Goal: Task Accomplishment & Management: Manage account settings

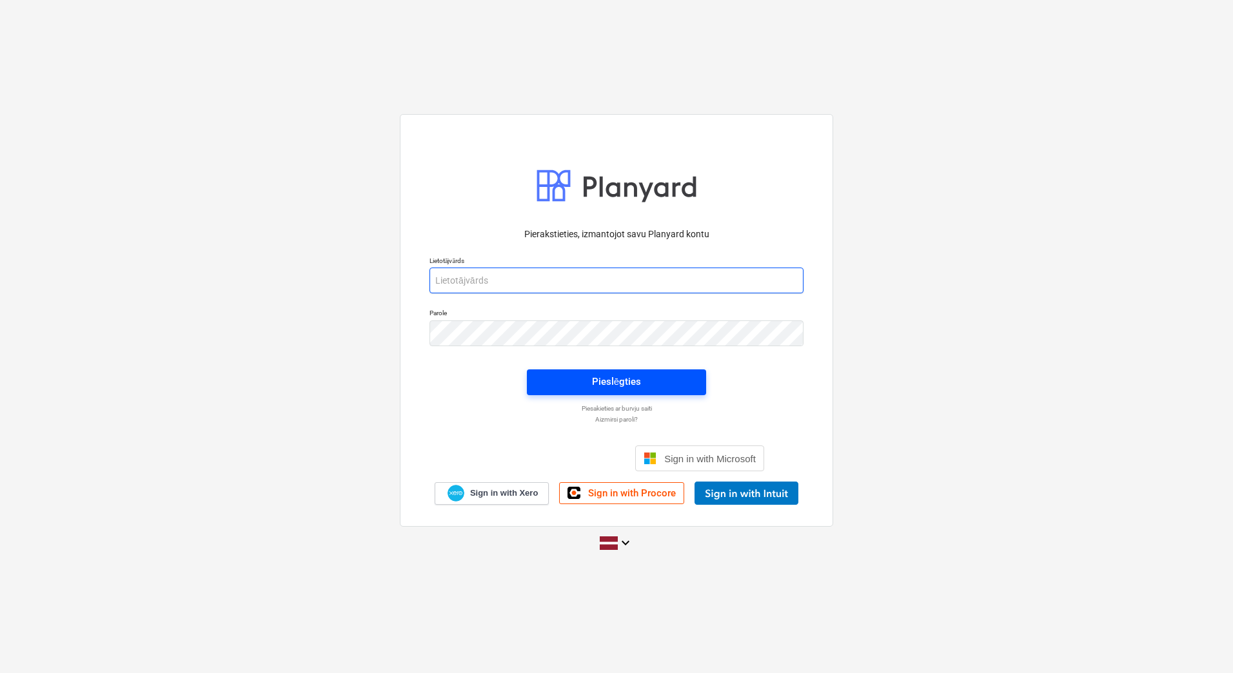
type input "[PERSON_NAME][EMAIL_ADDRESS][DOMAIN_NAME]"
click at [646, 384] on span "Pieslēgties" at bounding box center [616, 381] width 148 height 17
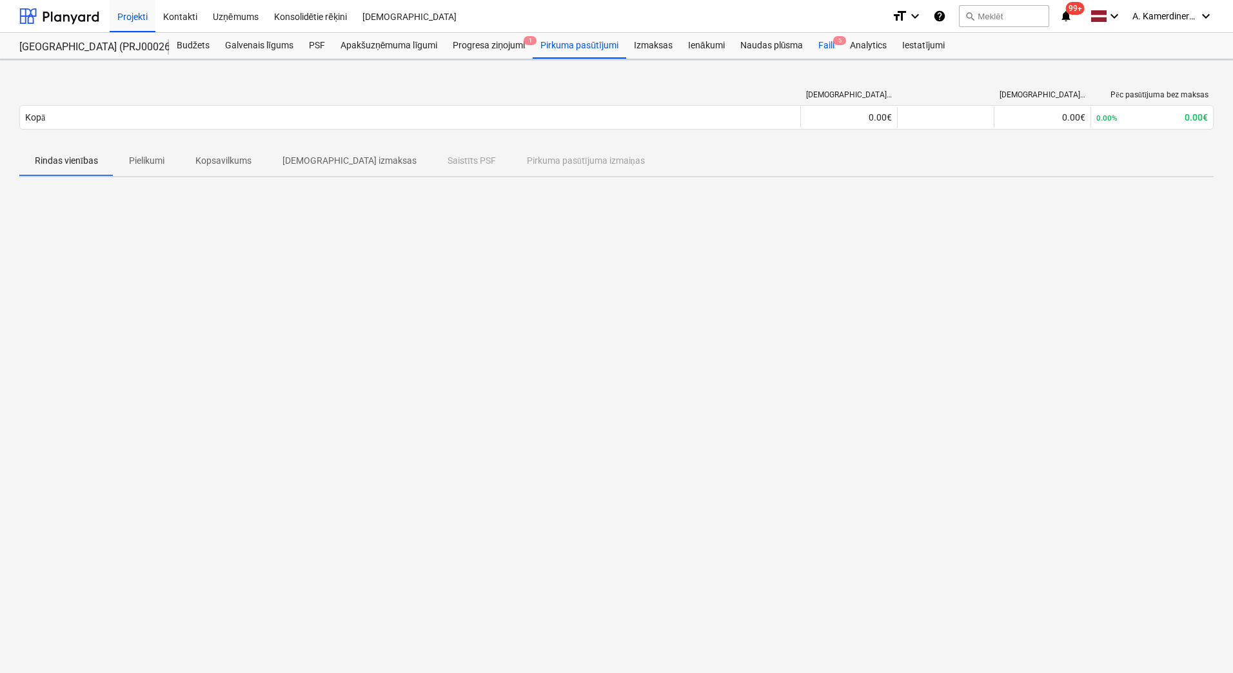
click at [822, 46] on div "Faili 5" at bounding box center [827, 46] width 32 height 26
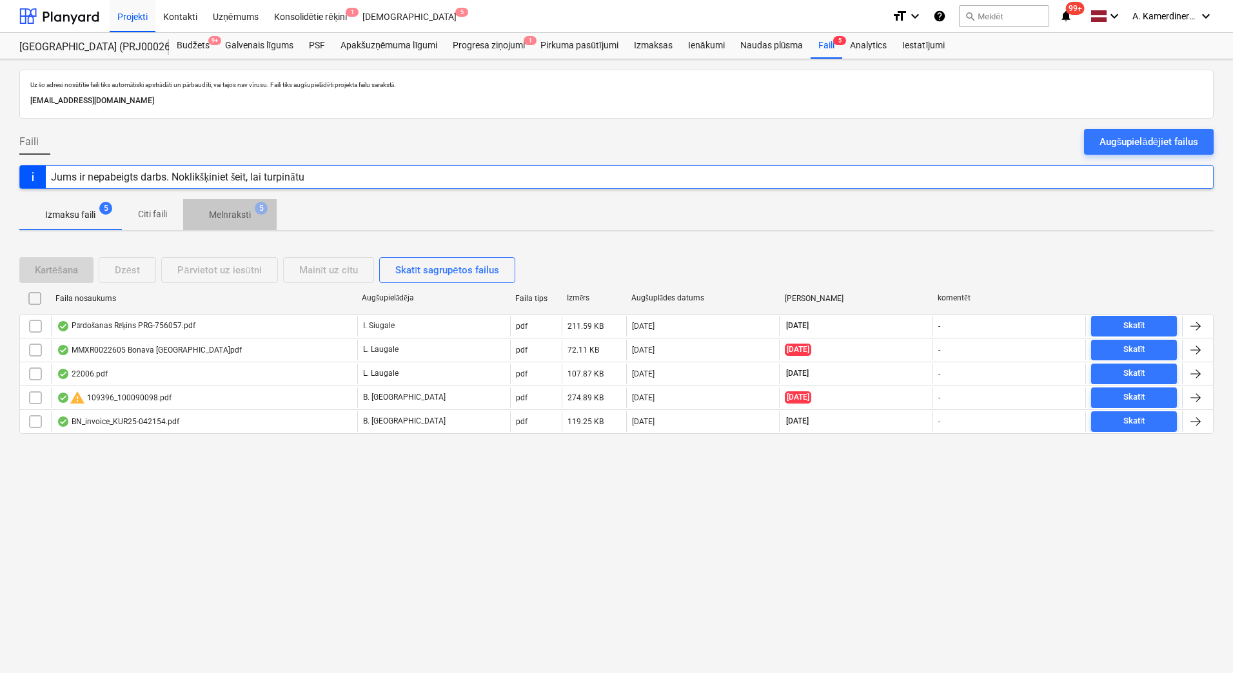
click at [235, 214] on p "Melnraksti" at bounding box center [230, 215] width 42 height 14
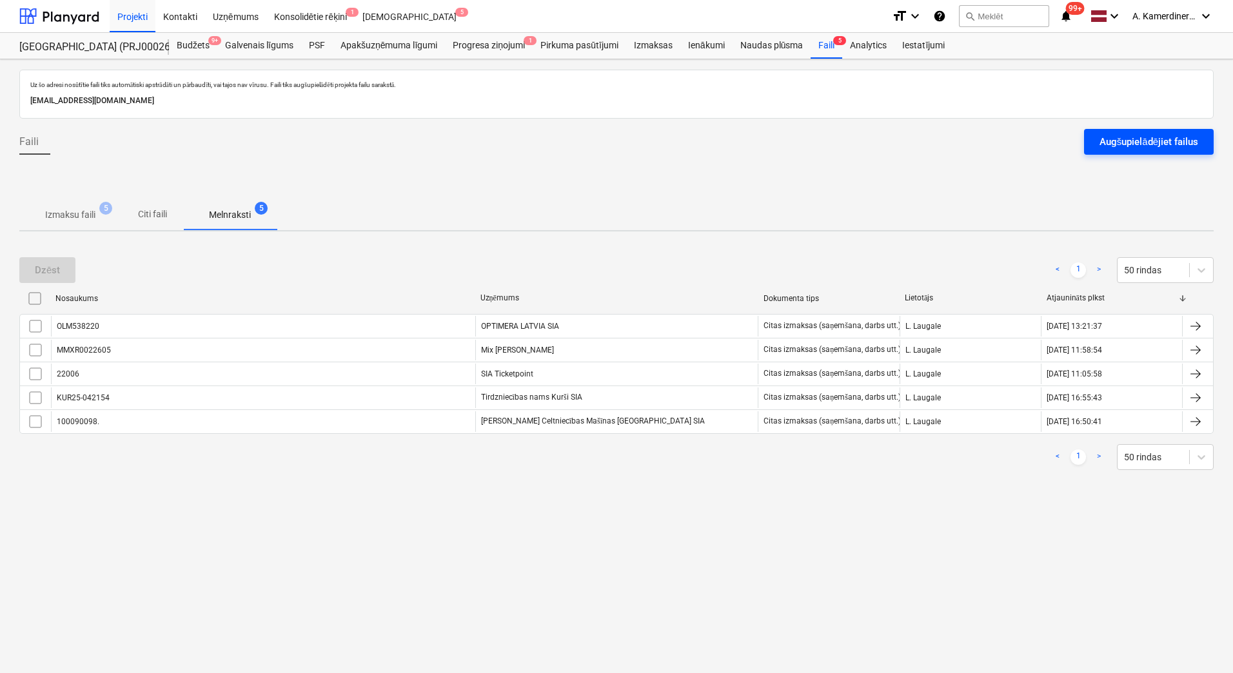
click at [1178, 148] on div "Augšupielādējiet failus" at bounding box center [1149, 142] width 99 height 17
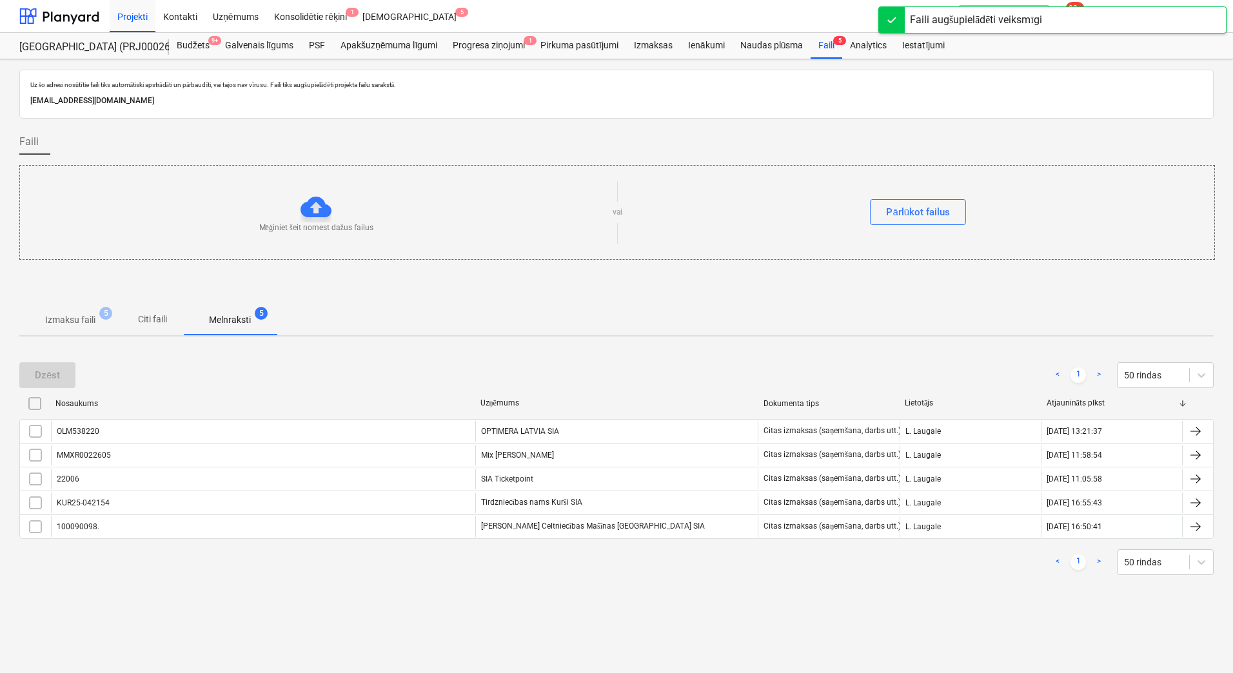
click at [382, 199] on div "Mēģiniet šeit nomest dažus failus" at bounding box center [316, 213] width 593 height 42
click at [65, 320] on p "Izmaksu faili" at bounding box center [70, 320] width 50 height 14
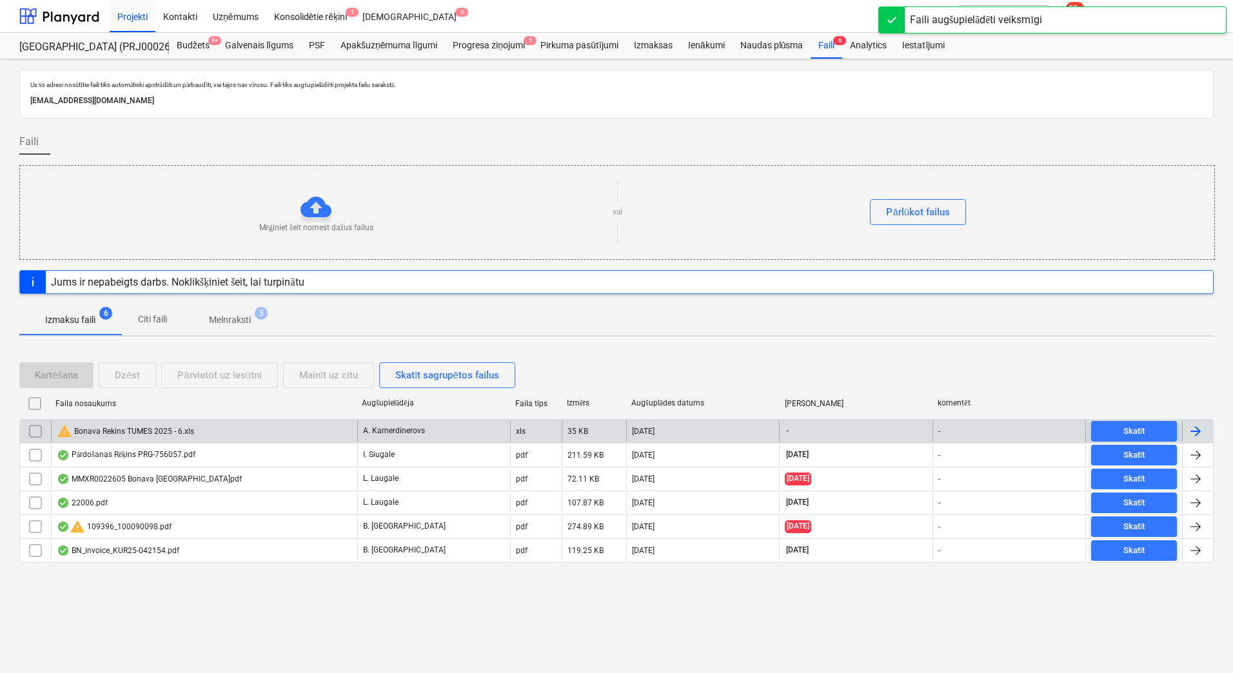
click at [252, 435] on div "warning Bonava Rekins TUMES 2025 - 6.xls" at bounding box center [204, 431] width 306 height 21
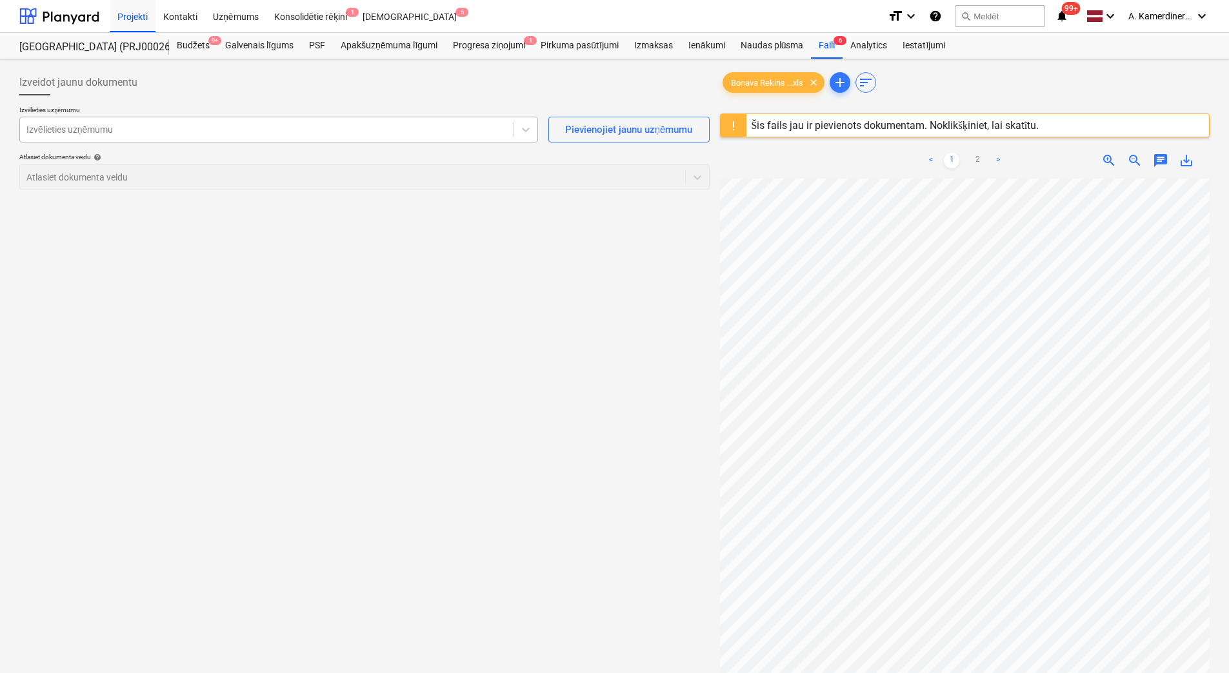
click at [85, 129] on div at bounding box center [266, 129] width 481 height 13
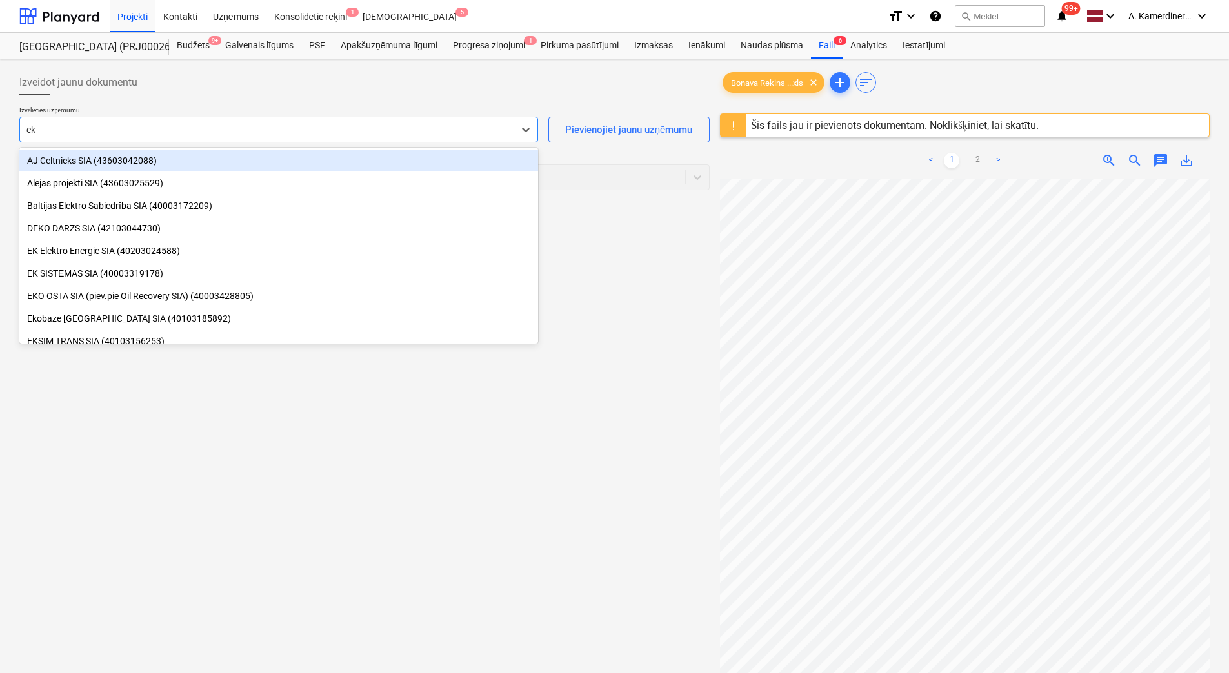
type input "e"
type input "ēka"
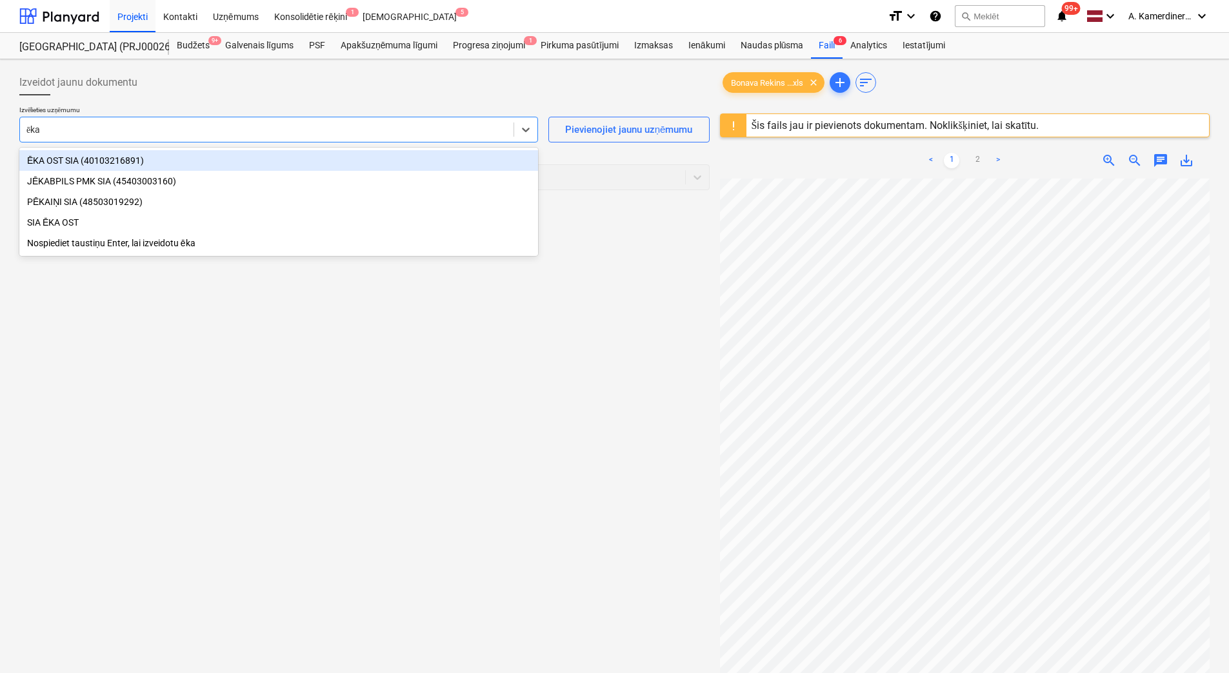
click at [91, 156] on div "ĒKA OST SIA (40103216891)" at bounding box center [278, 160] width 519 height 21
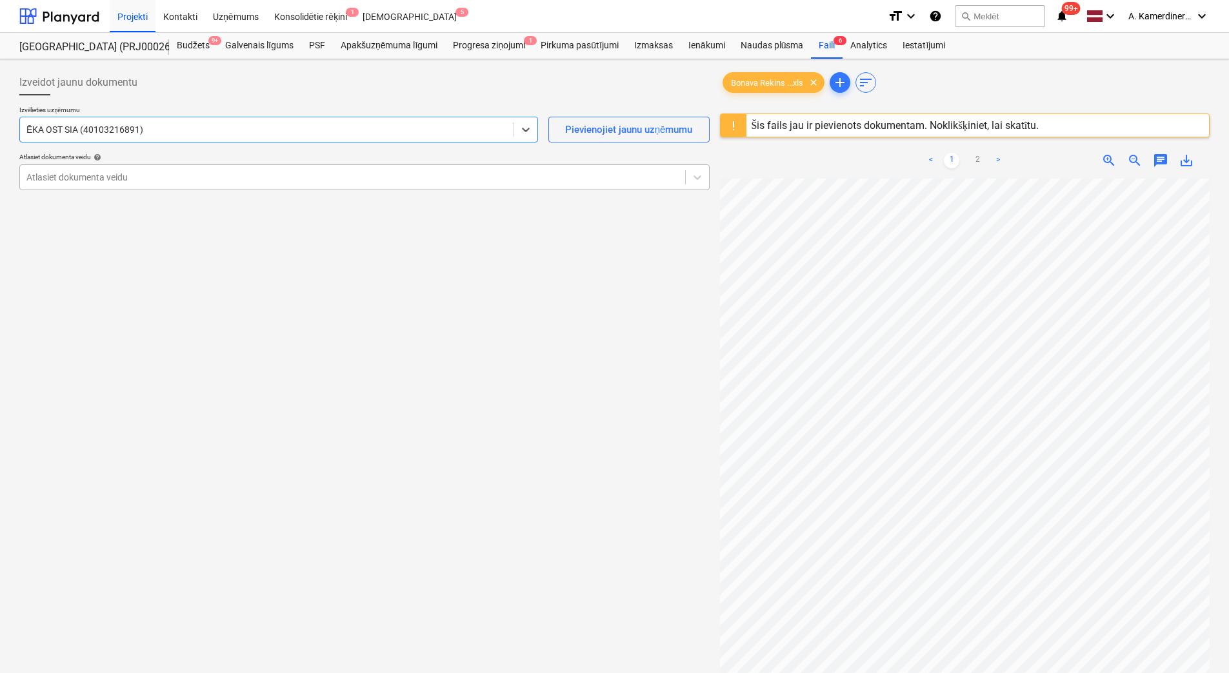
click at [115, 183] on div at bounding box center [352, 177] width 652 height 13
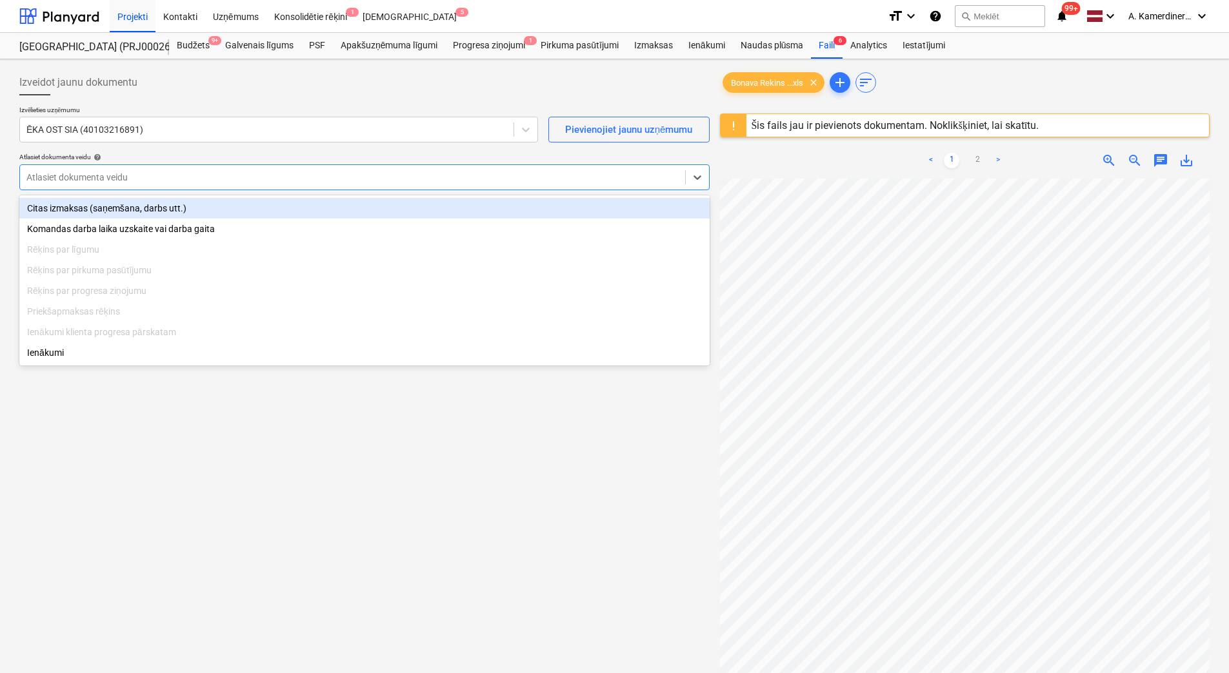
click at [112, 205] on div "Citas izmaksas (saņemšana, darbs utt.)" at bounding box center [364, 208] width 690 height 21
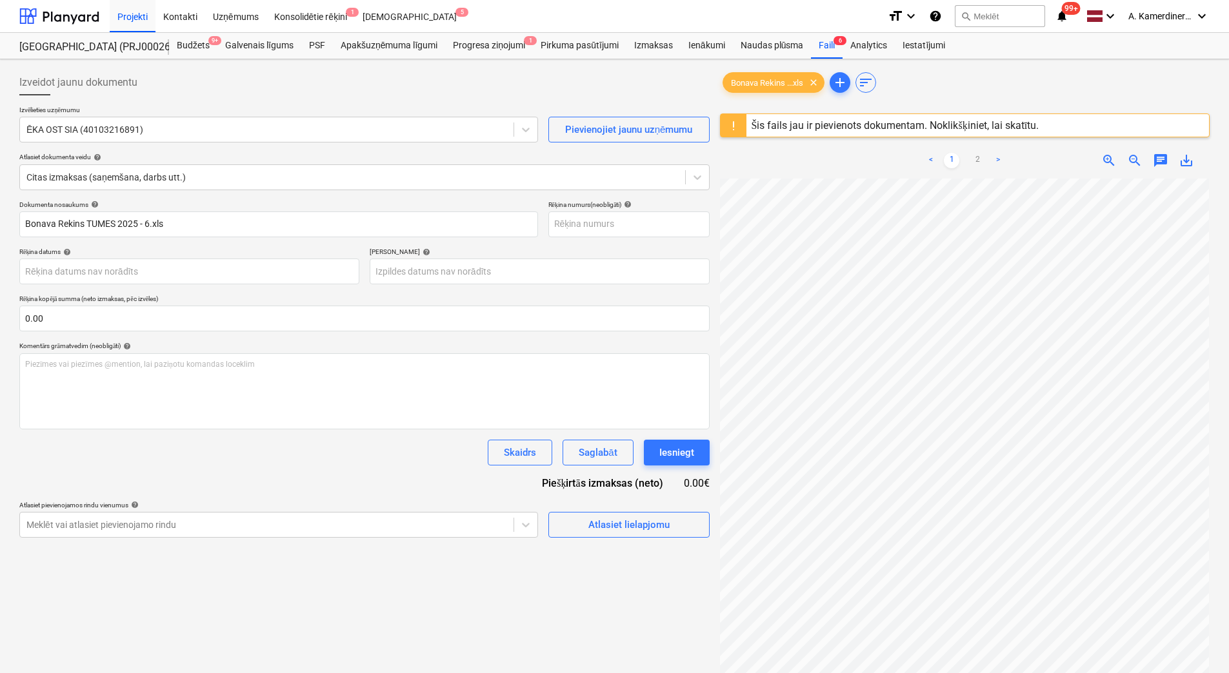
scroll to position [134, 94]
click at [981, 158] on link "2" at bounding box center [976, 160] width 15 height 15
click at [842, 83] on span "add" at bounding box center [839, 82] width 15 height 15
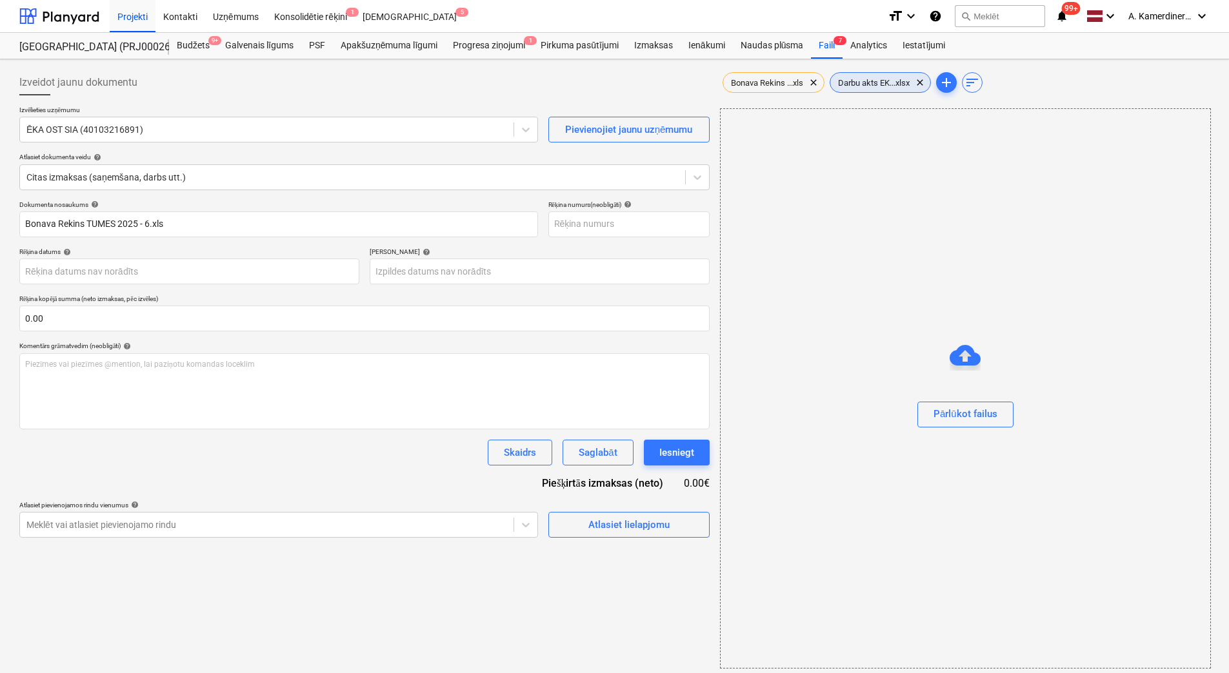
click at [875, 82] on span "Darbu akts EK...xlsx" at bounding box center [873, 83] width 87 height 10
click at [203, 523] on body "Projekti Kontakti Uzņēmums Konsolidētie rēķini 1 Iesūtne 5 format_size keyboard…" at bounding box center [614, 336] width 1229 height 673
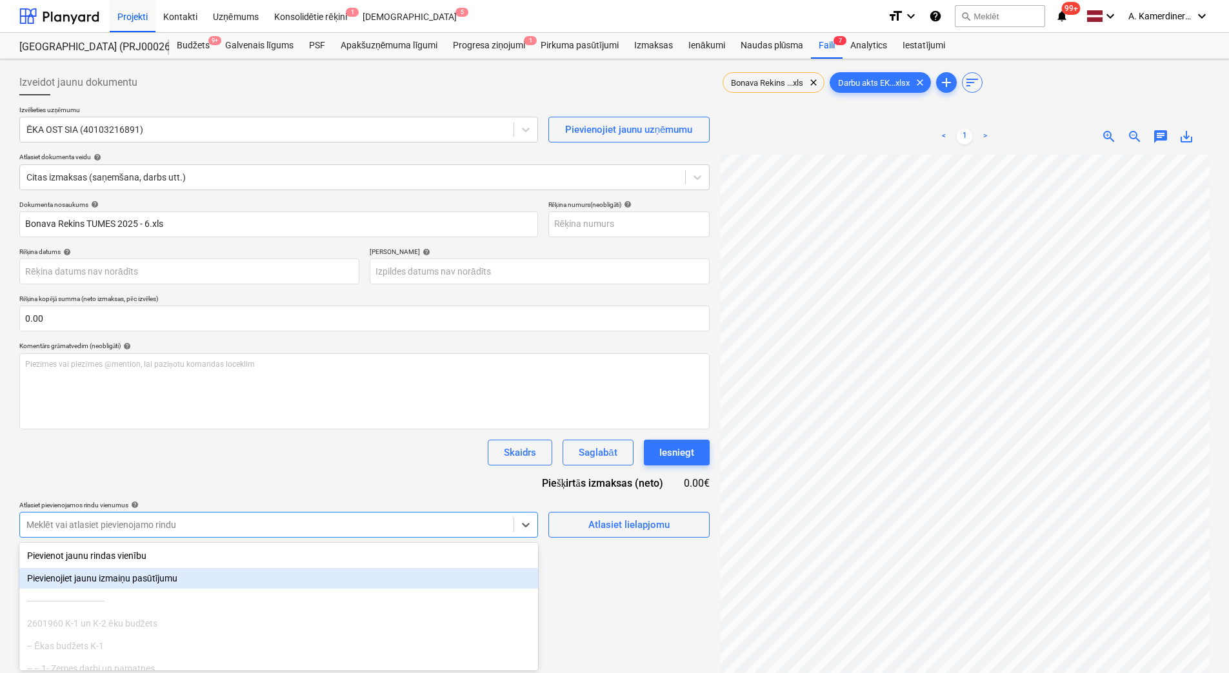
scroll to position [71, 0]
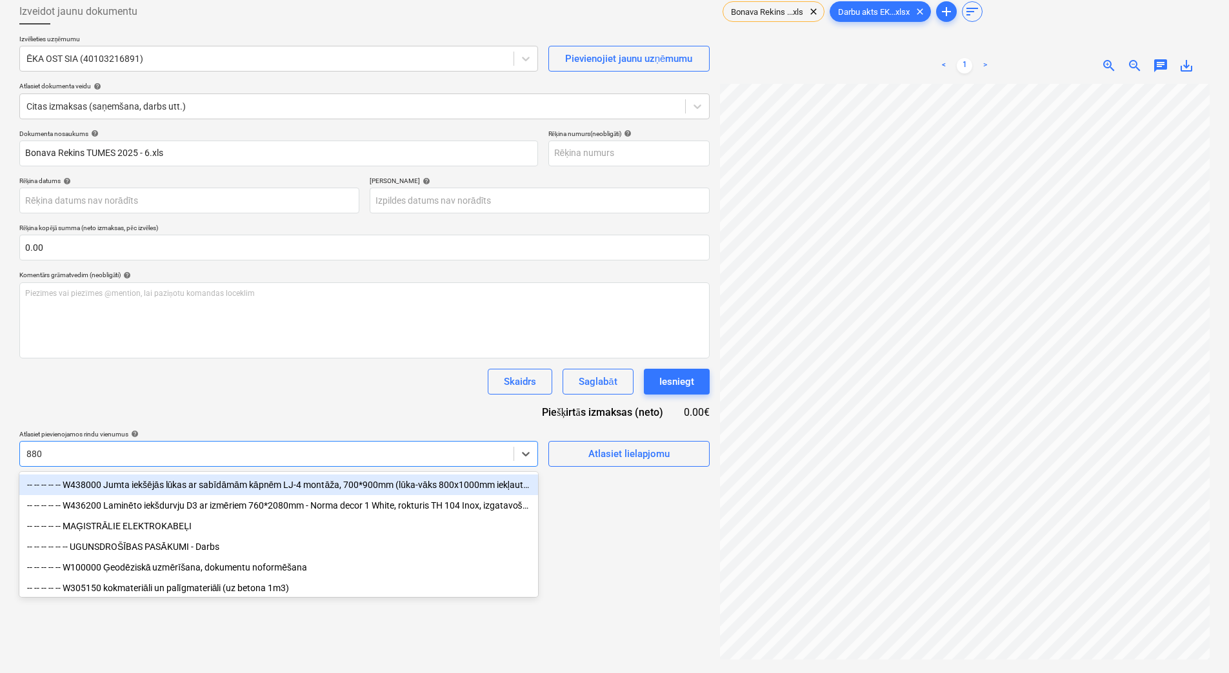
type input "8800"
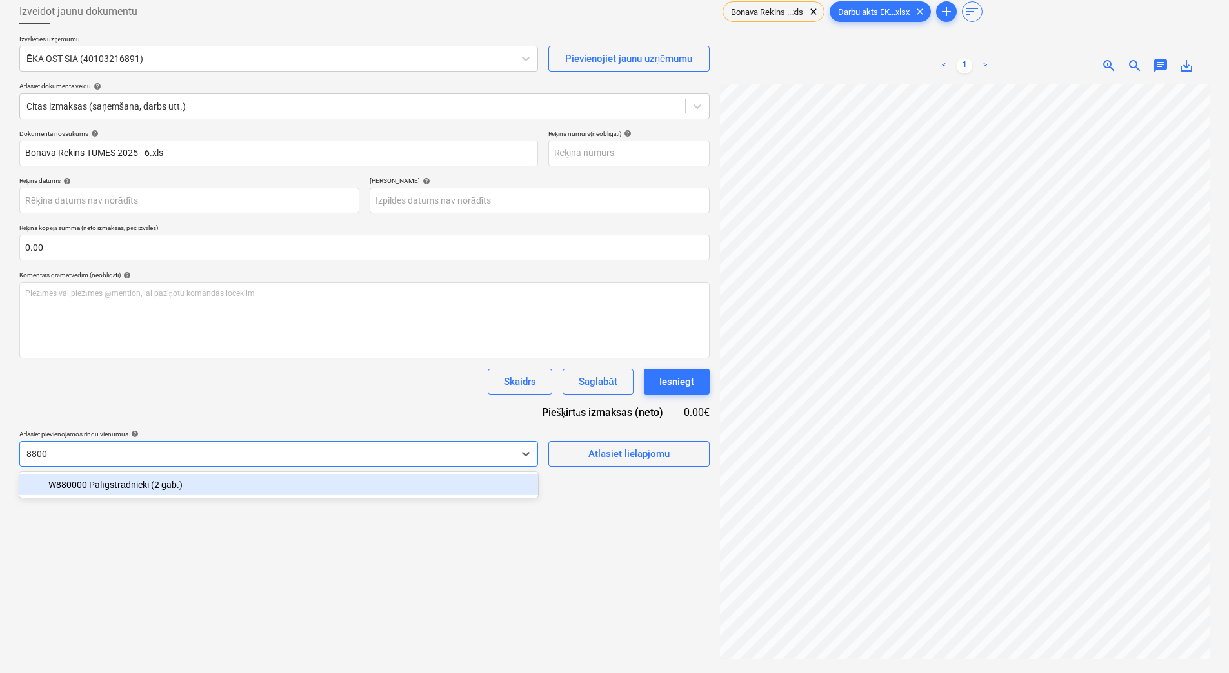
click at [186, 484] on div "-- -- -- W880000 Palīgstrādnieki (2 gab.)" at bounding box center [278, 485] width 519 height 21
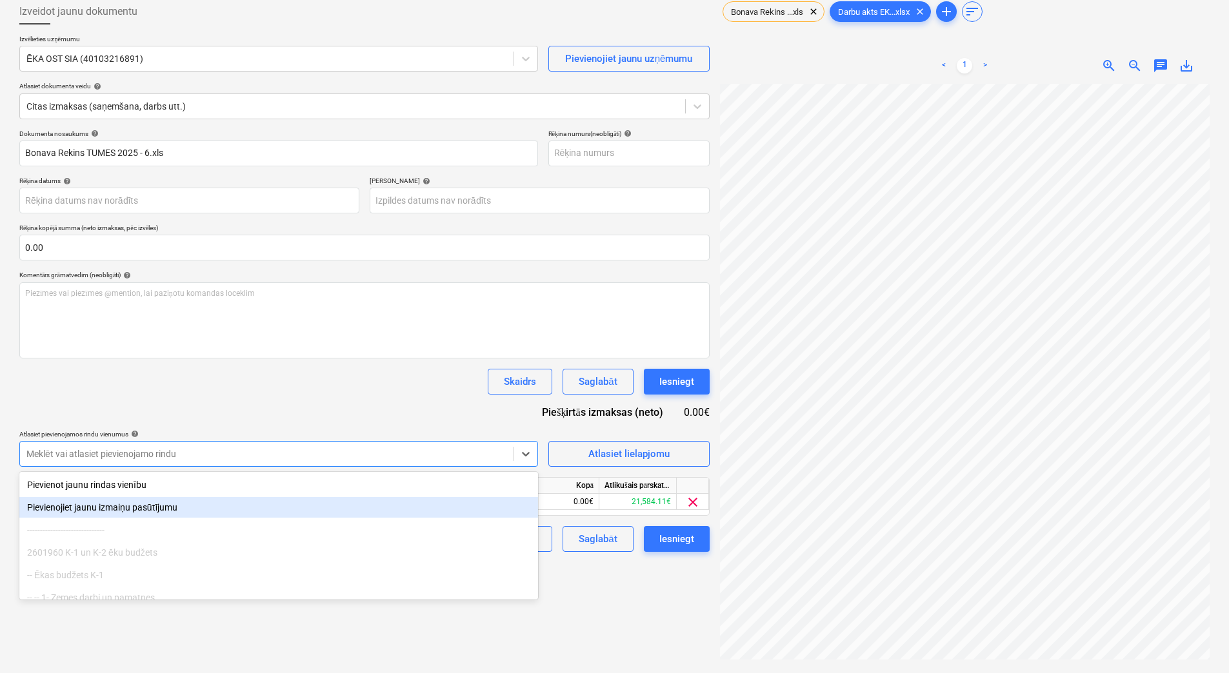
click at [664, 605] on div "Izveidot jaunu dokumentu Izvēlieties uzņēmumu ĒKA OST SIA (40103216891) Pievien…" at bounding box center [364, 360] width 700 height 733
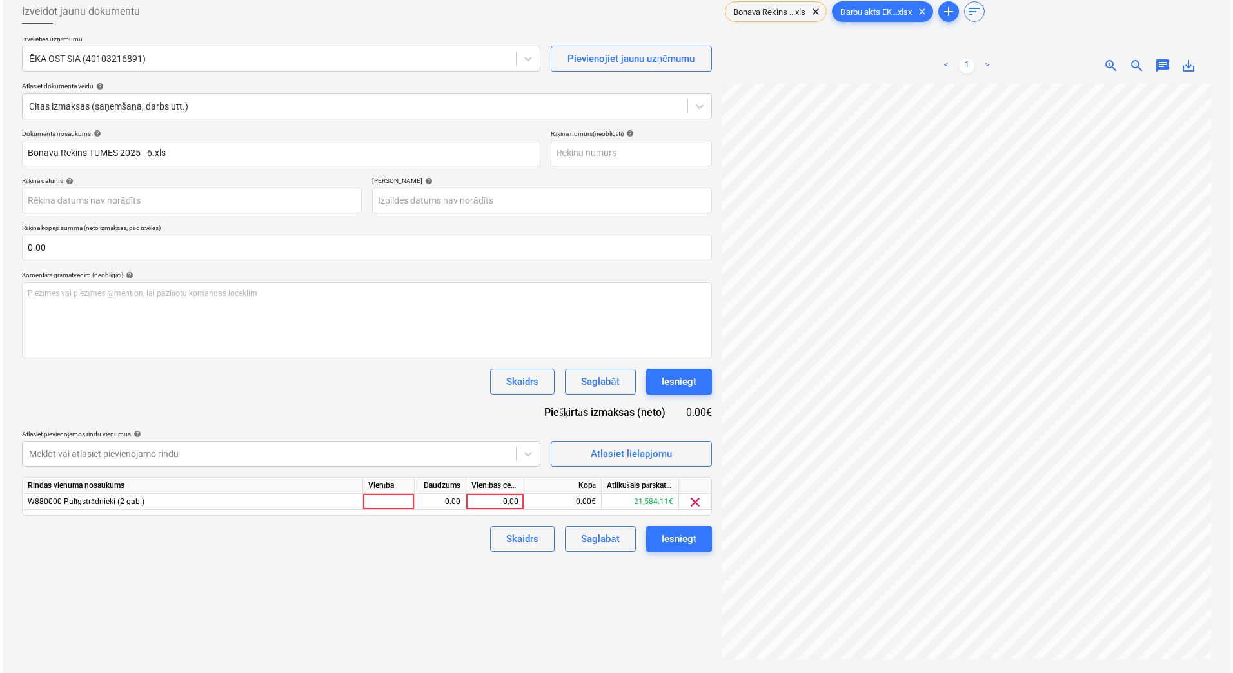
scroll to position [0, 310]
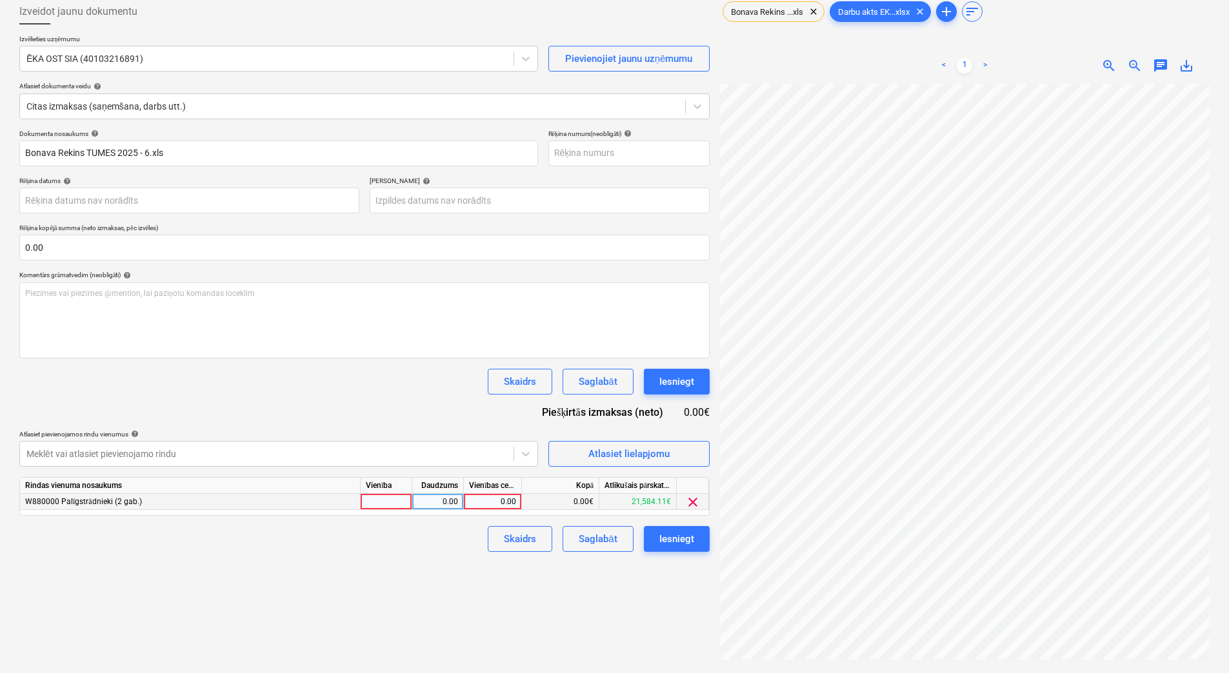
click at [491, 502] on div "0.00" at bounding box center [492, 502] width 47 height 16
type input "10881"
click at [435, 499] on div "1.00" at bounding box center [437, 502] width 41 height 16
click at [670, 377] on div "Iesniegt" at bounding box center [676, 381] width 35 height 17
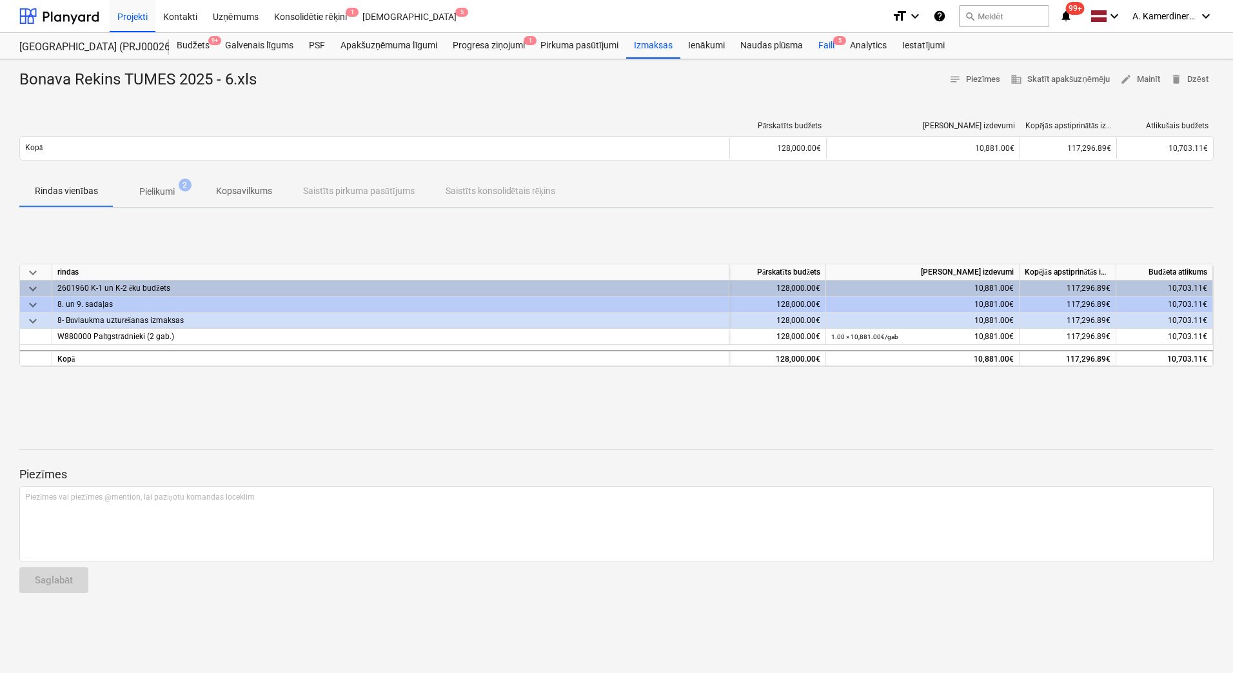
click at [819, 48] on div "Faili 5" at bounding box center [827, 46] width 32 height 26
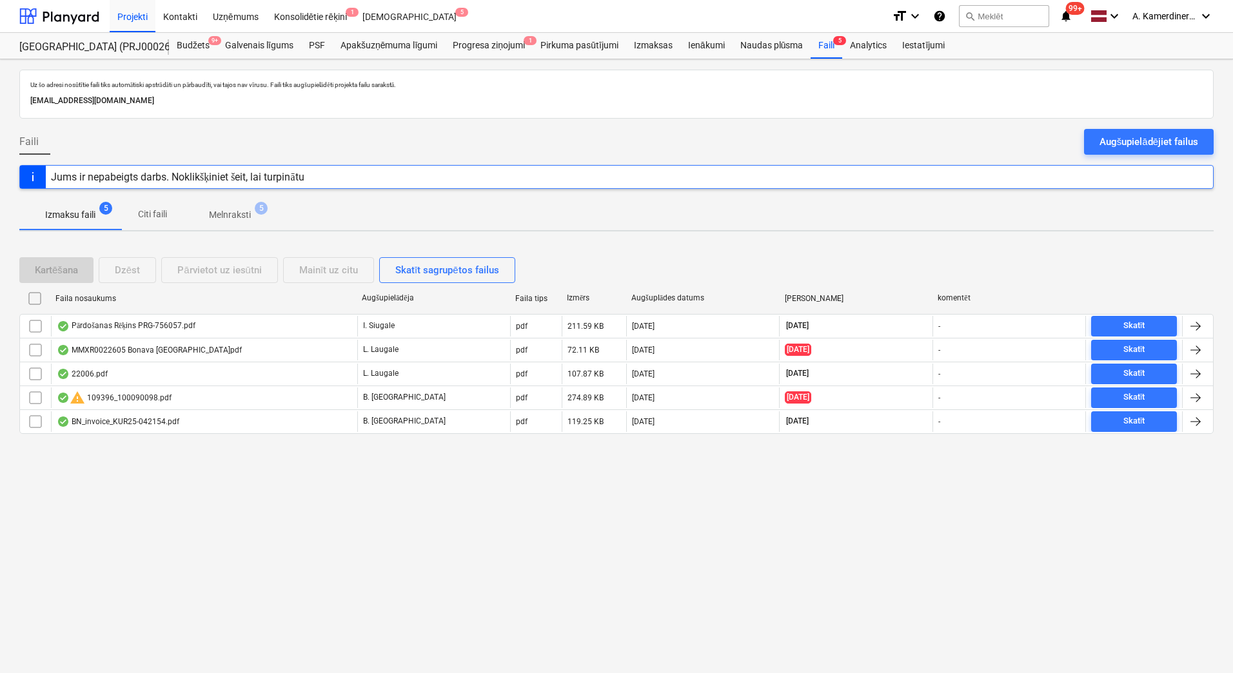
click at [242, 217] on p "Melnraksti" at bounding box center [230, 215] width 42 height 14
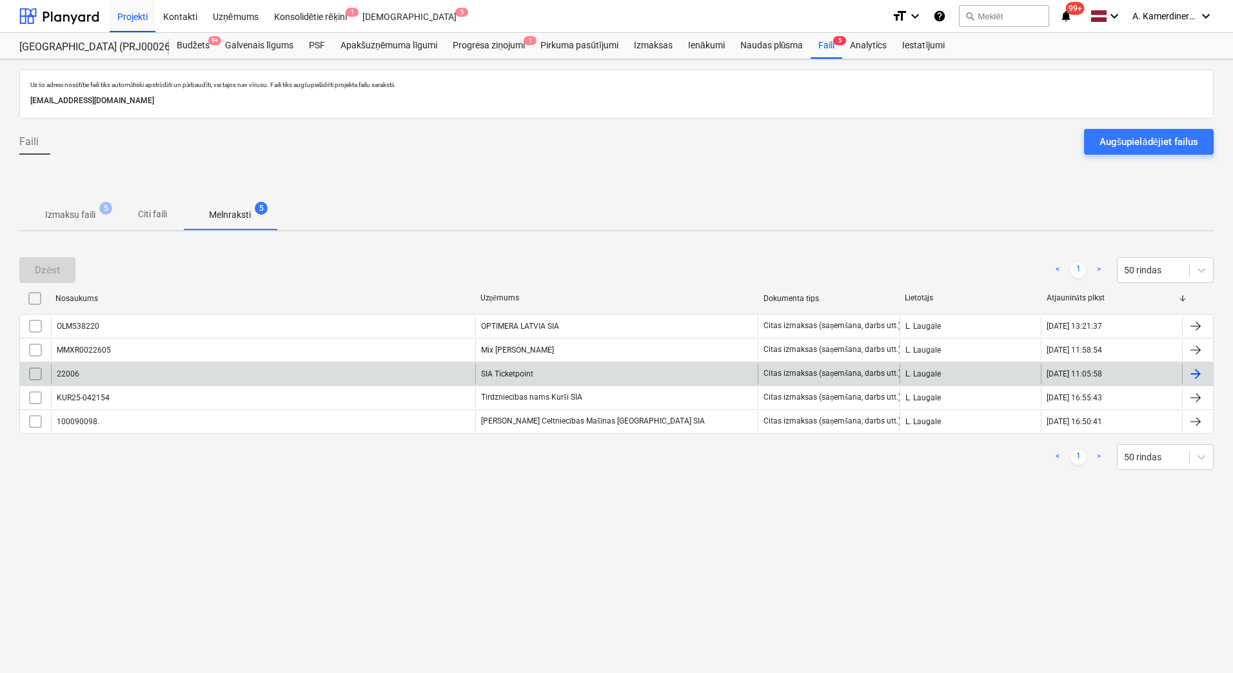
click at [223, 371] on div "22006" at bounding box center [263, 374] width 424 height 21
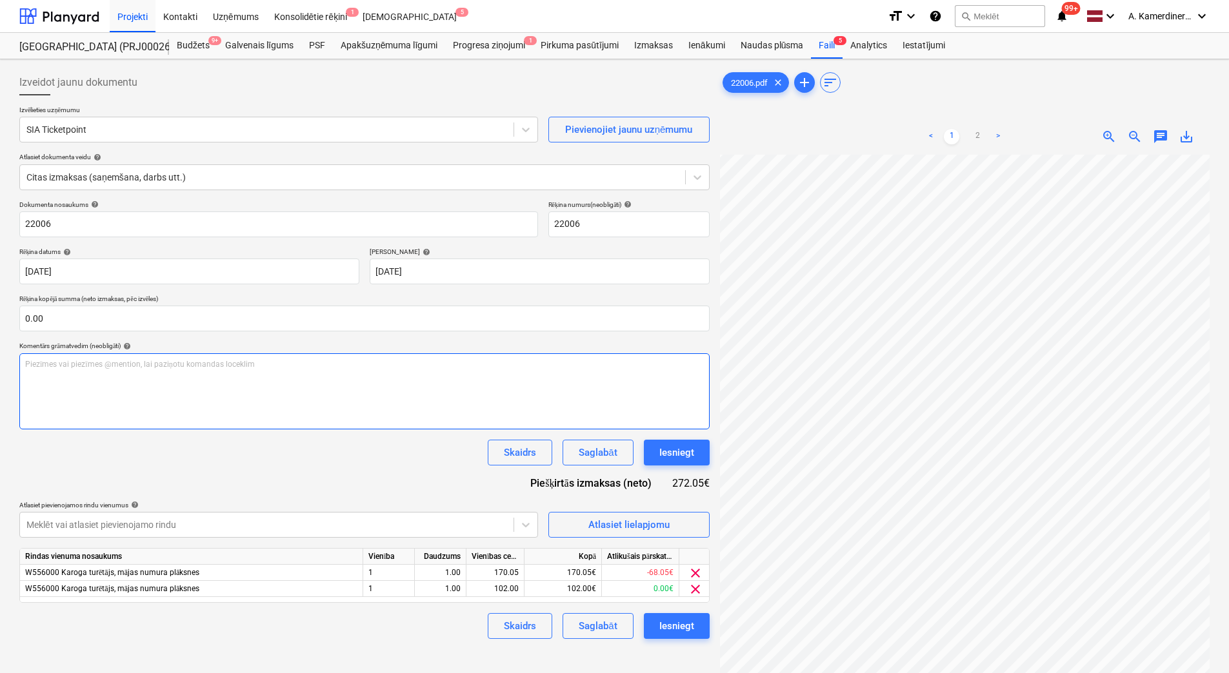
scroll to position [0, 94]
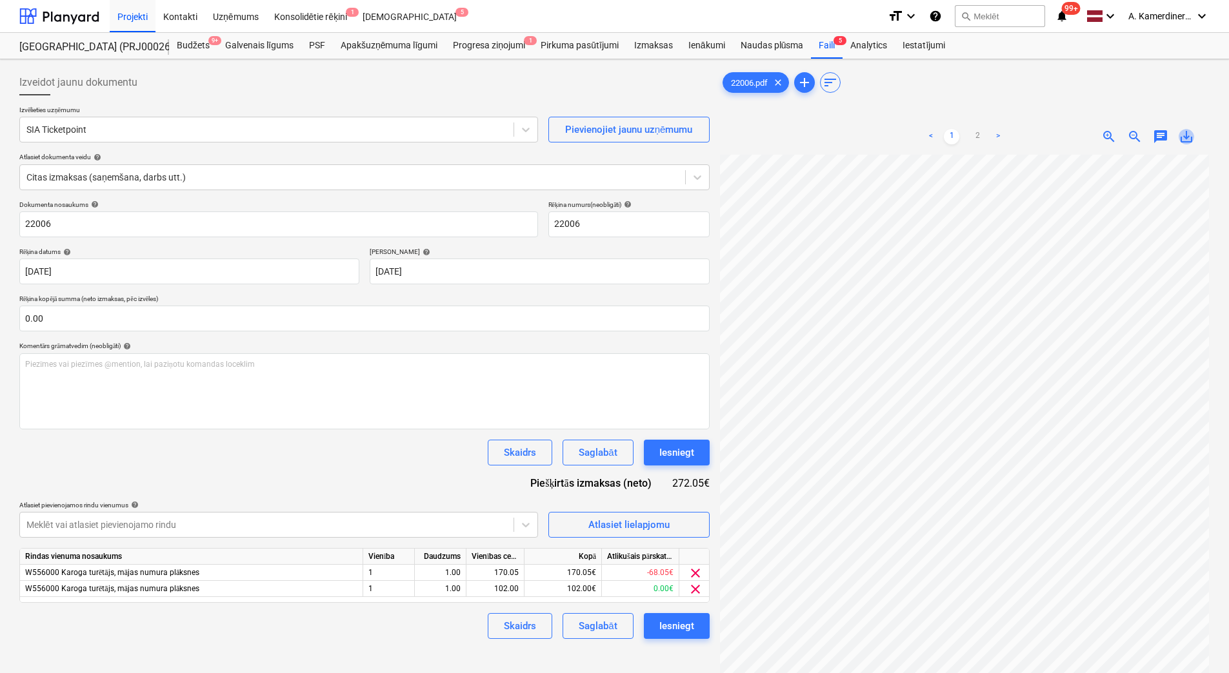
click at [1193, 140] on span "save_alt" at bounding box center [1185, 136] width 15 height 15
click at [1189, 99] on div "22006.pdf clear add sort < 1 2 > zoom_in zoom_out chat 0 save_alt" at bounding box center [965, 431] width 490 height 722
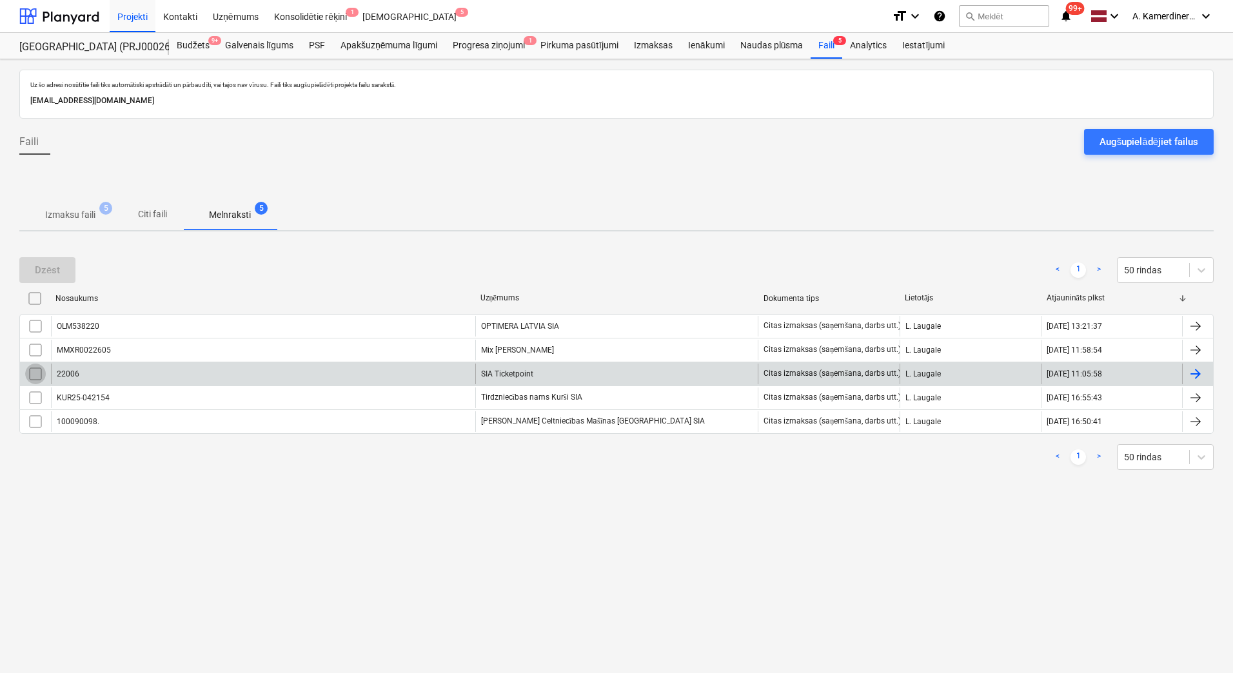
click at [41, 374] on input "checkbox" at bounding box center [35, 374] width 21 height 21
click at [42, 270] on div "Dzēst" at bounding box center [47, 270] width 25 height 17
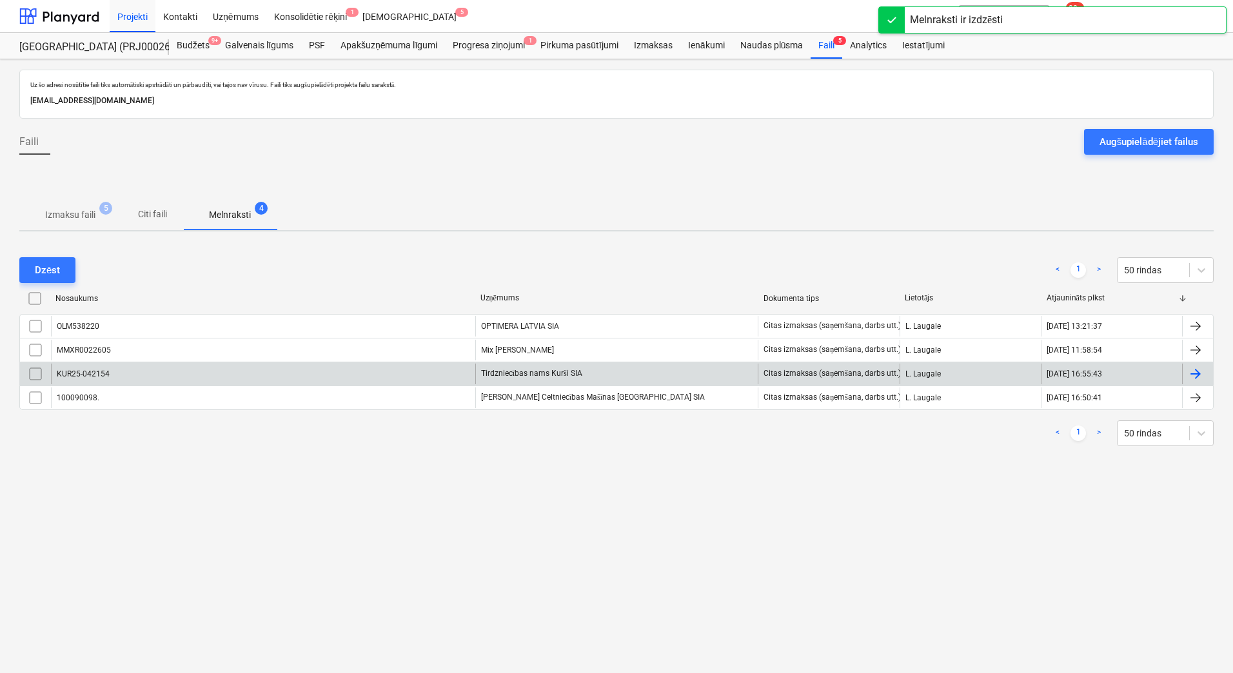
click at [56, 213] on p "Izmaksu faili" at bounding box center [70, 215] width 50 height 14
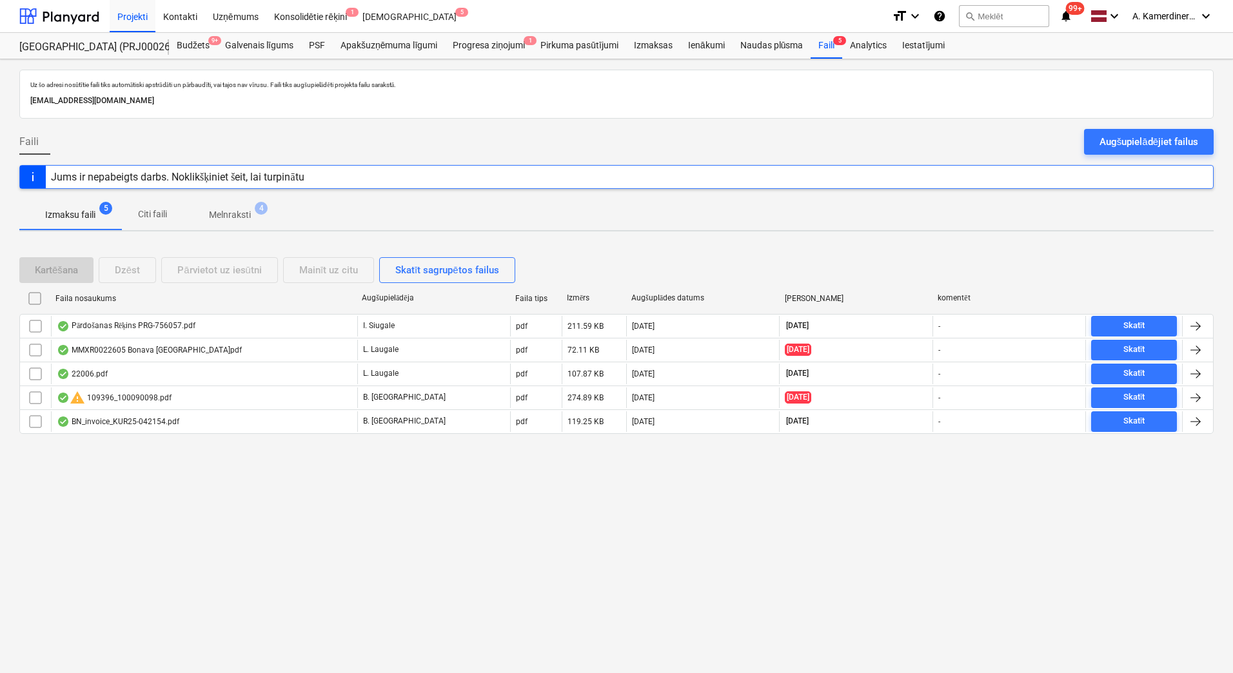
click at [226, 216] on p "Melnraksti" at bounding box center [230, 215] width 42 height 14
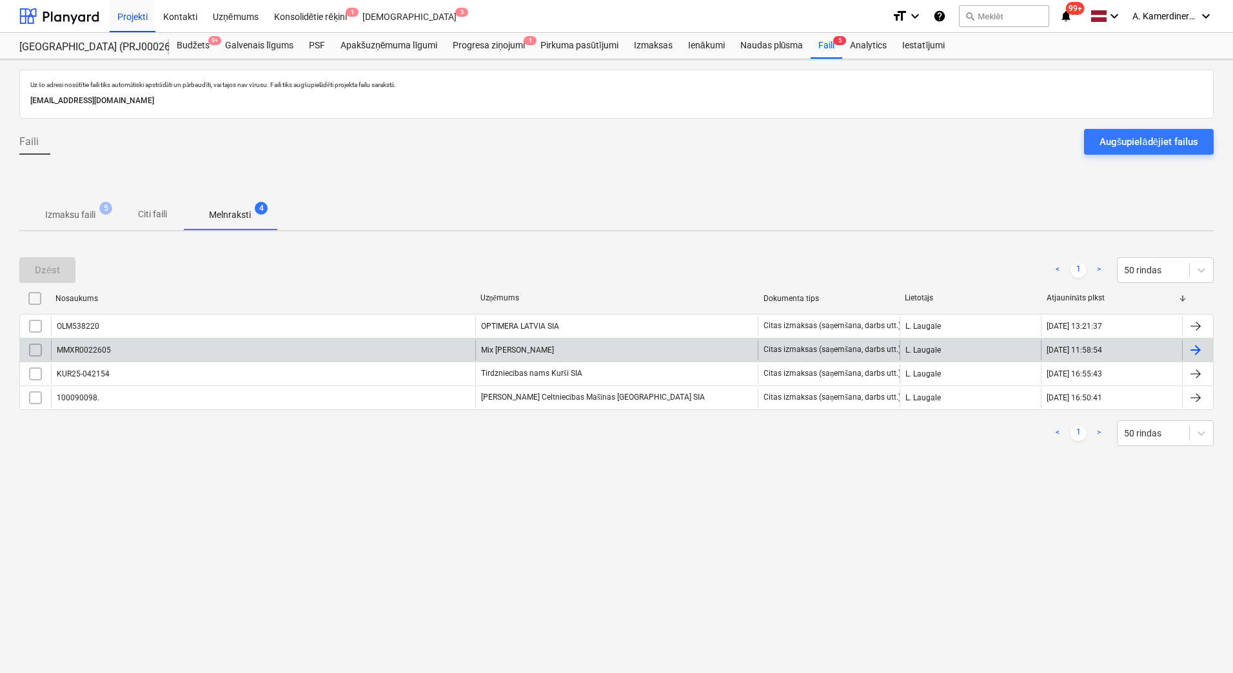
click at [533, 347] on div "Mix [PERSON_NAME]" at bounding box center [616, 350] width 283 height 21
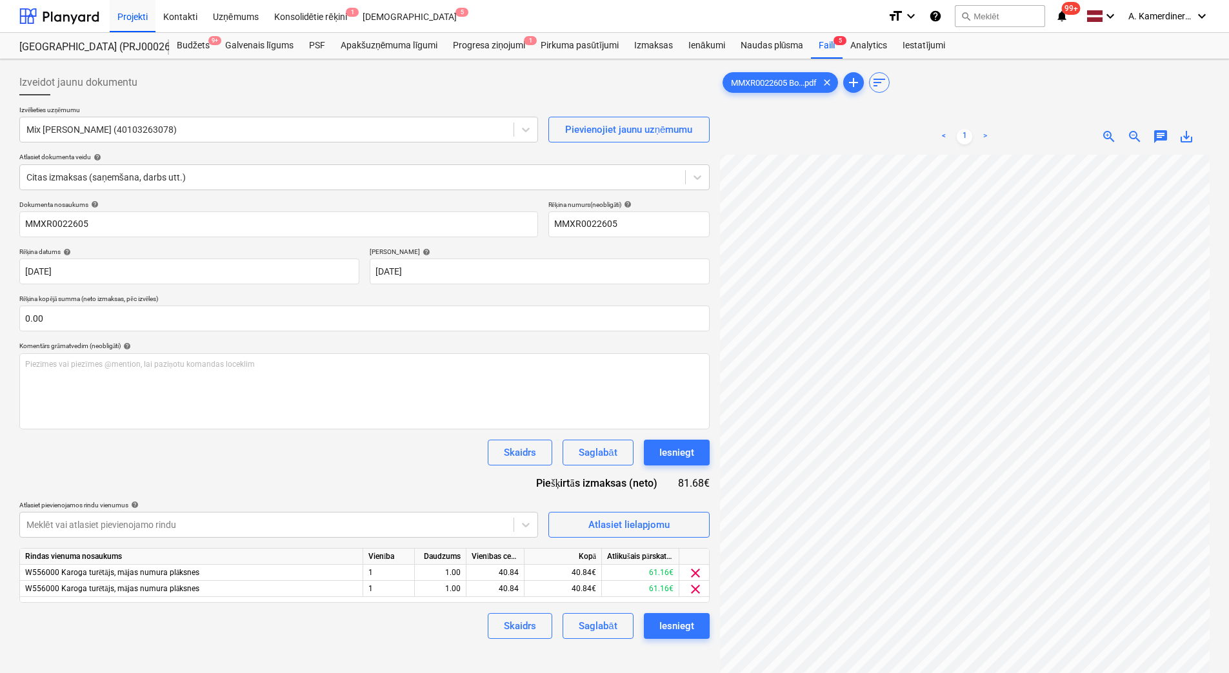
scroll to position [0, 94]
click at [1184, 137] on span "save_alt" at bounding box center [1185, 136] width 15 height 15
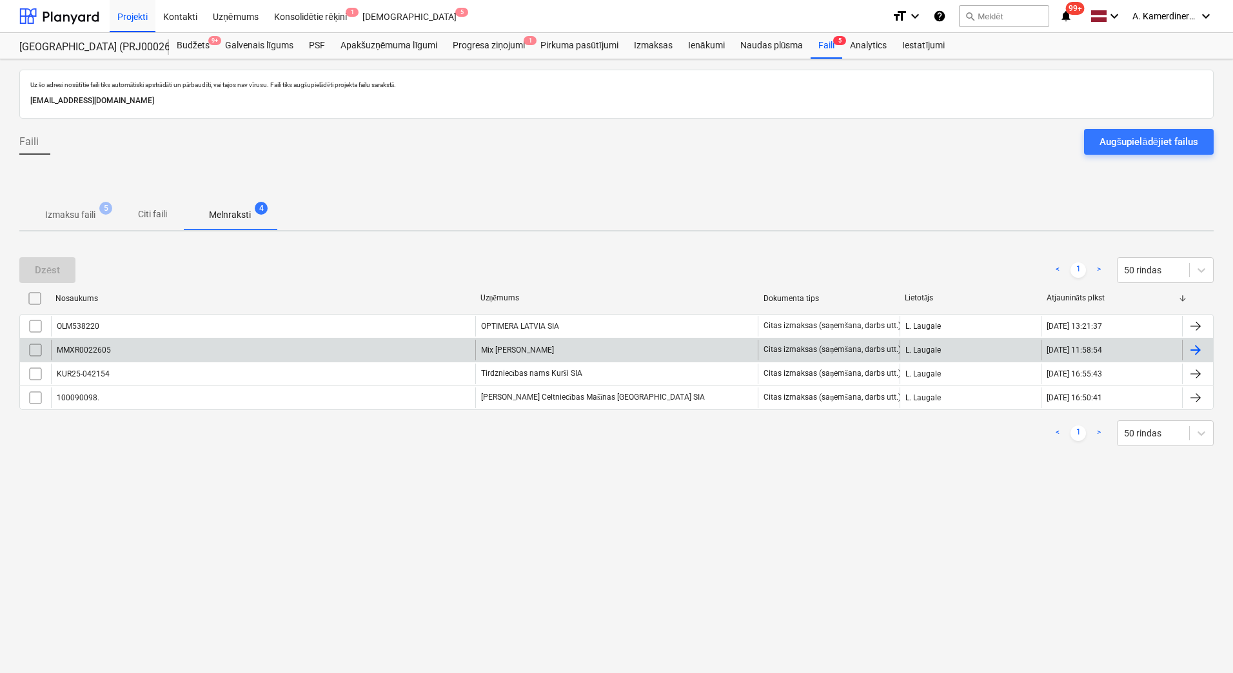
click at [37, 352] on input "checkbox" at bounding box center [35, 350] width 21 height 21
click at [43, 268] on div "Dzēst" at bounding box center [47, 270] width 25 height 17
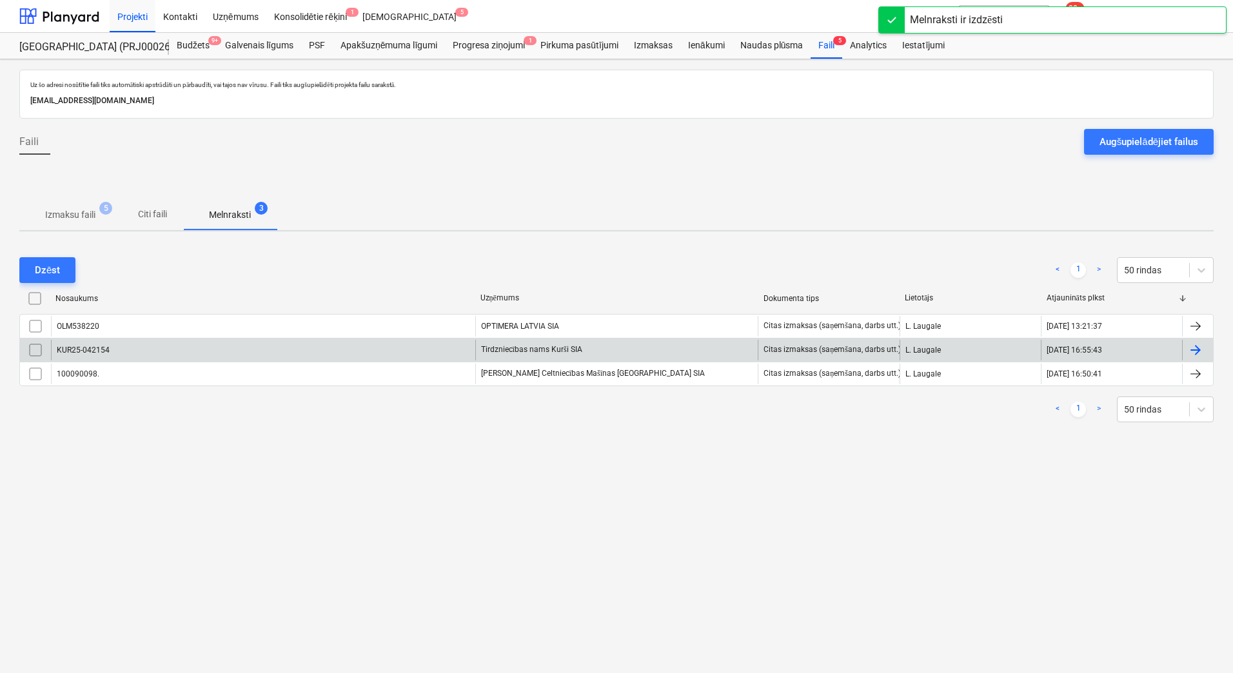
click at [70, 213] on p "Izmaksu faili" at bounding box center [70, 215] width 50 height 14
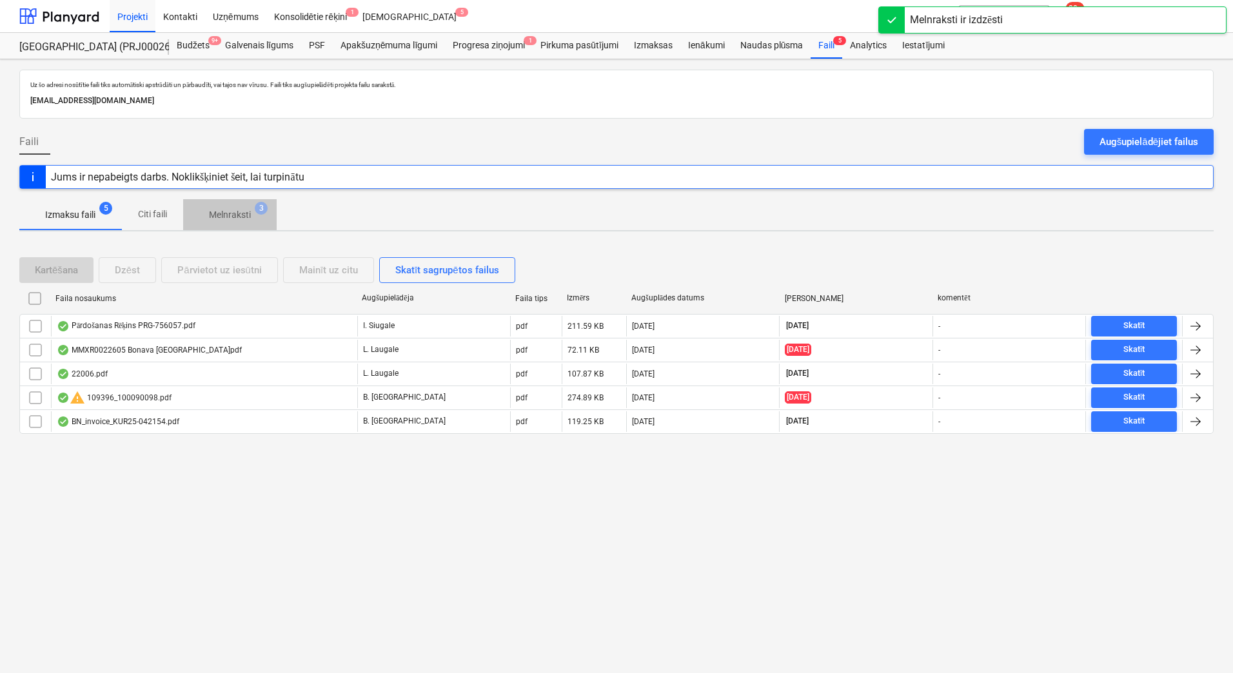
click at [226, 219] on p "Melnraksti" at bounding box center [230, 215] width 42 height 14
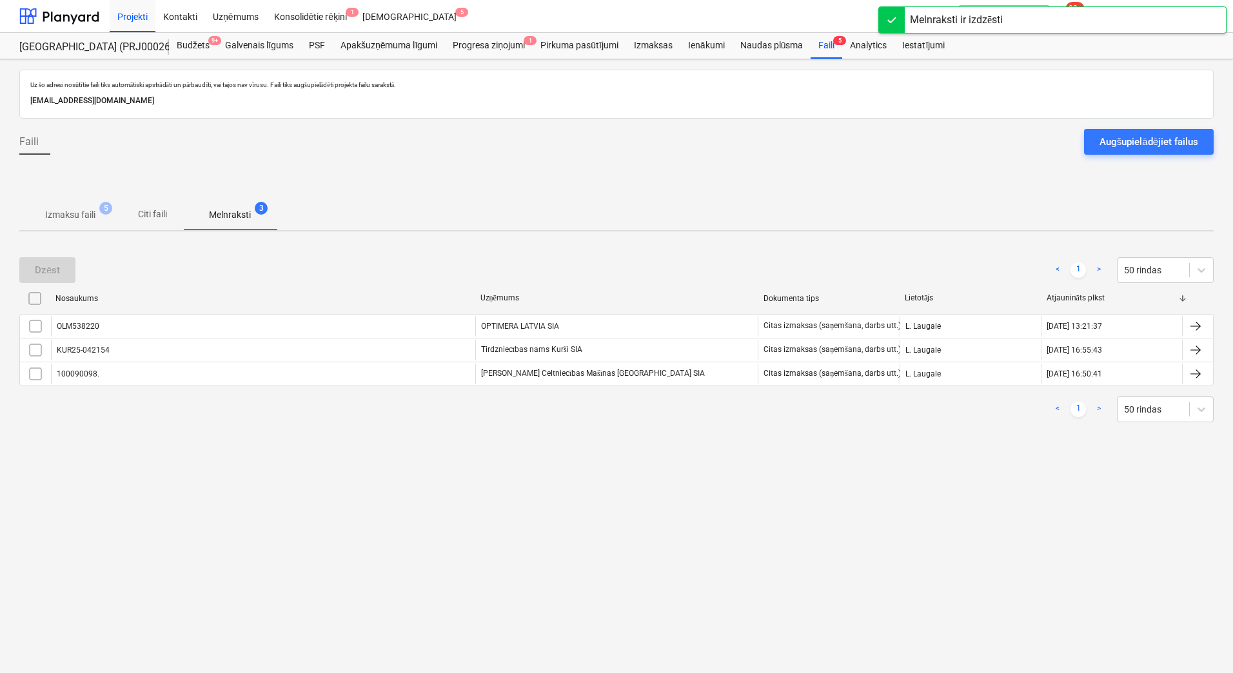
click at [83, 218] on p "Izmaksu faili" at bounding box center [70, 215] width 50 height 14
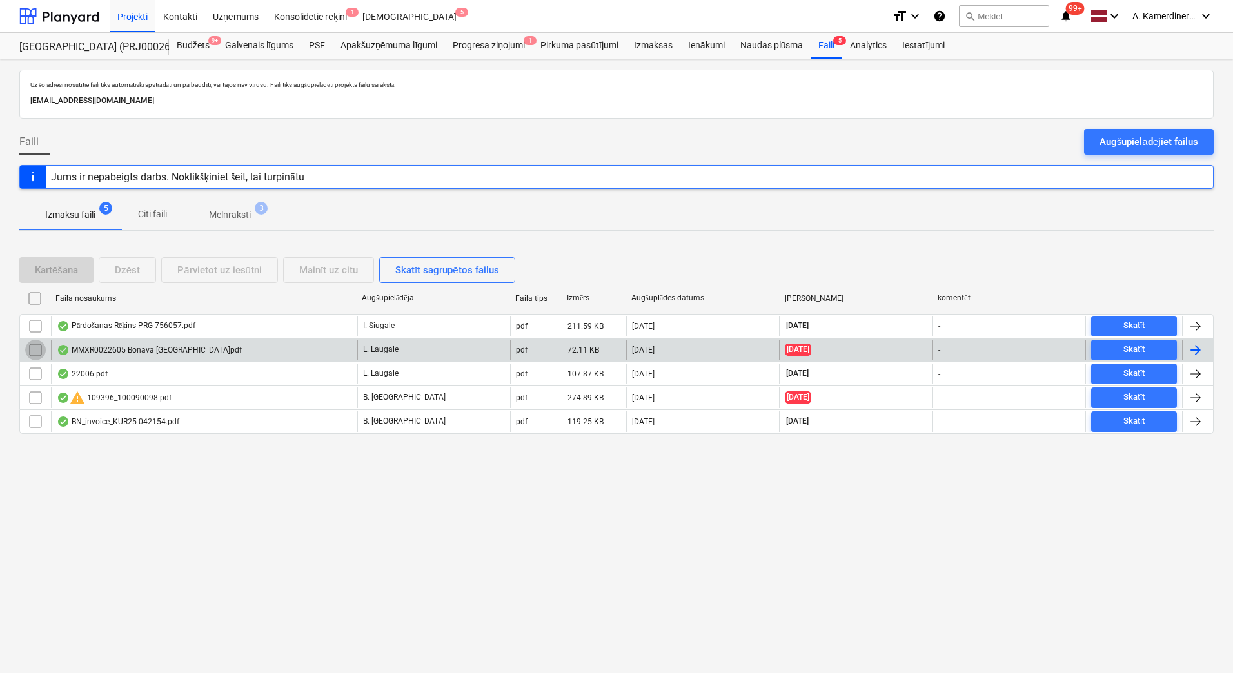
click at [32, 350] on input "checkbox" at bounding box center [35, 350] width 21 height 21
click at [136, 273] on div "Dzēst" at bounding box center [127, 270] width 25 height 17
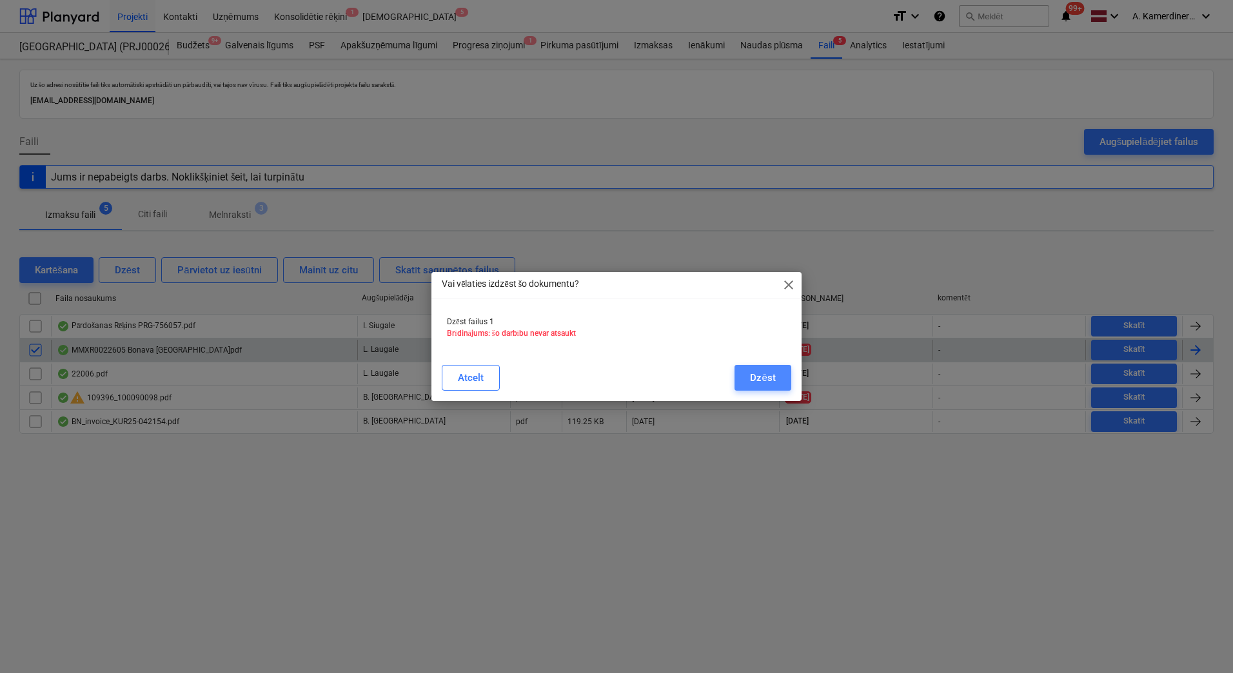
click at [749, 383] on button "Dzēst" at bounding box center [763, 378] width 56 height 26
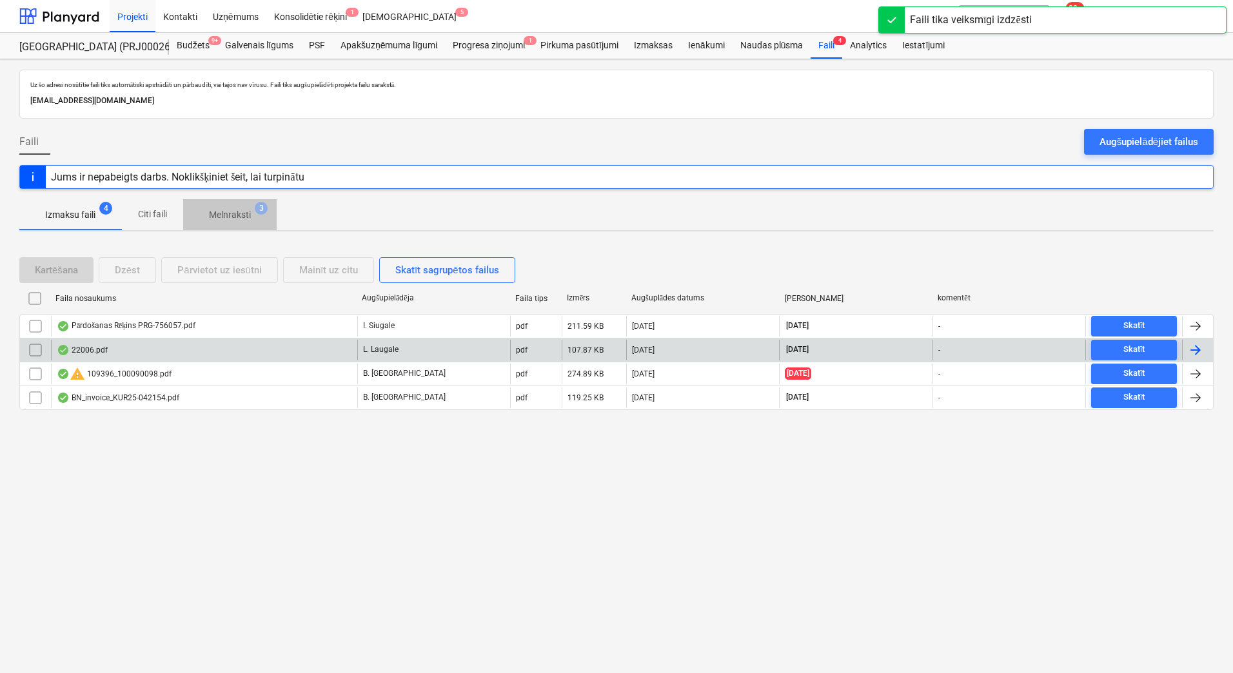
click at [252, 214] on span "Melnraksti 3" at bounding box center [230, 215] width 63 height 14
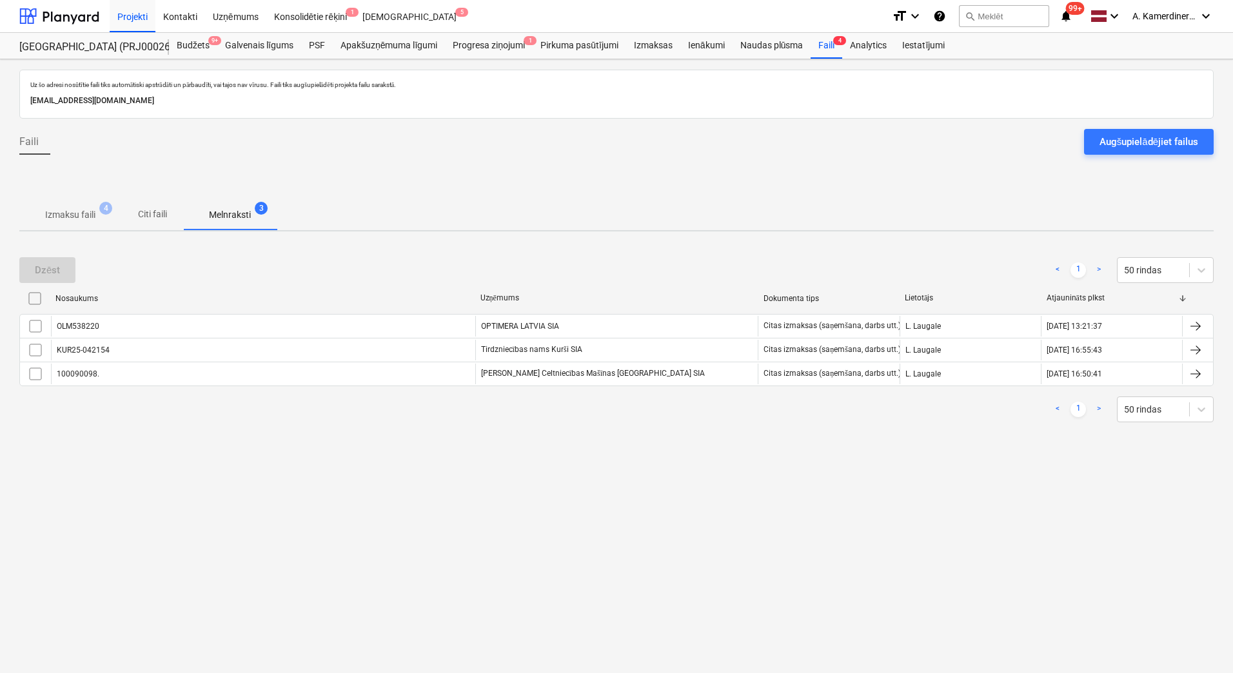
click at [54, 208] on p "Izmaksu faili" at bounding box center [70, 215] width 50 height 14
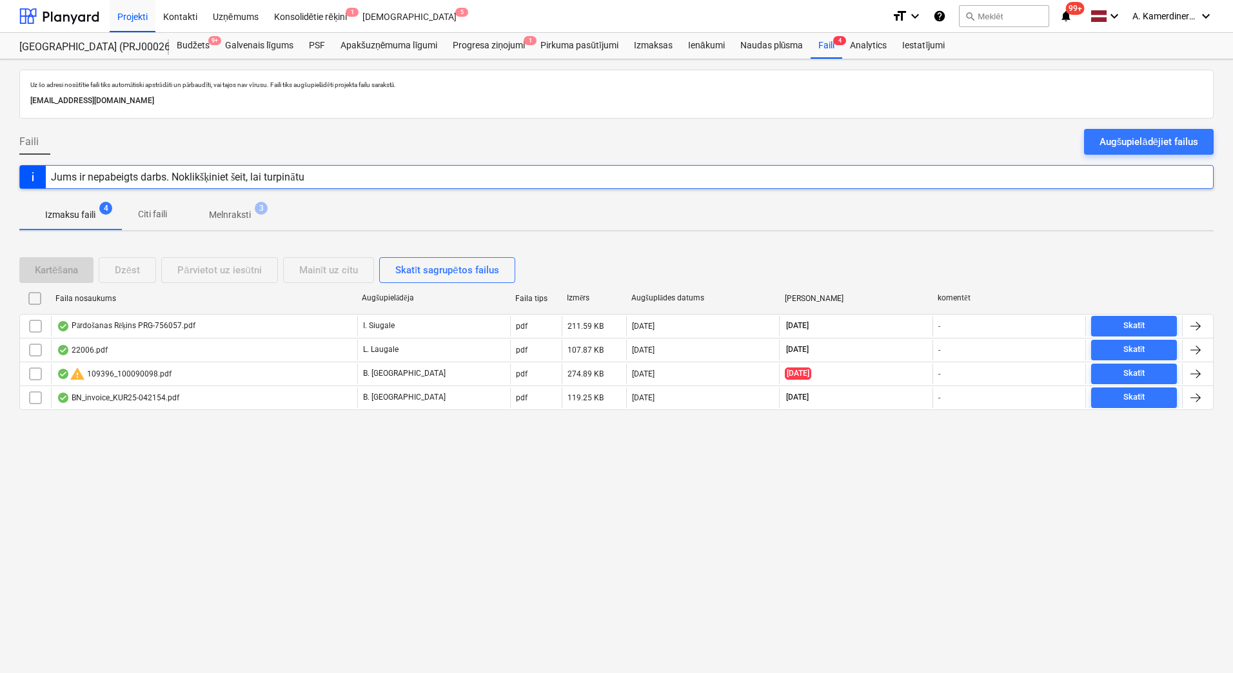
click at [223, 217] on p "Melnraksti" at bounding box center [230, 215] width 42 height 14
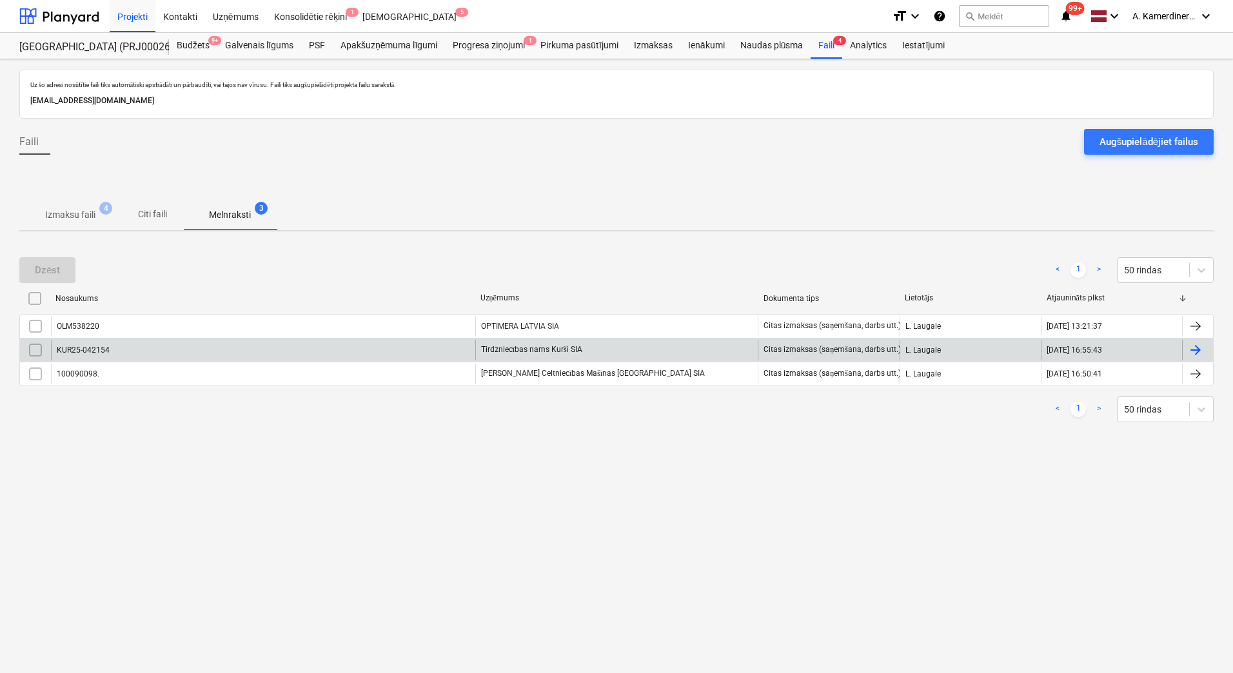
click at [551, 350] on div "Tirdzniecības nams Kurši SIA" at bounding box center [616, 350] width 283 height 21
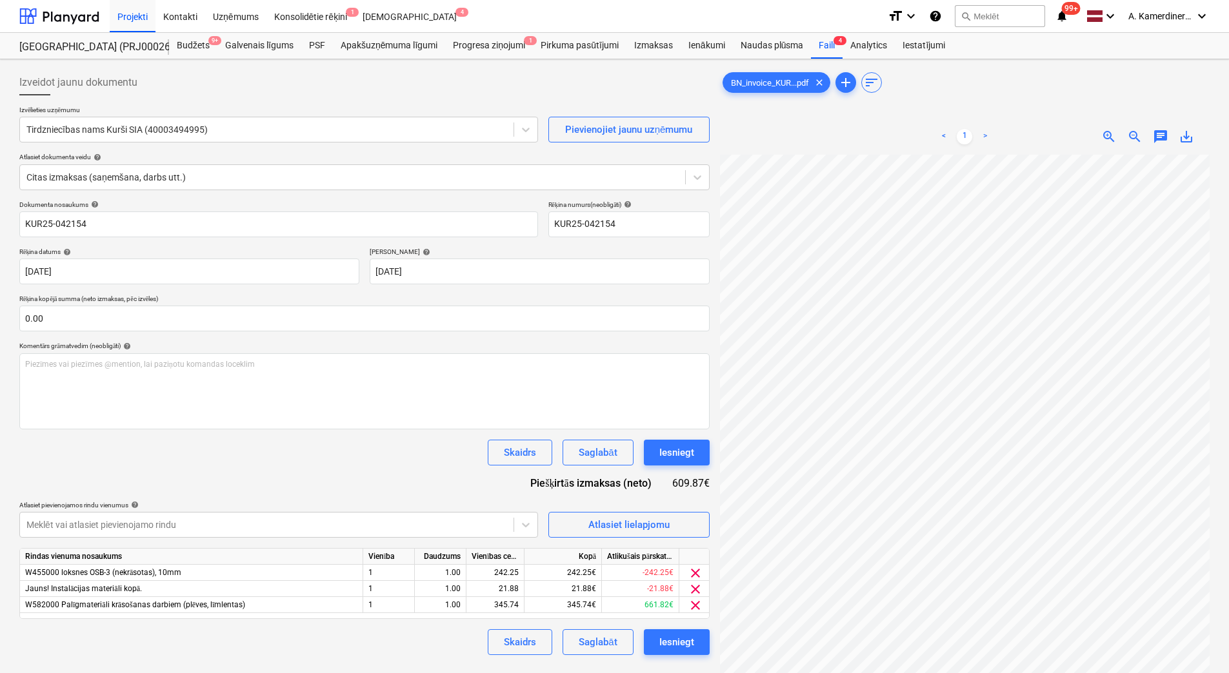
scroll to position [160, 126]
click at [690, 448] on div "Iesniegt" at bounding box center [676, 452] width 35 height 17
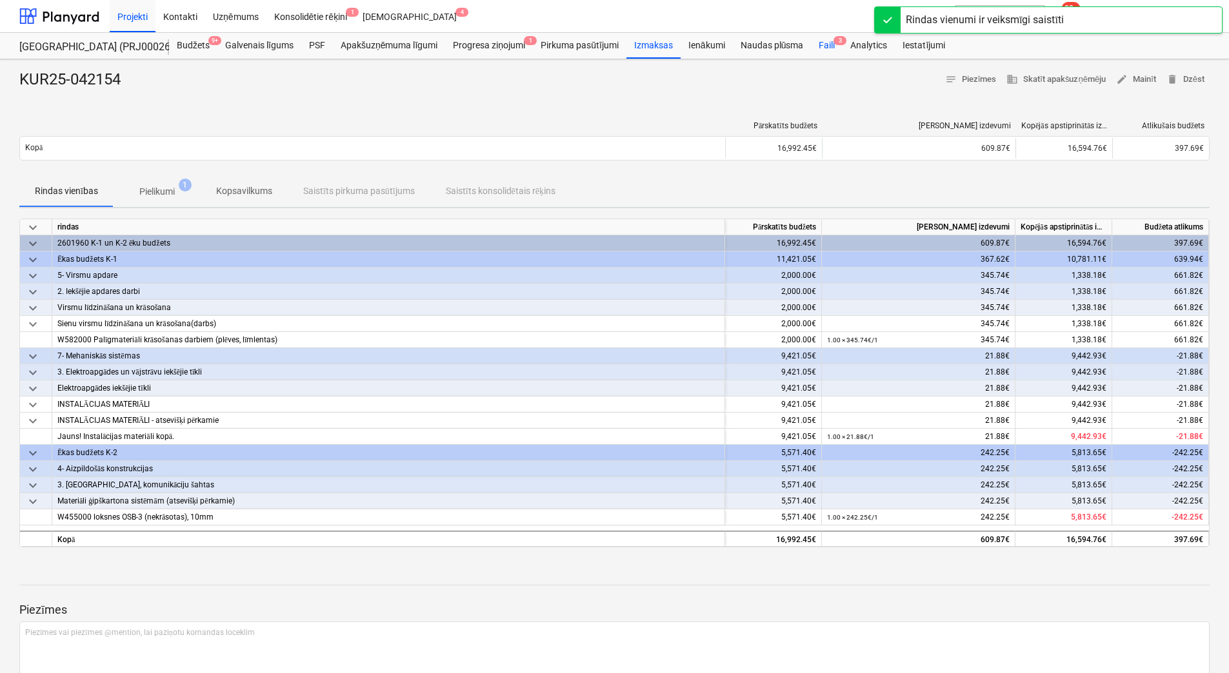
click at [830, 46] on div "Faili 3" at bounding box center [827, 46] width 32 height 26
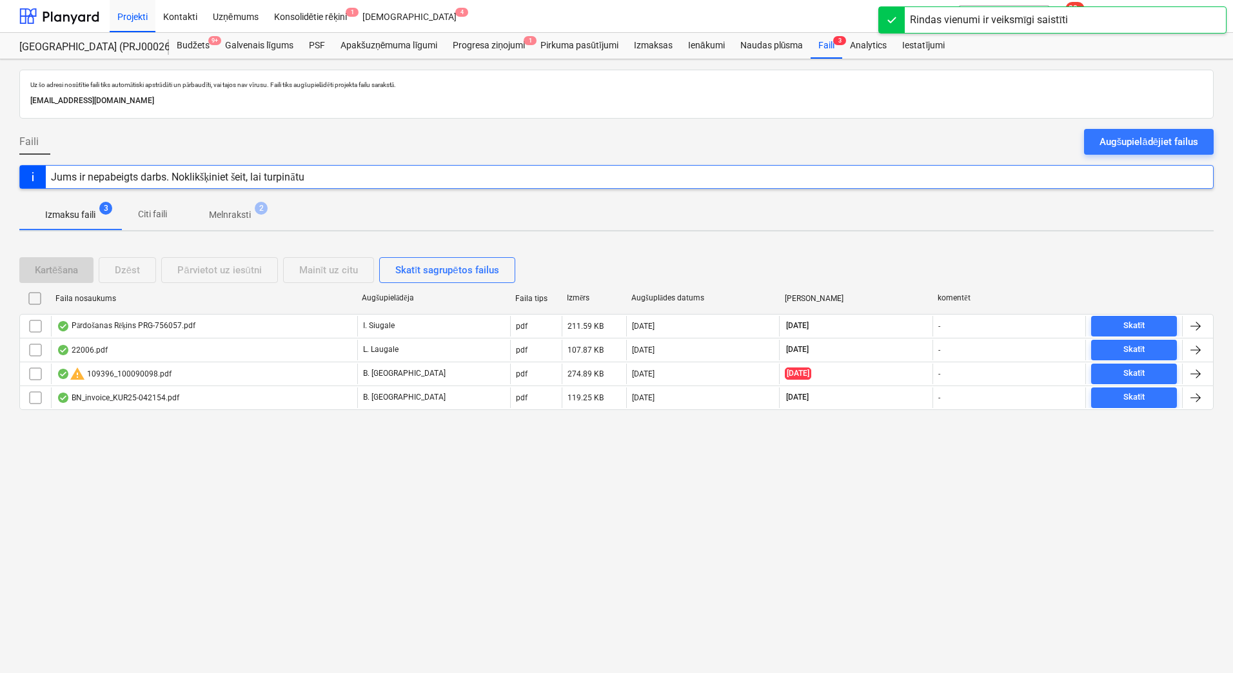
click at [232, 212] on p "Melnraksti" at bounding box center [230, 215] width 42 height 14
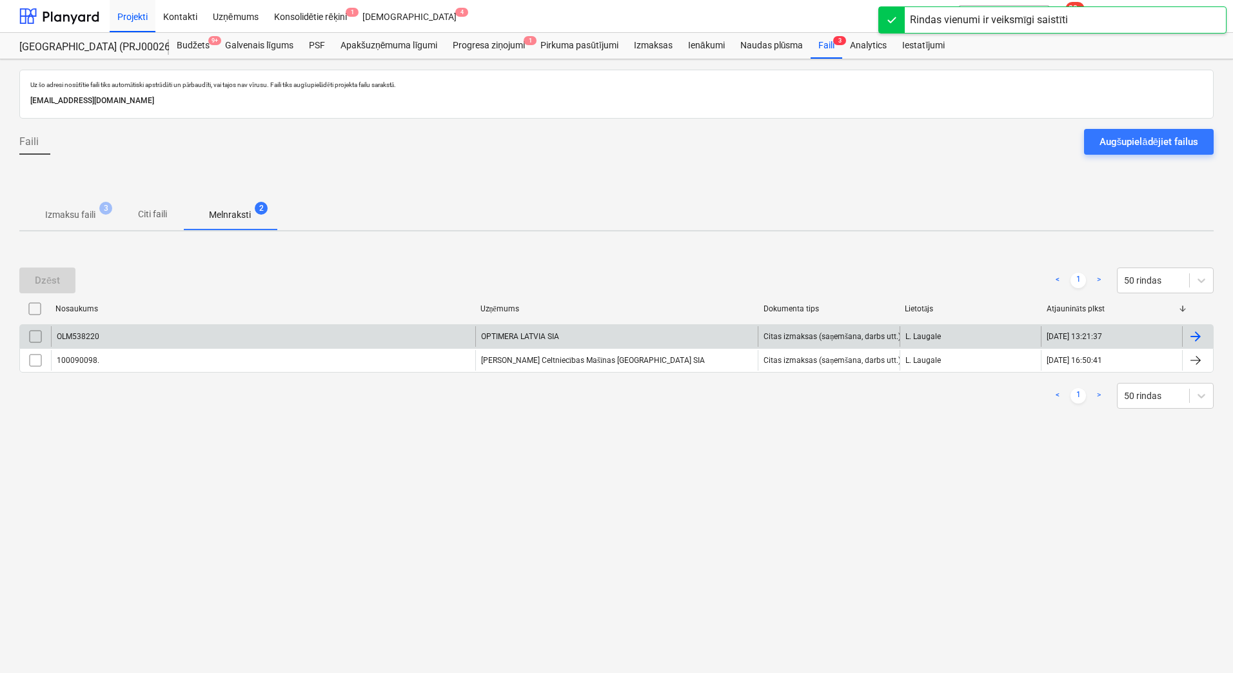
click at [510, 337] on div "OPTIMERA LATVIA SIA" at bounding box center [616, 336] width 283 height 21
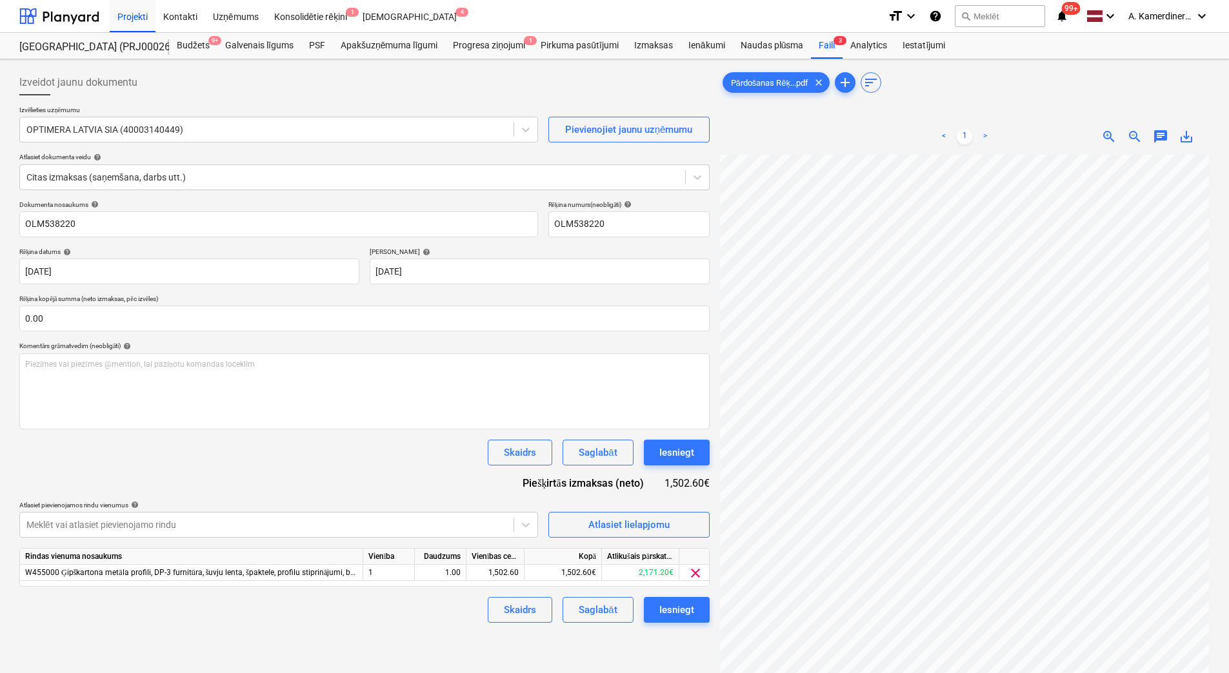
scroll to position [146, 94]
click at [688, 453] on div "Iesniegt" at bounding box center [676, 452] width 35 height 17
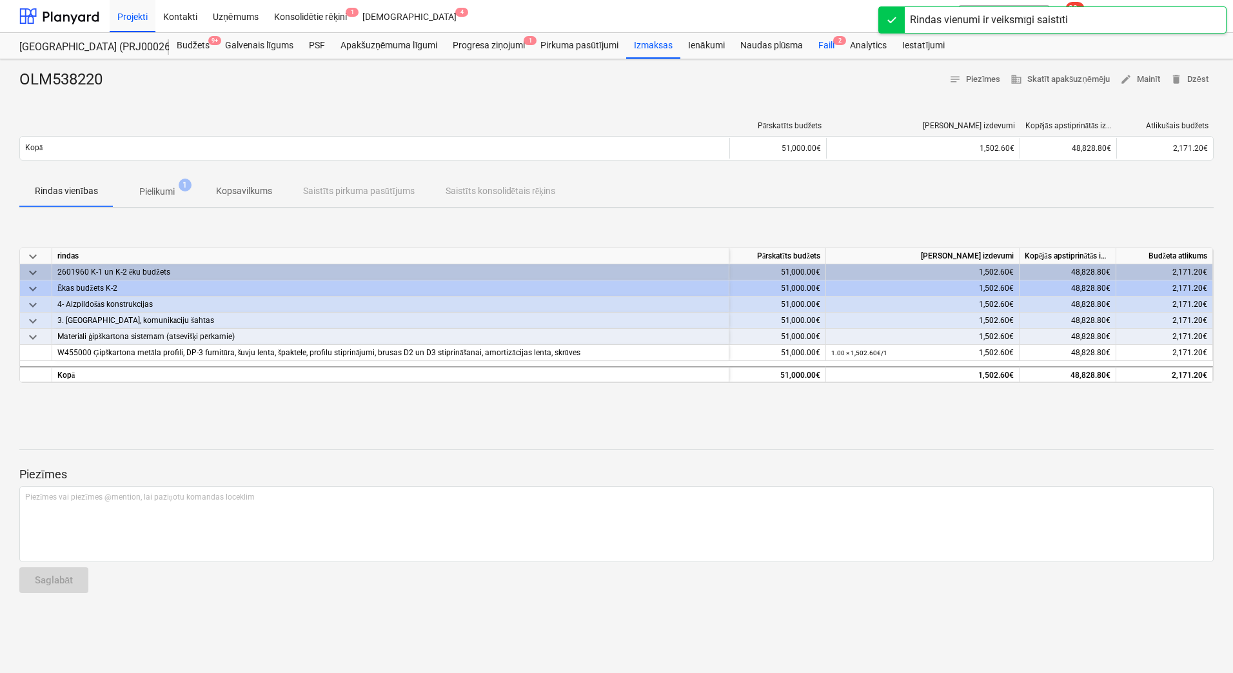
click at [829, 35] on div "Faili 2" at bounding box center [827, 46] width 32 height 26
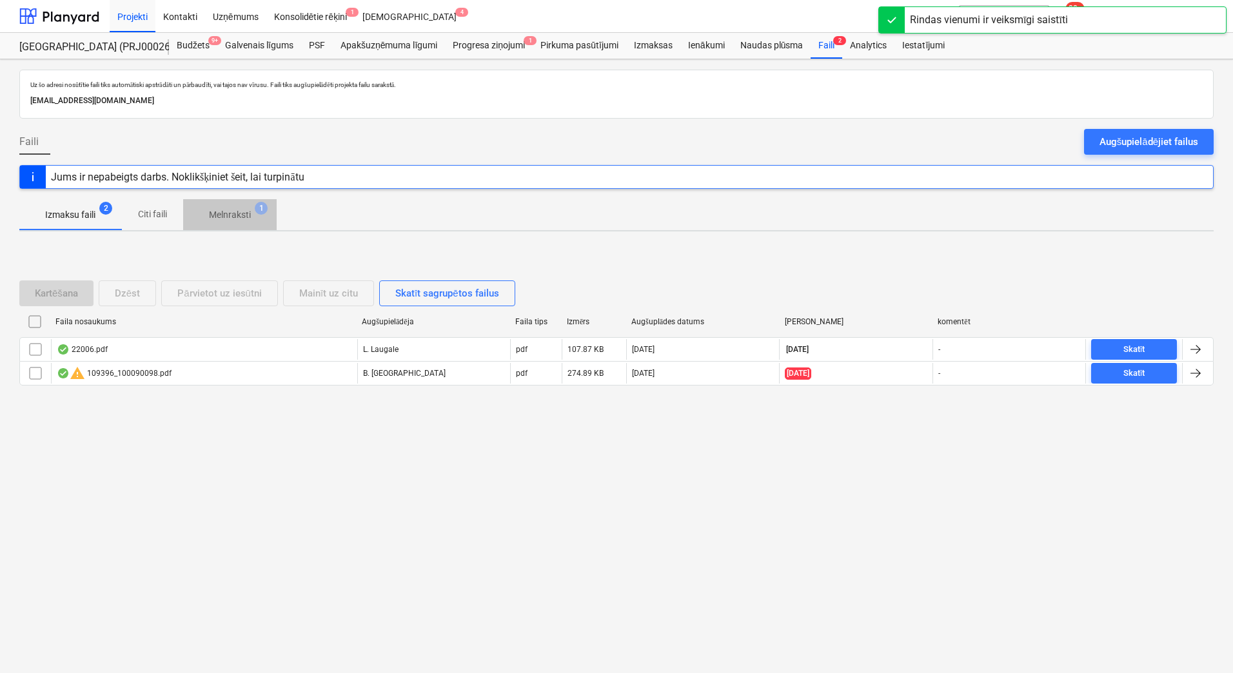
click at [262, 210] on span "1" at bounding box center [261, 208] width 13 height 13
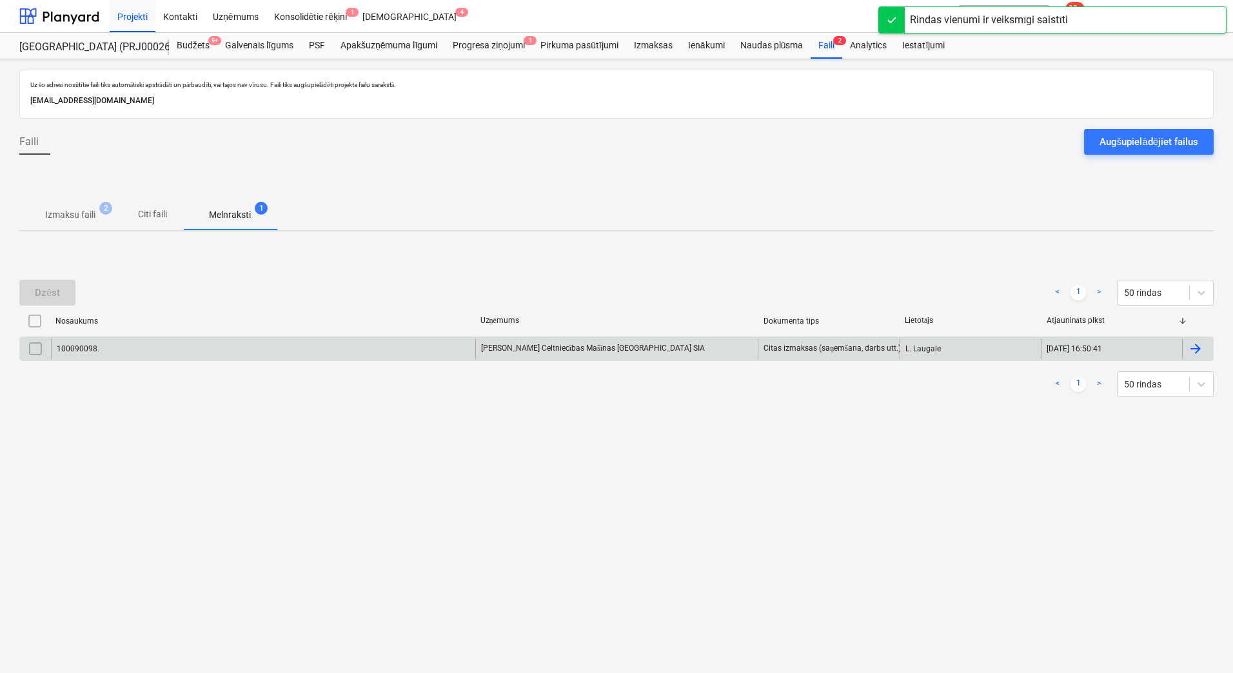
click at [535, 342] on div "[PERSON_NAME] Celtniecības Mašīnas [GEOGRAPHIC_DATA] SIA" at bounding box center [616, 349] width 283 height 21
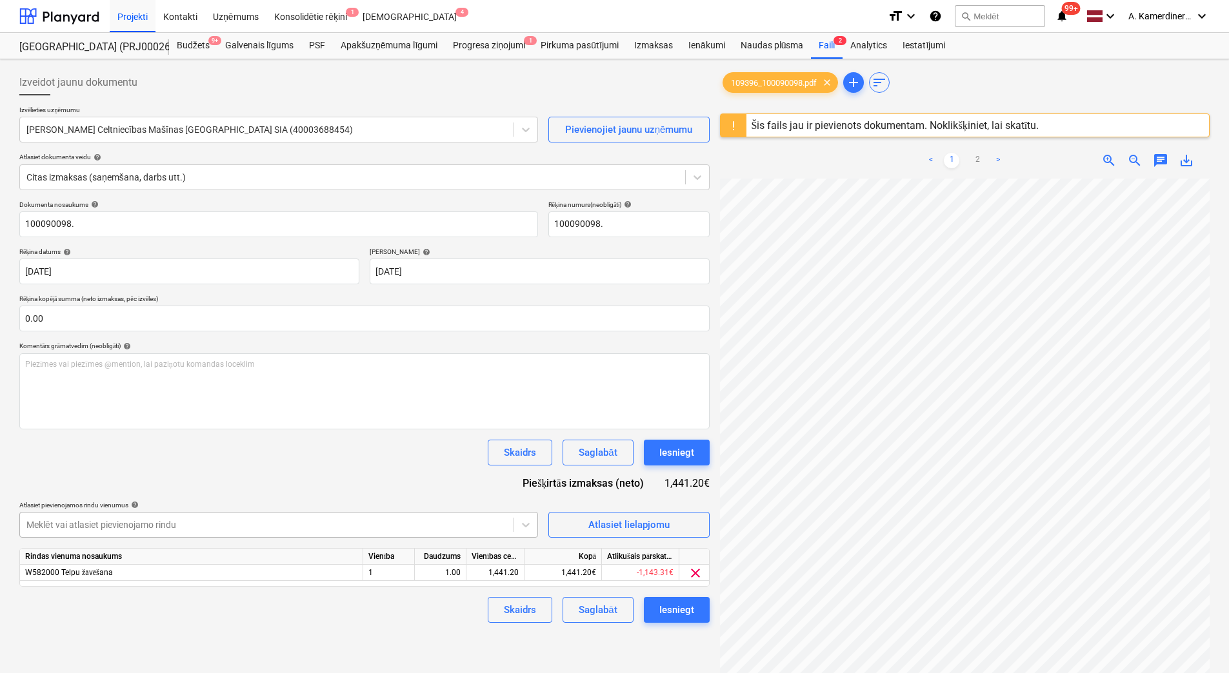
click at [406, 521] on body "Projekti Kontakti Uzņēmums Konsolidētie rēķini 1 Iesūtne 4 format_size keyboard…" at bounding box center [614, 336] width 1229 height 673
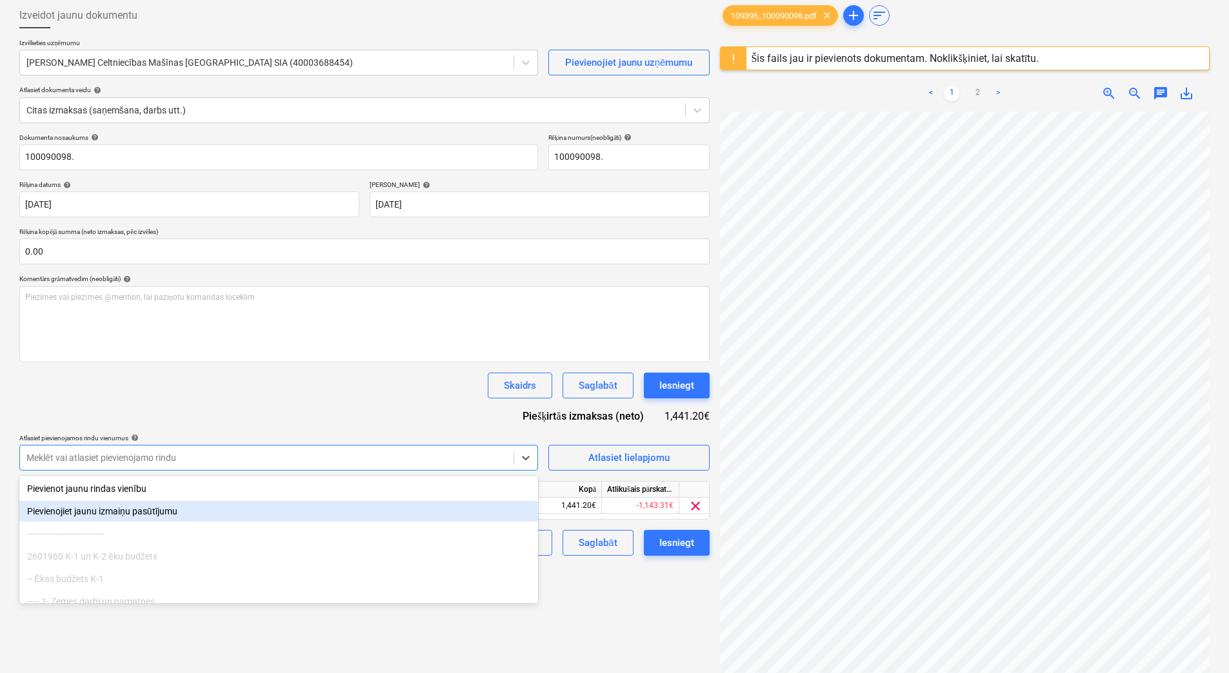
scroll to position [71, 0]
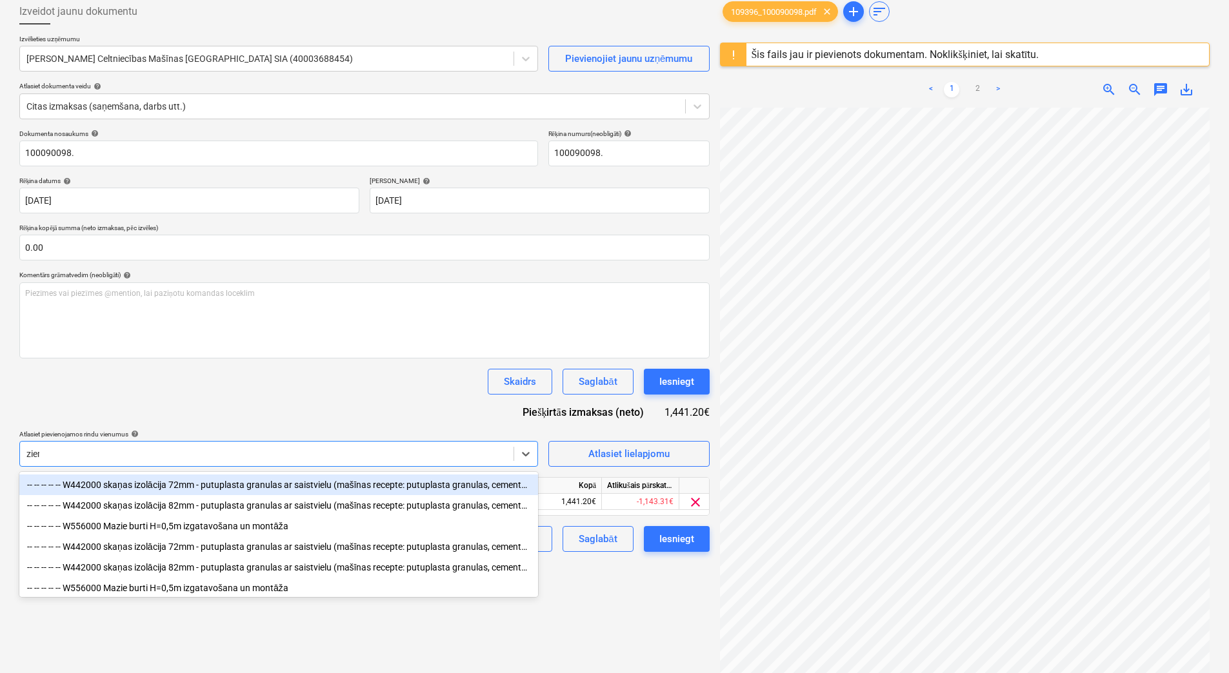
type input "ziema"
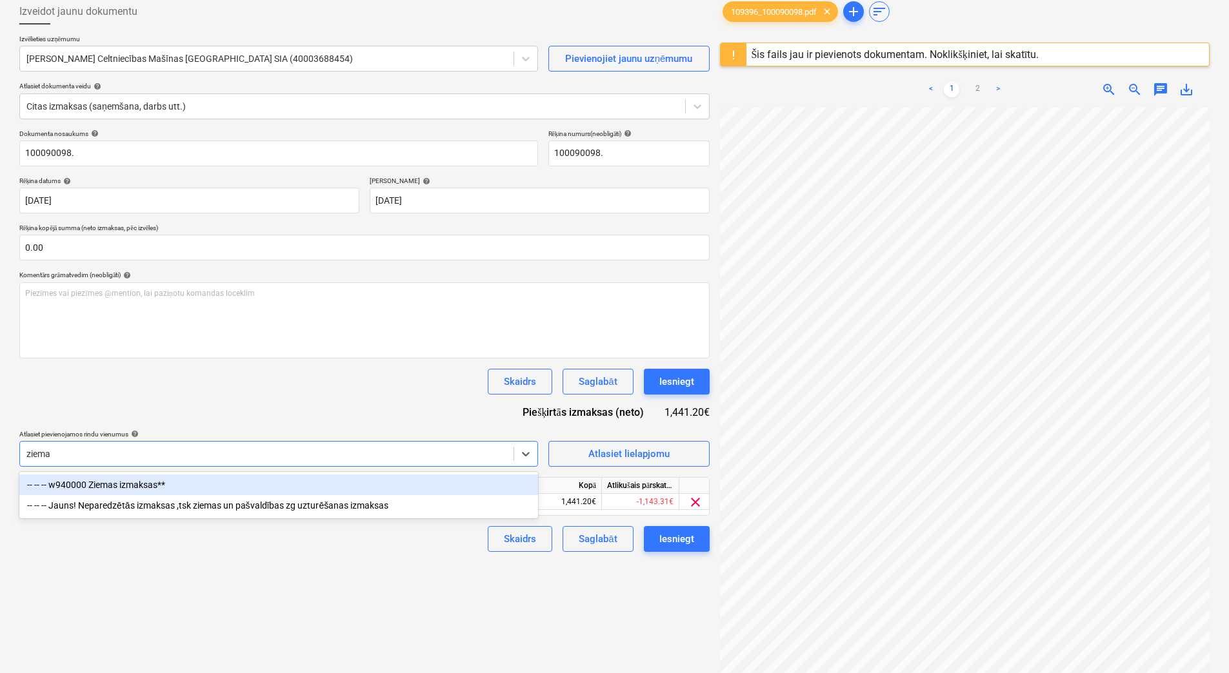
click at [400, 484] on div "-- -- -- w940000 Ziemas izmaksas**" at bounding box center [278, 485] width 519 height 21
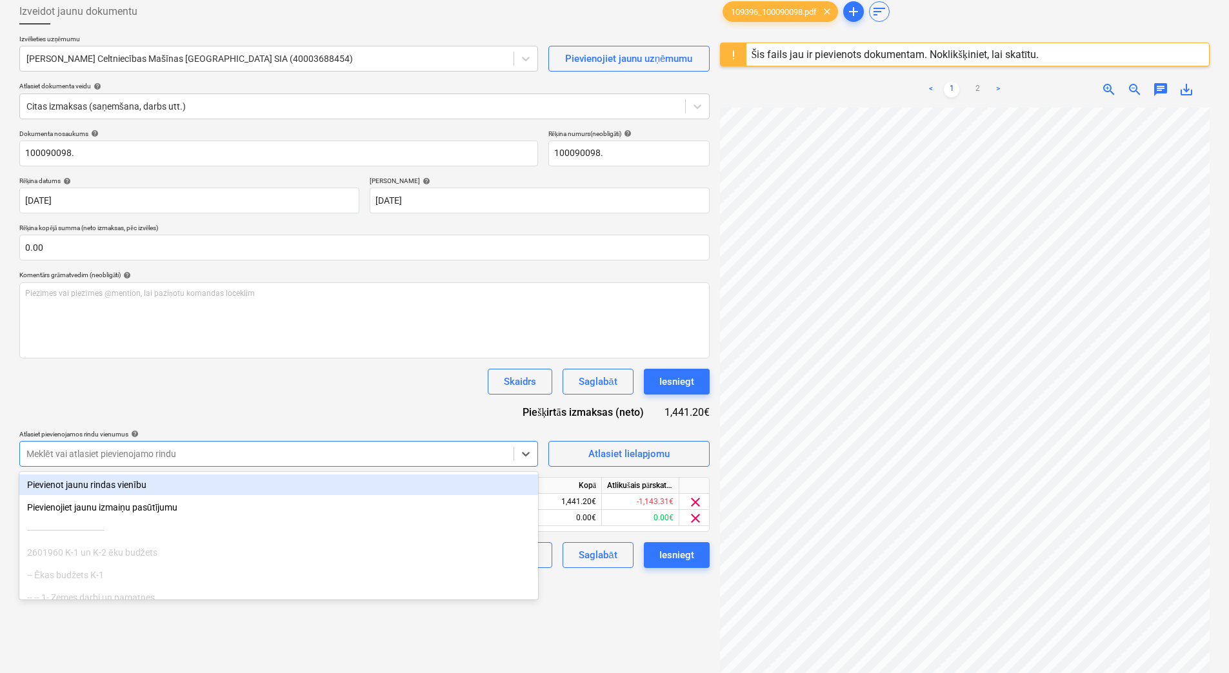
click at [382, 451] on div at bounding box center [266, 454] width 481 height 13
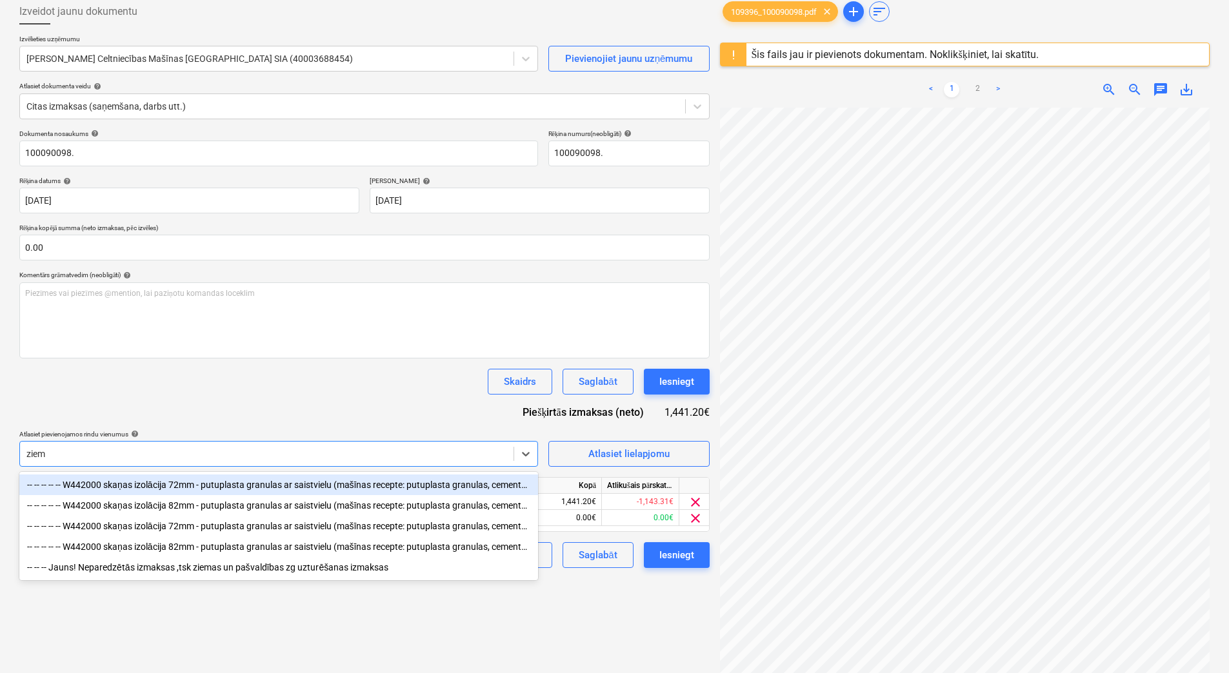
type input "ziema"
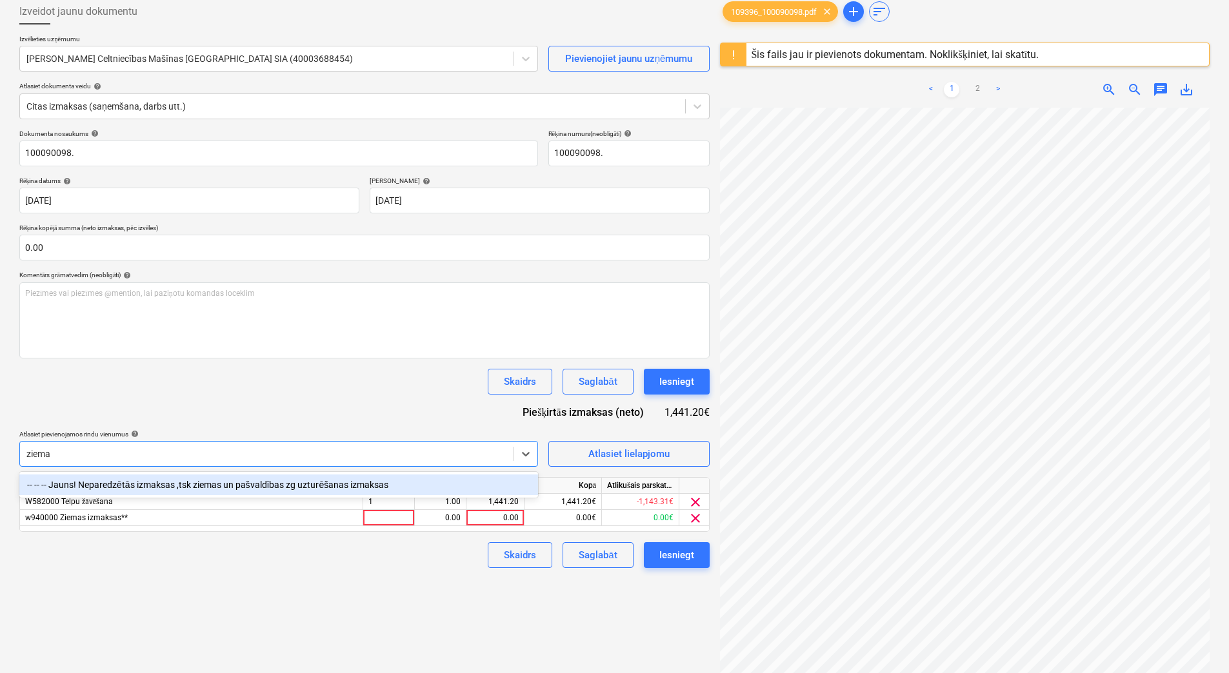
click at [359, 482] on div "-- -- -- Jauns! Neparedzētās izmaksas ,tsk ziemas un pašvaldības zg uzturēšanas…" at bounding box center [278, 485] width 519 height 21
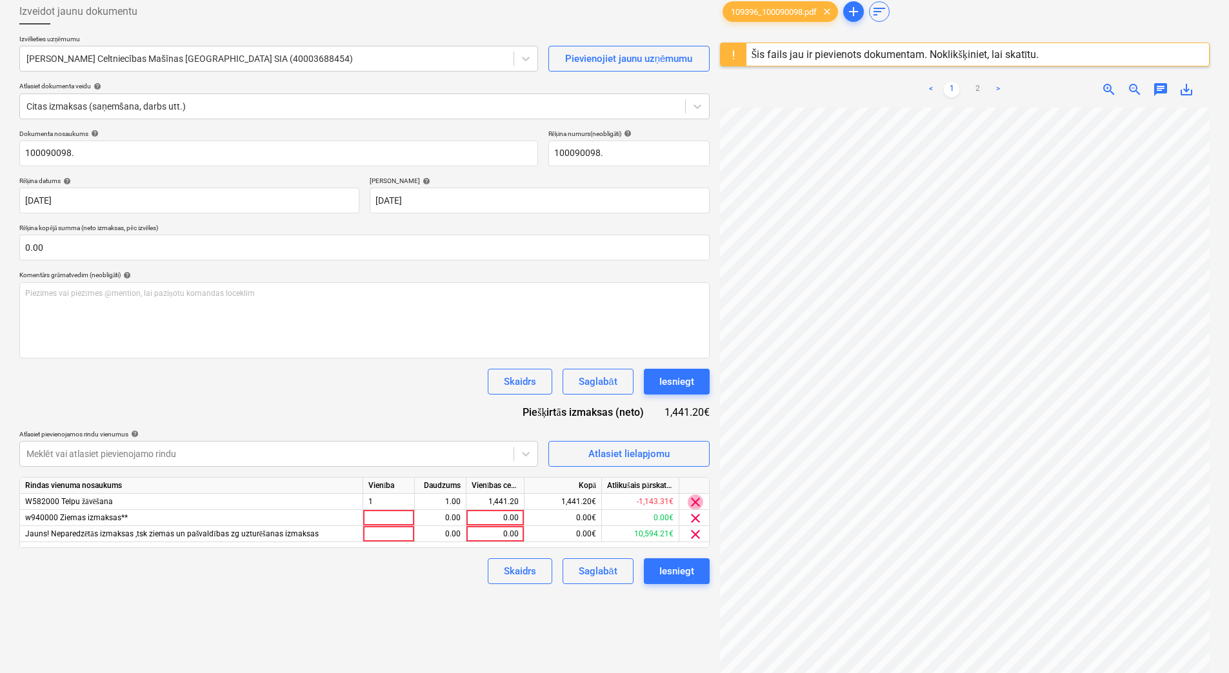
click at [698, 502] on span "clear" at bounding box center [695, 502] width 15 height 15
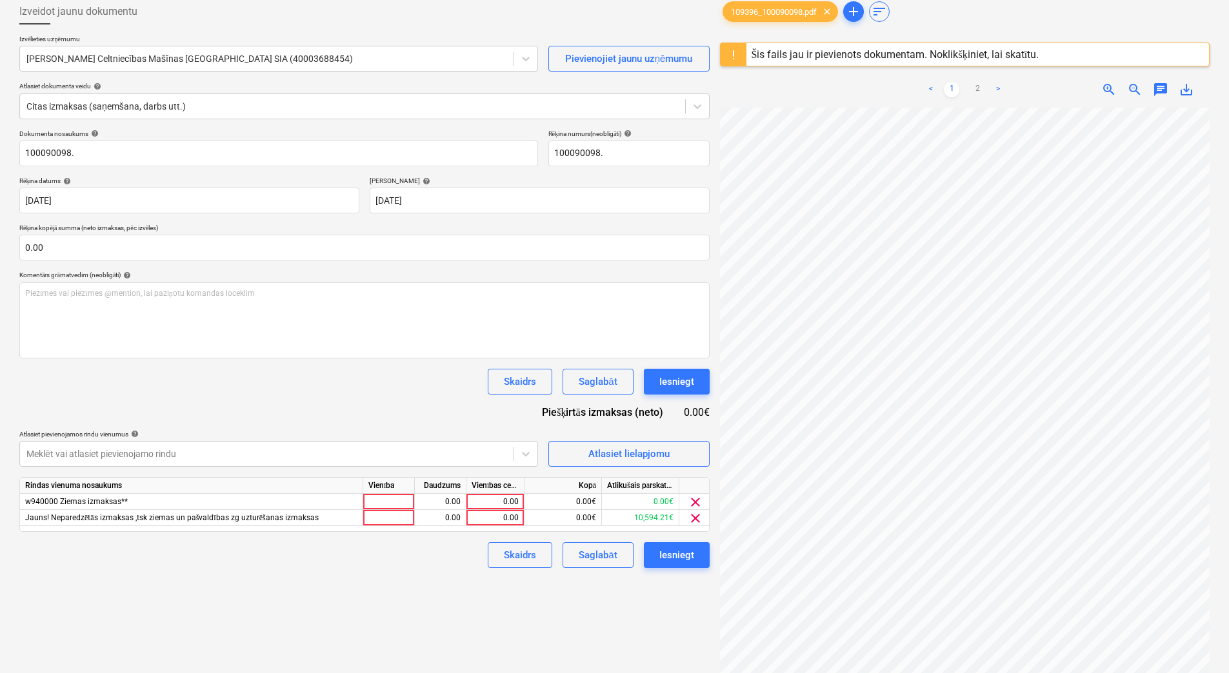
click at [698, 502] on span "clear" at bounding box center [695, 502] width 15 height 15
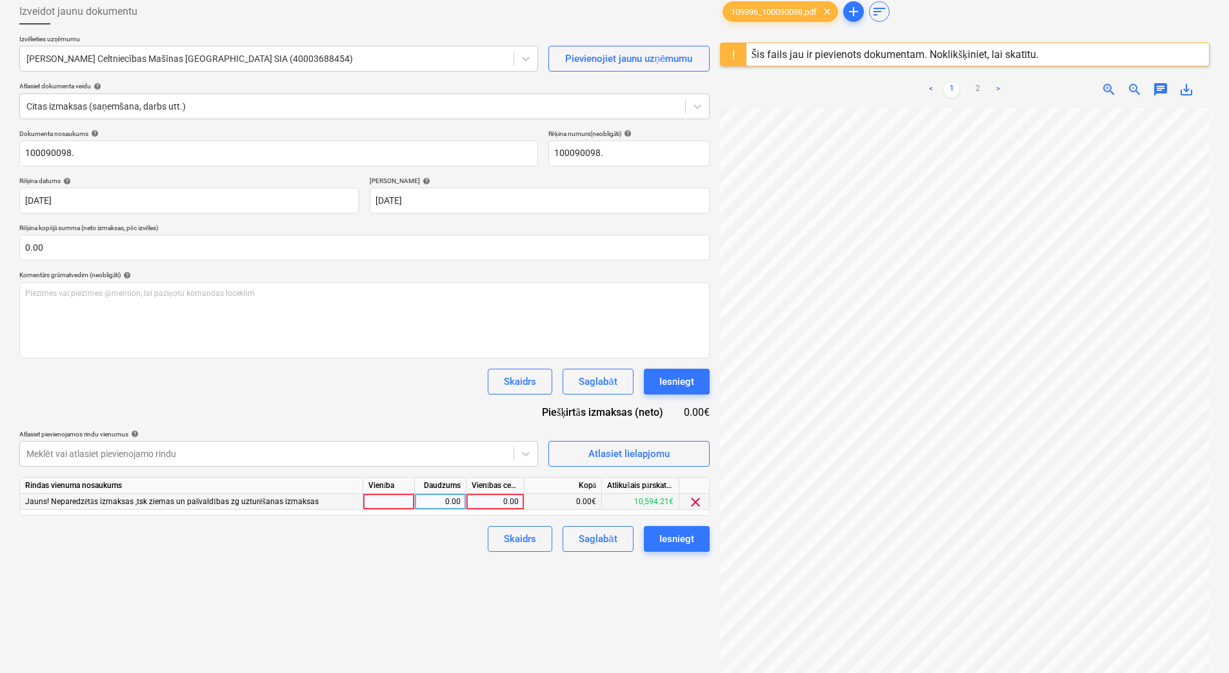
click at [501, 499] on div "0.00" at bounding box center [494, 502] width 47 height 16
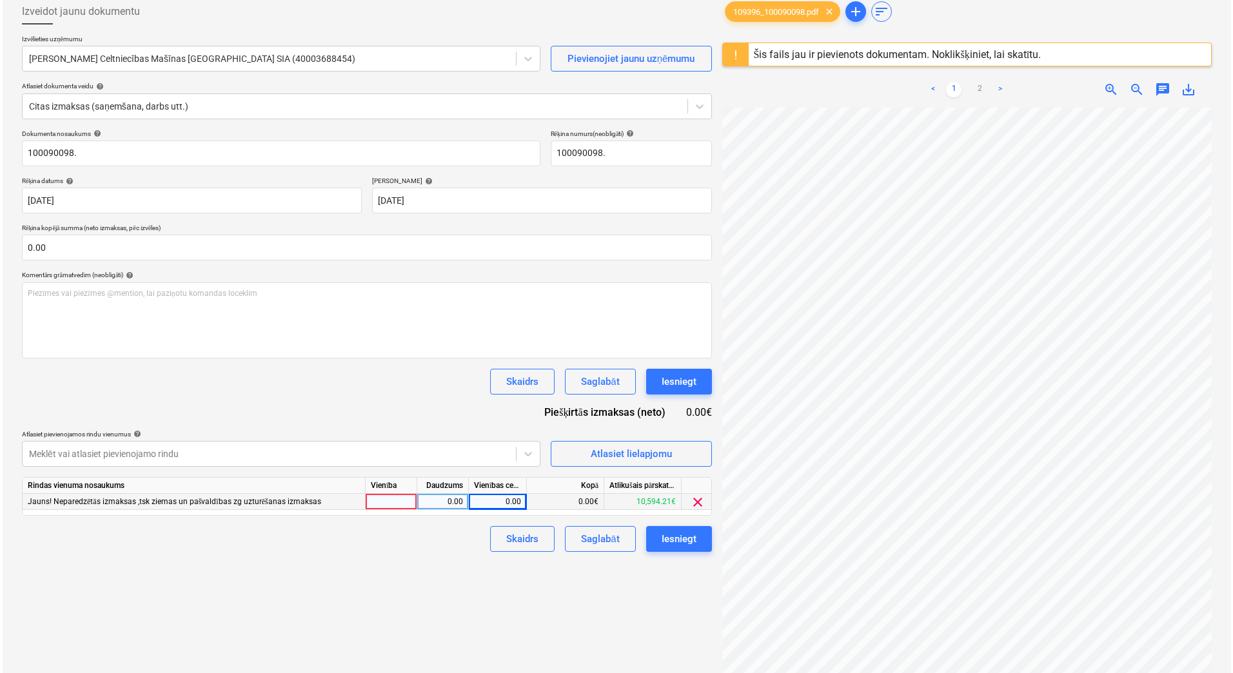
scroll to position [187, 94]
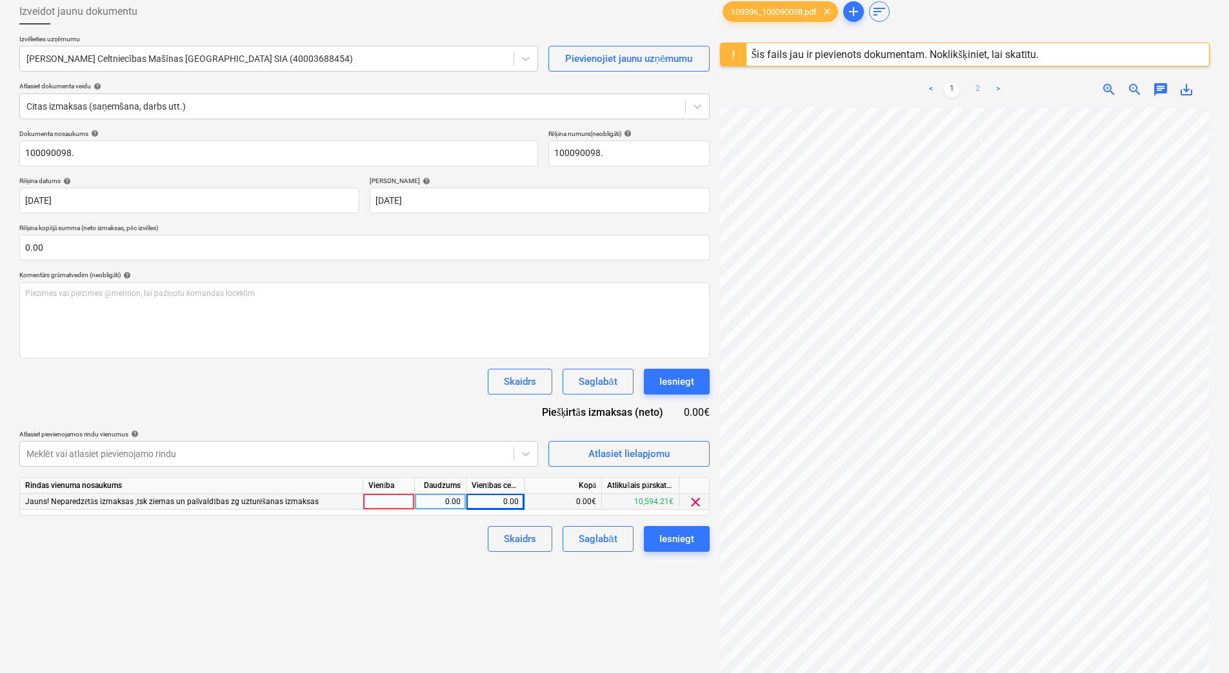
click at [978, 83] on link "2" at bounding box center [976, 89] width 15 height 15
click at [513, 495] on div "0.00" at bounding box center [494, 502] width 47 height 16
type input "1441.2"
click at [435, 502] on div "1.00" at bounding box center [440, 502] width 41 height 16
click at [693, 379] on div "Iesniegt" at bounding box center [676, 381] width 35 height 17
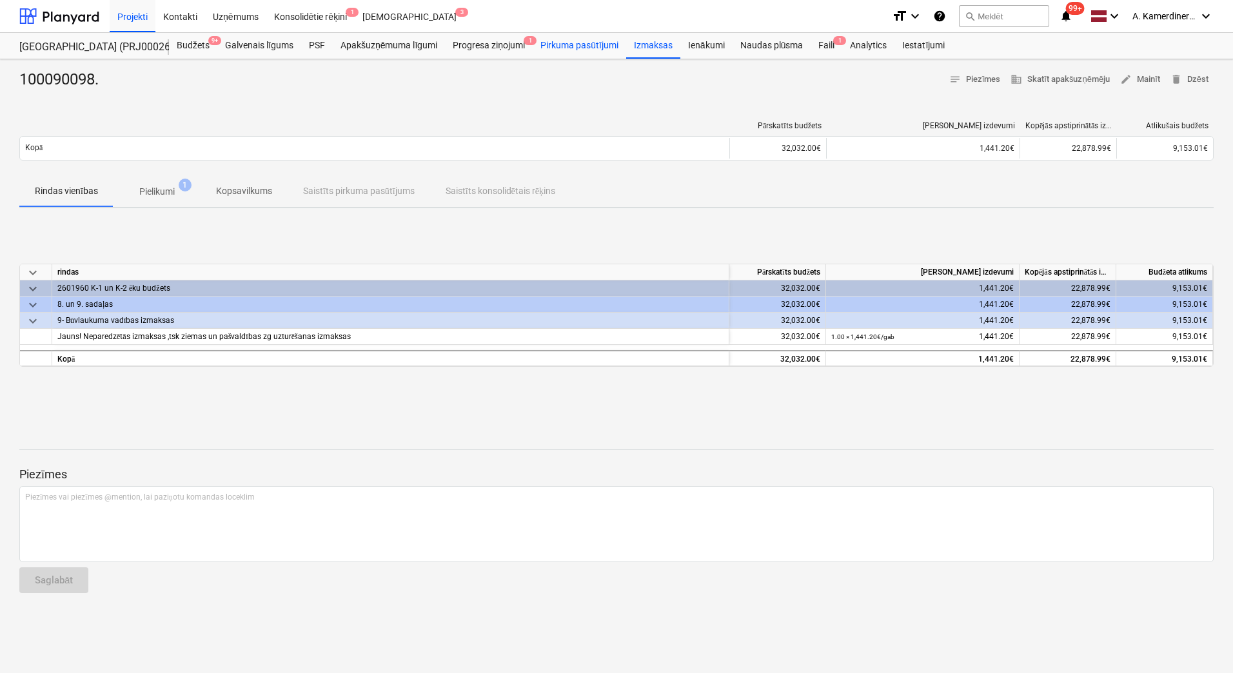
click at [562, 46] on div "Pirkuma pasūtījumi" at bounding box center [580, 46] width 94 height 26
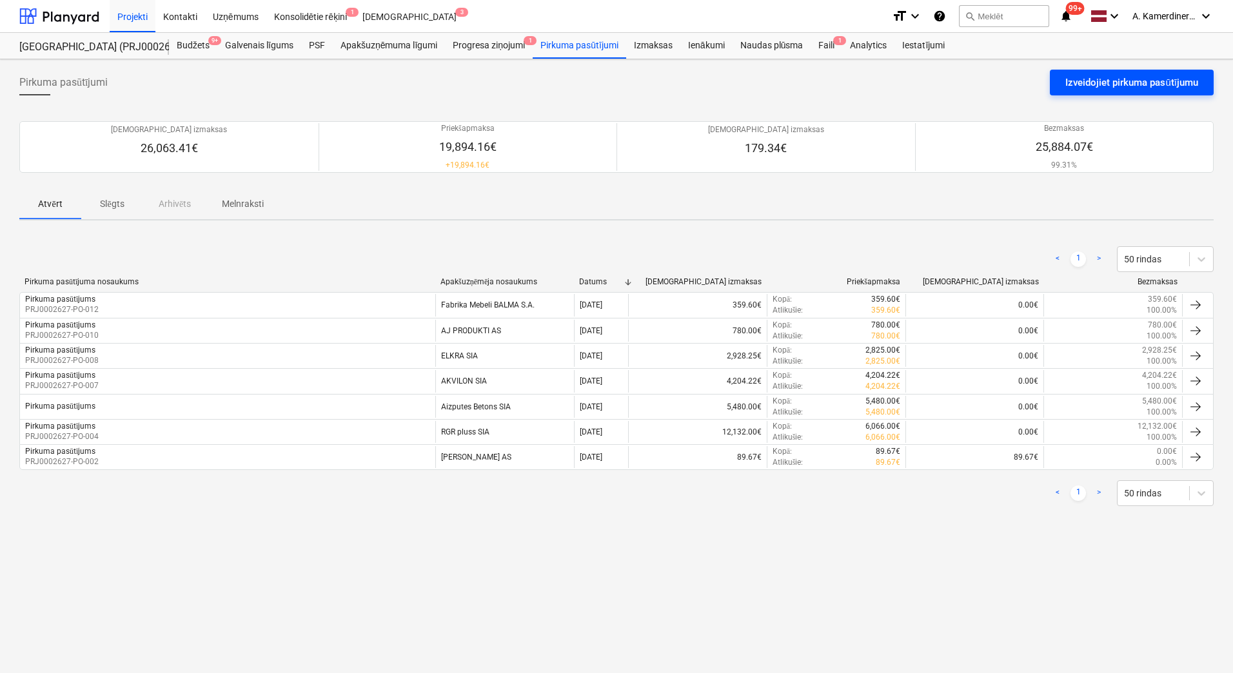
click at [1123, 79] on div "Izveidojiet pirkuma pasūtījumu" at bounding box center [1132, 82] width 133 height 17
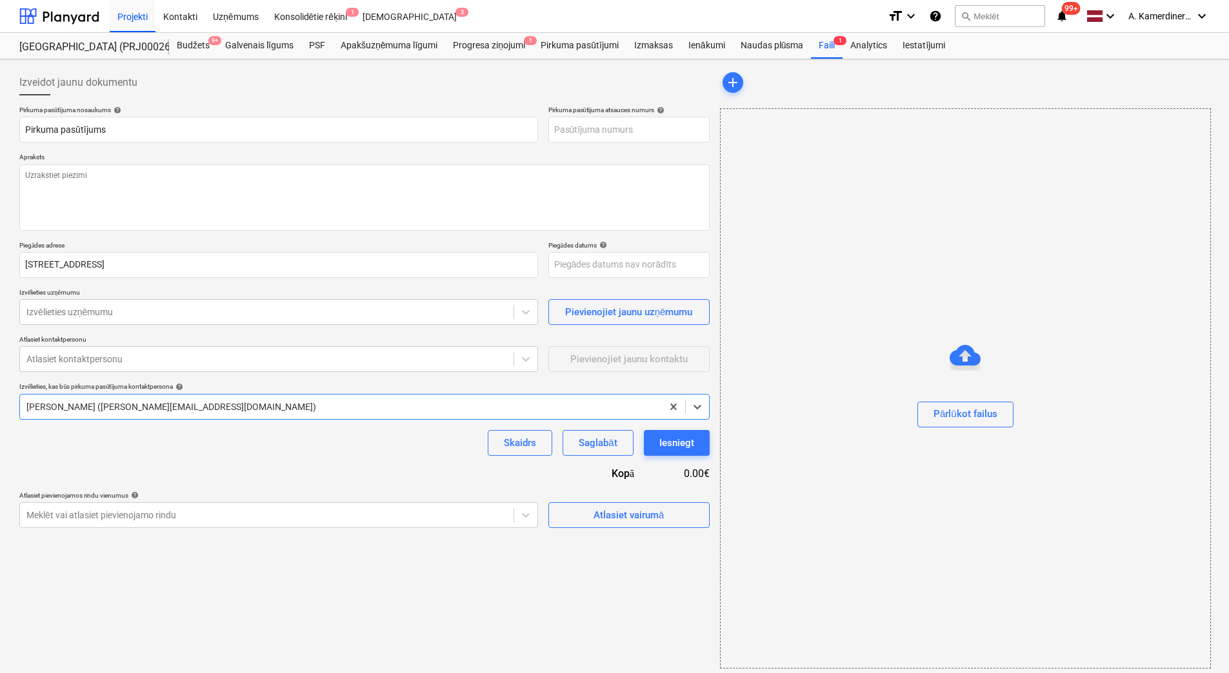
type textarea "x"
type input "PRJ0002627-PO-013"
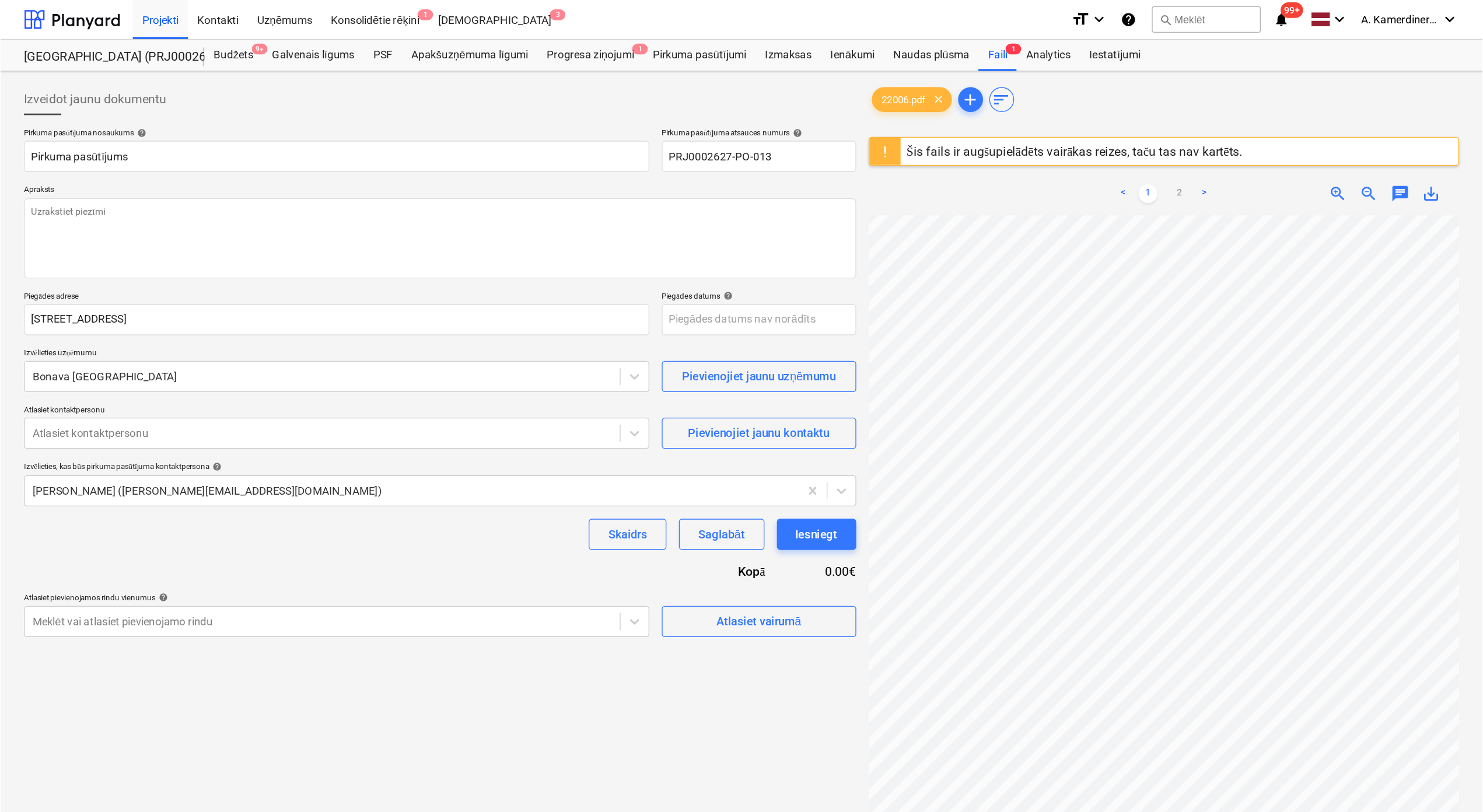
scroll to position [10, 0]
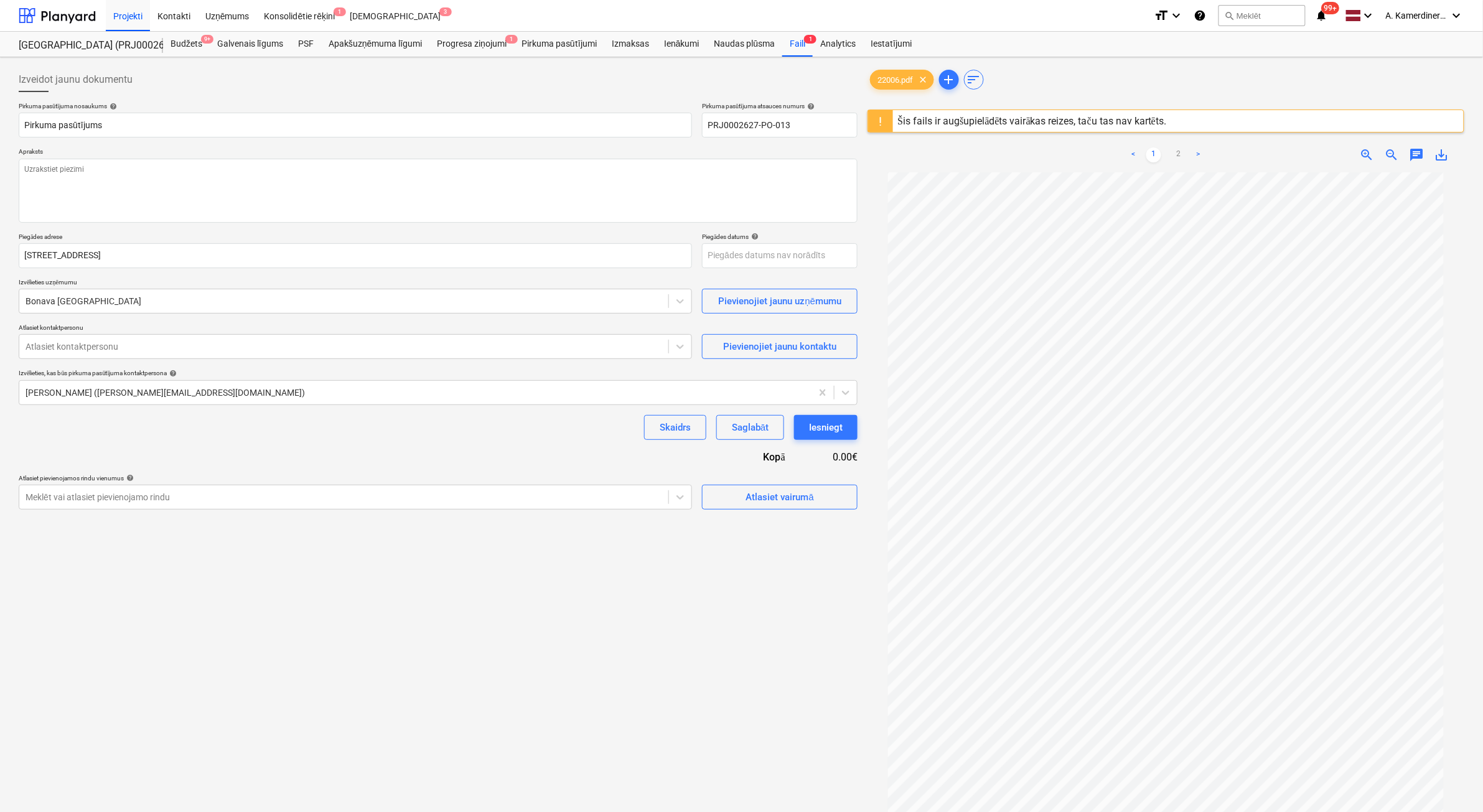
type textarea "x"
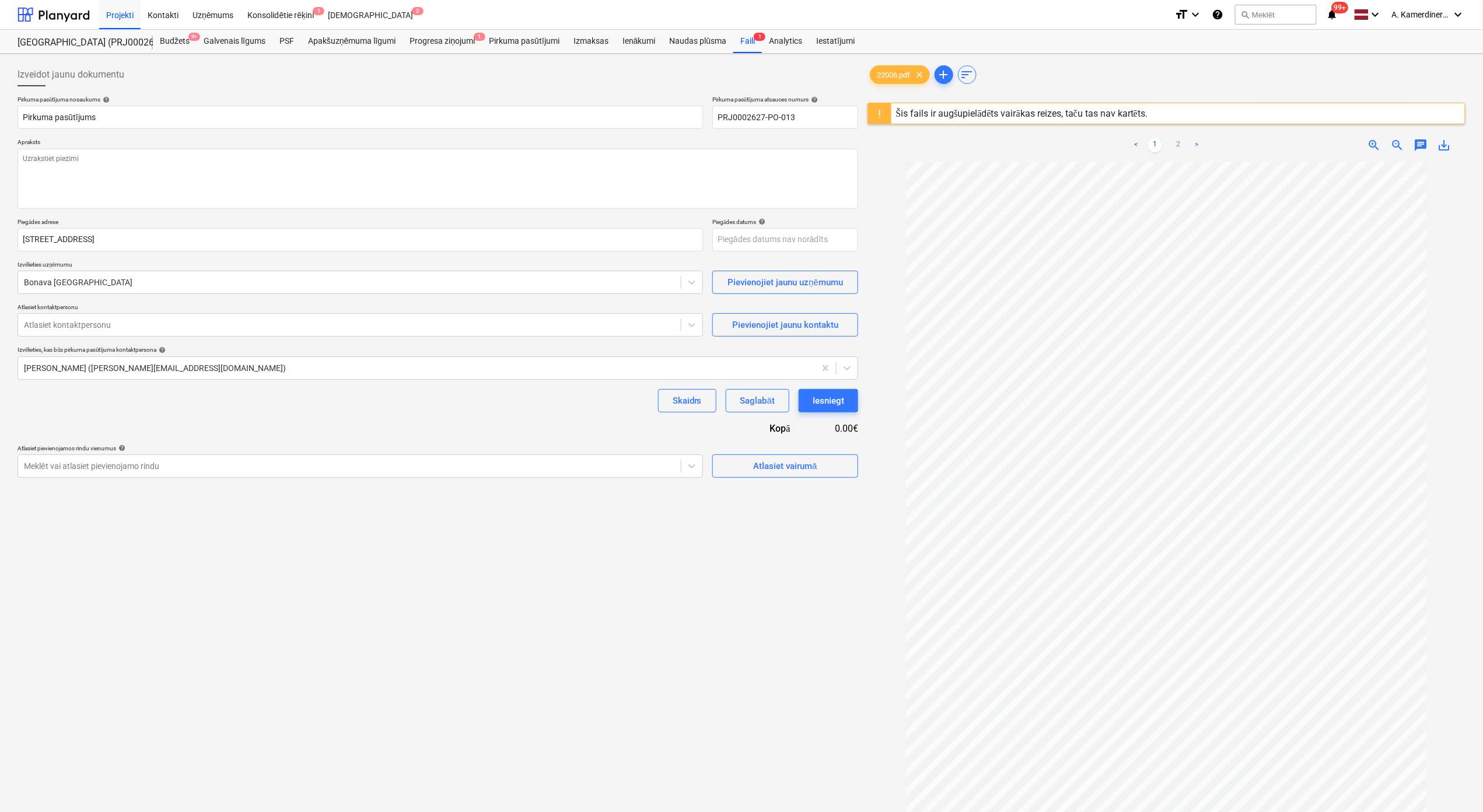
scroll to position [0, 0]
click at [1115, 147] on link "2" at bounding box center [1177, 145] width 14 height 14
click at [342, 467] on div at bounding box center [349, 466] width 651 height 12
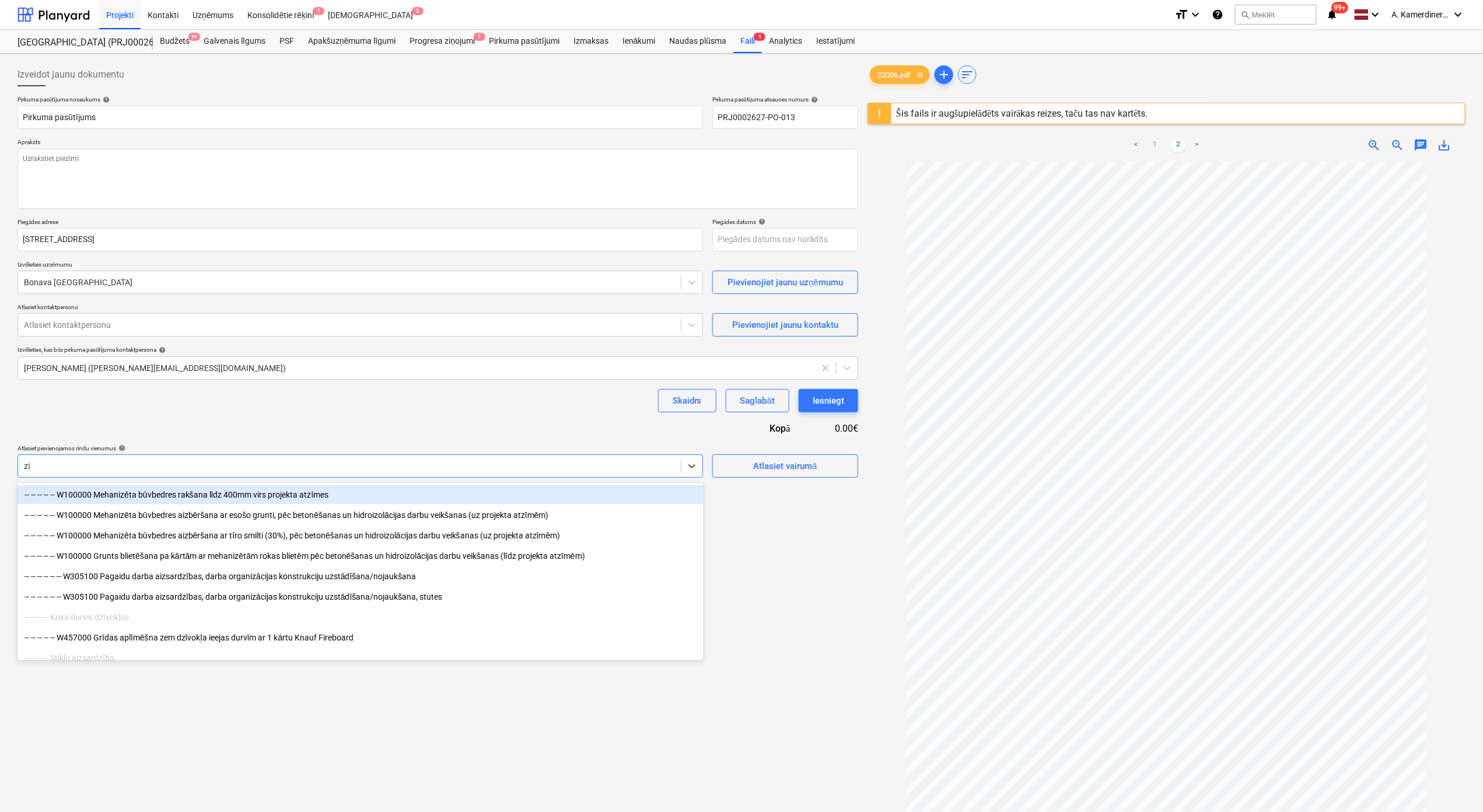
type input "z"
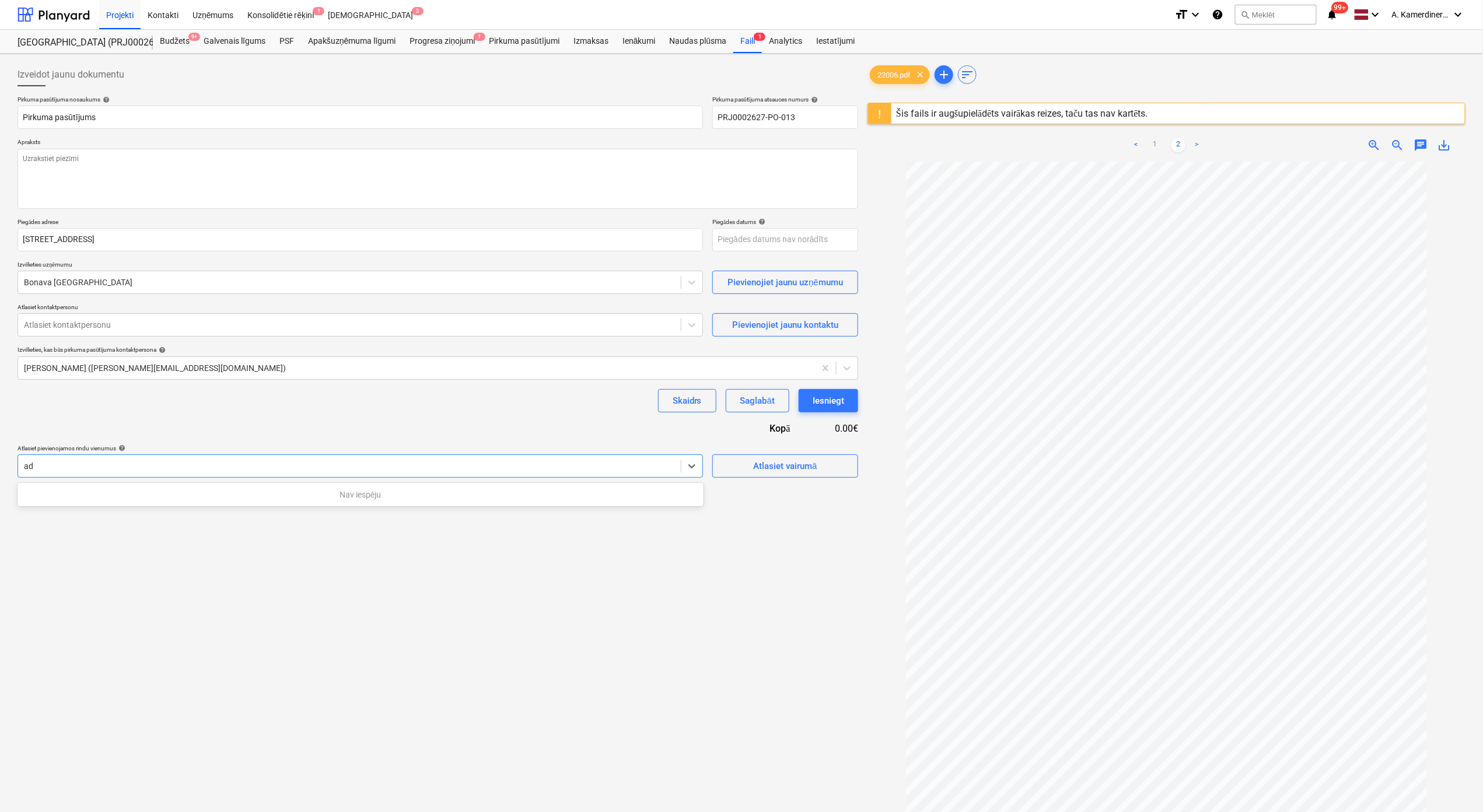
type input "a"
type input "māj"
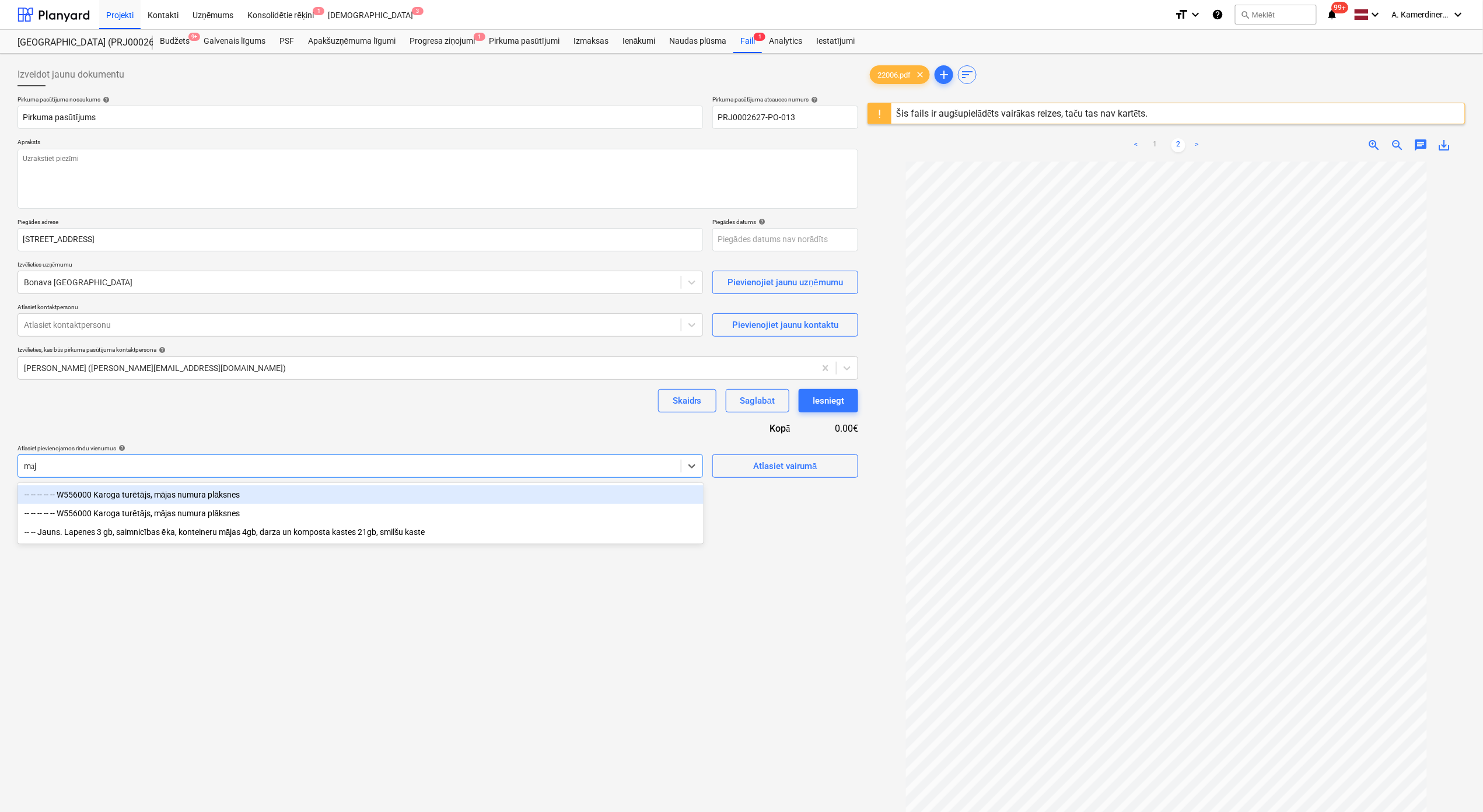
click at [264, 489] on div "-- -- -- -- -- W556000 Karoga turētājs, mājas numura plāksnes" at bounding box center [360, 495] width 686 height 19
type textarea "x"
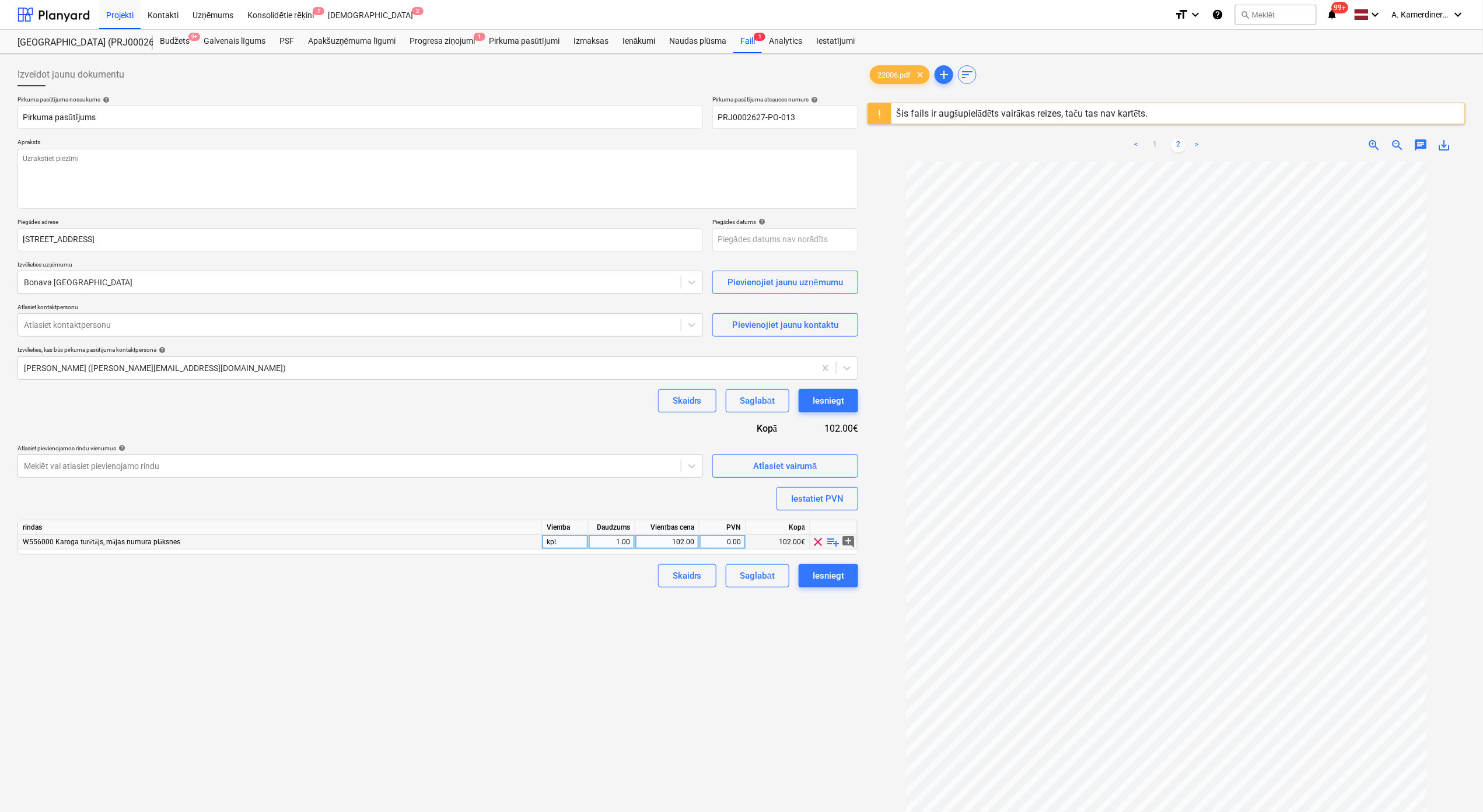
click at [665, 542] on div "102.00" at bounding box center [667, 542] width 54 height 14
type textarea "x"
click at [278, 462] on div at bounding box center [349, 466] width 651 height 12
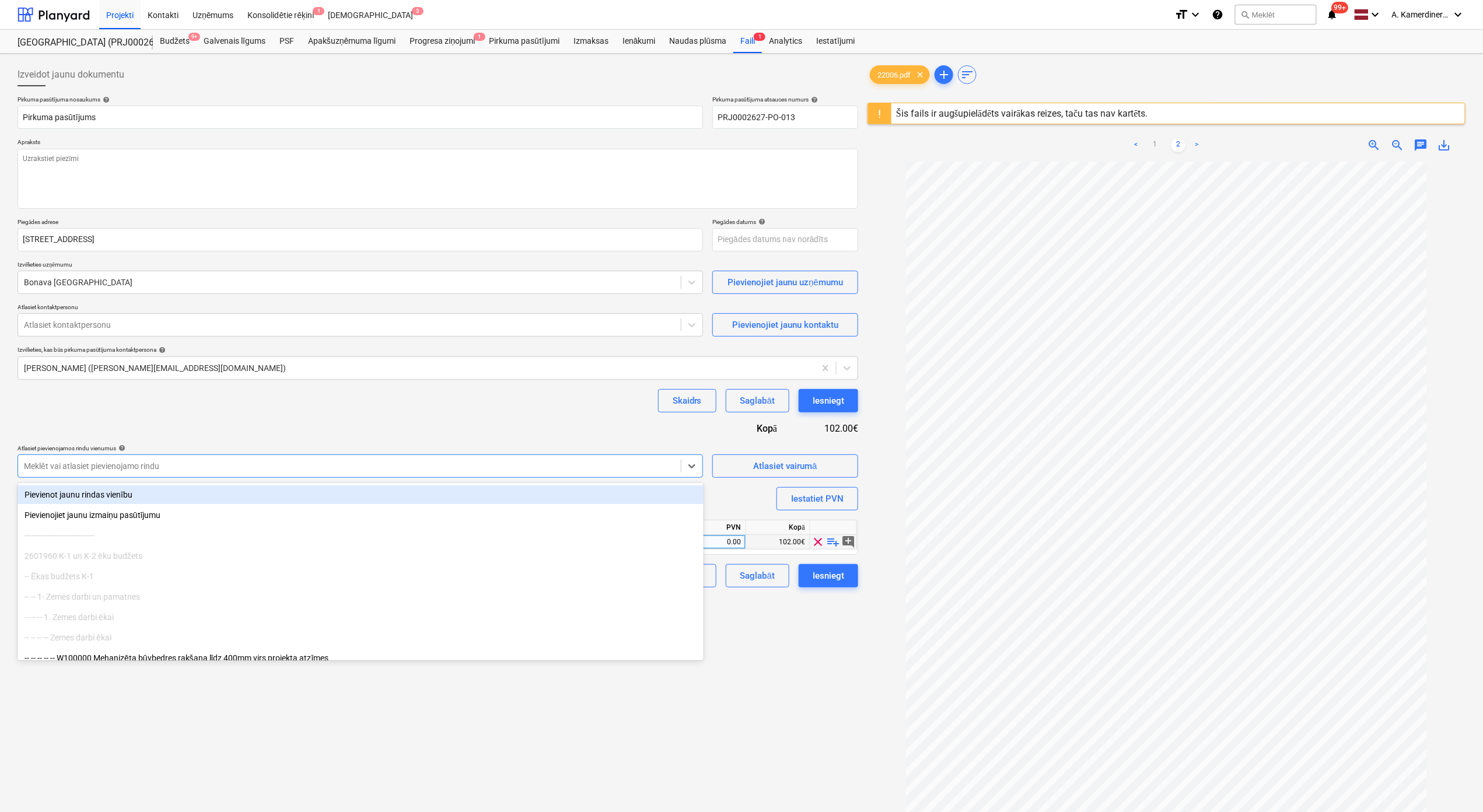
click at [246, 462] on div at bounding box center [349, 466] width 651 height 12
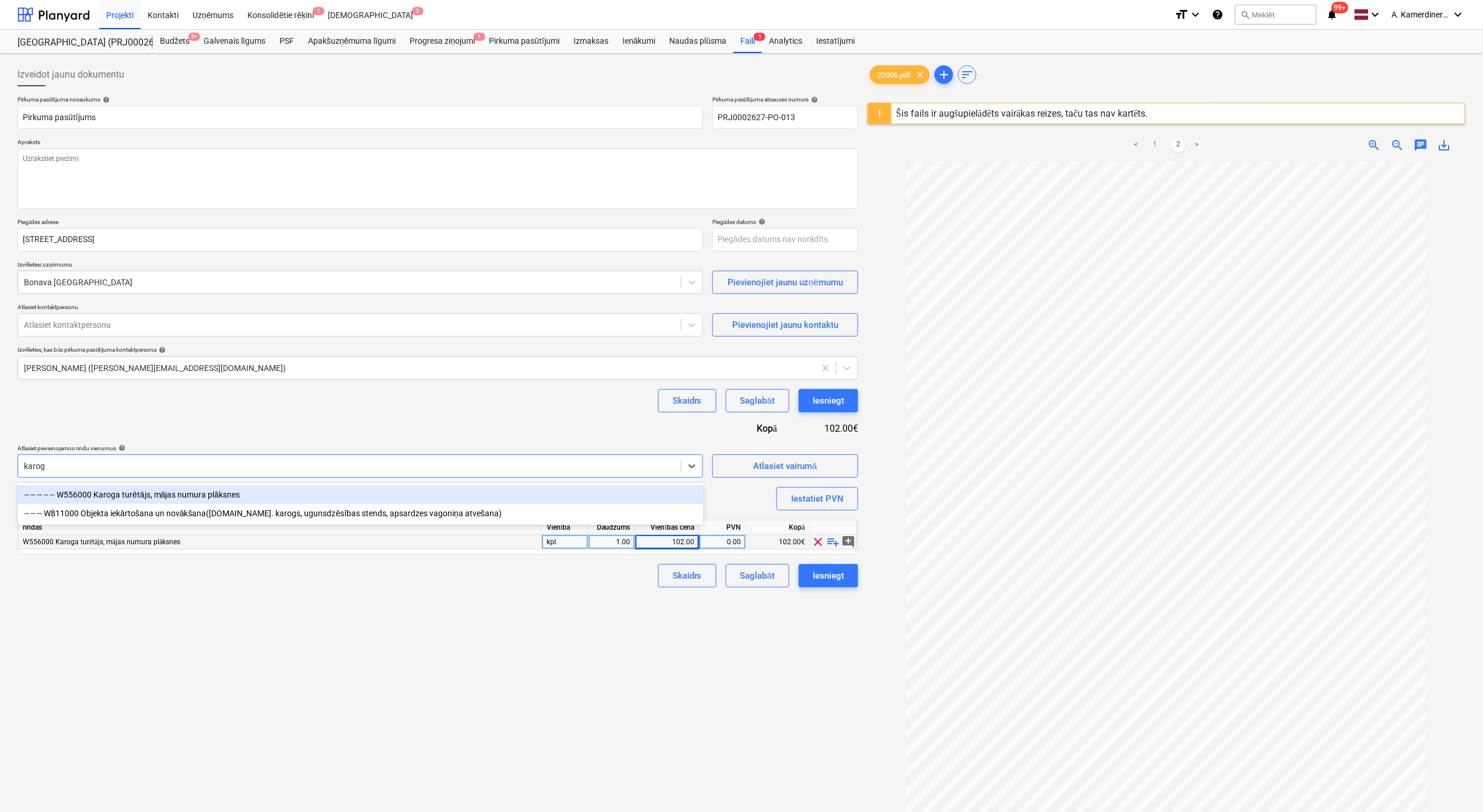
type input "karoga"
click at [206, 497] on div "-- -- -- -- -- W556000 Karoga turētājs, mājas numura plāksnes" at bounding box center [360, 495] width 686 height 19
type textarea "x"
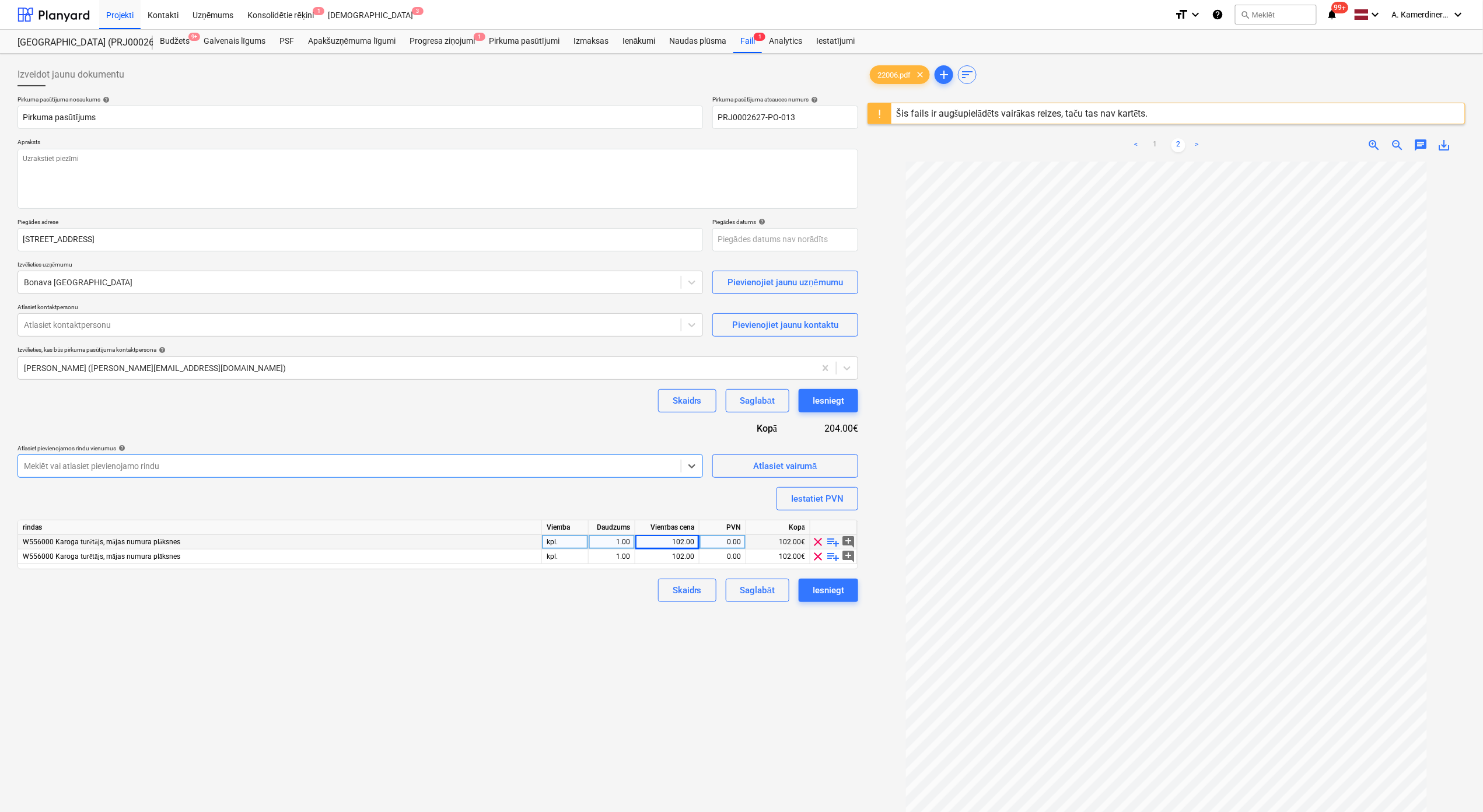
type textarea "x"
click at [689, 542] on div "102.00" at bounding box center [667, 542] width 54 height 14
type input "155"
click at [682, 552] on div "102.00" at bounding box center [667, 557] width 54 height 14
click at [660, 542] on div "155.00" at bounding box center [667, 542] width 54 height 14
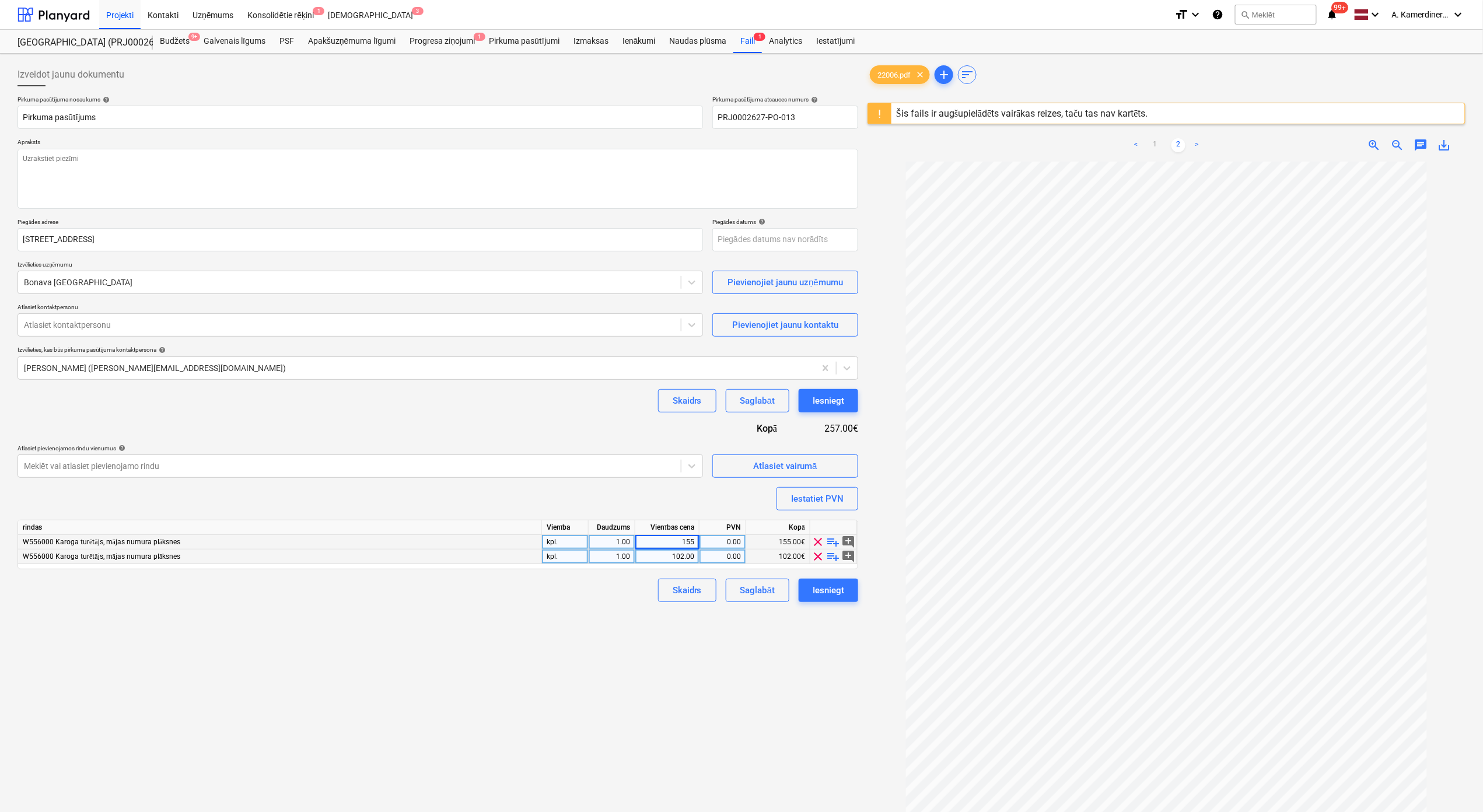
click at [819, 556] on span "clear" at bounding box center [817, 556] width 14 height 14
type textarea "x"
click at [686, 542] on div "155.00" at bounding box center [667, 542] width 54 height 14
type input "314.28"
type textarea "x"
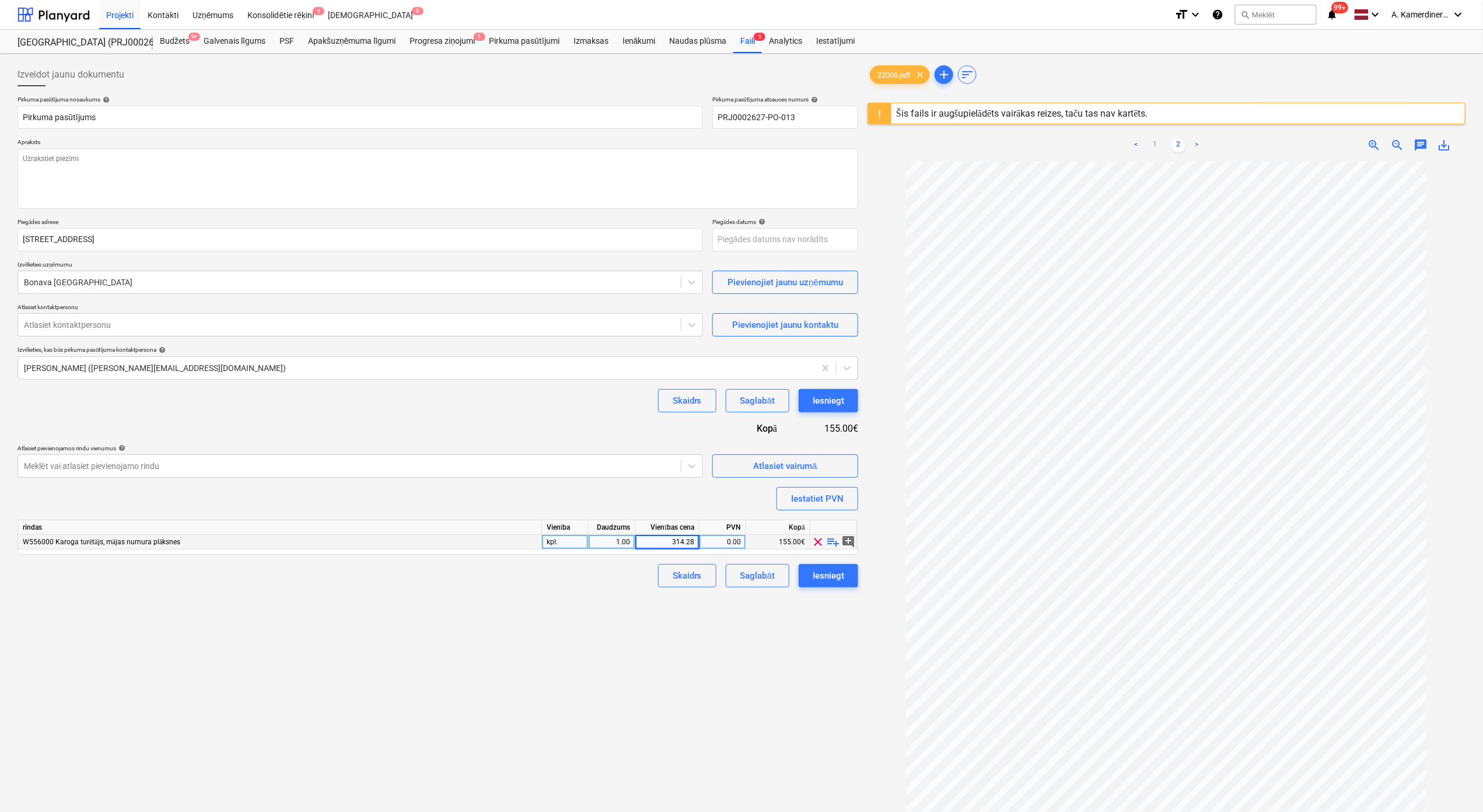
click at [614, 542] on div "1.00" at bounding box center [611, 542] width 37 height 14
click at [679, 543] on div "314.28" at bounding box center [667, 542] width 54 height 14
type input "272.05"
type textarea "x"
click at [615, 546] on div "1.00" at bounding box center [611, 542] width 37 height 14
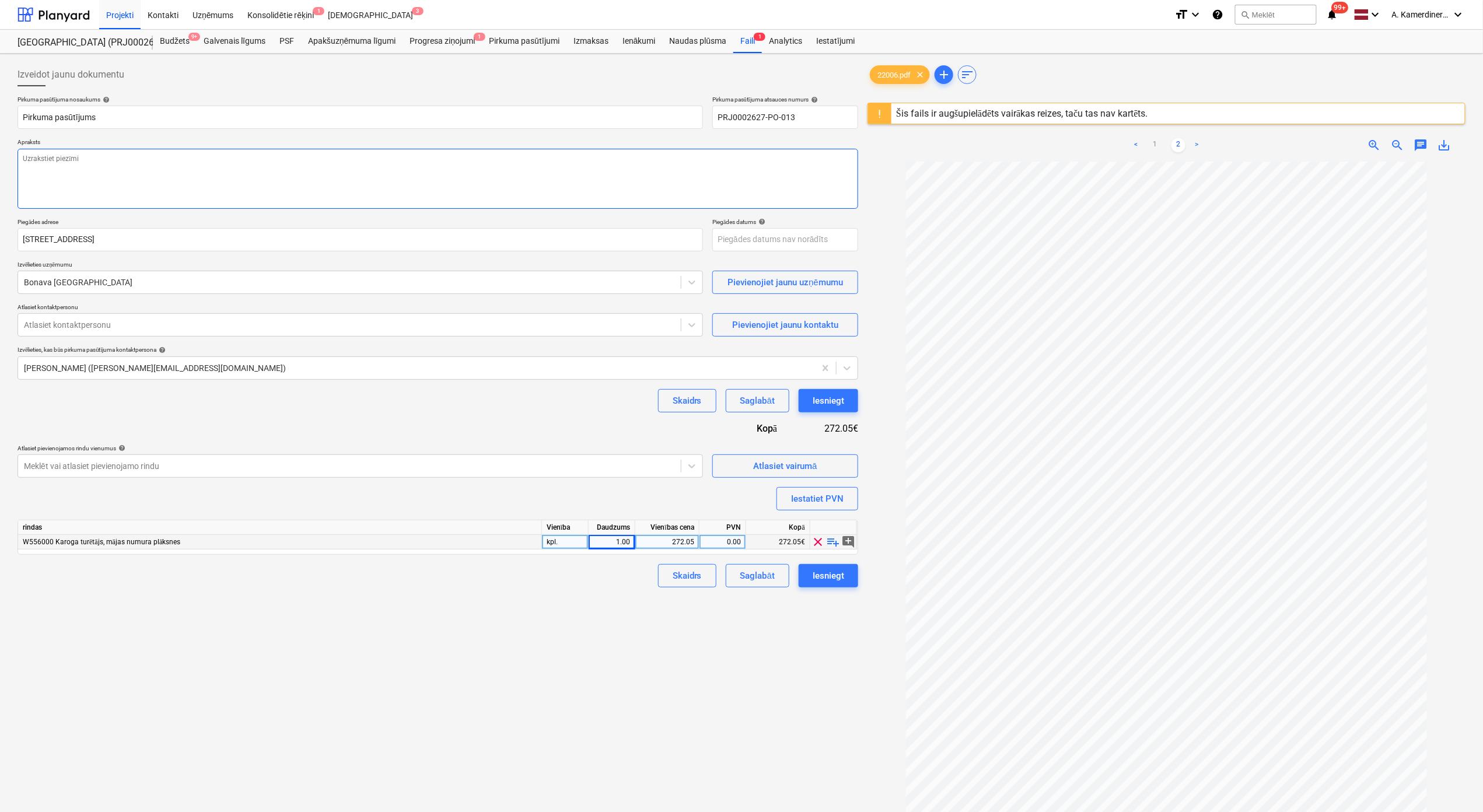
click at [292, 194] on textarea at bounding box center [437, 178] width 840 height 60
type input "a"
click at [292, 196] on textarea at bounding box center [437, 178] width 840 height 60
click at [280, 175] on textarea at bounding box center [437, 178] width 840 height 60
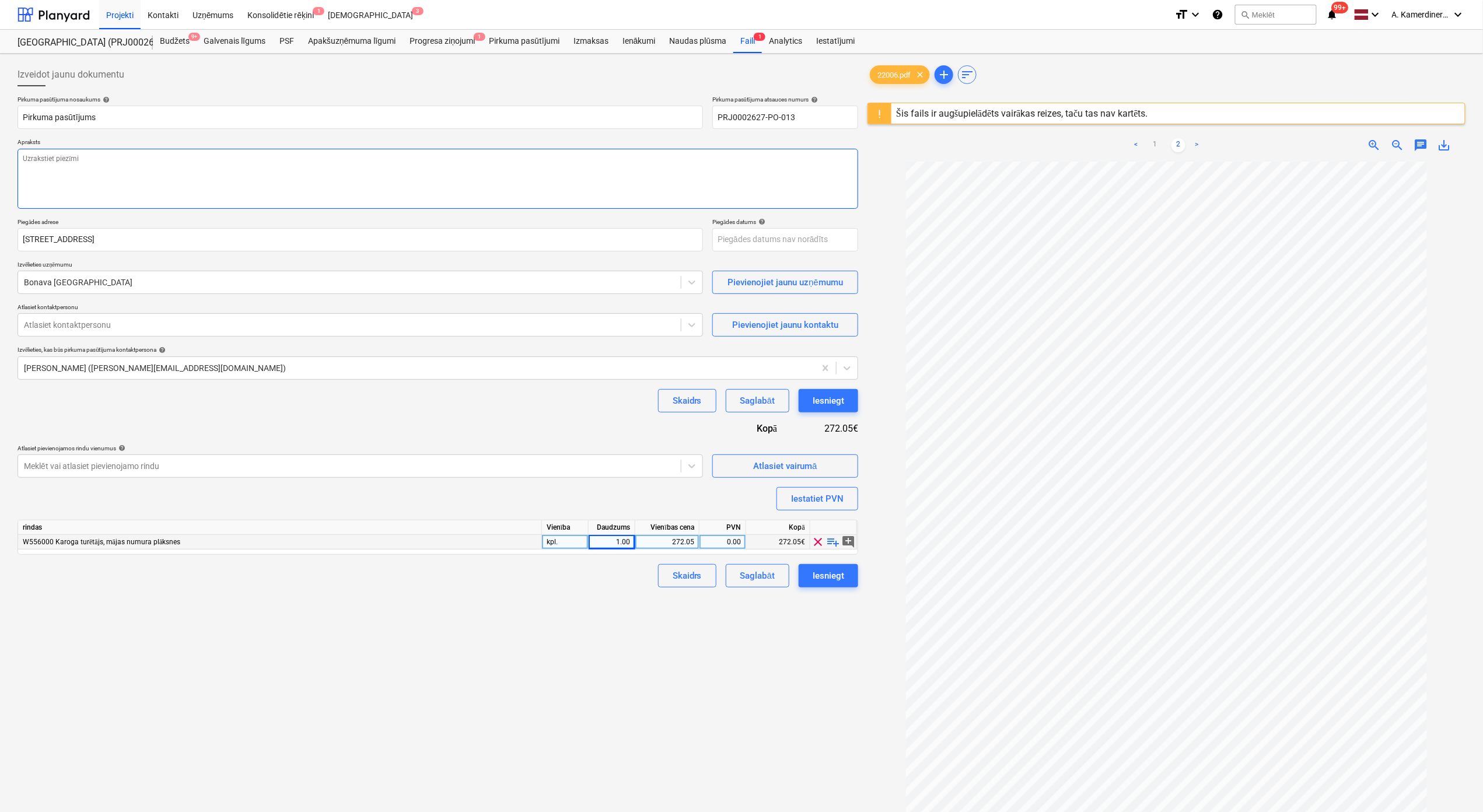
type textarea "x"
type textarea "a"
type textarea "x"
type textarea "av"
type textarea "x"
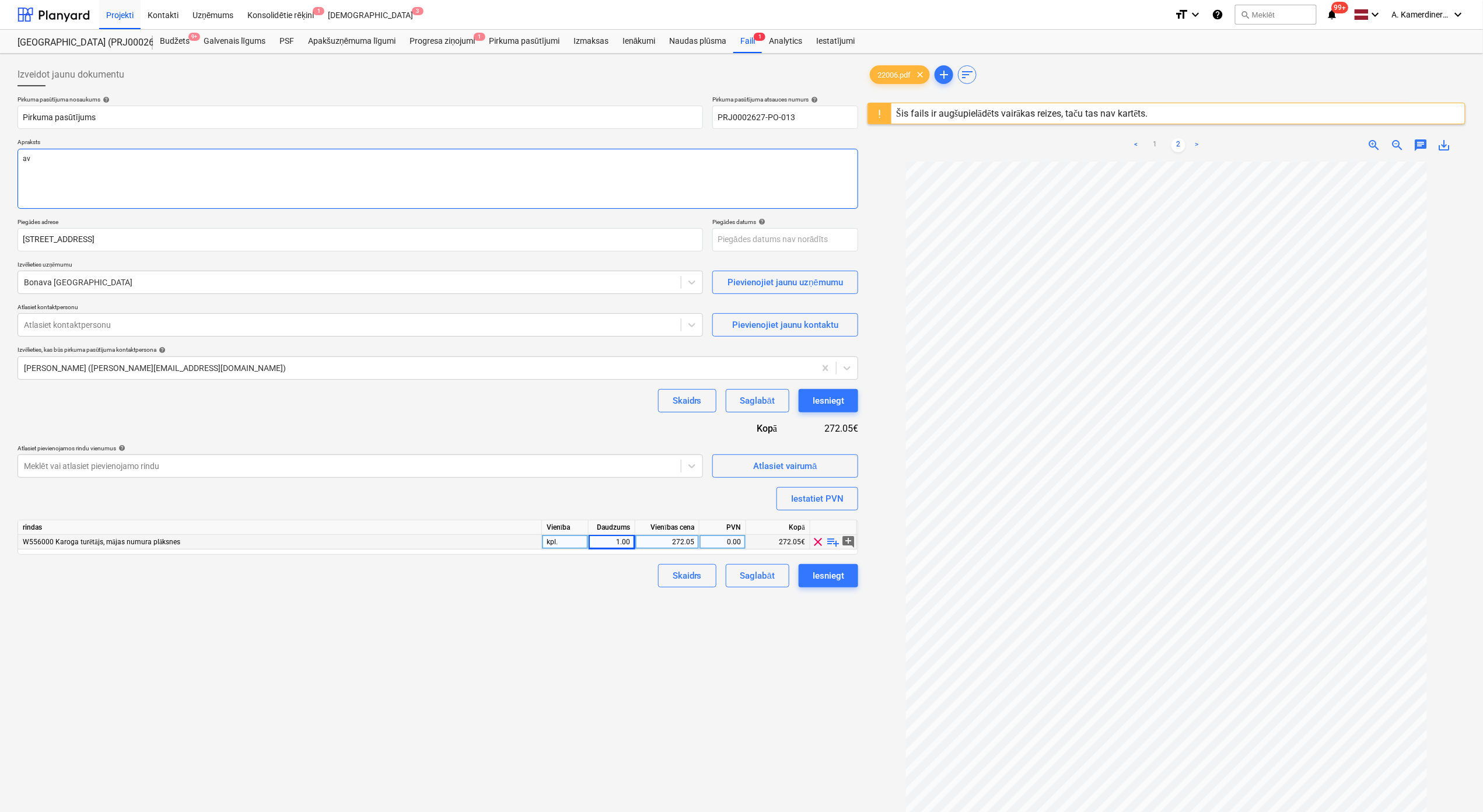
type textarea "ava"
type textarea "x"
type textarea "avan"
type textarea "x"
type textarea "avans"
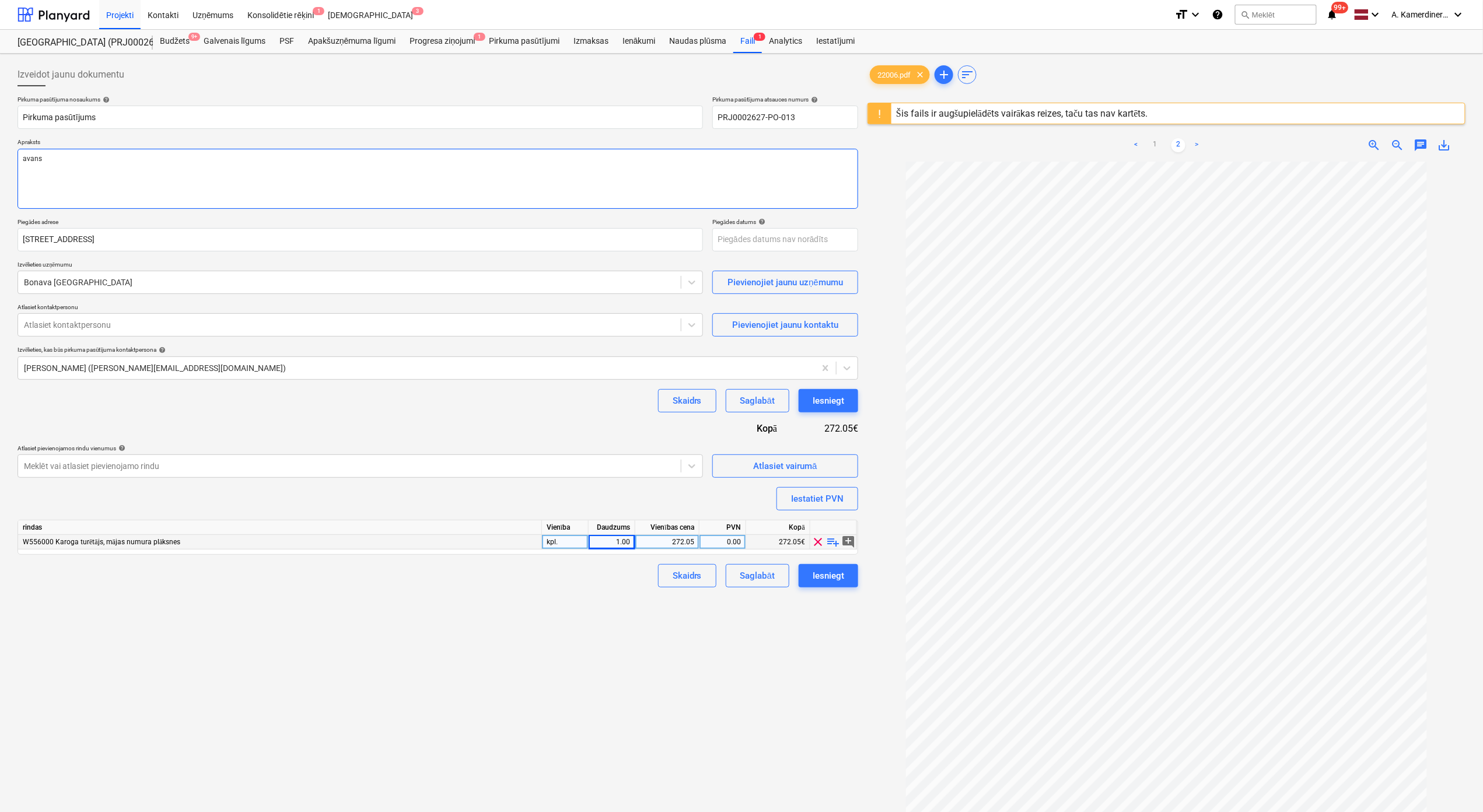
type textarea "x"
type textarea "avanss"
click at [824, 581] on div "Iesniegt" at bounding box center [827, 575] width 32 height 15
type textarea "x"
click at [115, 330] on div at bounding box center [349, 325] width 651 height 12
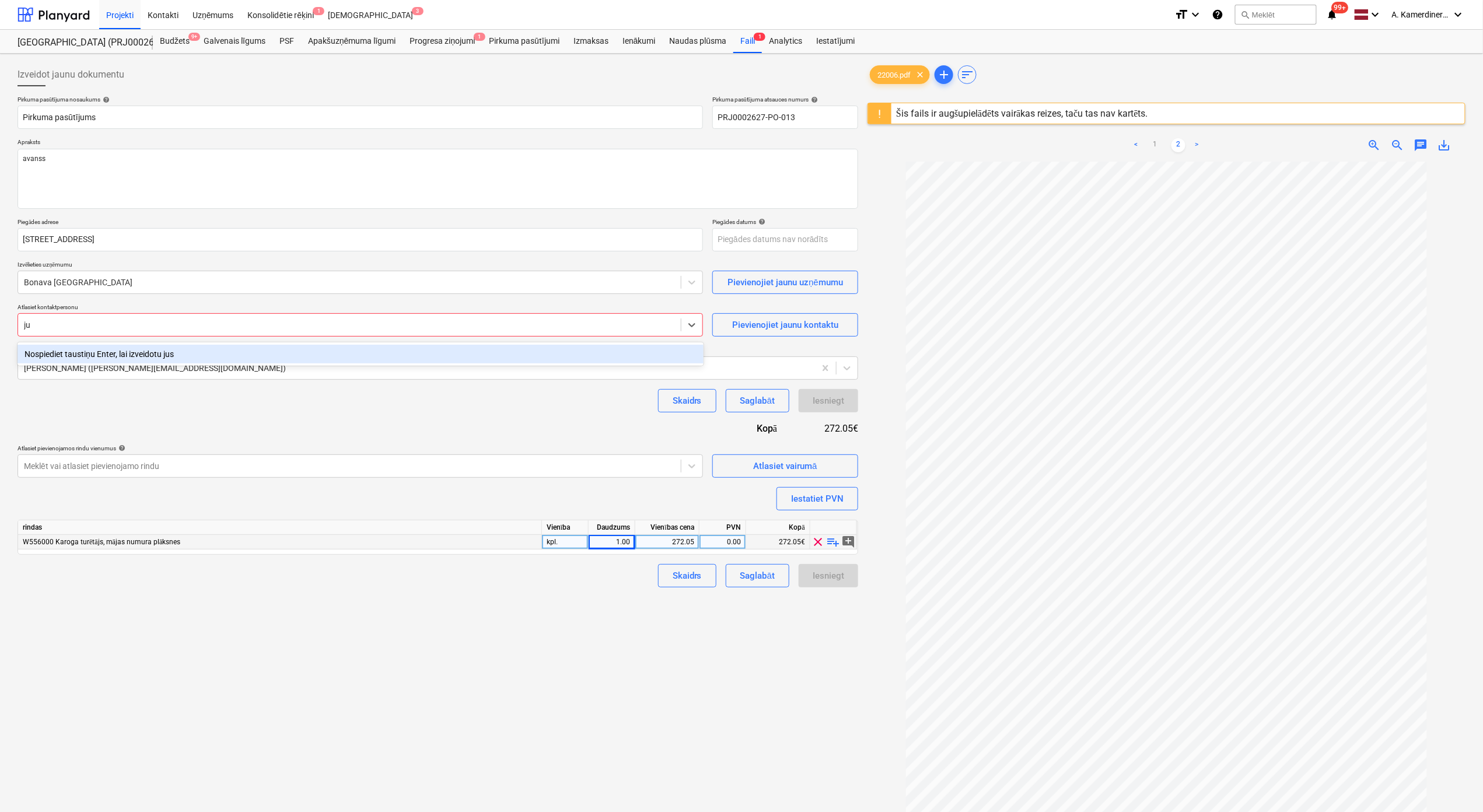
type input "j"
type input "vital"
click at [85, 350] on div "[PERSON_NAME] ([EMAIL_ADDRESS][DOMAIN_NAME])" at bounding box center [360, 354] width 686 height 19
type textarea "x"
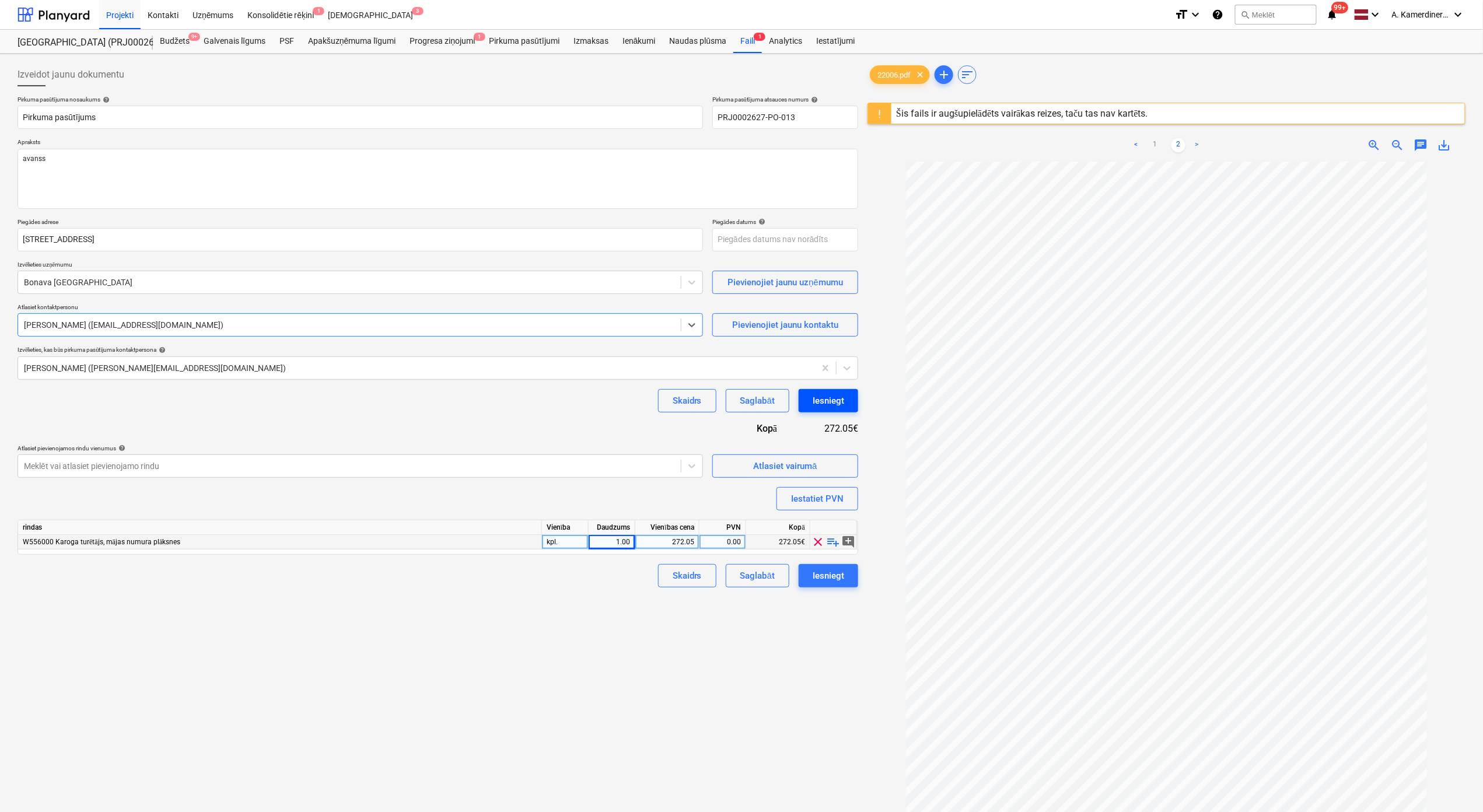
type textarea "x"
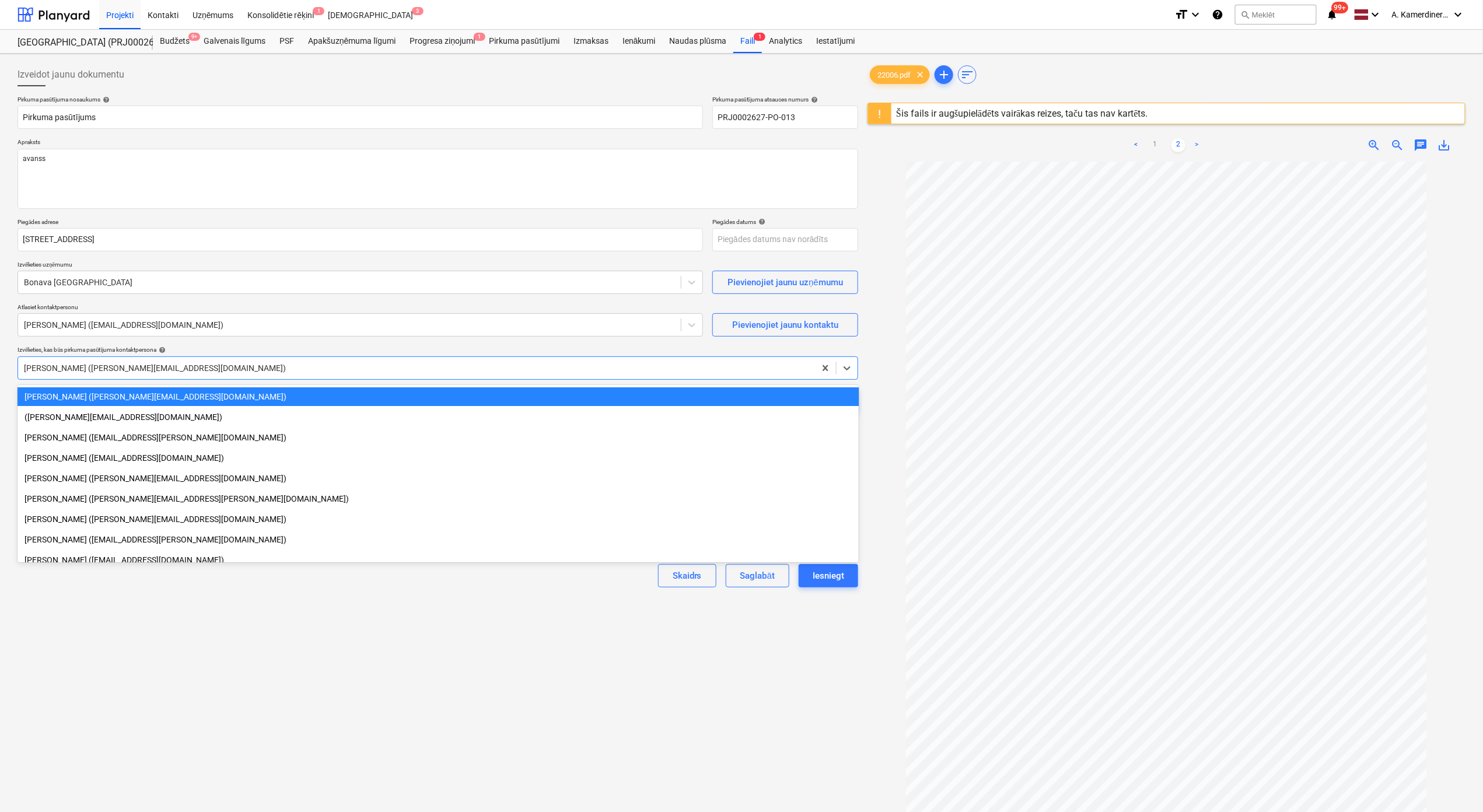
click at [70, 370] on div at bounding box center [416, 368] width 785 height 12
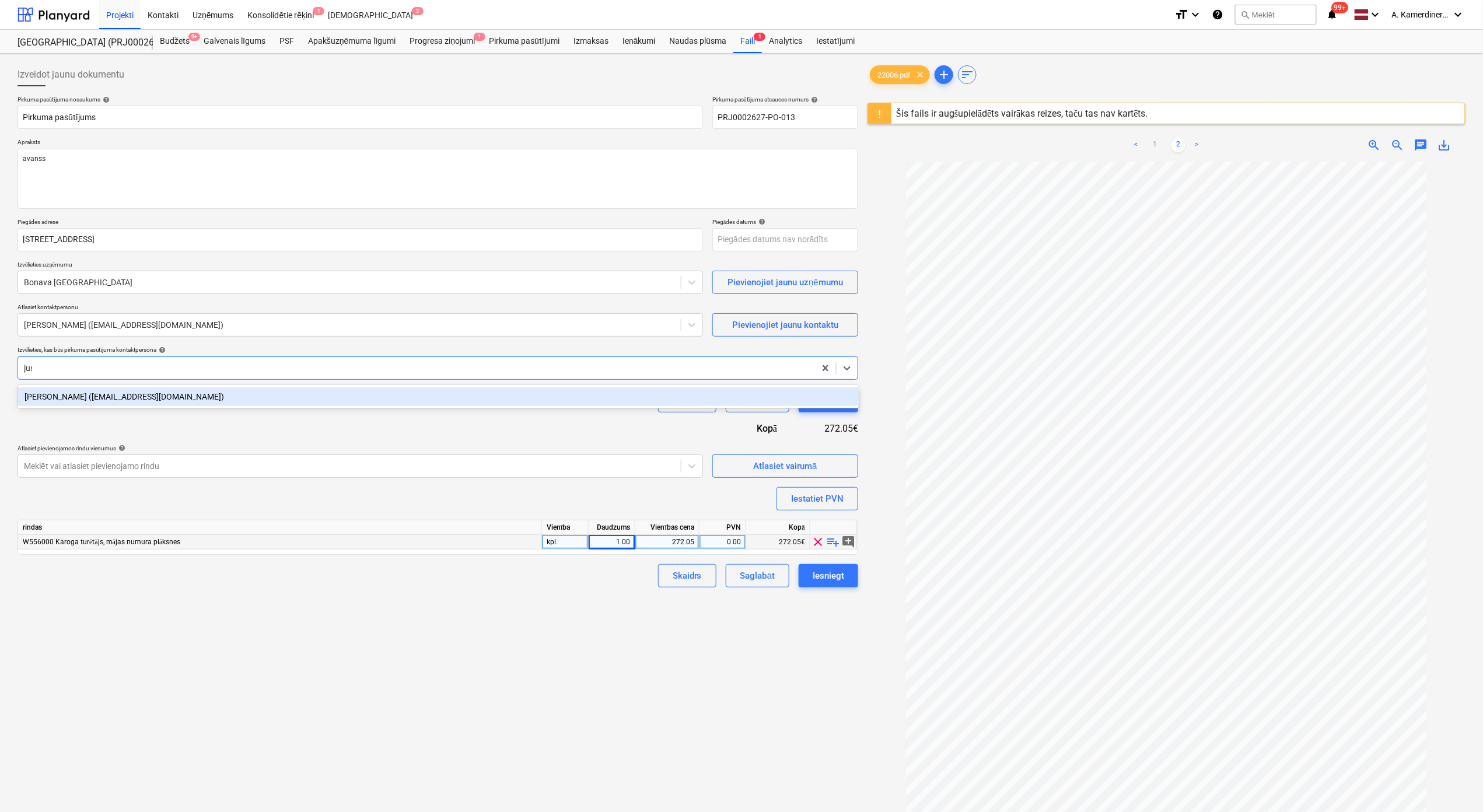
type input "jusk"
click at [82, 400] on div "[PERSON_NAME] ([EMAIL_ADDRESS][DOMAIN_NAME])" at bounding box center [438, 396] width 841 height 19
type textarea "x"
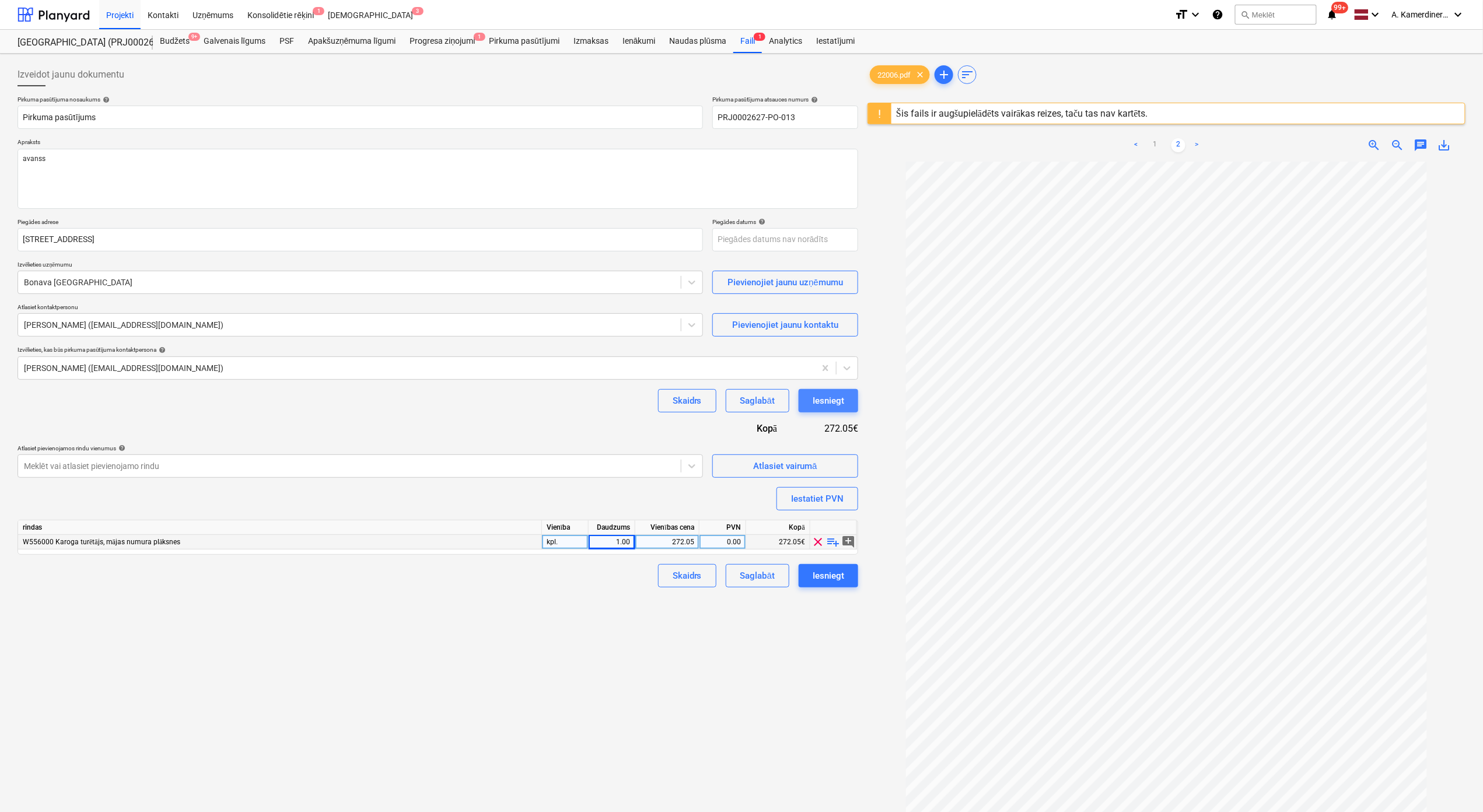
click at [834, 398] on div "Iesniegt" at bounding box center [827, 401] width 32 height 15
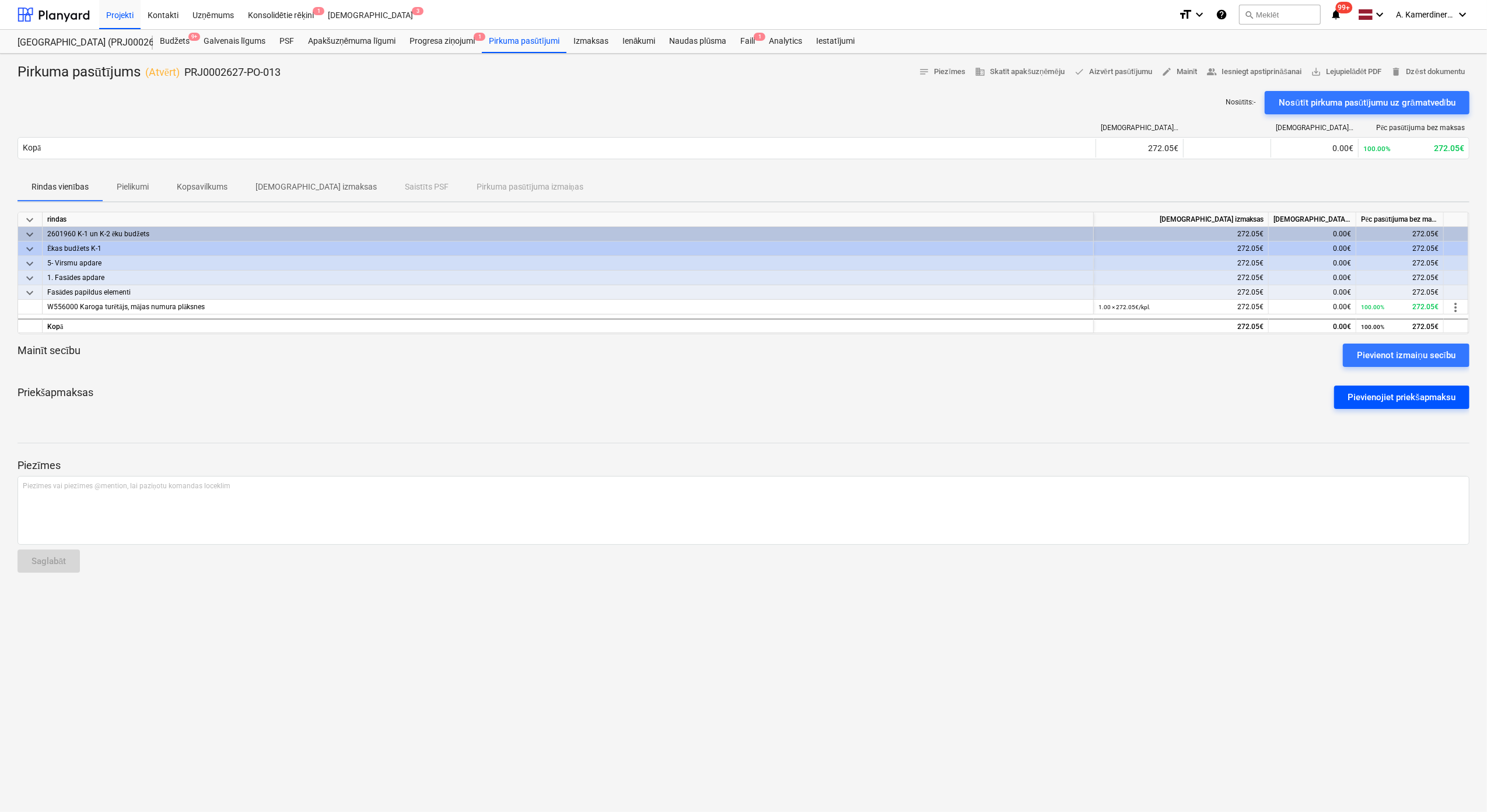
click at [1115, 397] on div "Pievienojiet priekšapmaksu" at bounding box center [1402, 397] width 108 height 15
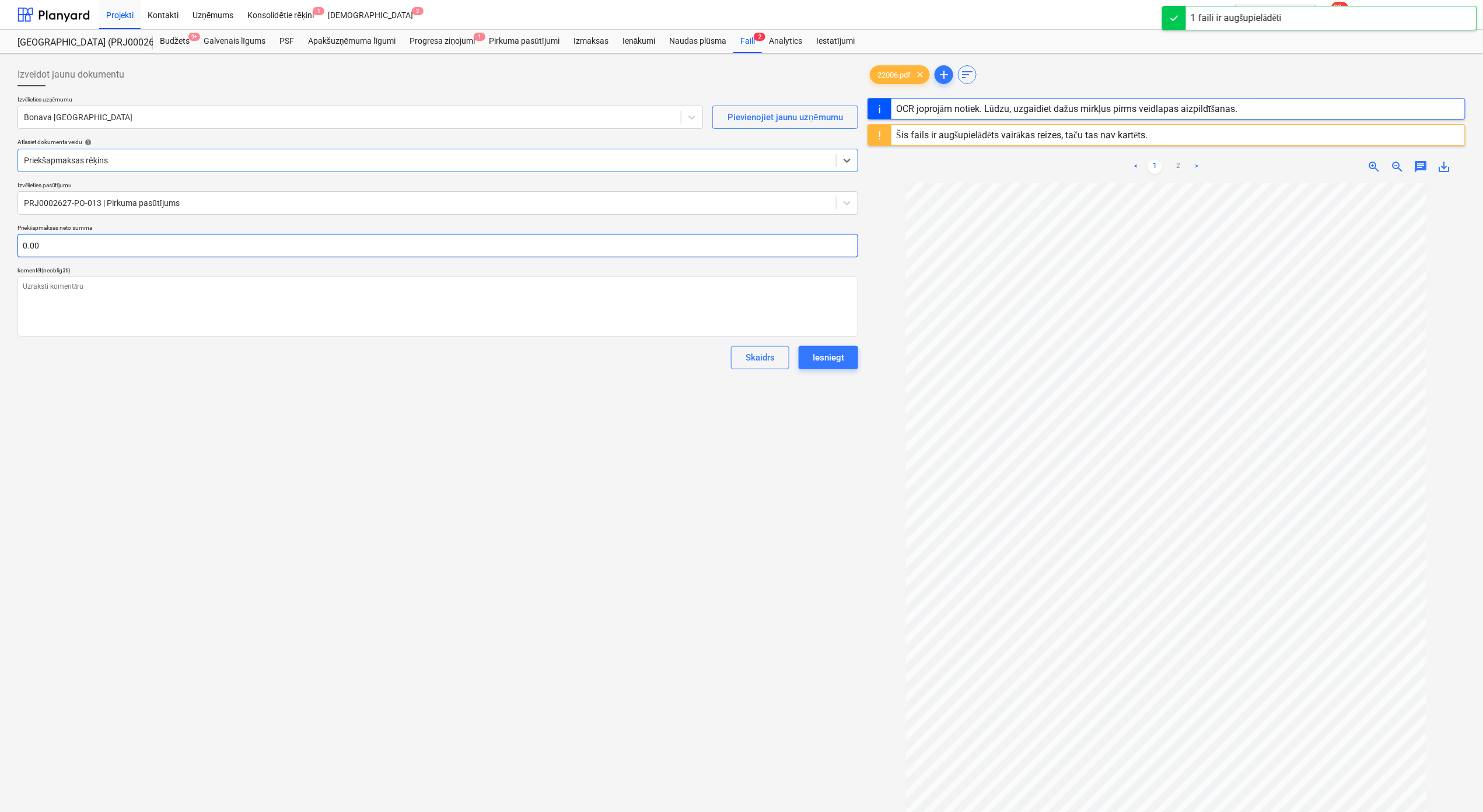
type textarea "x"
click at [274, 244] on input "text" at bounding box center [437, 246] width 840 height 24
type textarea "x"
type input "0.00"
click at [877, 484] on div at bounding box center [1166, 573] width 598 height 779
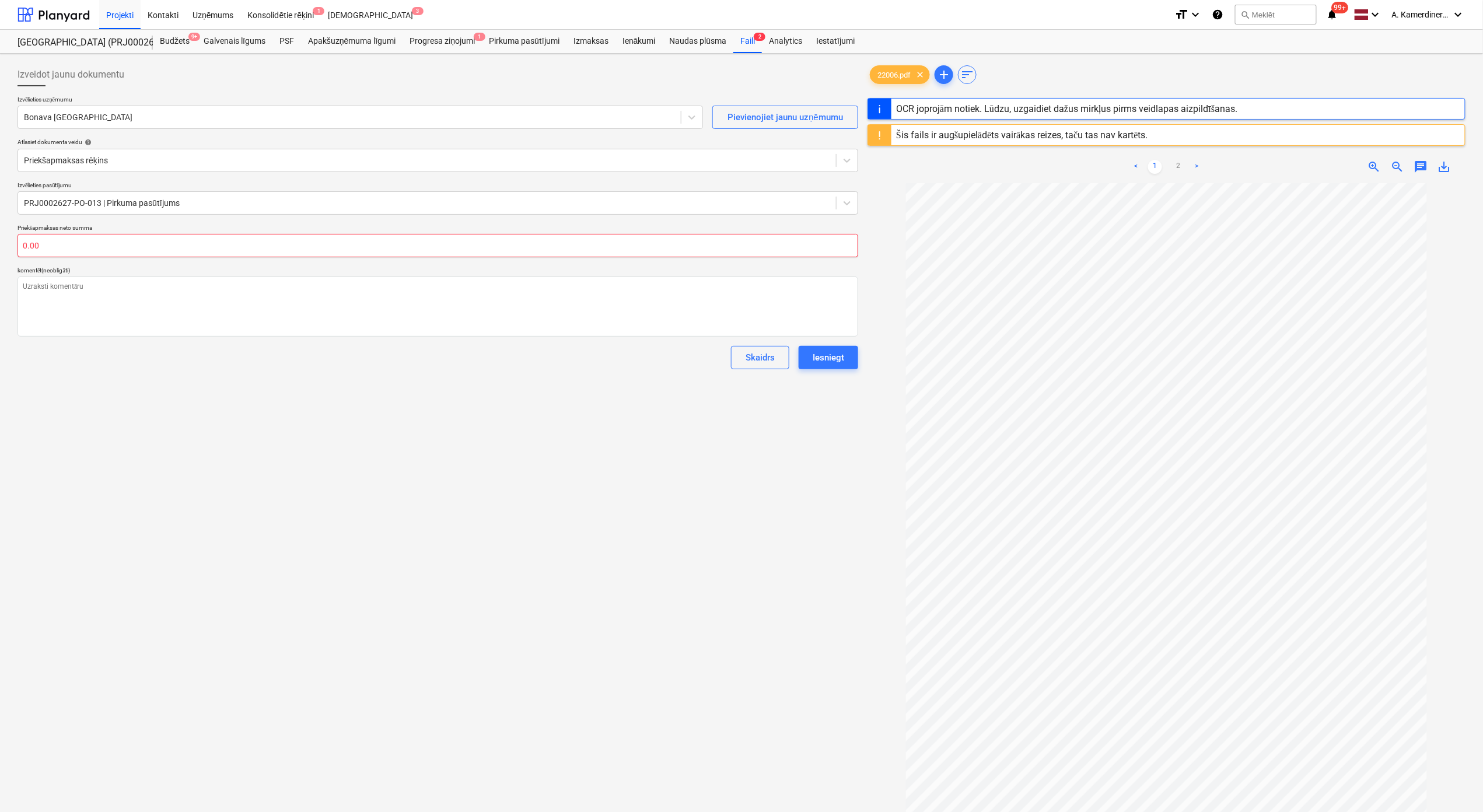
type textarea "x"
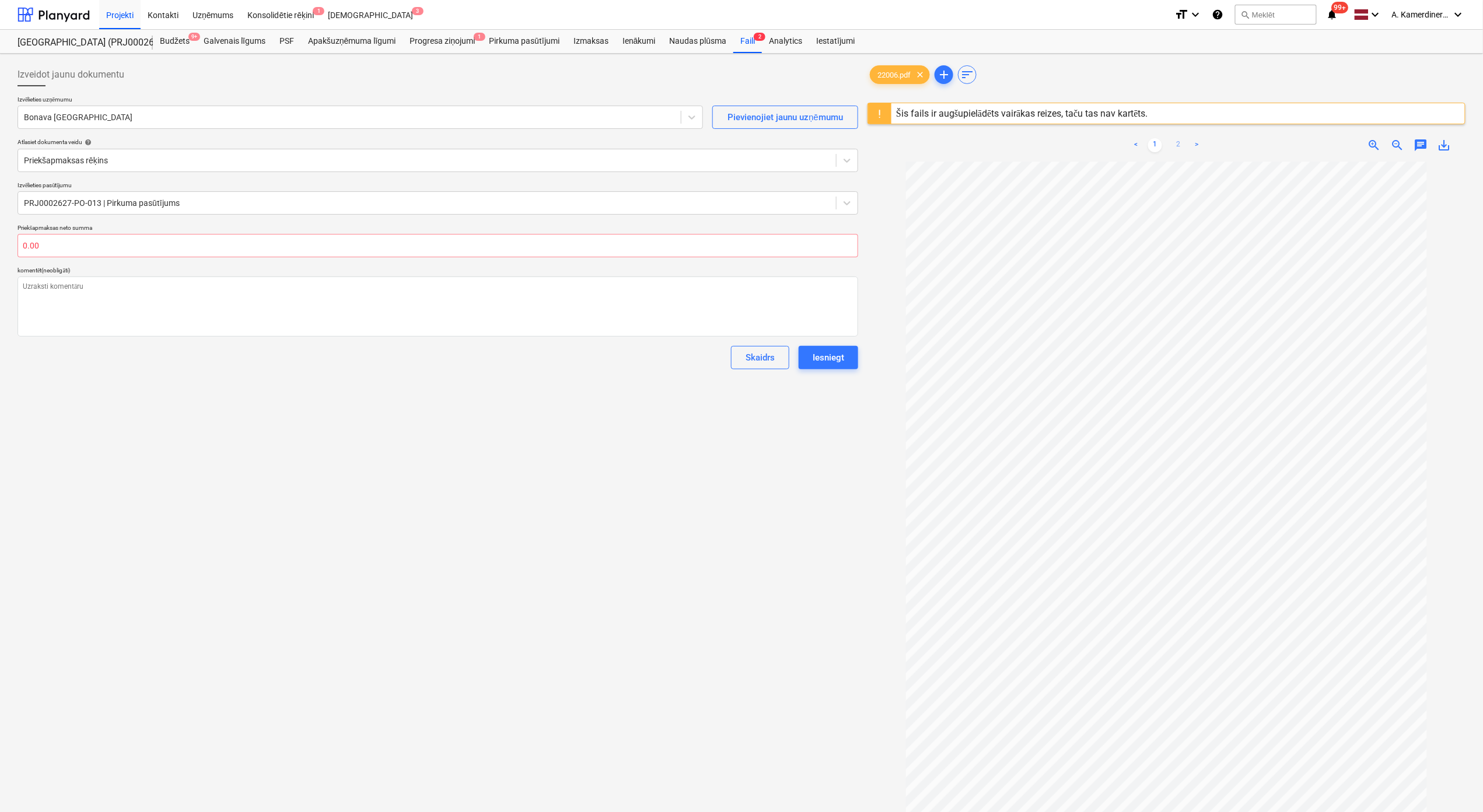
click at [1115, 145] on link "2" at bounding box center [1177, 145] width 14 height 14
click at [187, 246] on input "text" at bounding box center [437, 246] width 840 height 24
type textarea "x"
type input "2"
type textarea "x"
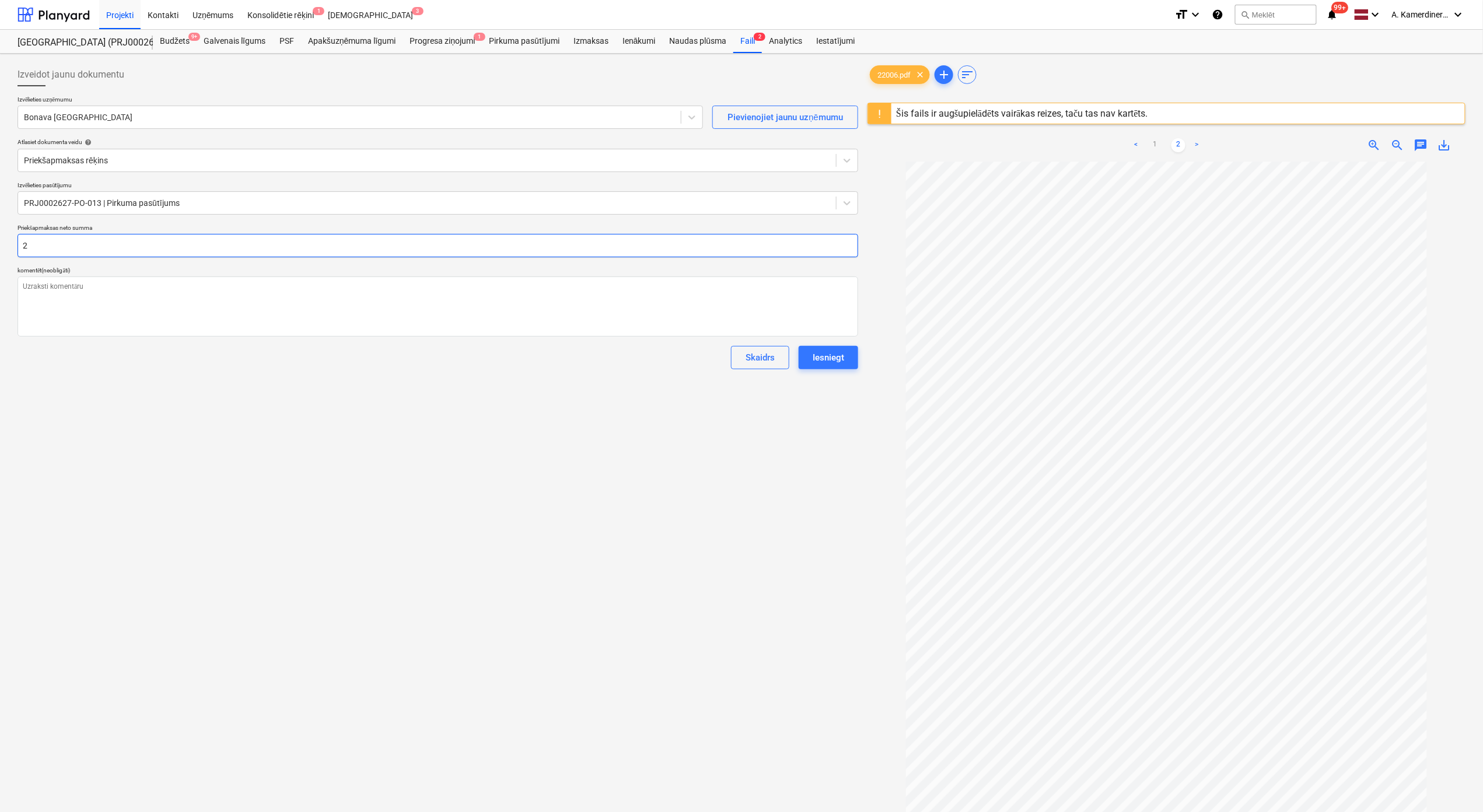
type input "27"
type textarea "x"
type input "272"
type textarea "x"
type input "272."
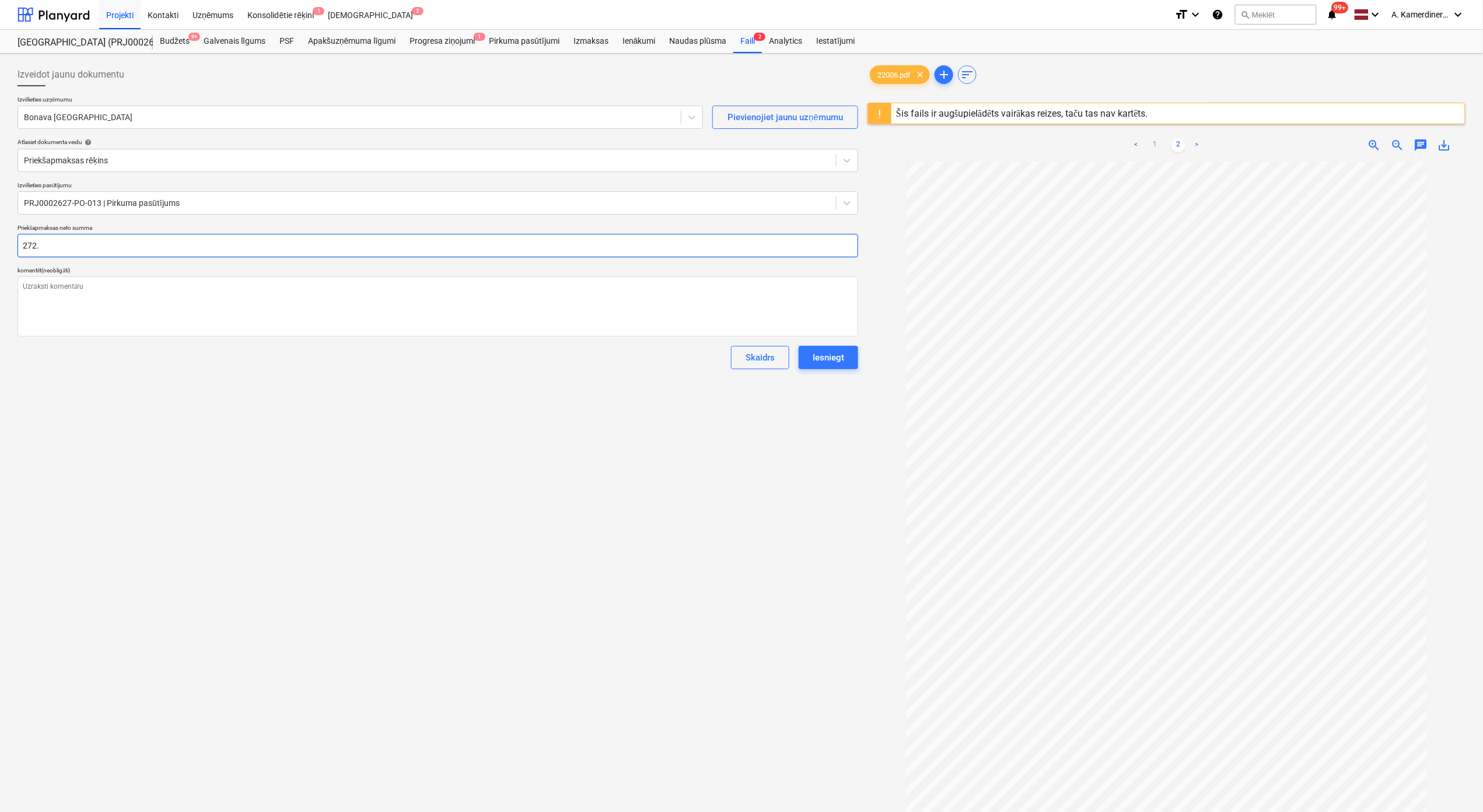
type textarea "x"
type input "272.0"
type textarea "x"
type input "272.05"
click at [147, 310] on textarea at bounding box center [437, 307] width 840 height 60
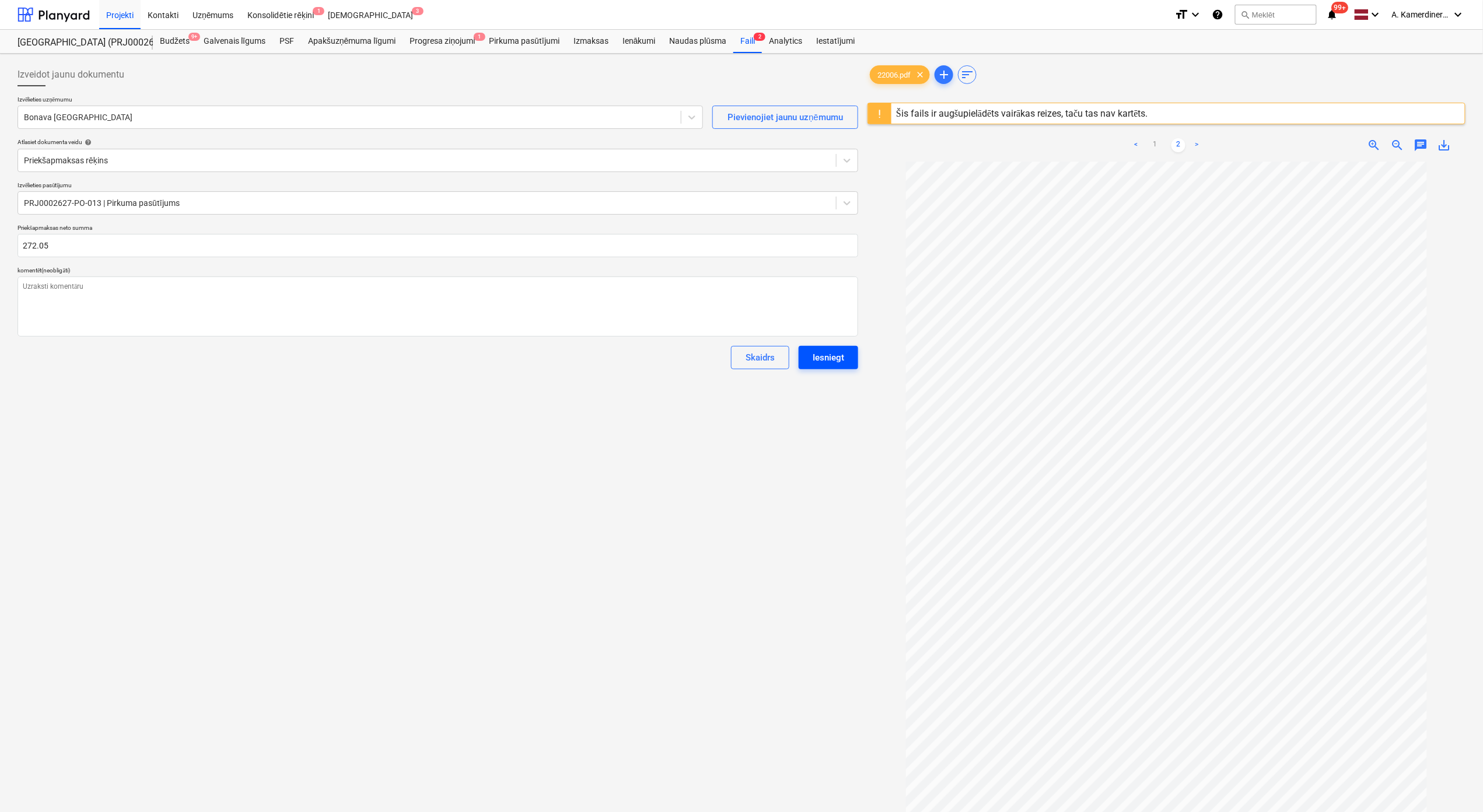
click at [839, 360] on div "Iesniegt" at bounding box center [827, 357] width 32 height 15
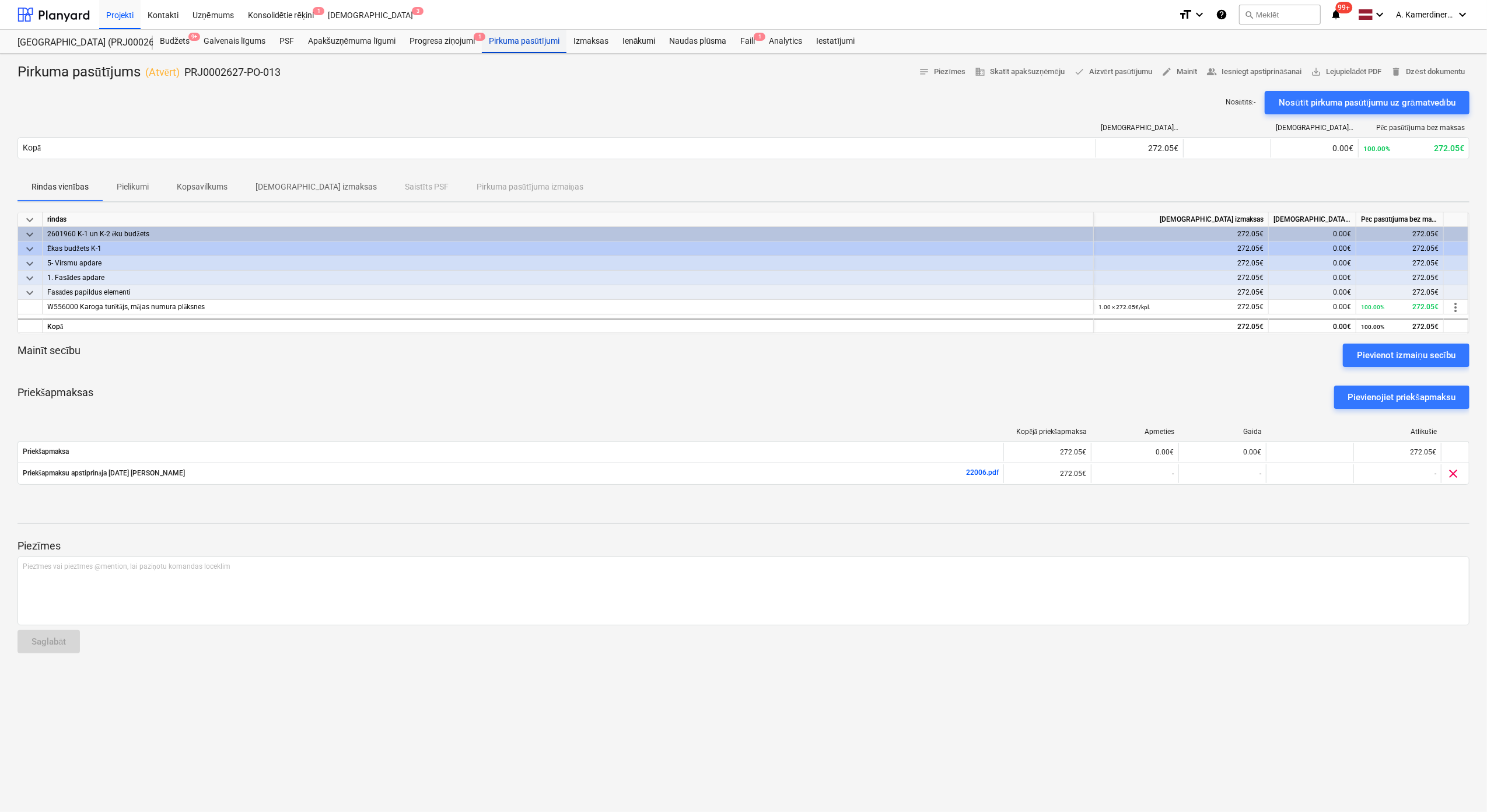
click at [528, 47] on div "Pirkuma pasūtījumi" at bounding box center [525, 42] width 85 height 24
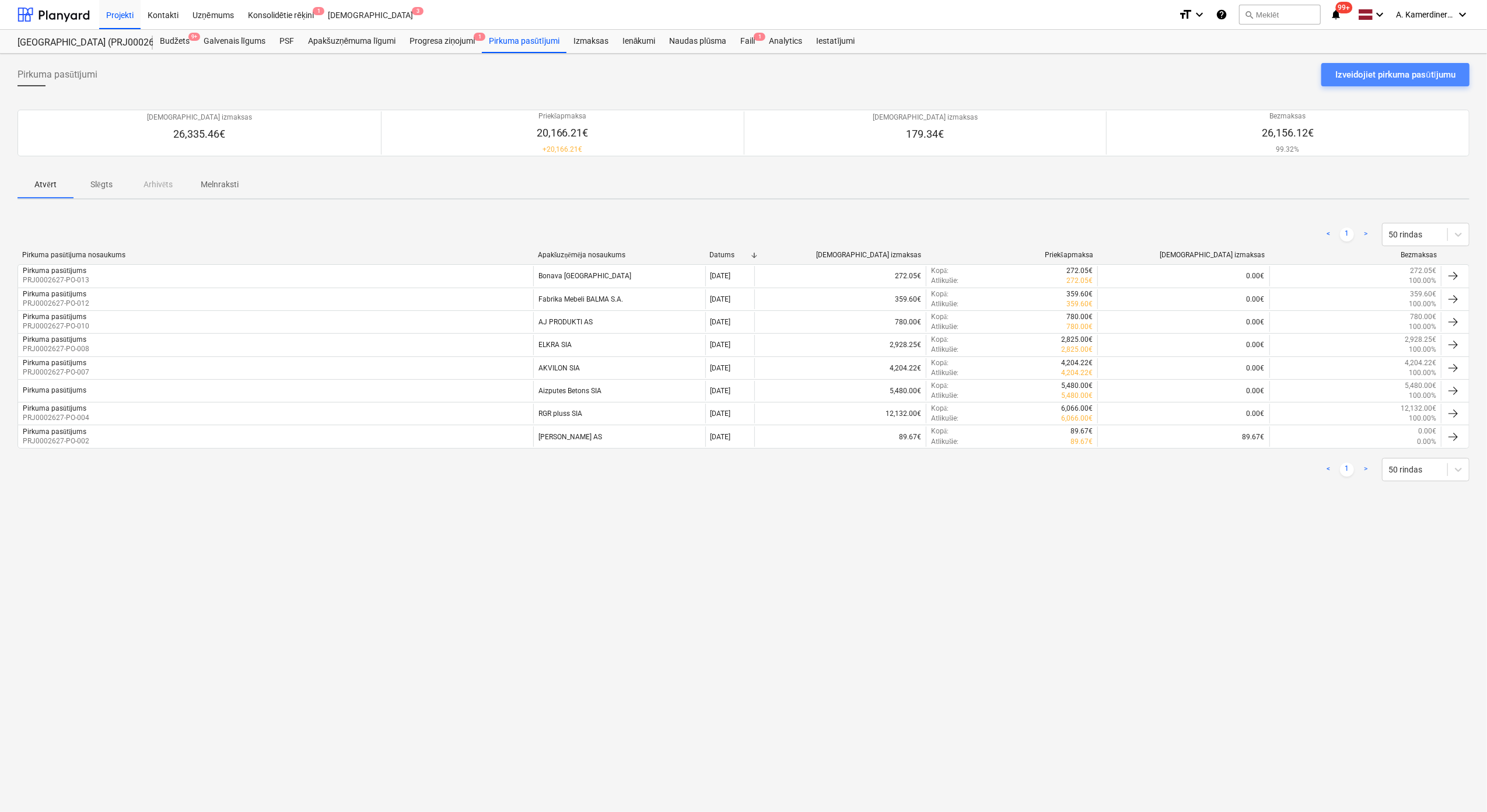
click at [1115, 77] on div "Izveidojiet pirkuma pasūtījumu" at bounding box center [1395, 74] width 120 height 15
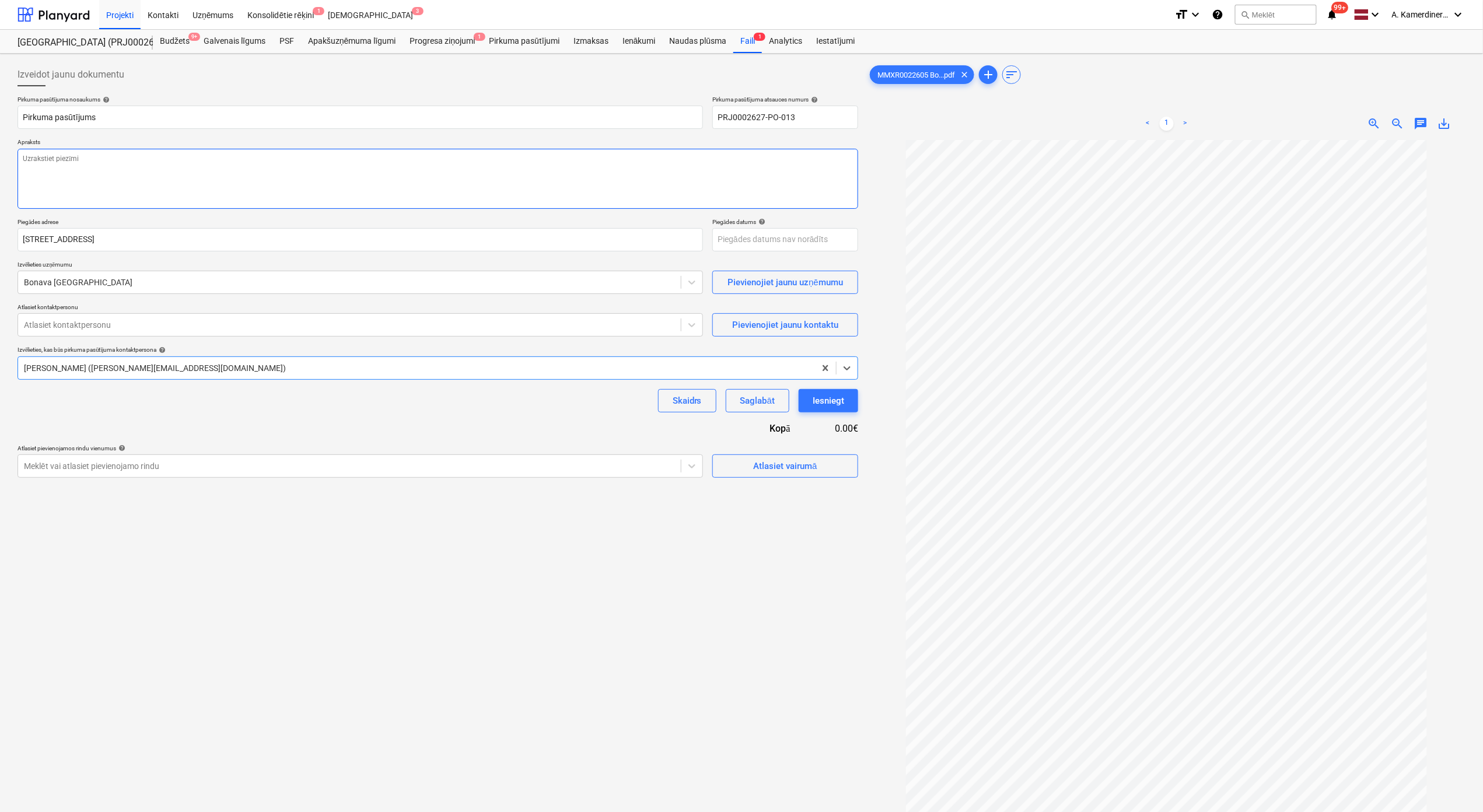
click at [164, 205] on textarea at bounding box center [437, 178] width 840 height 60
type textarea "x"
type textarea "a"
type textarea "x"
type textarea "av"
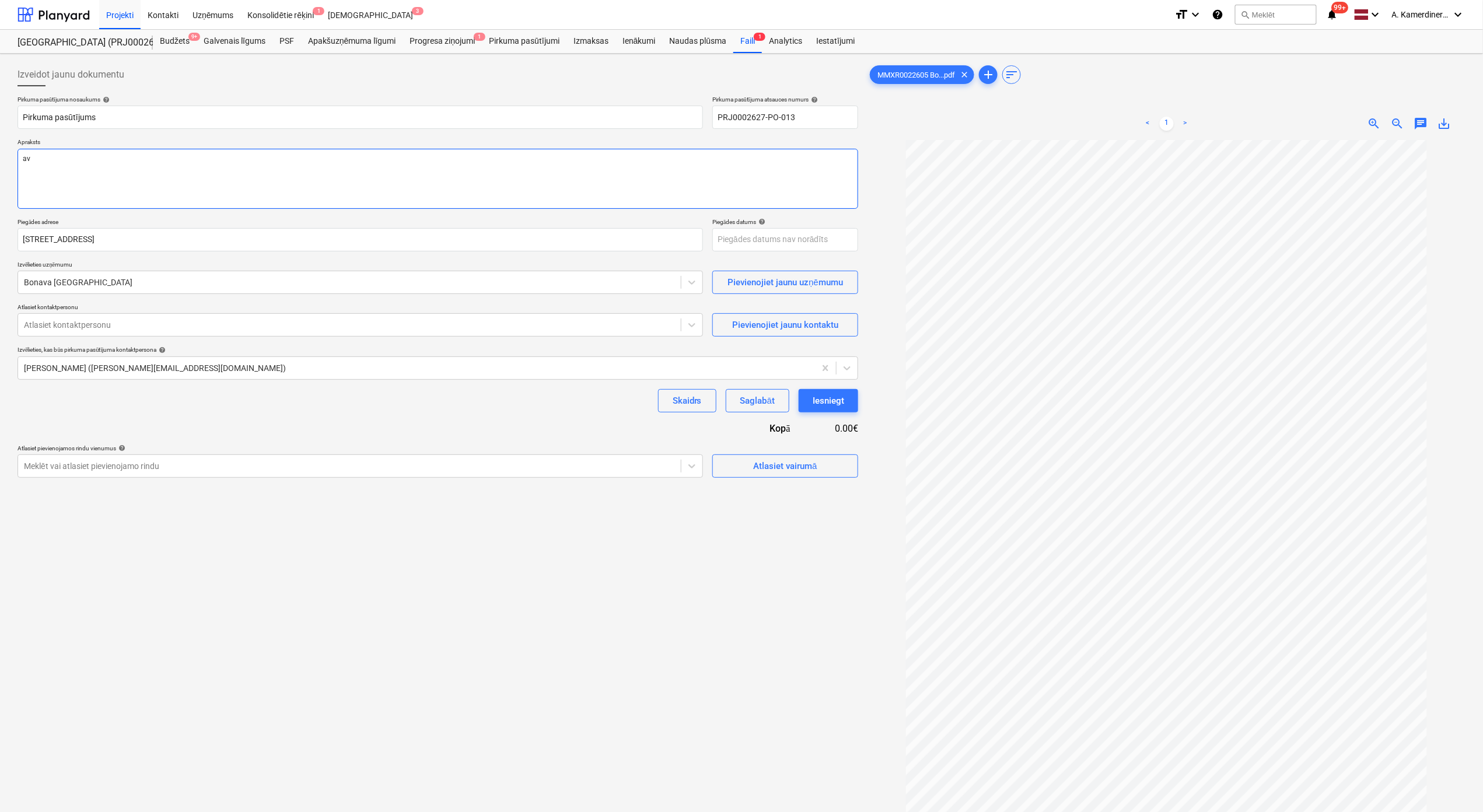
type textarea "x"
type textarea "ava"
type textarea "x"
type textarea "avan"
type textarea "x"
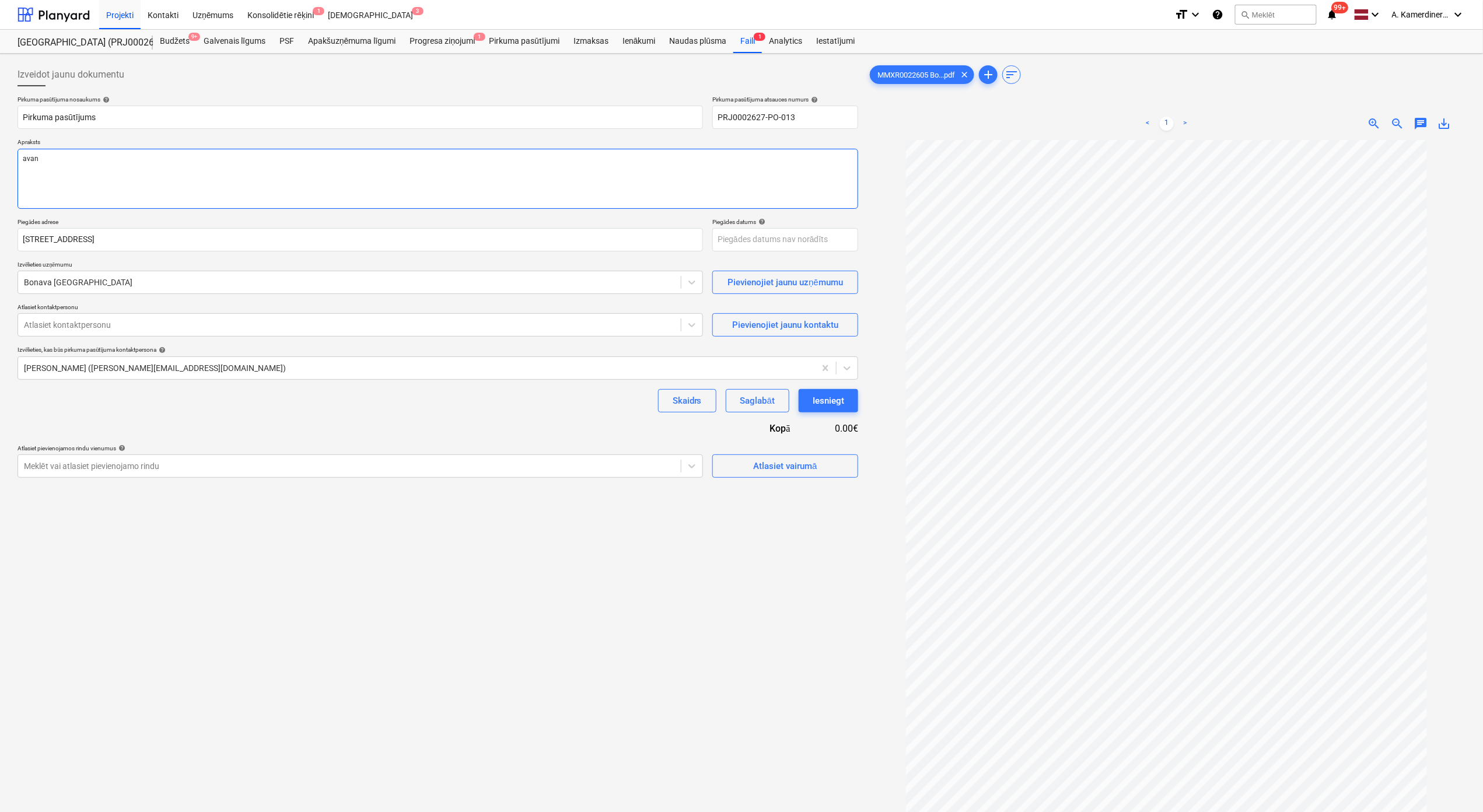
type textarea "avans"
type textarea "x"
type textarea "avanss"
type textarea "x"
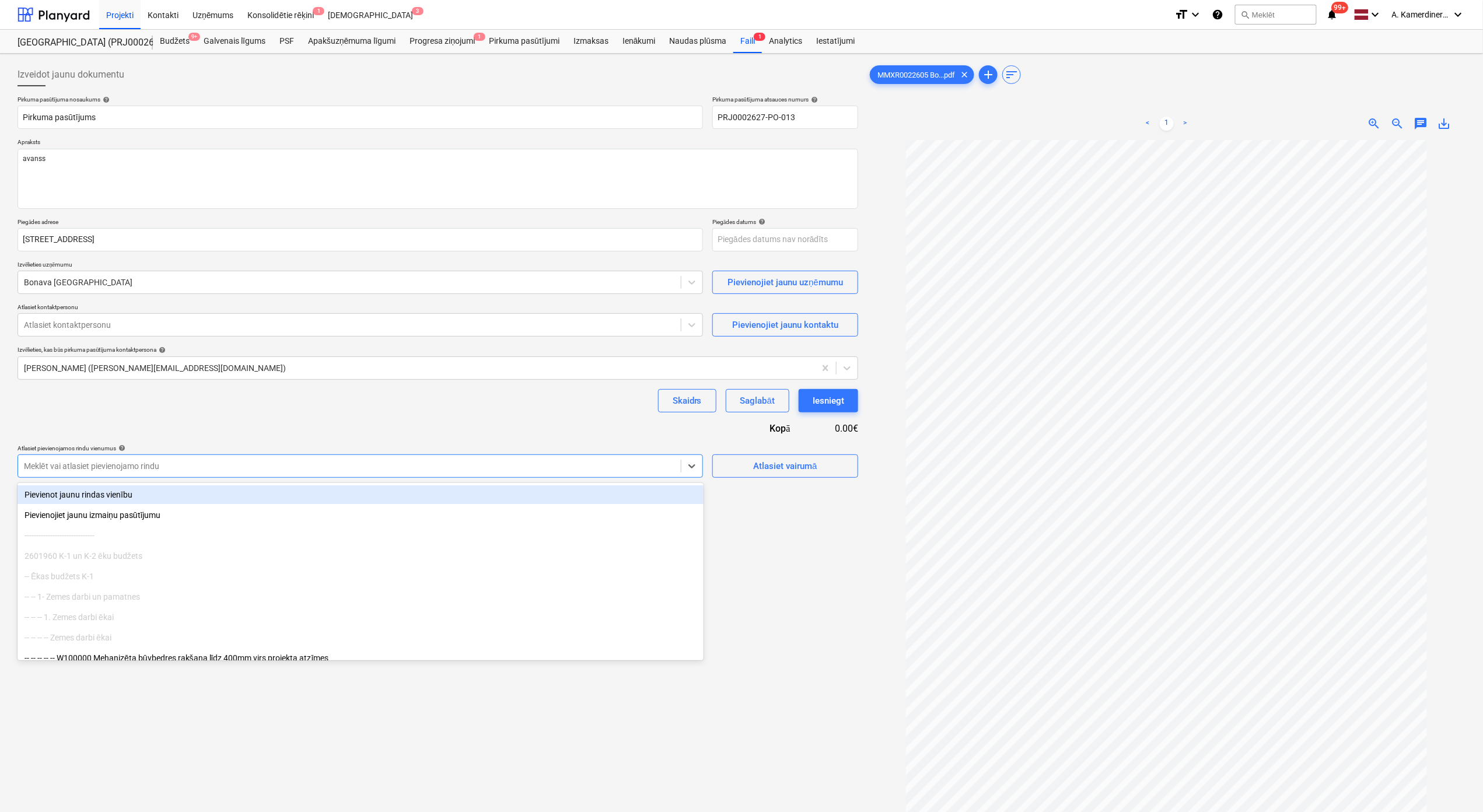
click at [157, 463] on div at bounding box center [349, 466] width 651 height 12
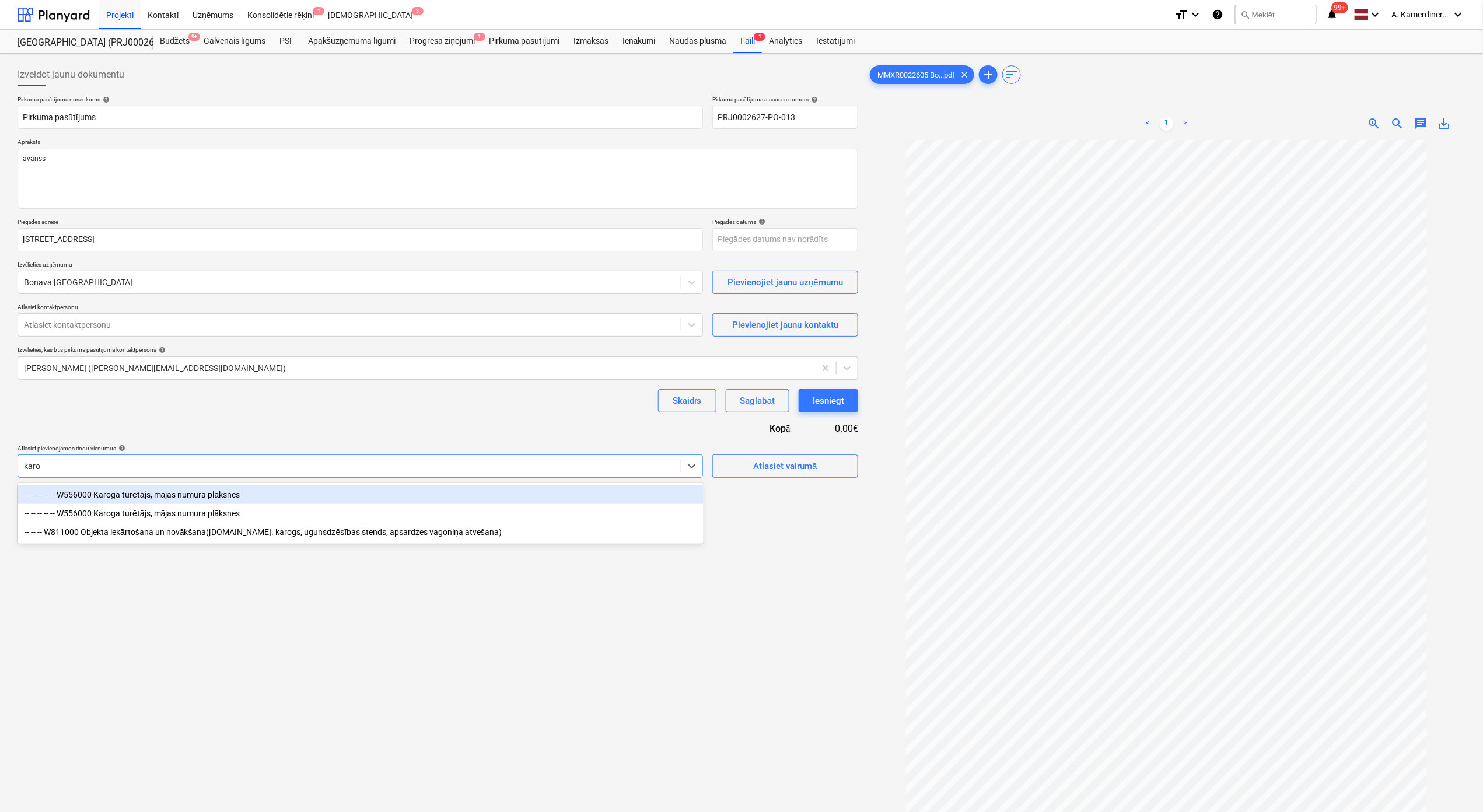
type input "karog"
click at [154, 497] on div "-- -- -- -- -- W556000 Karoga turētājs, mājas numura plāksnes" at bounding box center [360, 495] width 686 height 19
type textarea "x"
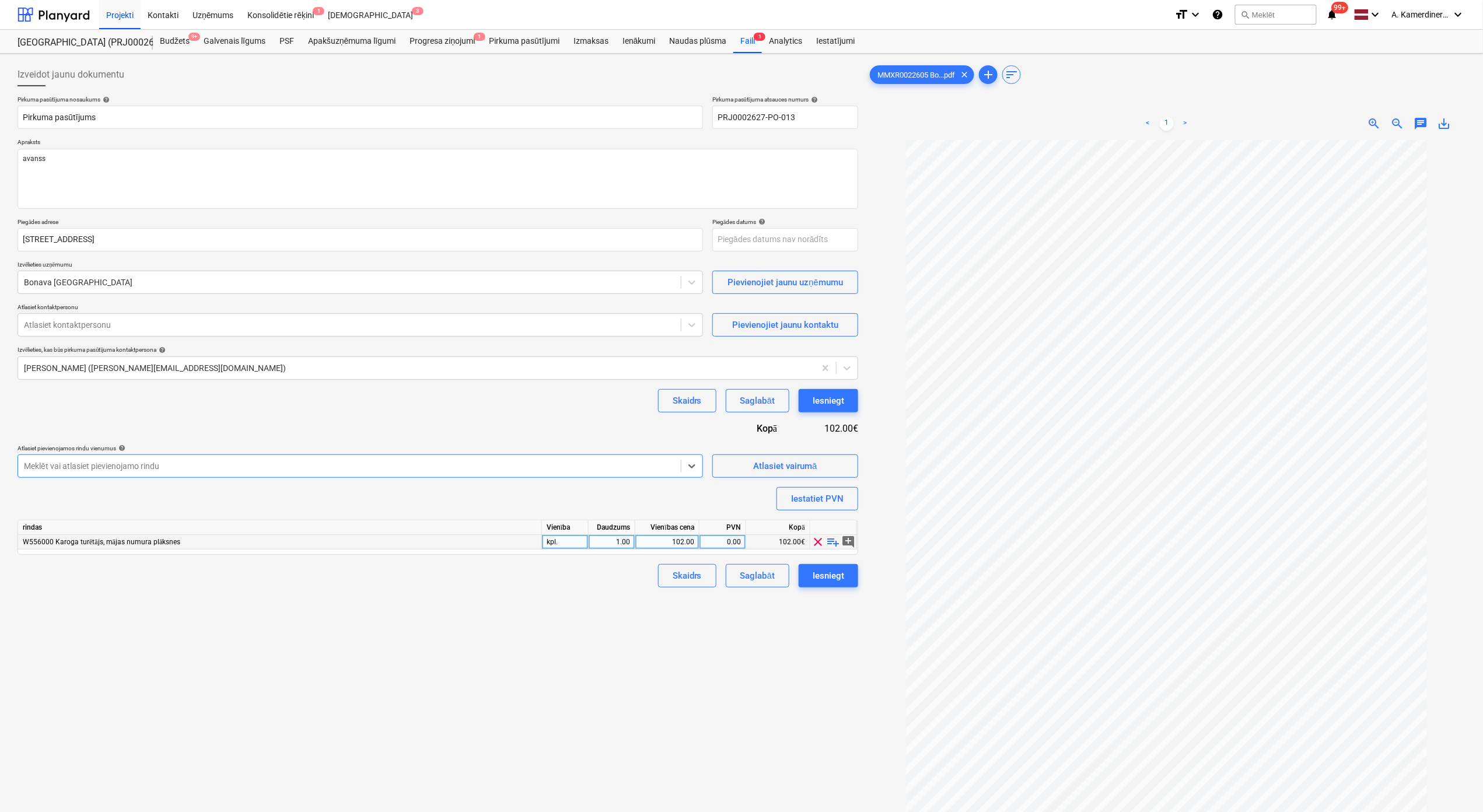
type textarea "x"
click at [680, 543] on div "102.00" at bounding box center [667, 542] width 54 height 14
type input "81.68"
click at [611, 540] on div "1.00" at bounding box center [611, 542] width 37 height 14
click at [830, 401] on div "Iesniegt" at bounding box center [827, 401] width 32 height 15
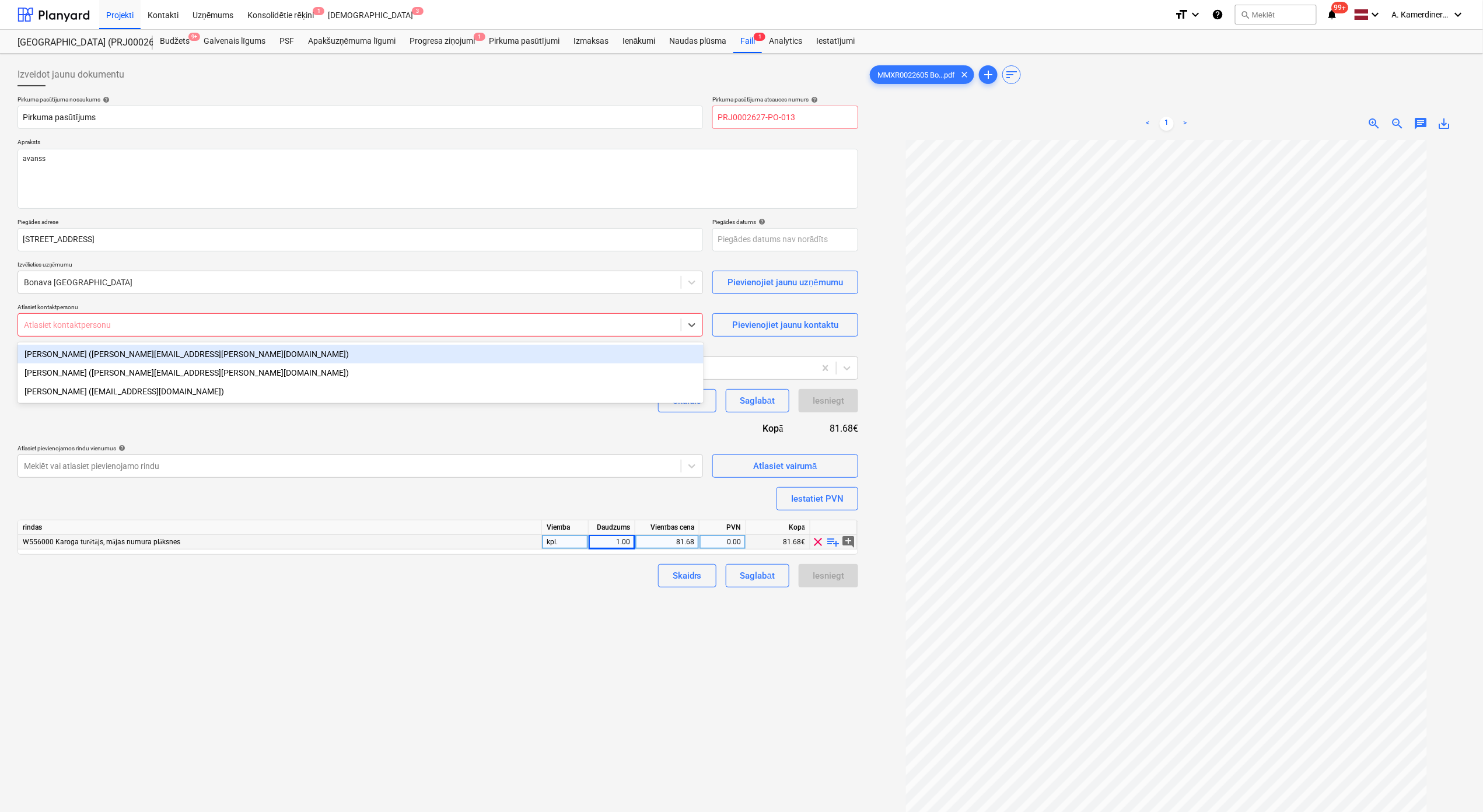
click at [218, 331] on div at bounding box center [349, 325] width 651 height 12
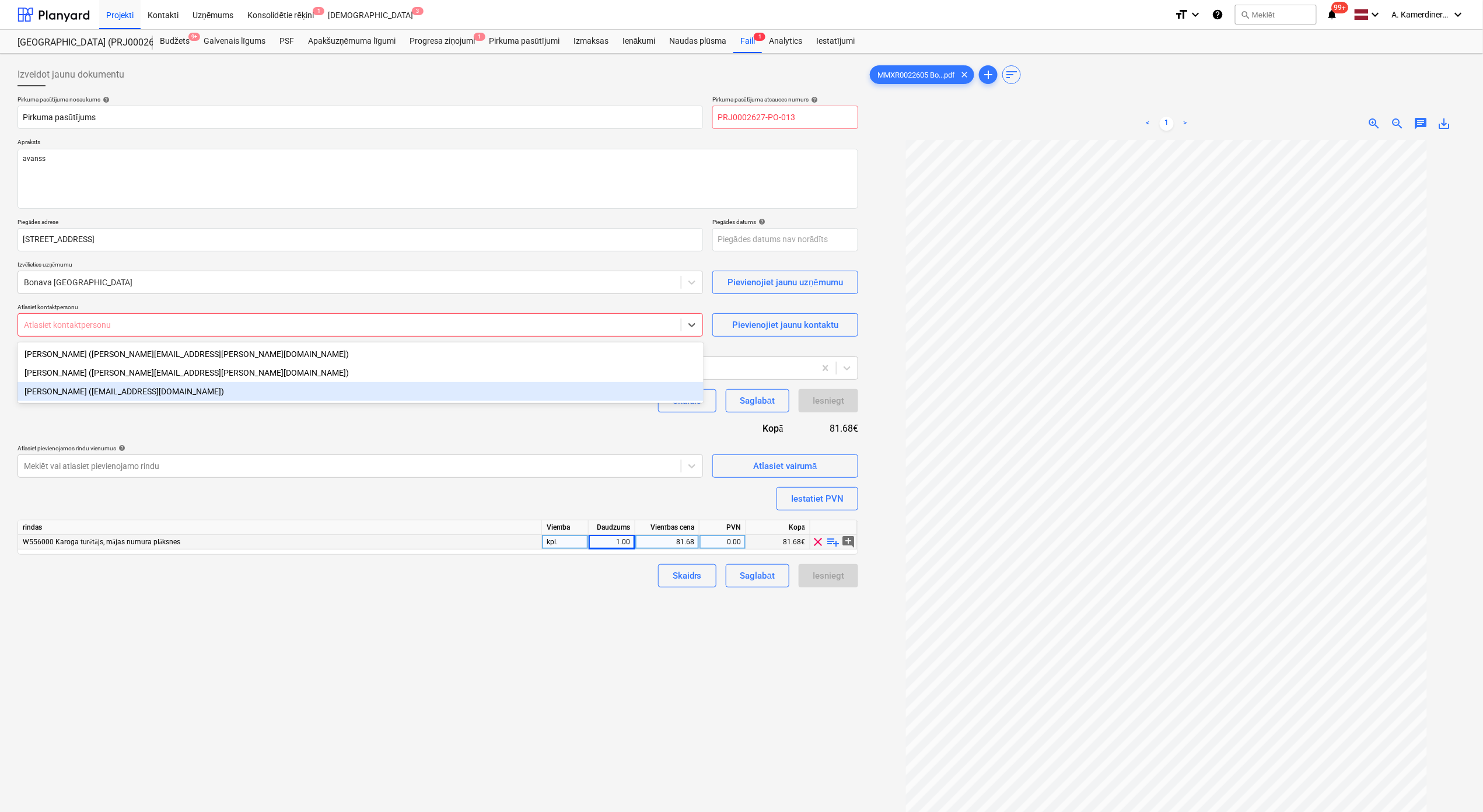
click at [189, 395] on div "[PERSON_NAME] ([EMAIL_ADDRESS][DOMAIN_NAME])" at bounding box center [360, 391] width 686 height 19
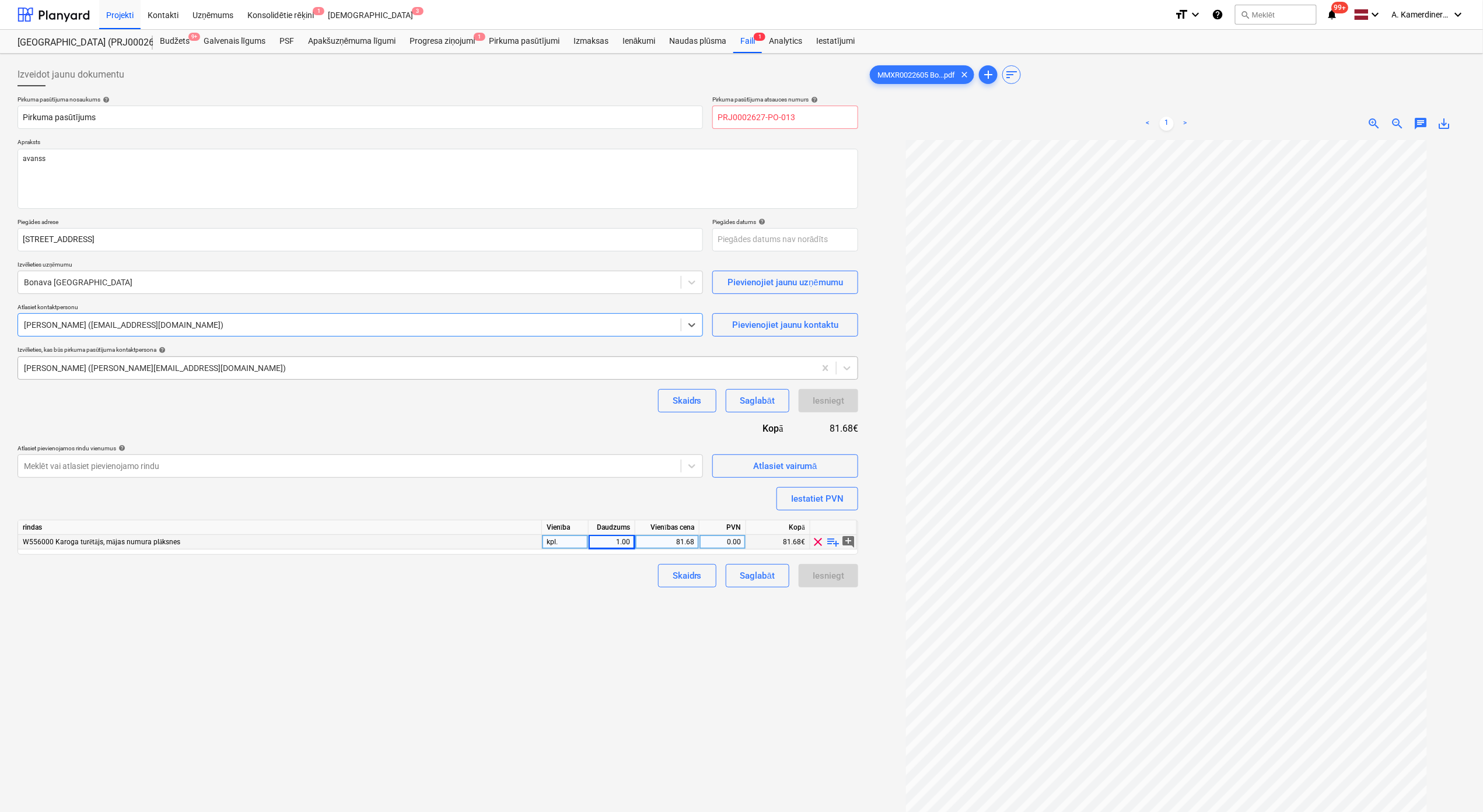
click at [503, 373] on div at bounding box center [416, 368] width 785 height 12
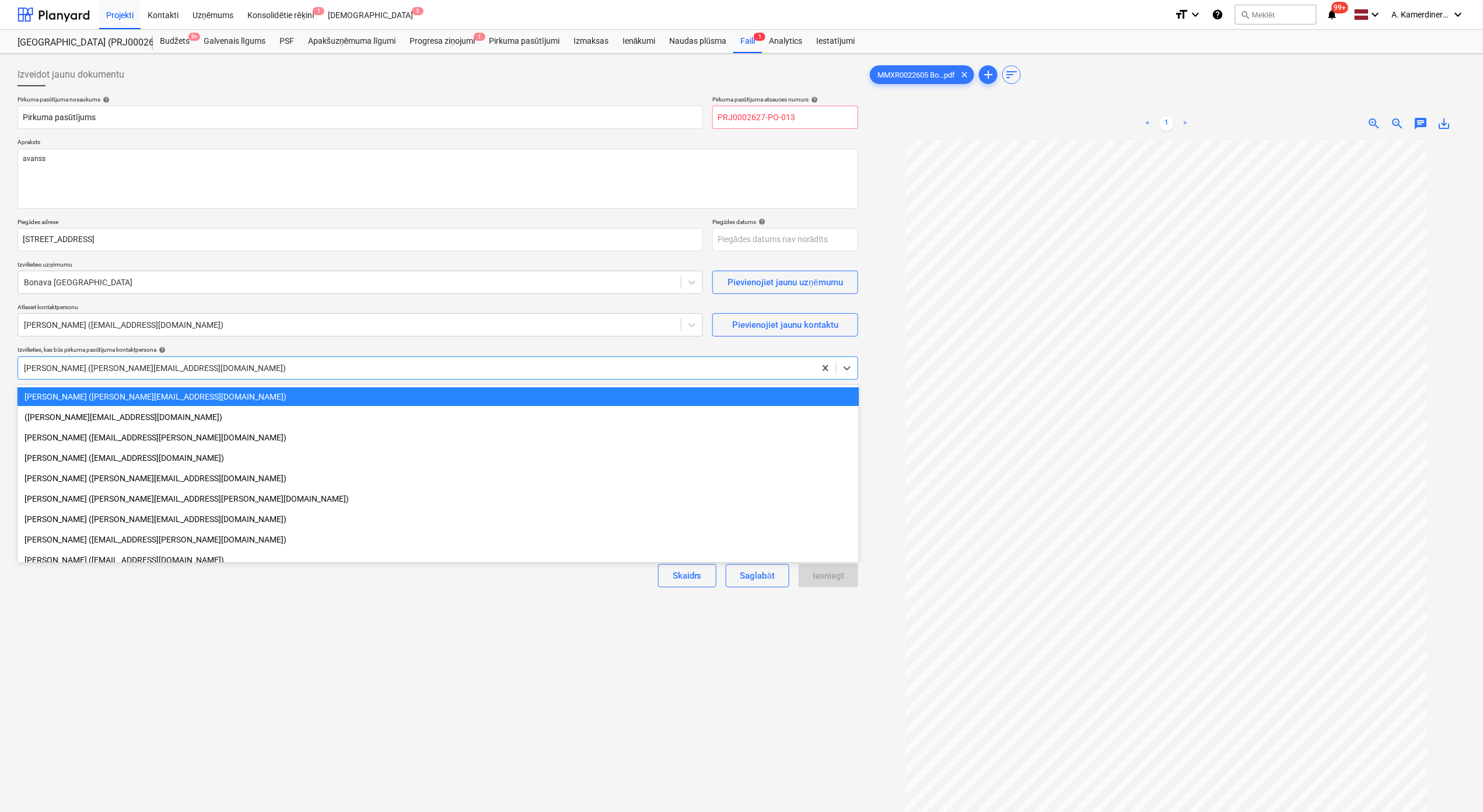
click at [503, 373] on div at bounding box center [416, 368] width 785 height 12
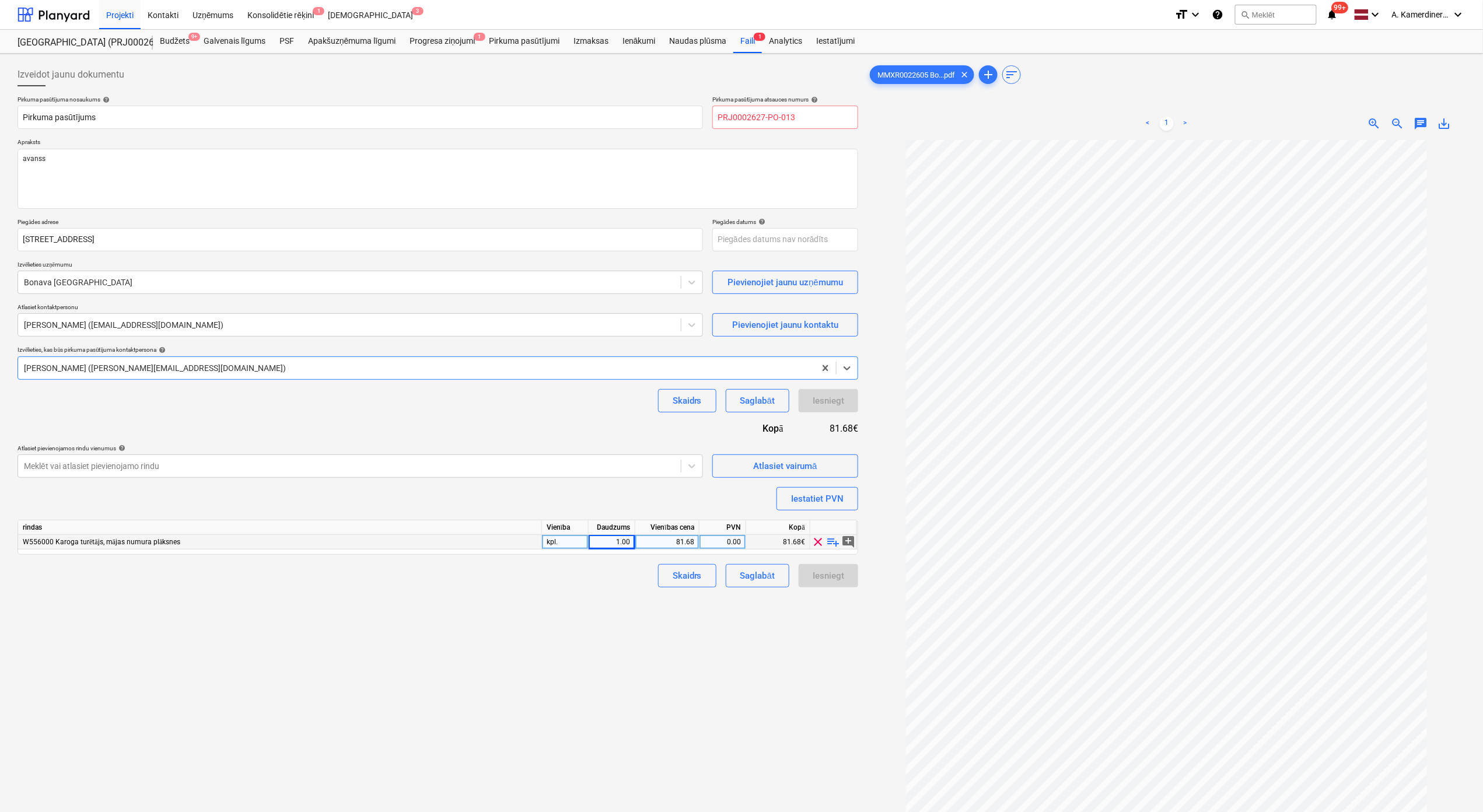
click at [723, 542] on div "0.00" at bounding box center [723, 542] width 37 height 14
click at [651, 548] on div "81.68" at bounding box center [667, 542] width 54 height 14
click at [460, 331] on div at bounding box center [349, 325] width 651 height 12
click at [451, 359] on div "[PERSON_NAME] ([PERSON_NAME][EMAIL_ADDRESS][DOMAIN_NAME])" at bounding box center [437, 368] width 840 height 24
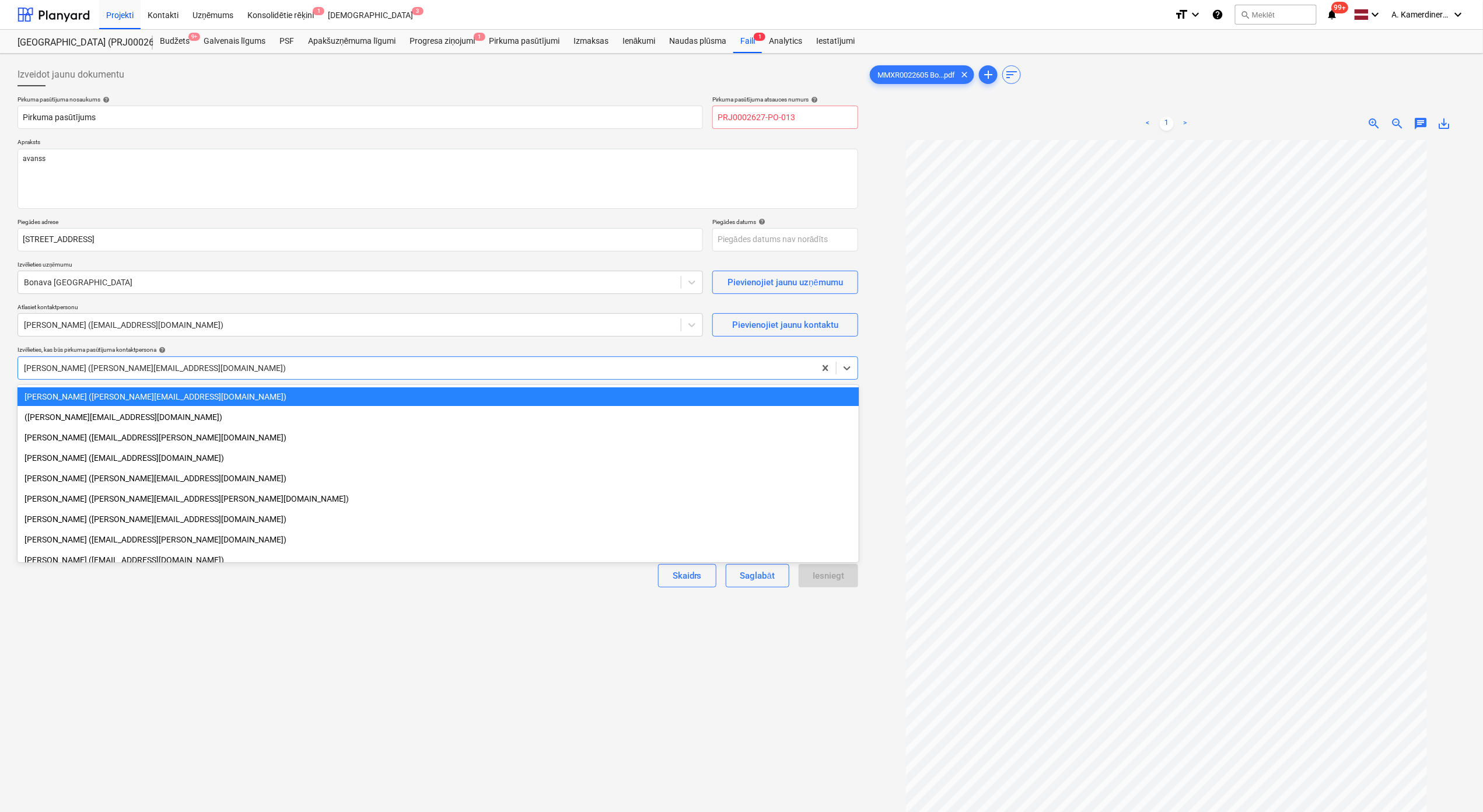
click at [451, 359] on div "[PERSON_NAME] ([PERSON_NAME][EMAIL_ADDRESS][DOMAIN_NAME])" at bounding box center [437, 368] width 840 height 24
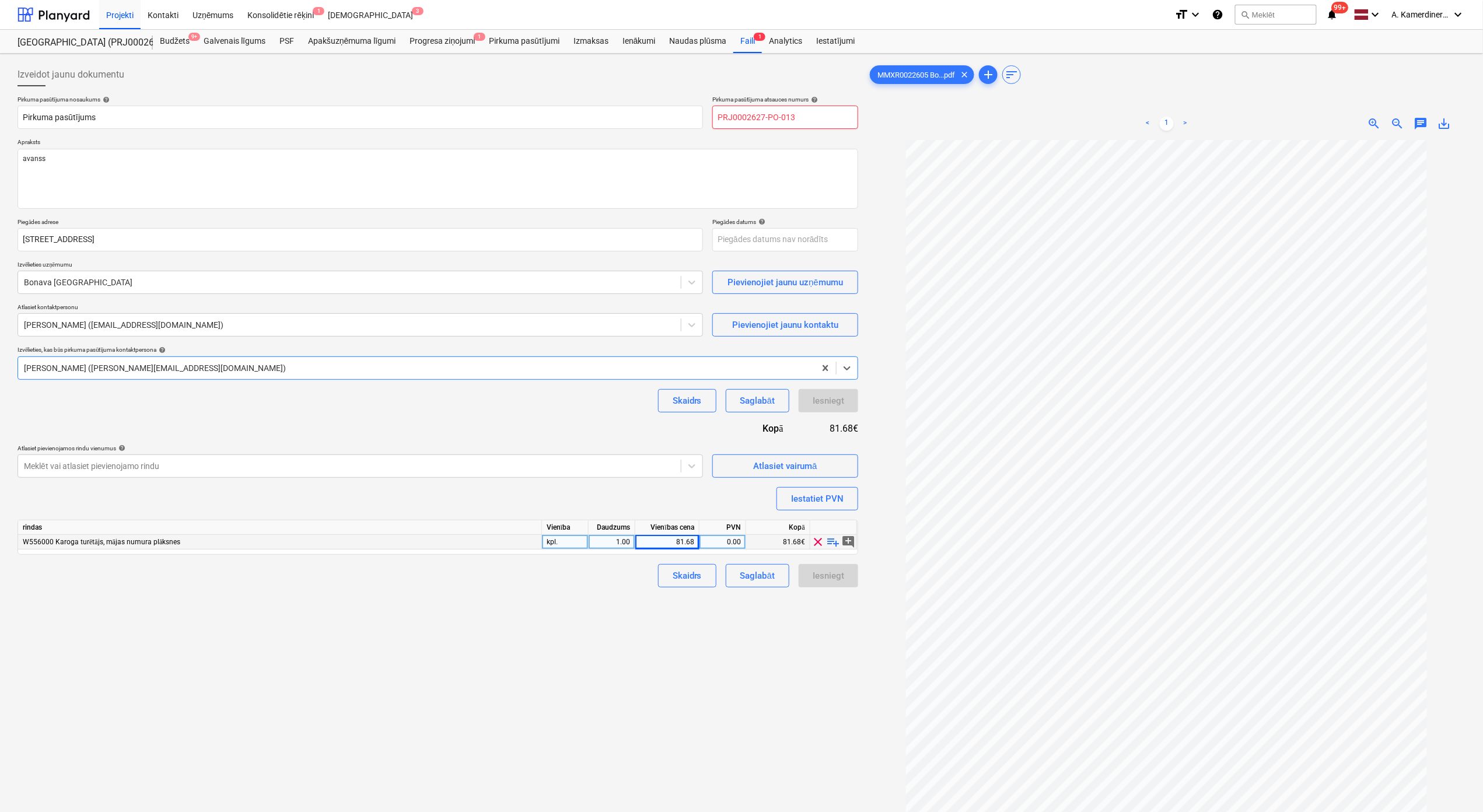
click at [778, 115] on input "PRJ0002627-PO-013" at bounding box center [785, 118] width 146 height 24
click at [729, 114] on input "PRJ0002627-PO-013" at bounding box center [785, 118] width 146 height 24
click at [642, 113] on input "Pirkuma pasūtījums" at bounding box center [360, 118] width 685 height 24
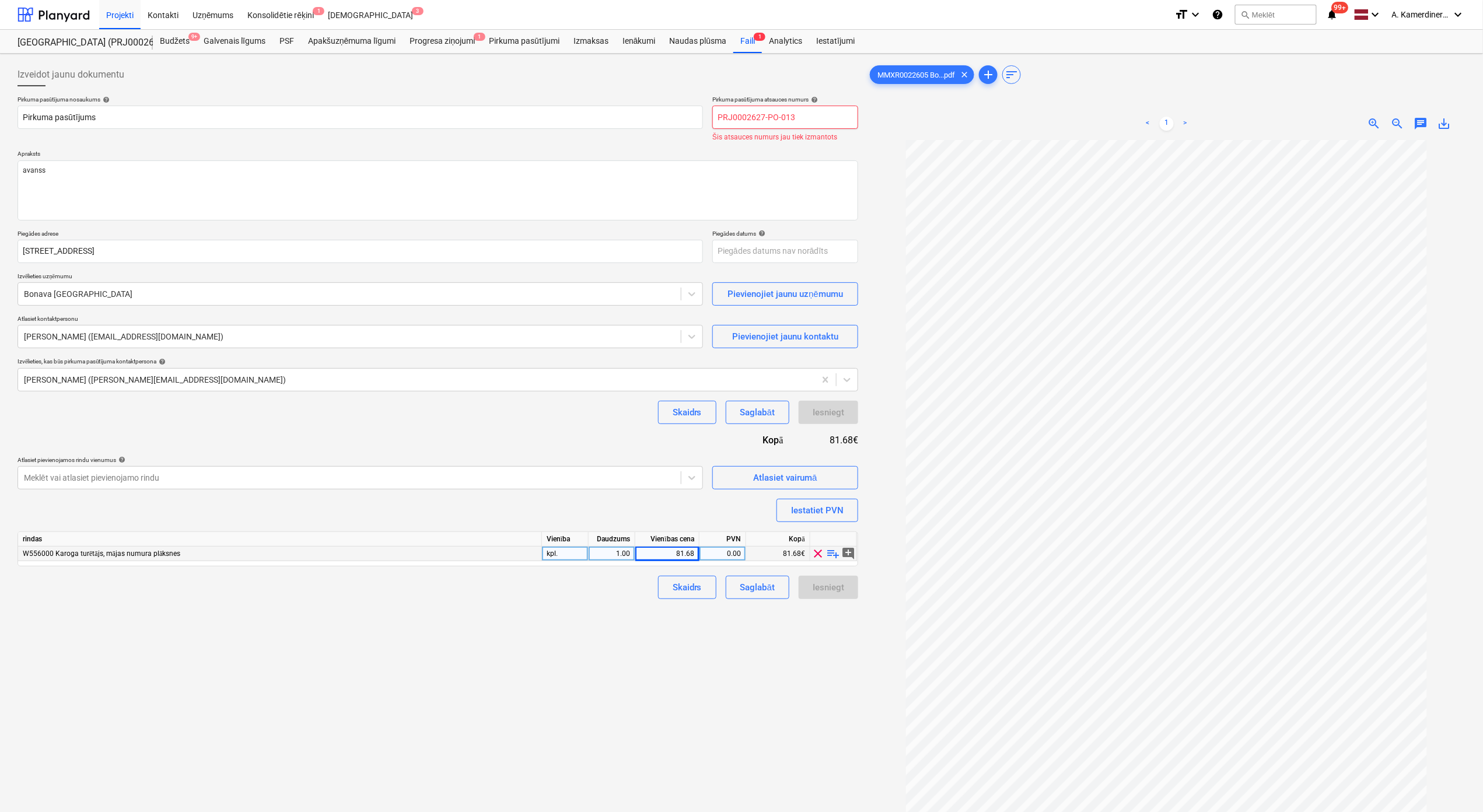
click at [803, 115] on input "PRJ0002627-PO-013" at bounding box center [785, 118] width 146 height 24
type textarea "x"
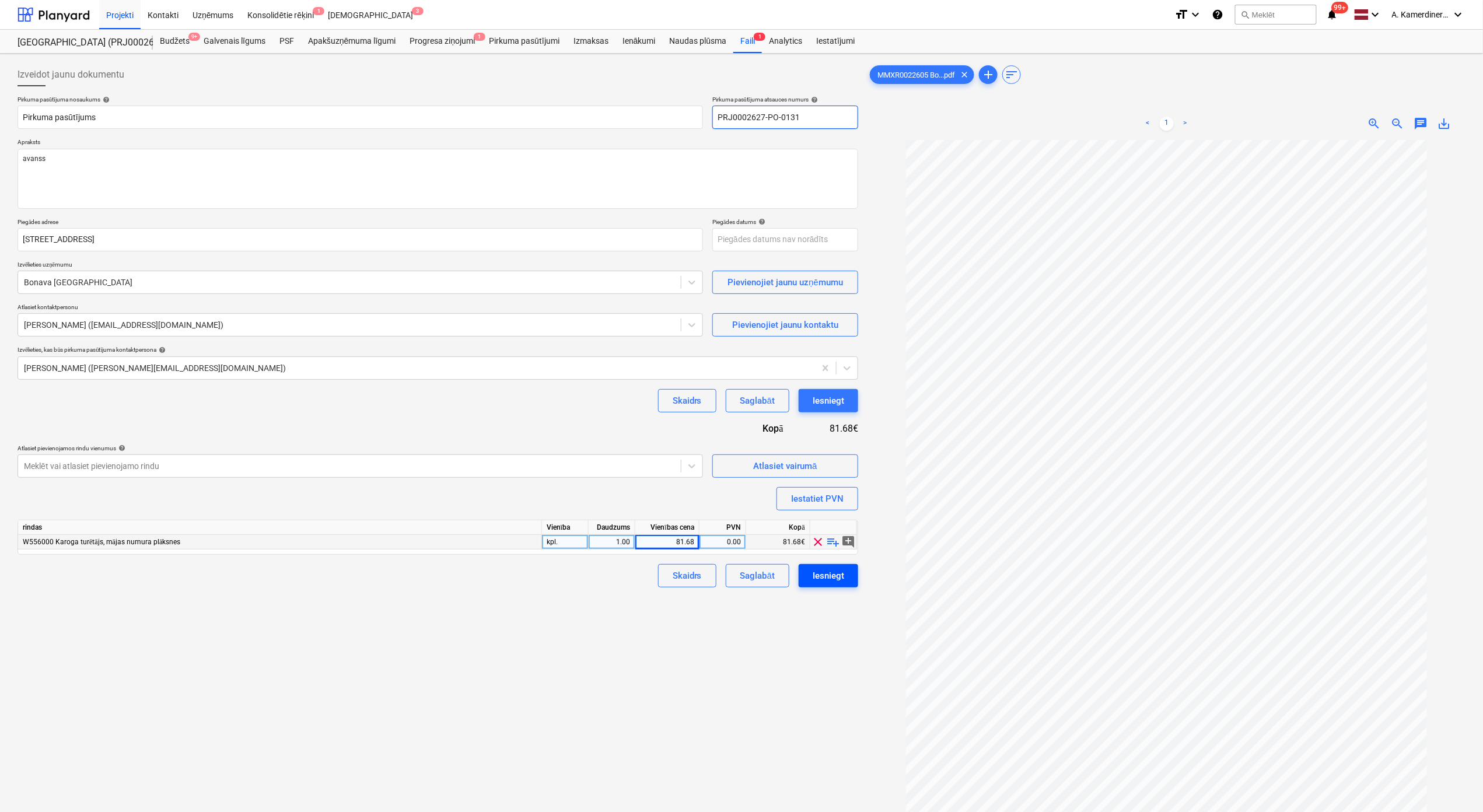
type input "PRJ0002627-PO-0131"
click at [845, 578] on button "Iesniegt" at bounding box center [828, 576] width 60 height 24
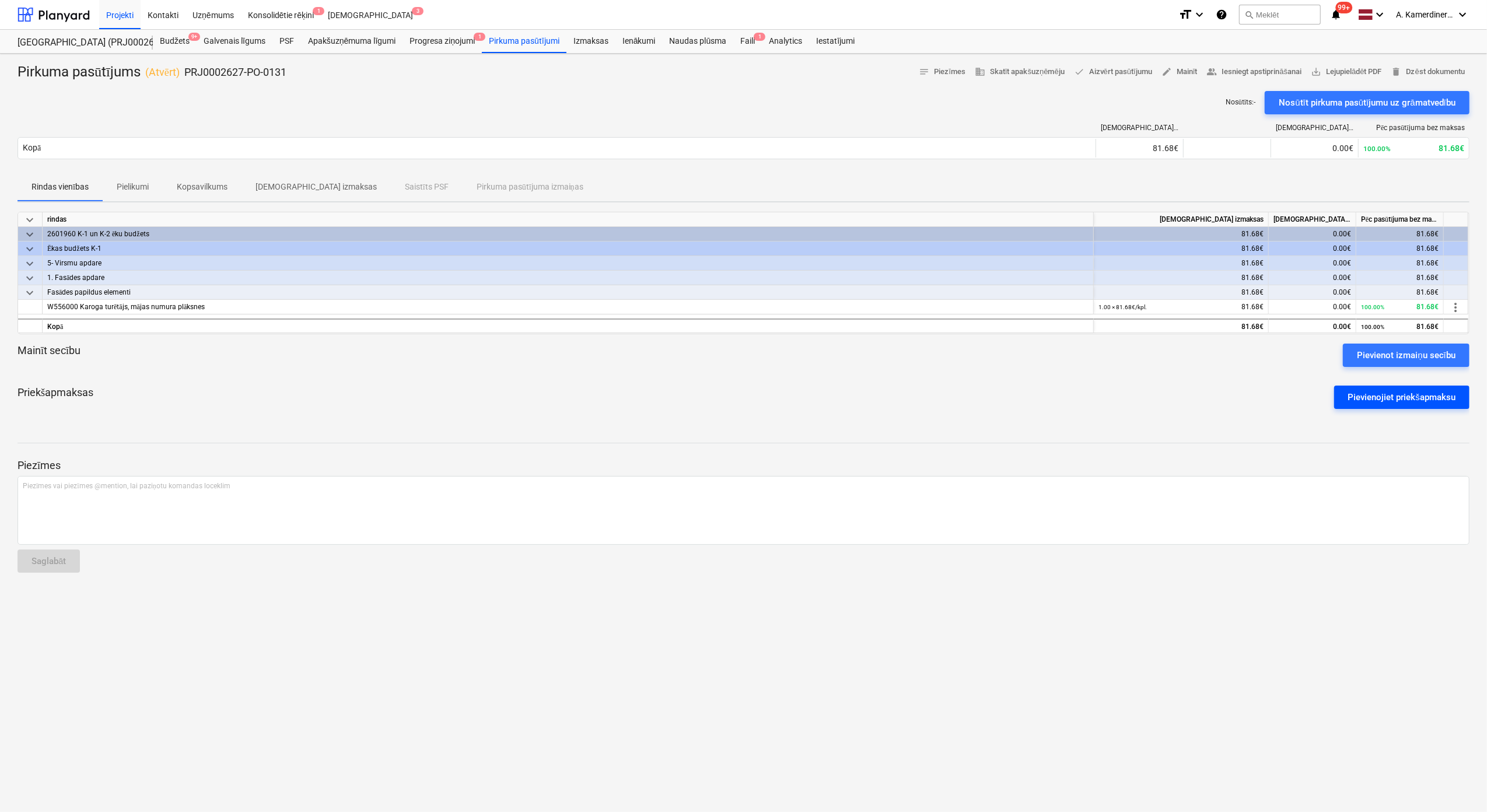
click at [1115, 400] on div "Pievienojiet priekšapmaksu" at bounding box center [1402, 397] width 108 height 15
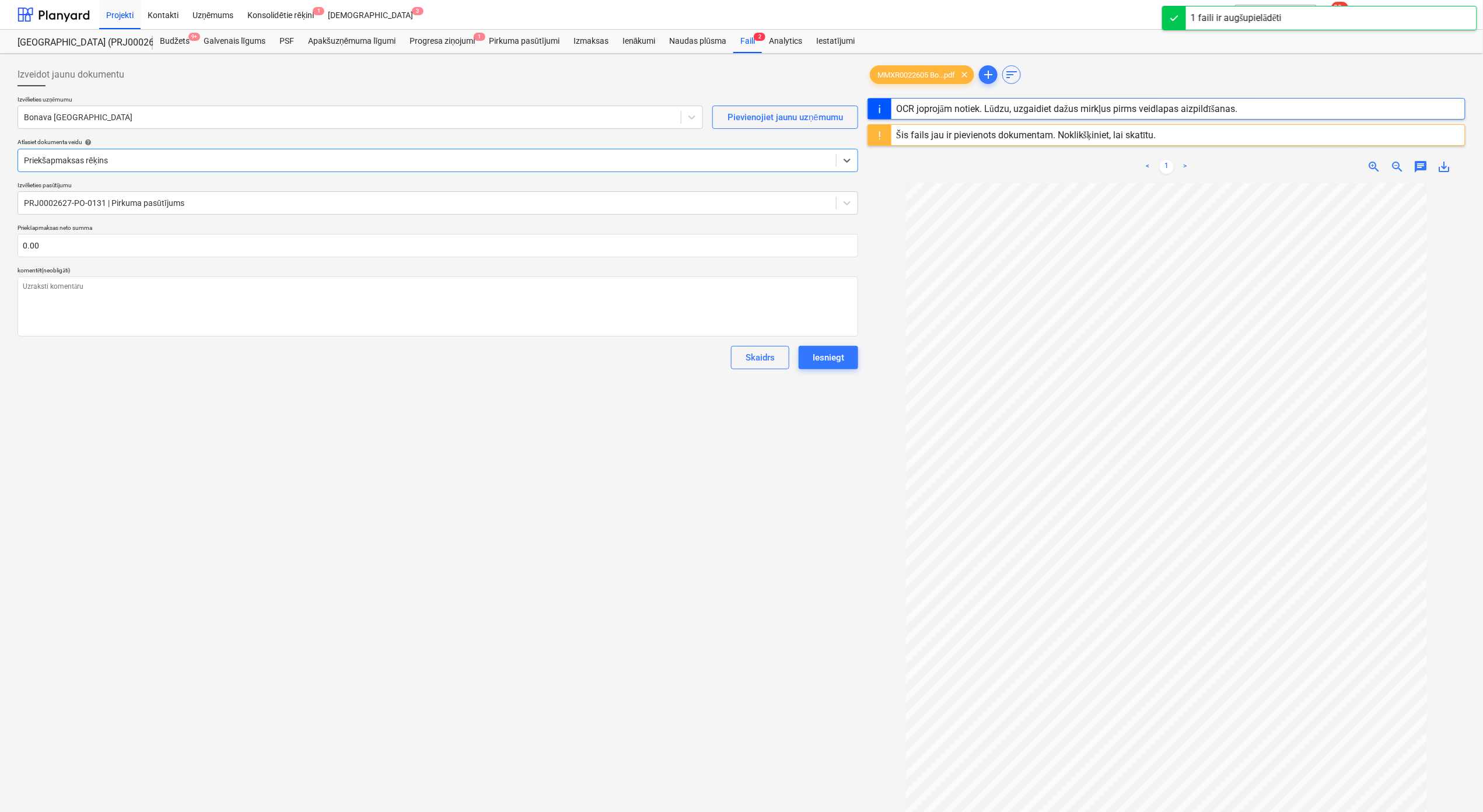
type textarea "x"
click at [132, 242] on input "text" at bounding box center [437, 246] width 840 height 24
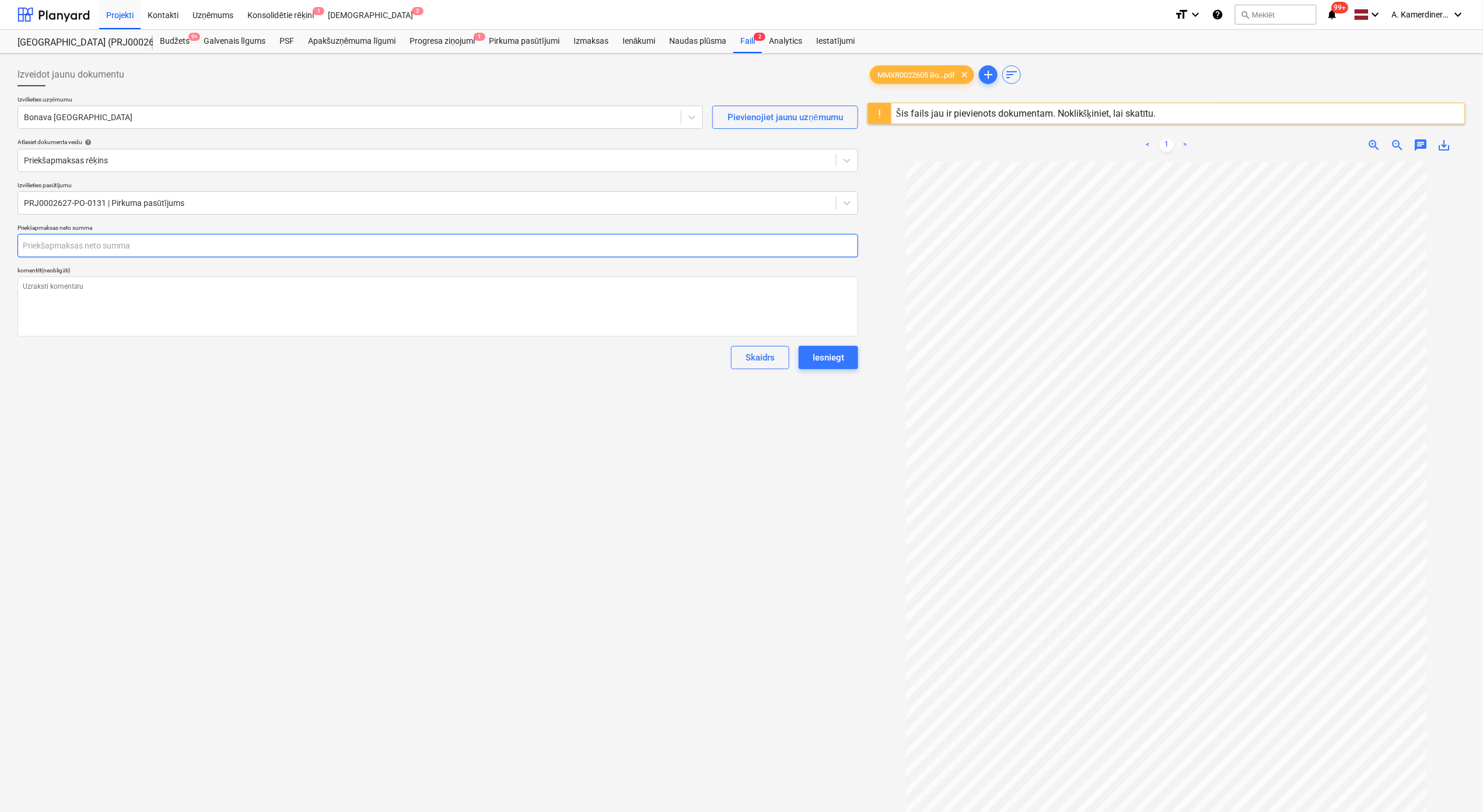
type textarea "x"
type input "8"
type textarea "x"
type input "81"
type textarea "x"
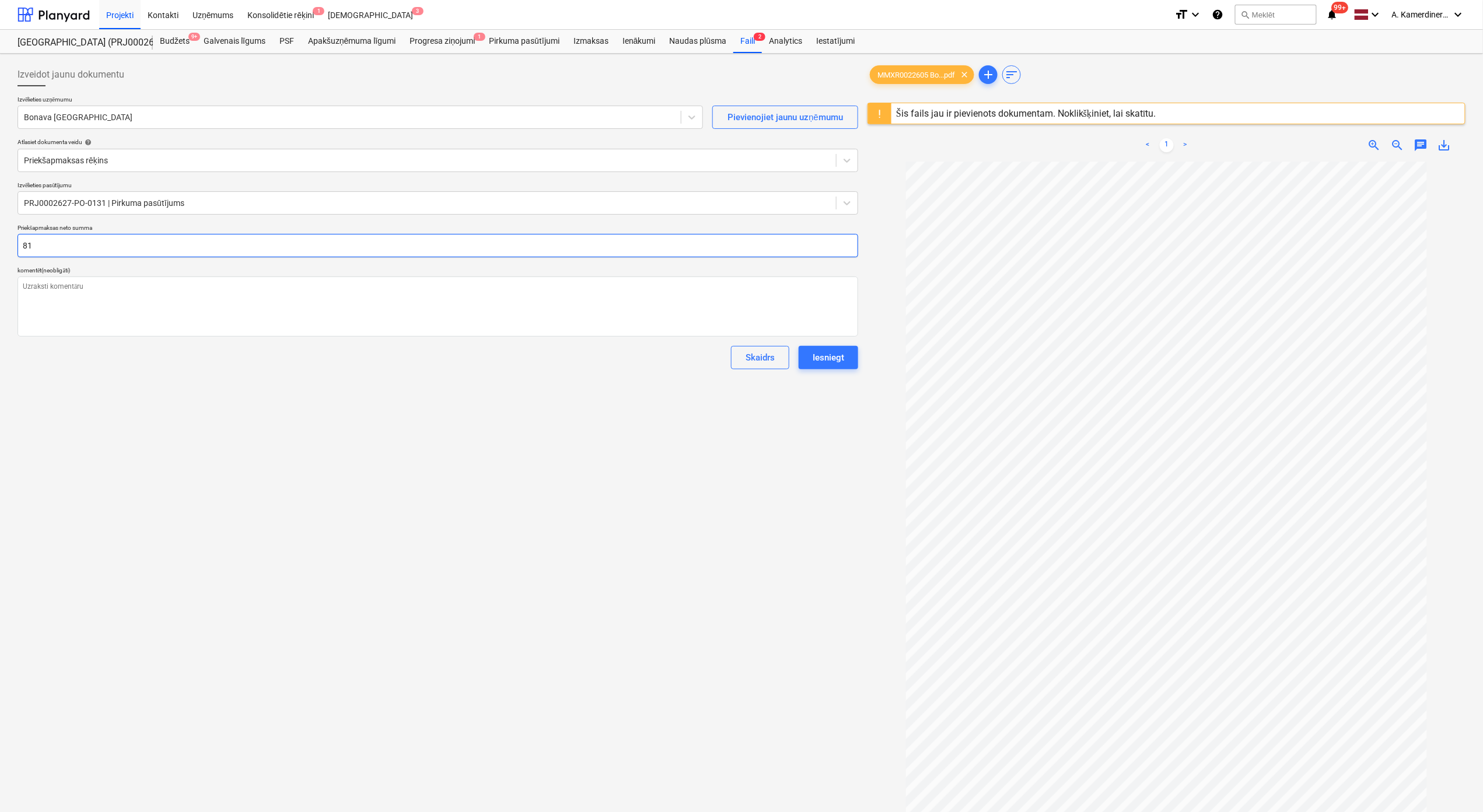
type input "81."
type textarea "x"
type input "81.6"
type textarea "x"
type input "81.68"
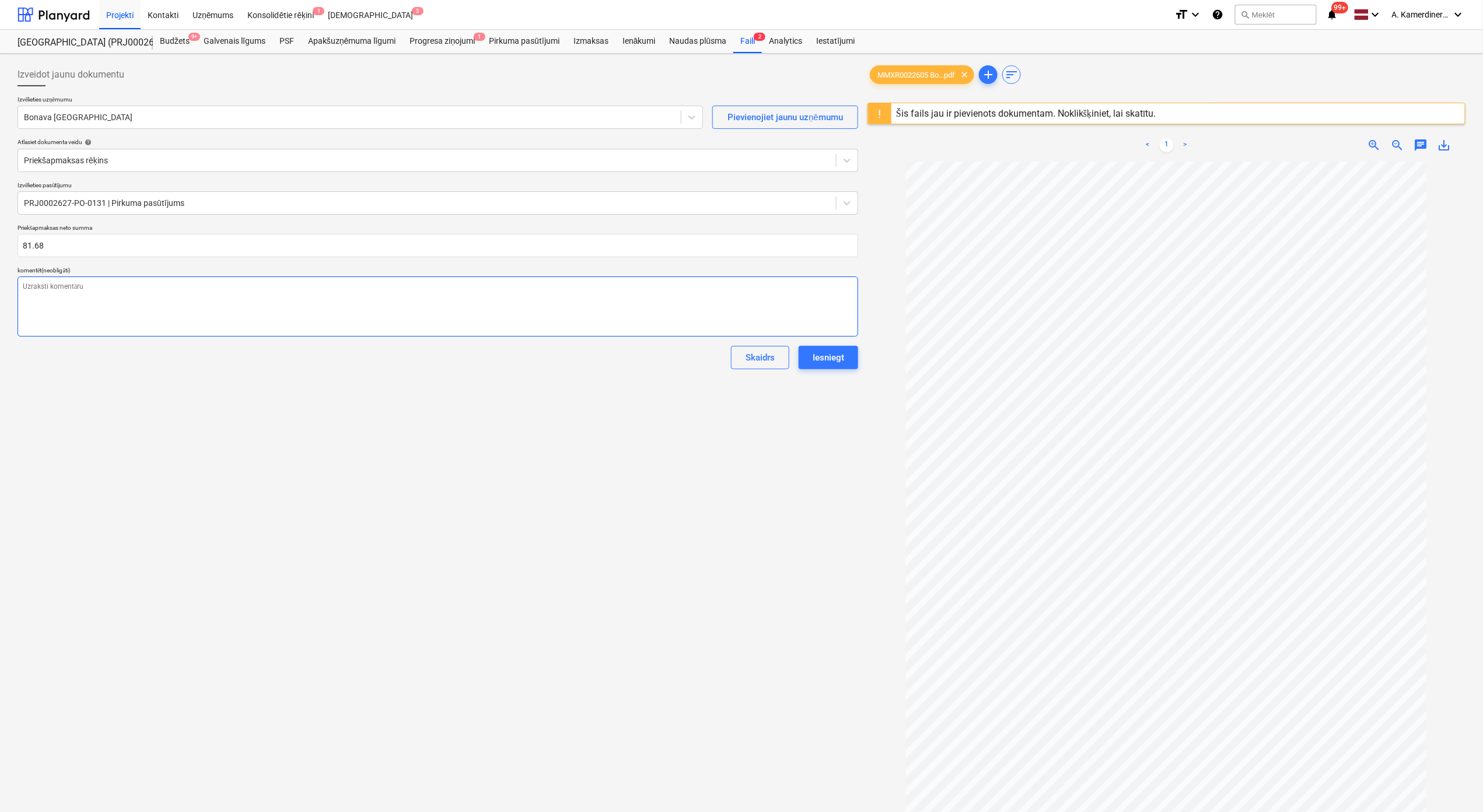
click at [140, 304] on textarea at bounding box center [437, 307] width 840 height 60
click at [137, 256] on input "81.68" at bounding box center [437, 246] width 840 height 24
type textarea "x"
type input "8168"
type textarea "x"
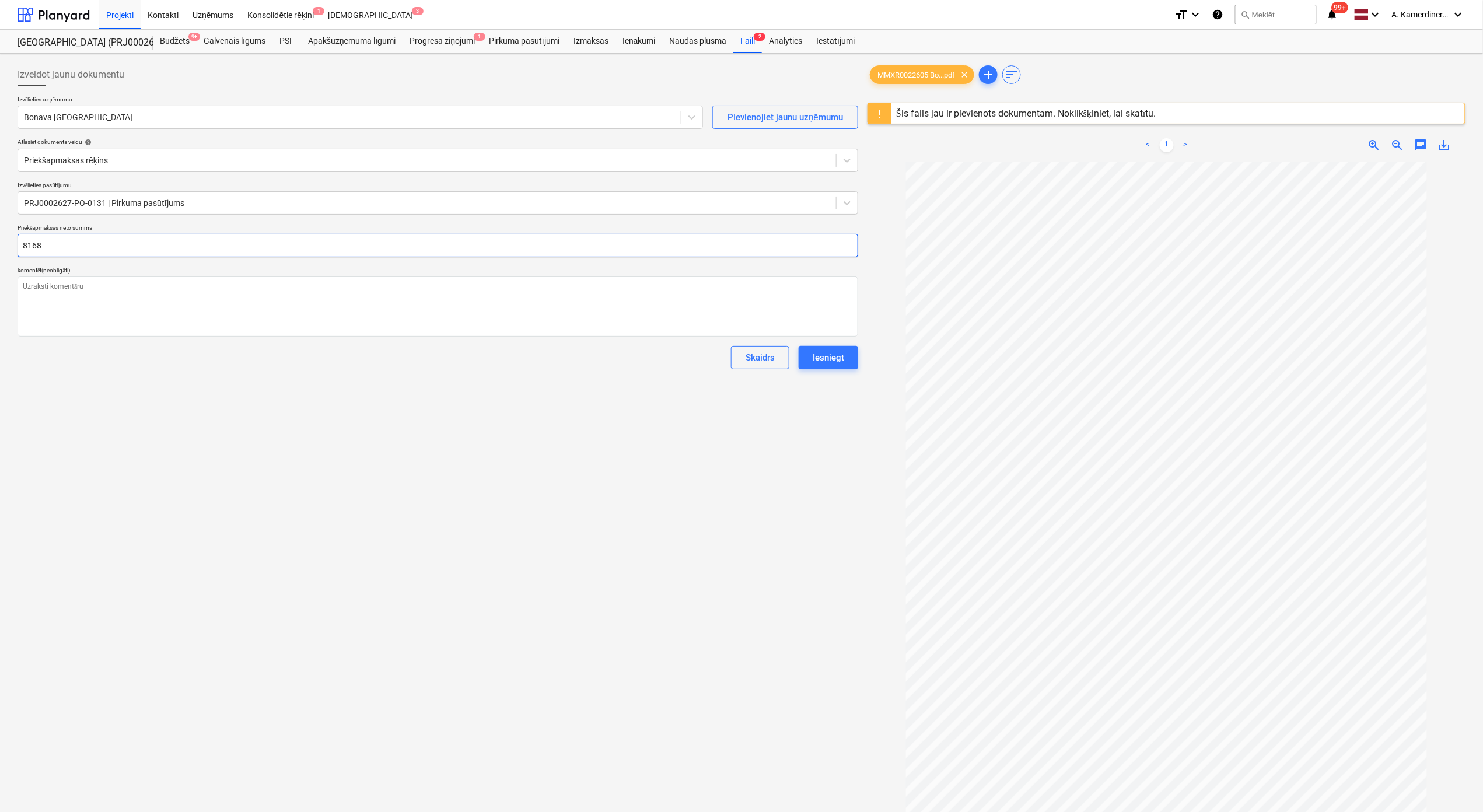
type input "81,68"
type textarea "x"
type input "8168"
type textarea "x"
type input "81.68"
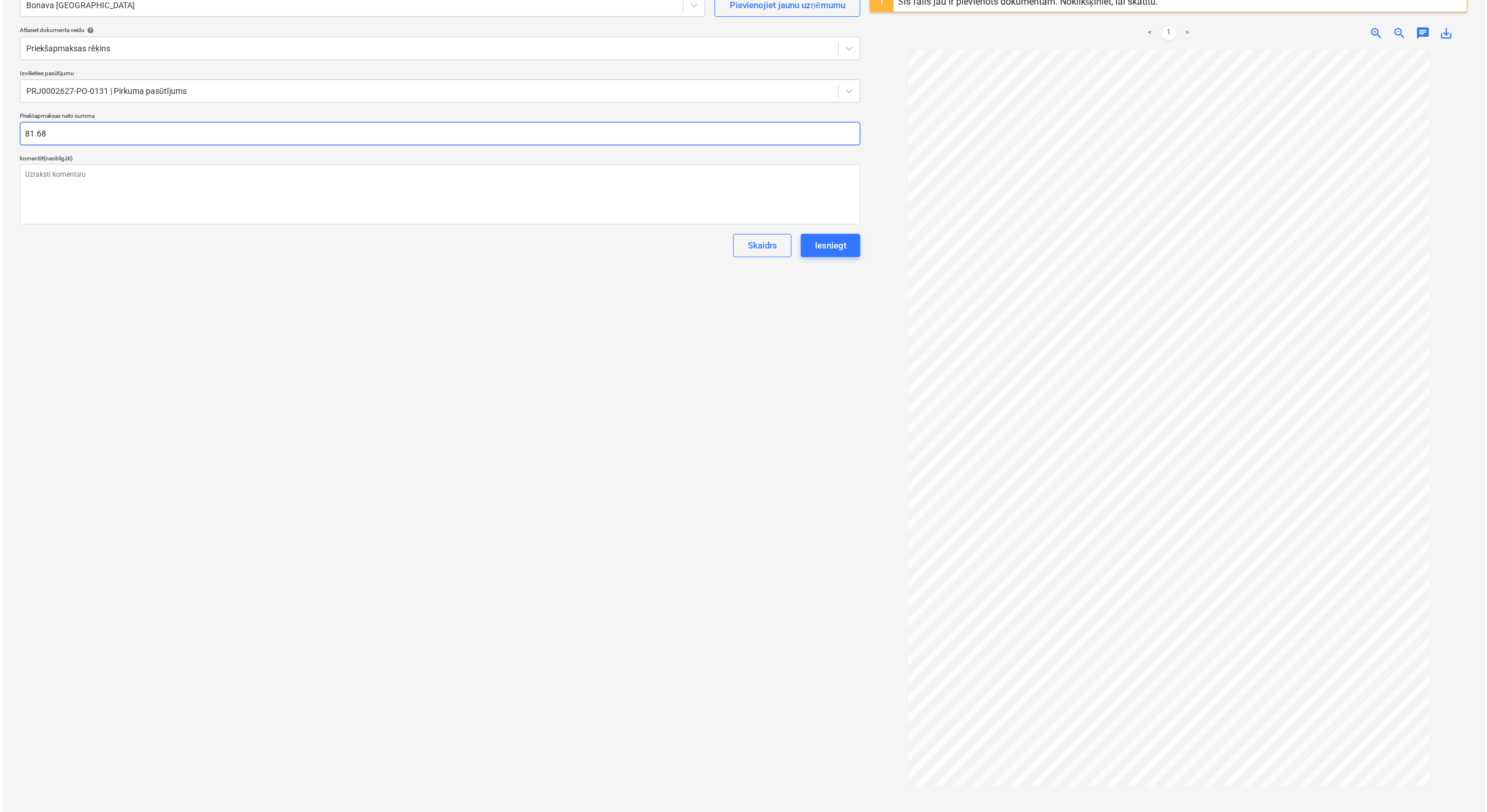
scroll to position [139, 0]
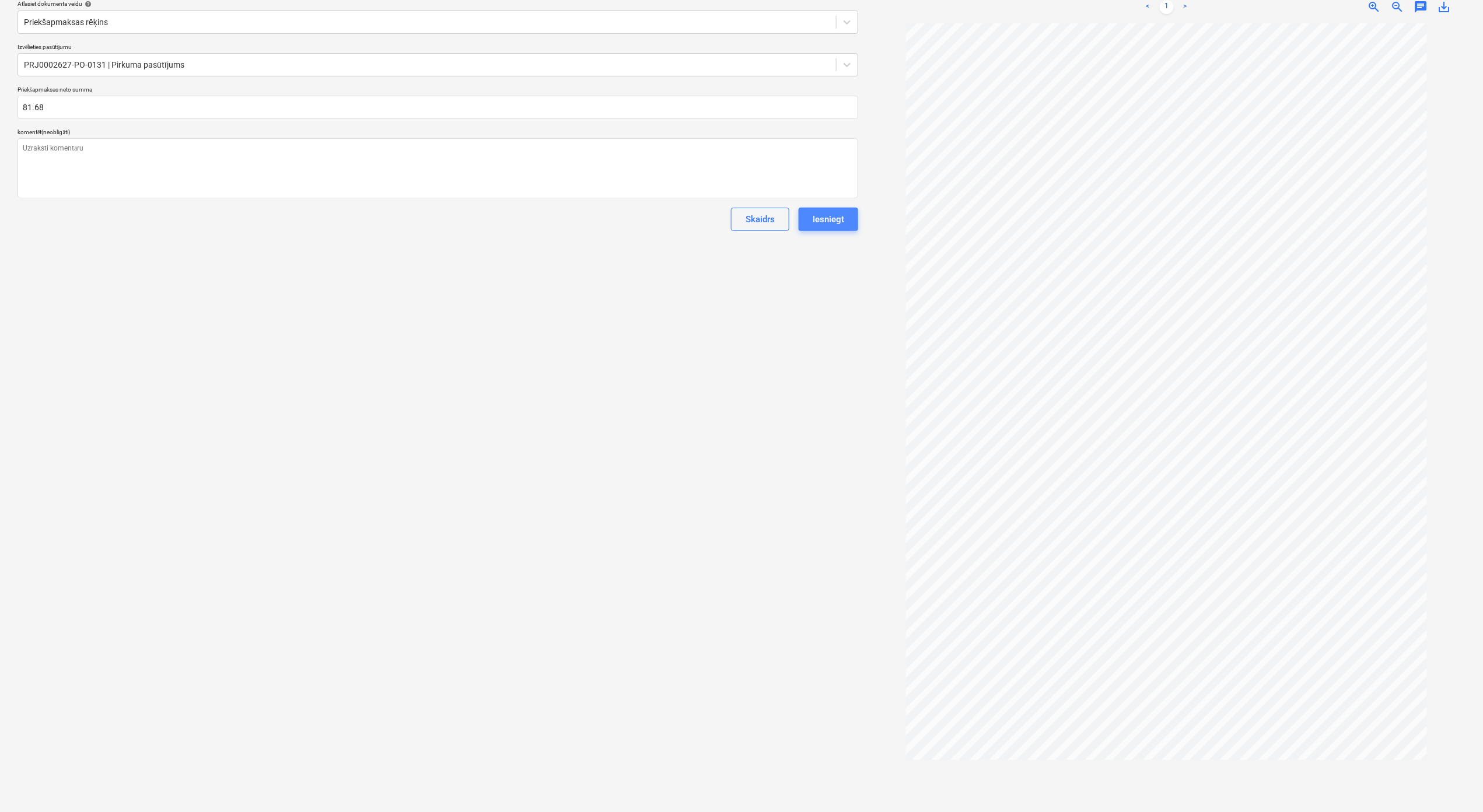
click at [830, 217] on div "Iesniegt" at bounding box center [827, 219] width 32 height 15
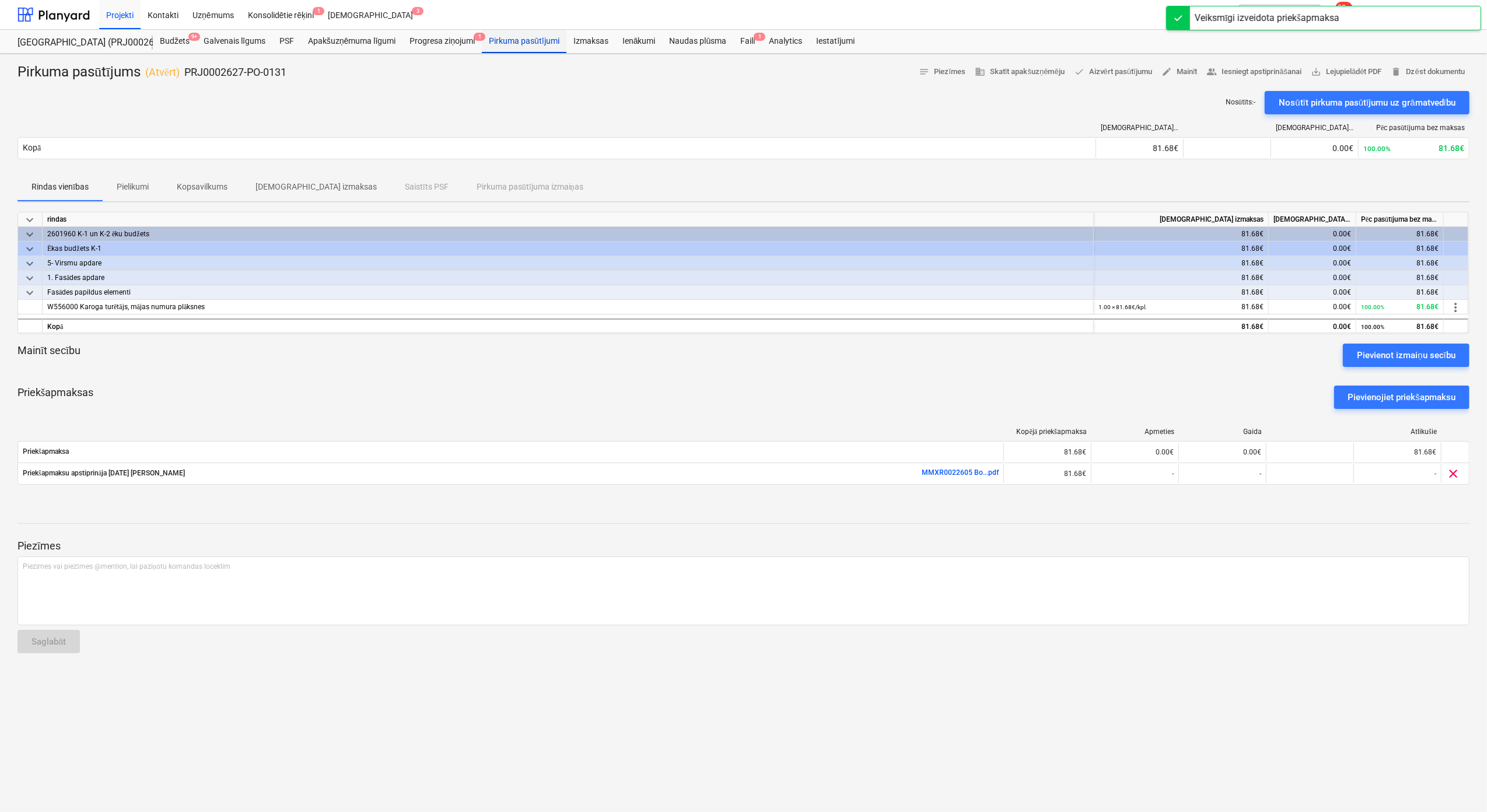
click at [530, 35] on div "Pirkuma pasūtījumi" at bounding box center [525, 42] width 85 height 24
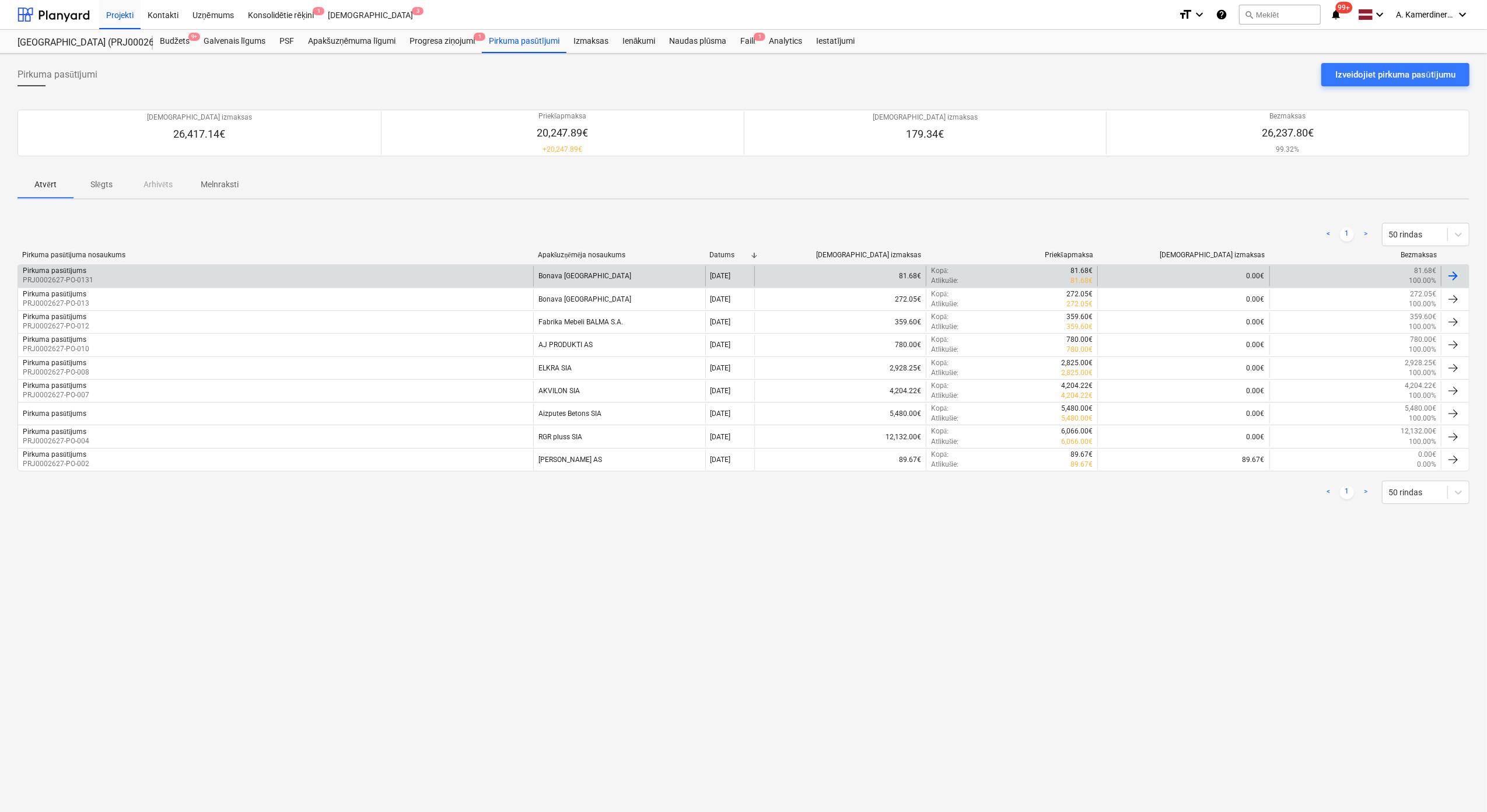
click at [781, 269] on div "81.68€" at bounding box center [840, 276] width 172 height 20
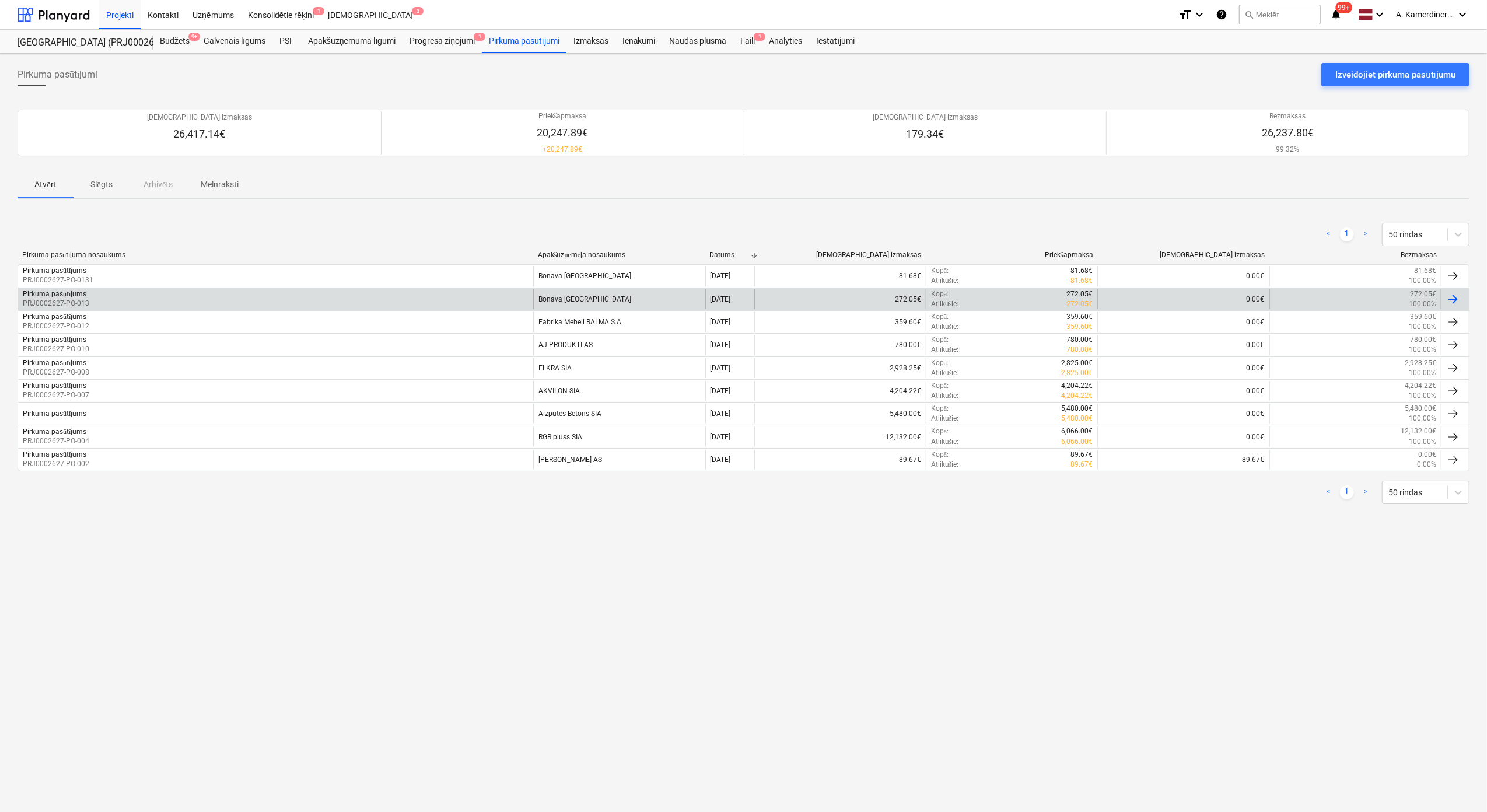
click at [876, 295] on div "272.05€" at bounding box center [840, 299] width 172 height 20
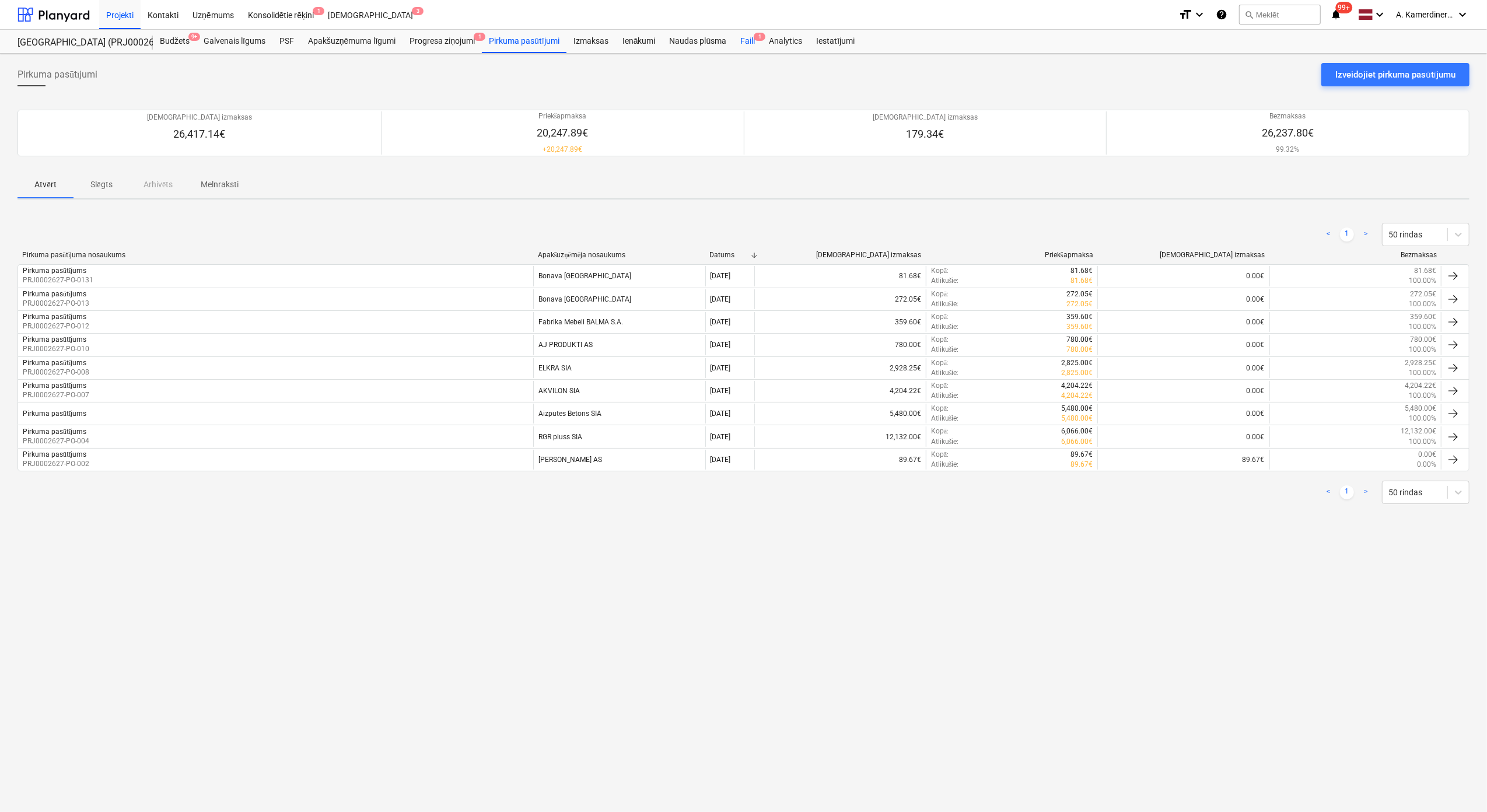
click at [745, 38] on div "Faili 1" at bounding box center [748, 42] width 29 height 24
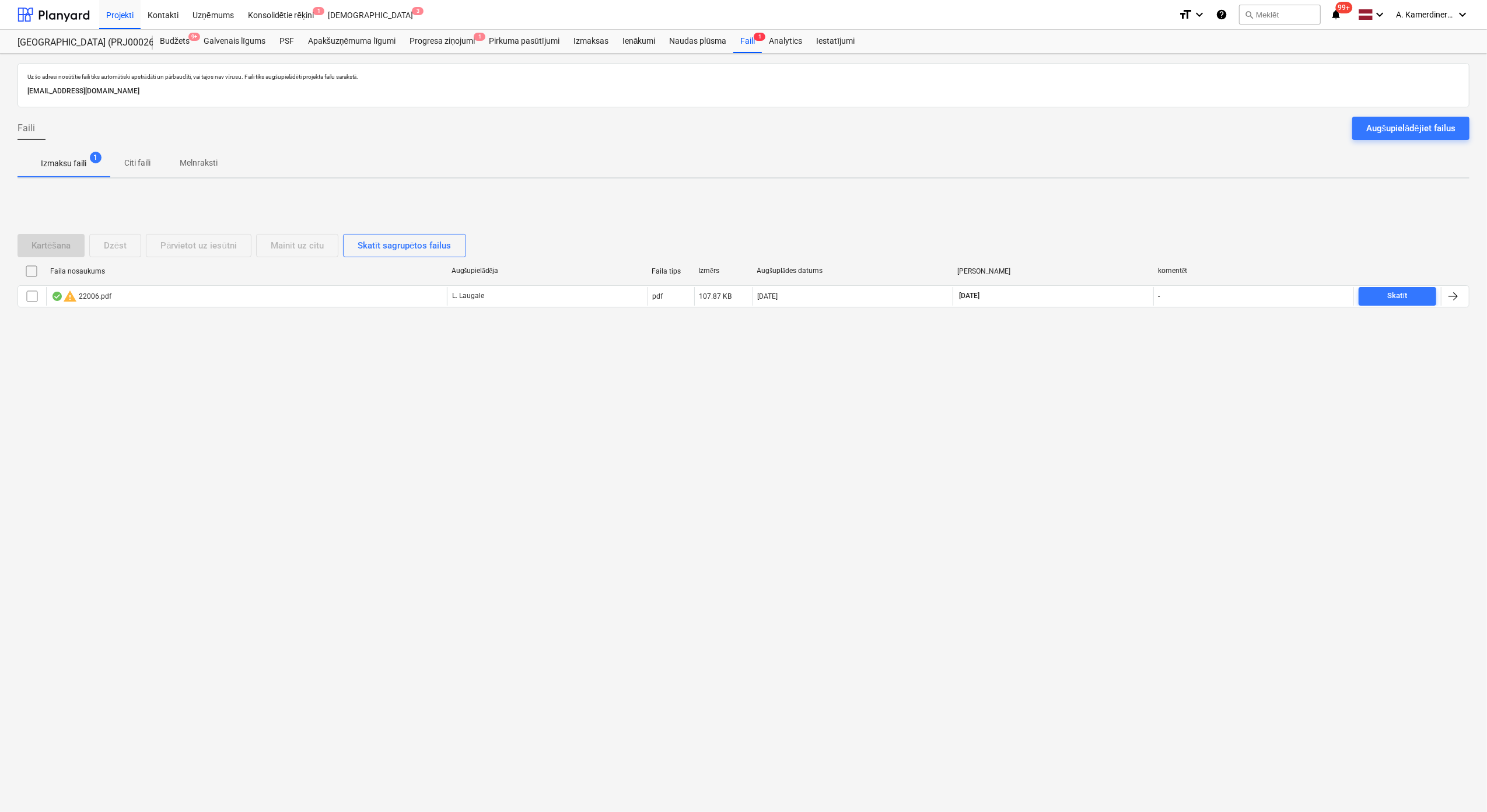
click at [497, 367] on div "Uz šo adresi nosūtītie faili tiks automātiski apstrādāti un pārbaudīti, vai taj…" at bounding box center [744, 432] width 1487 height 759
click at [744, 47] on div "Faili 1" at bounding box center [748, 42] width 29 height 24
click at [465, 42] on div "Progresa ziņojumi 1" at bounding box center [442, 42] width 80 height 24
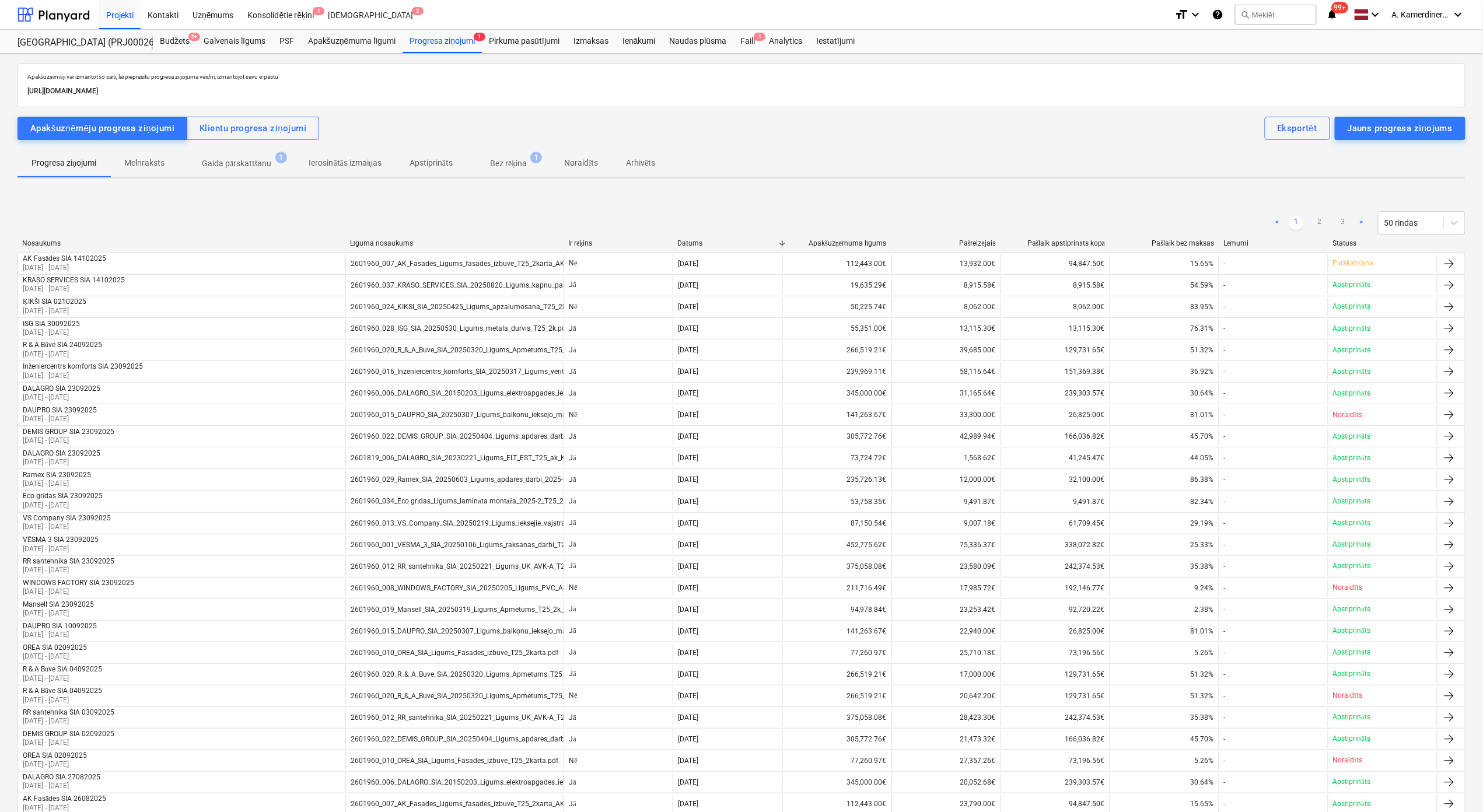
click at [213, 173] on span "Gaida pārskatīšanu 1" at bounding box center [236, 163] width 117 height 21
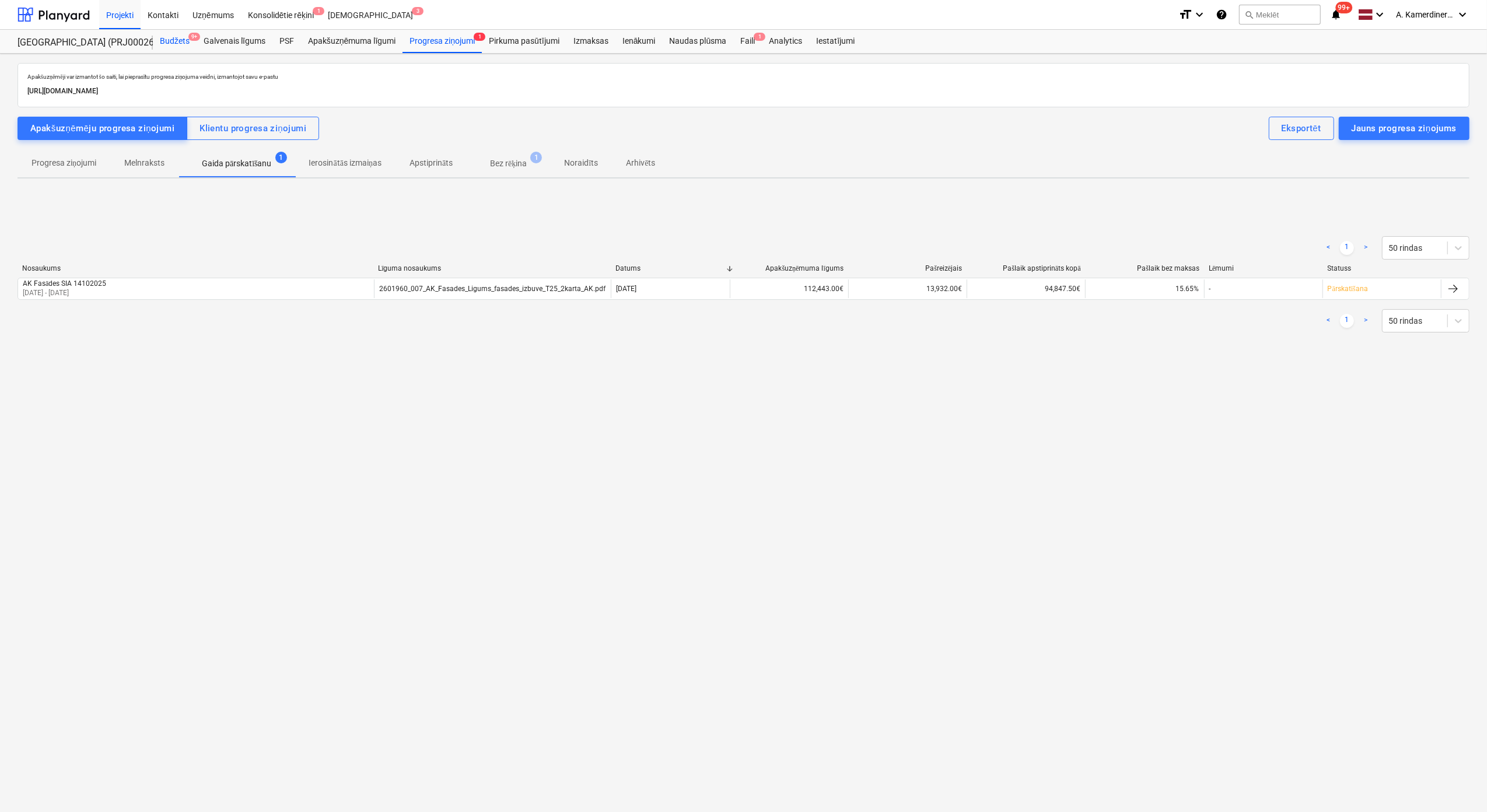
click at [172, 43] on div "Budžets 9+" at bounding box center [175, 42] width 43 height 24
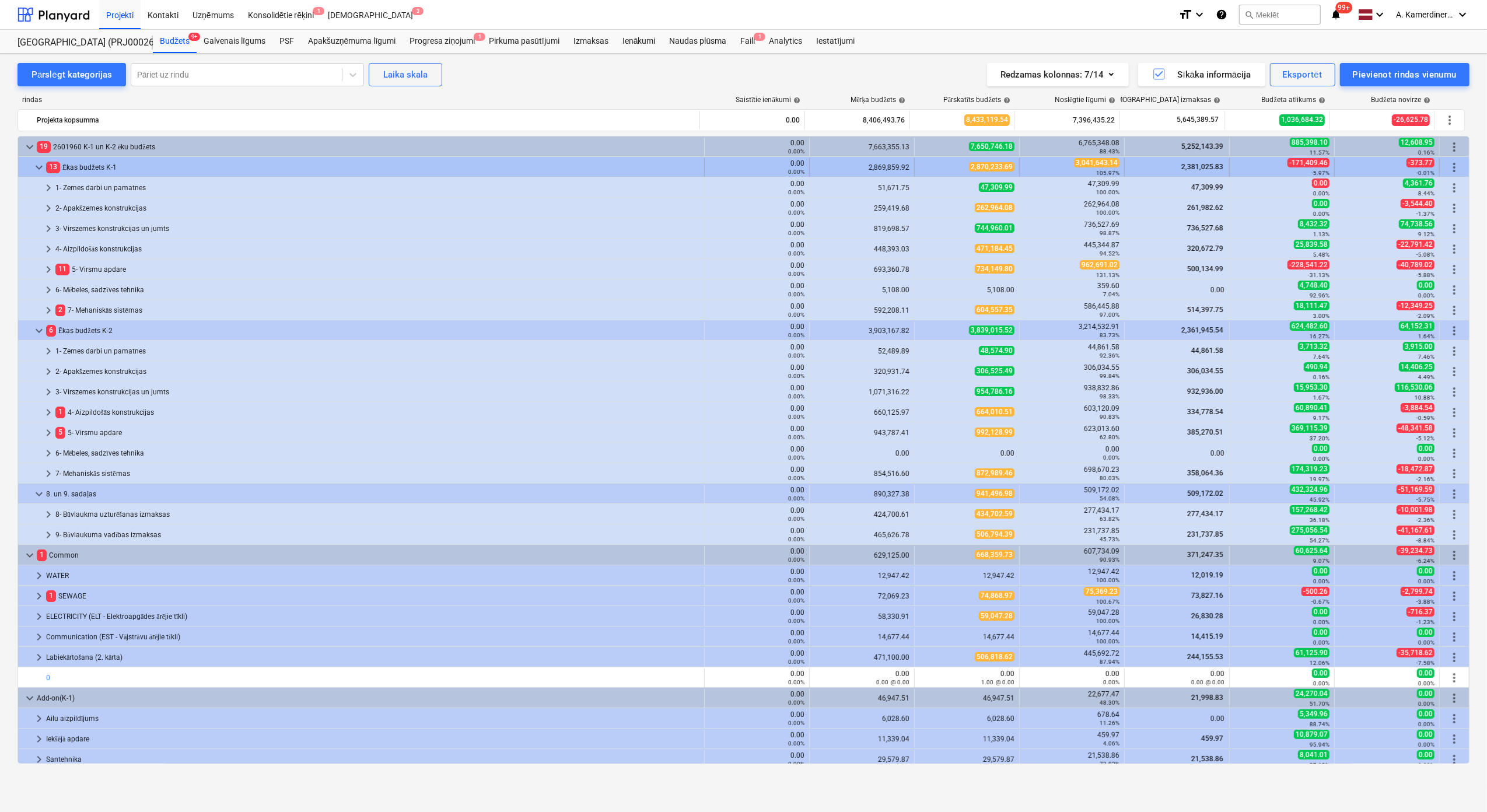
click at [42, 169] on span "keyboard_arrow_down" at bounding box center [38, 166] width 14 height 14
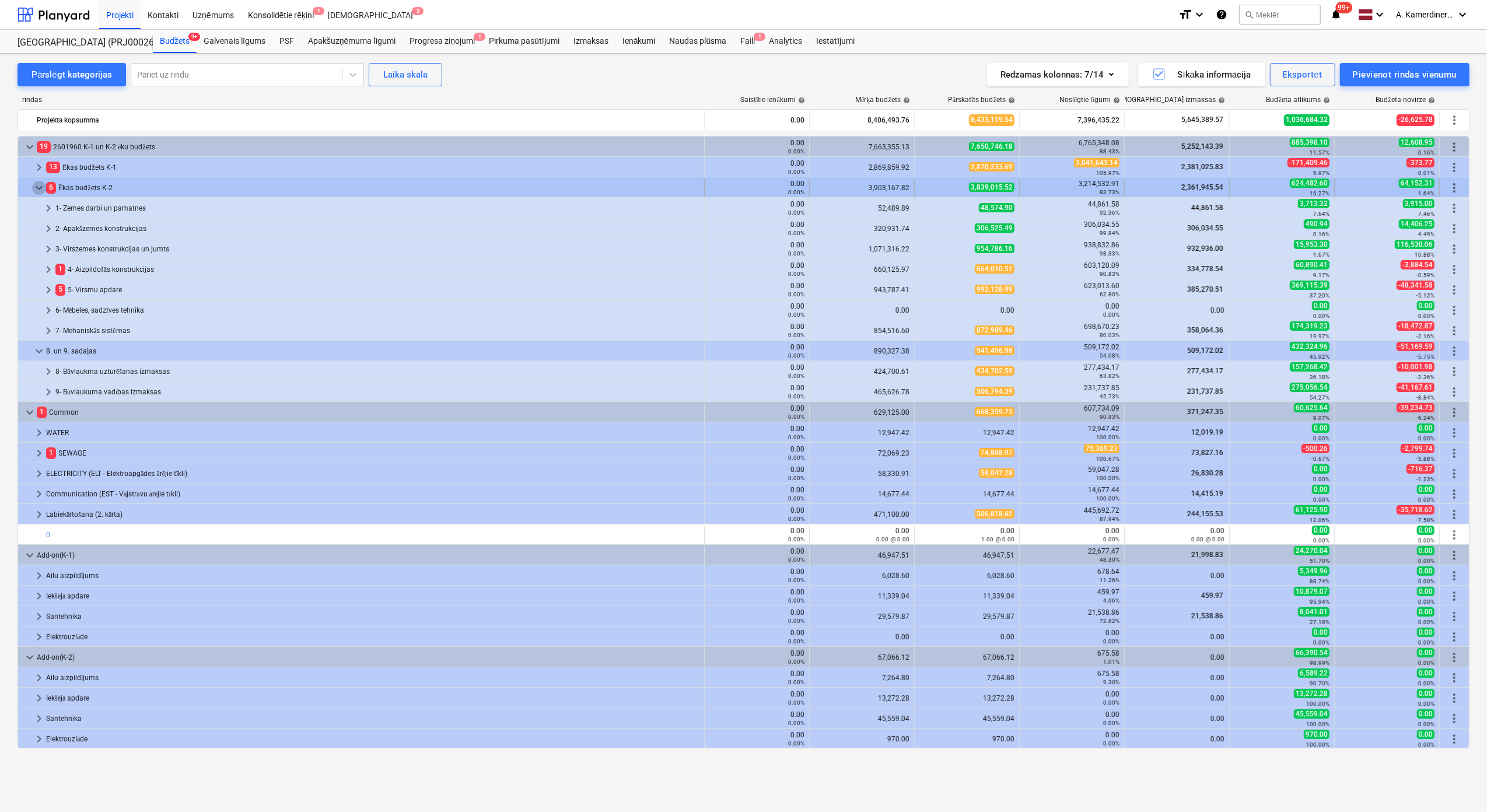
click at [38, 187] on span "keyboard_arrow_down" at bounding box center [38, 187] width 14 height 14
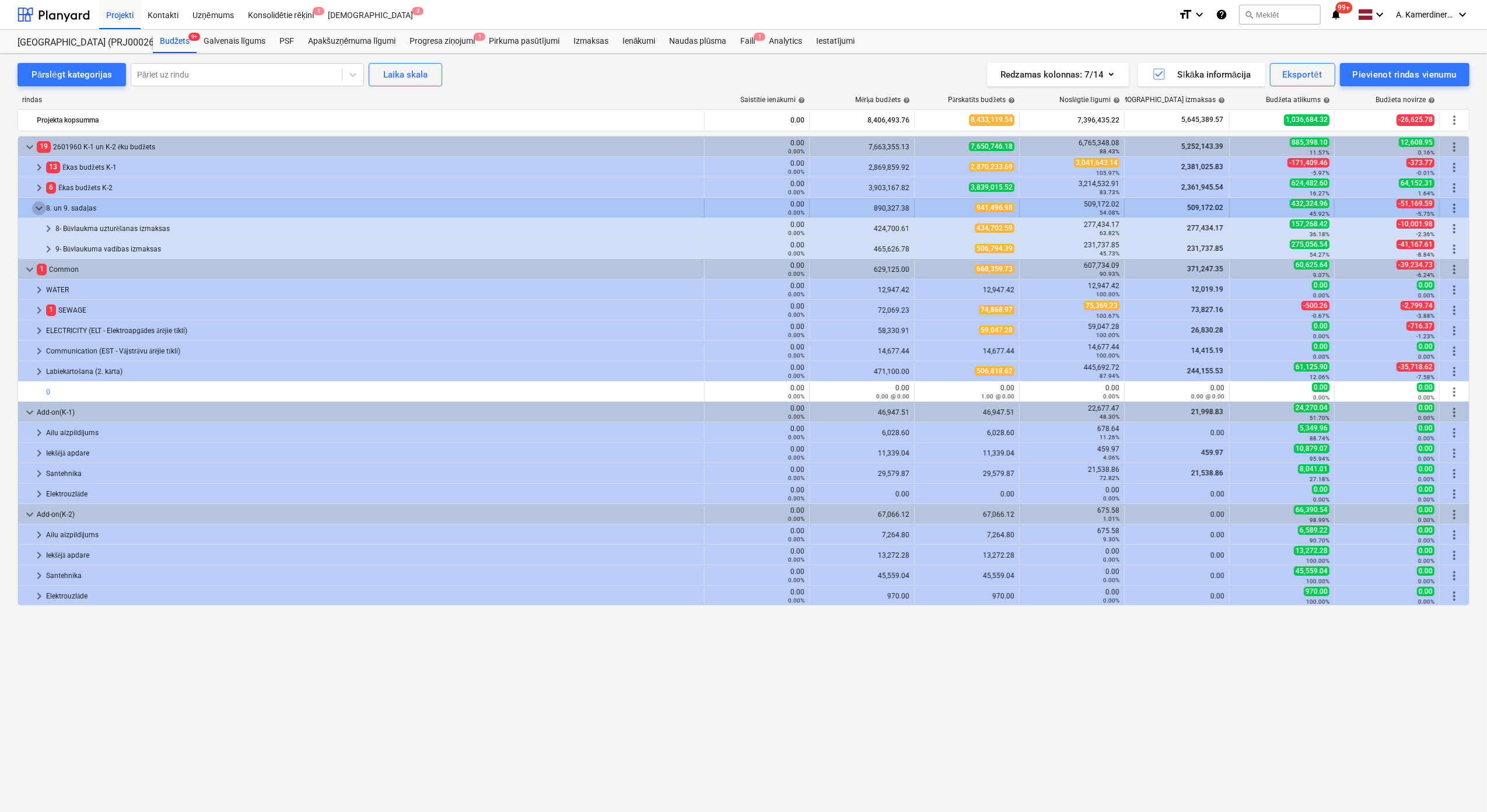
click at [39, 210] on span "keyboard_arrow_down" at bounding box center [38, 208] width 14 height 14
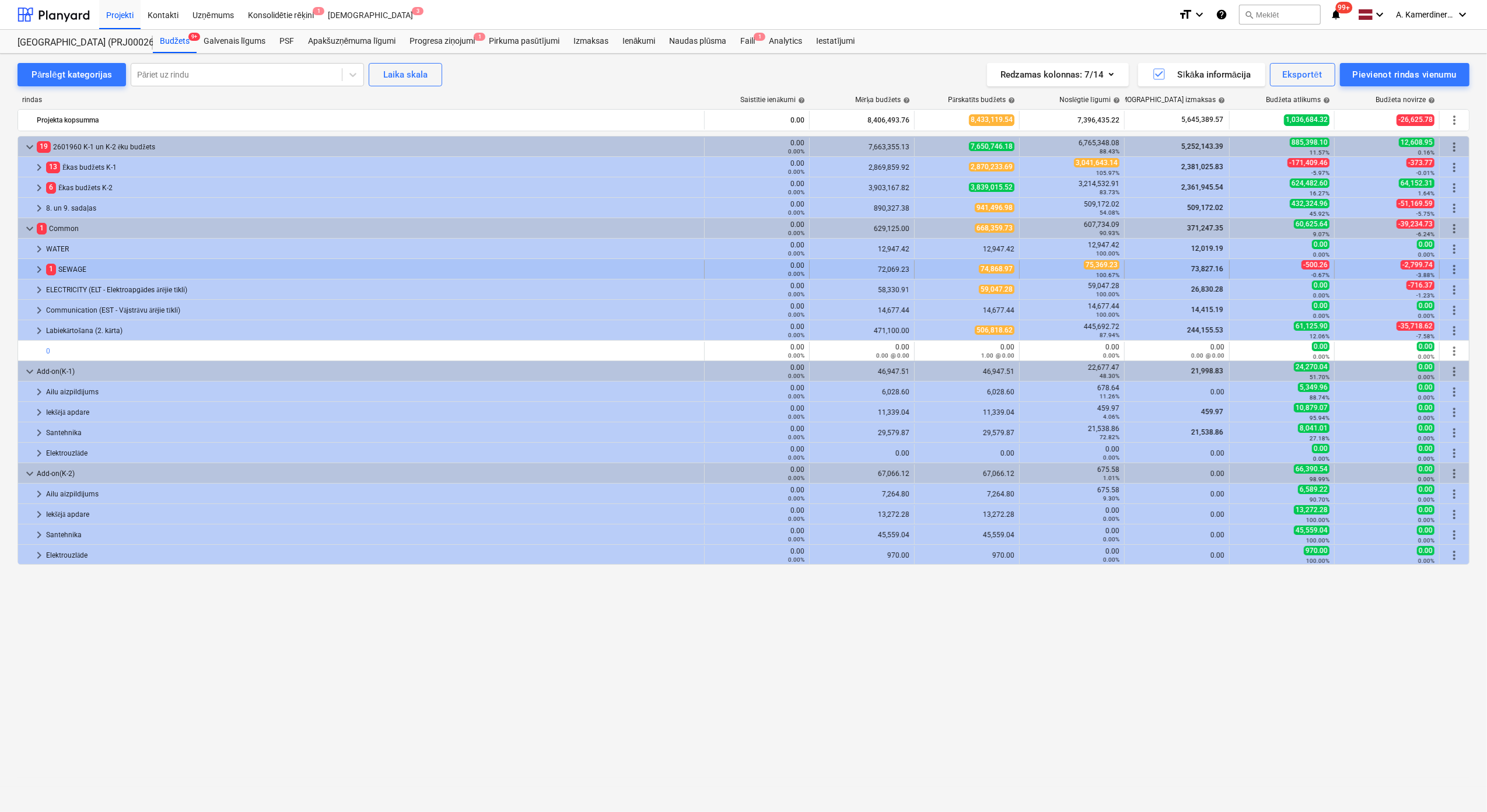
click at [42, 267] on span "keyboard_arrow_right" at bounding box center [38, 269] width 14 height 14
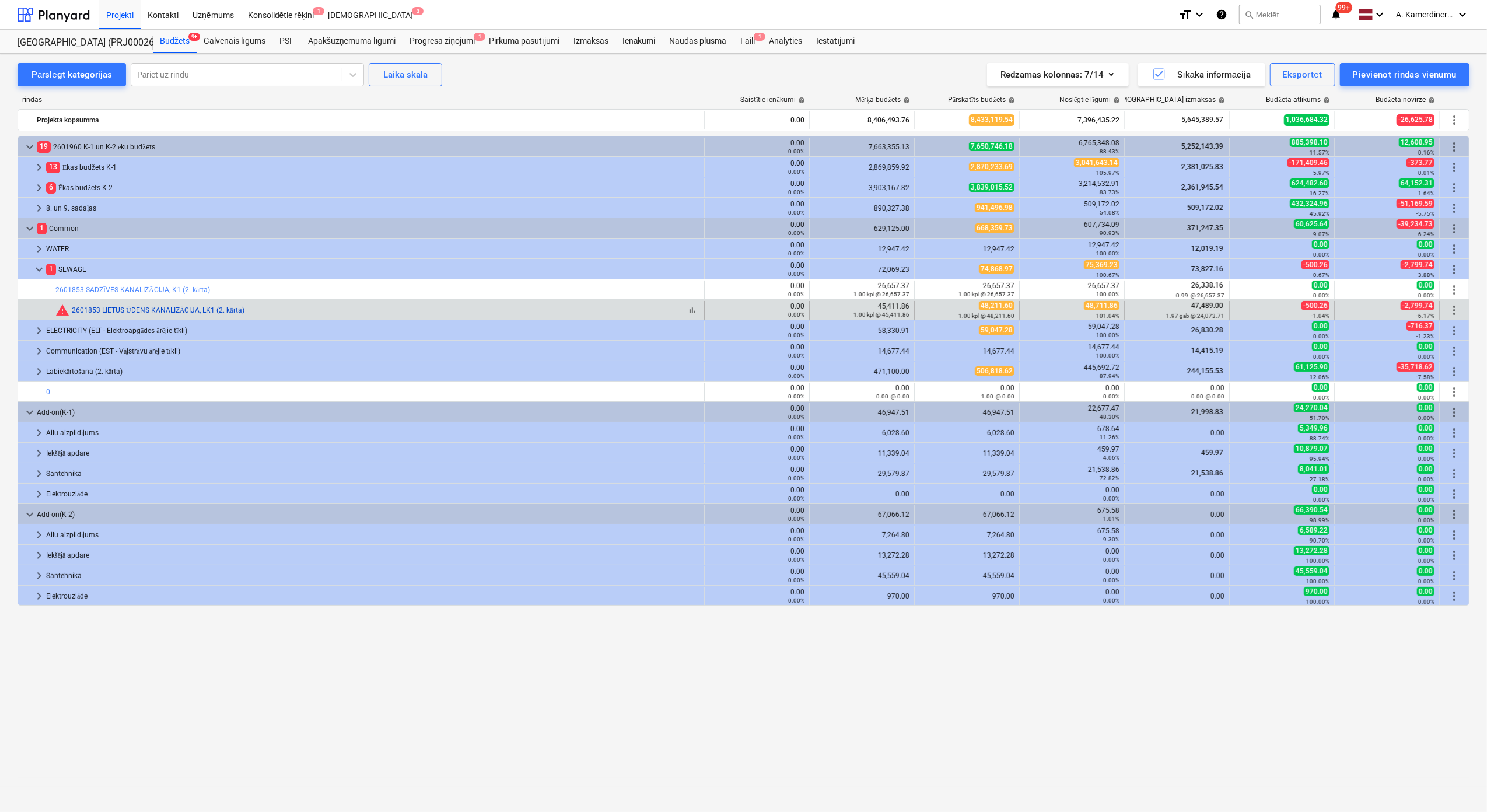
click at [155, 309] on link "2601853 LIETUS ŪDENS KANALIZĀCIJA, LK1 (2. kārta)" at bounding box center [157, 310] width 173 height 8
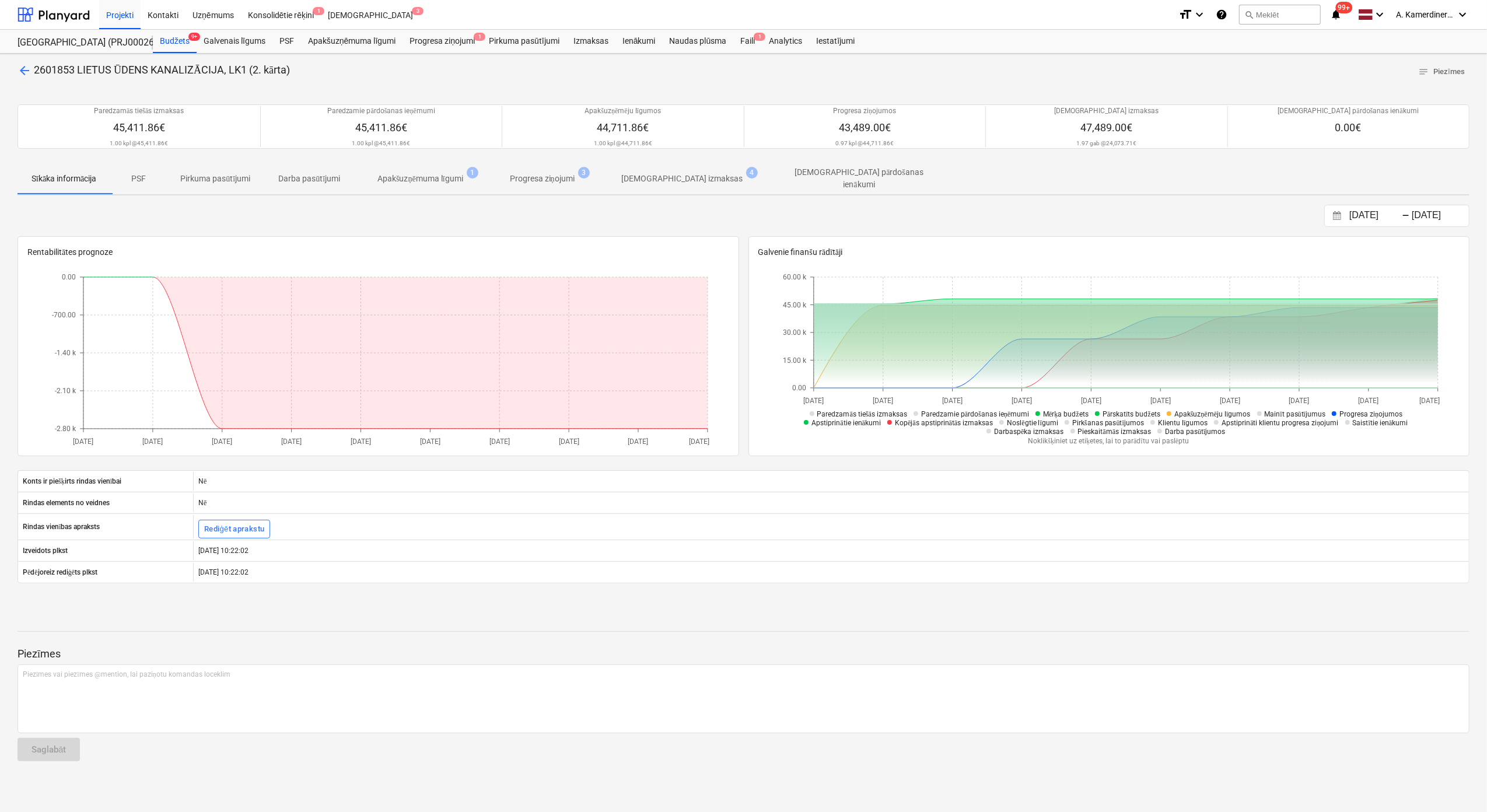
click at [28, 73] on span "arrow_back" at bounding box center [24, 70] width 14 height 14
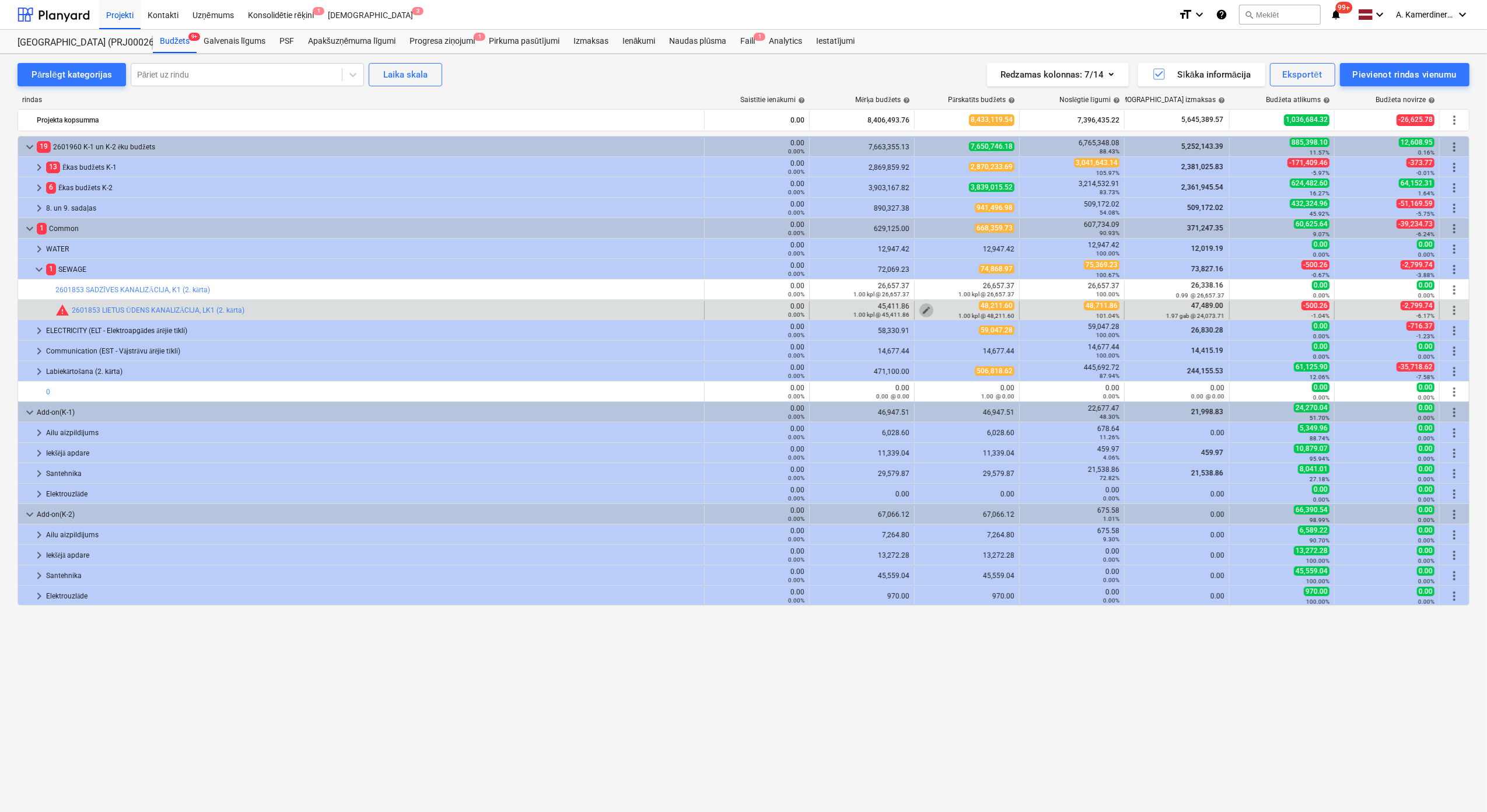
click at [927, 310] on span "edit" at bounding box center [926, 310] width 9 height 9
type textarea "x"
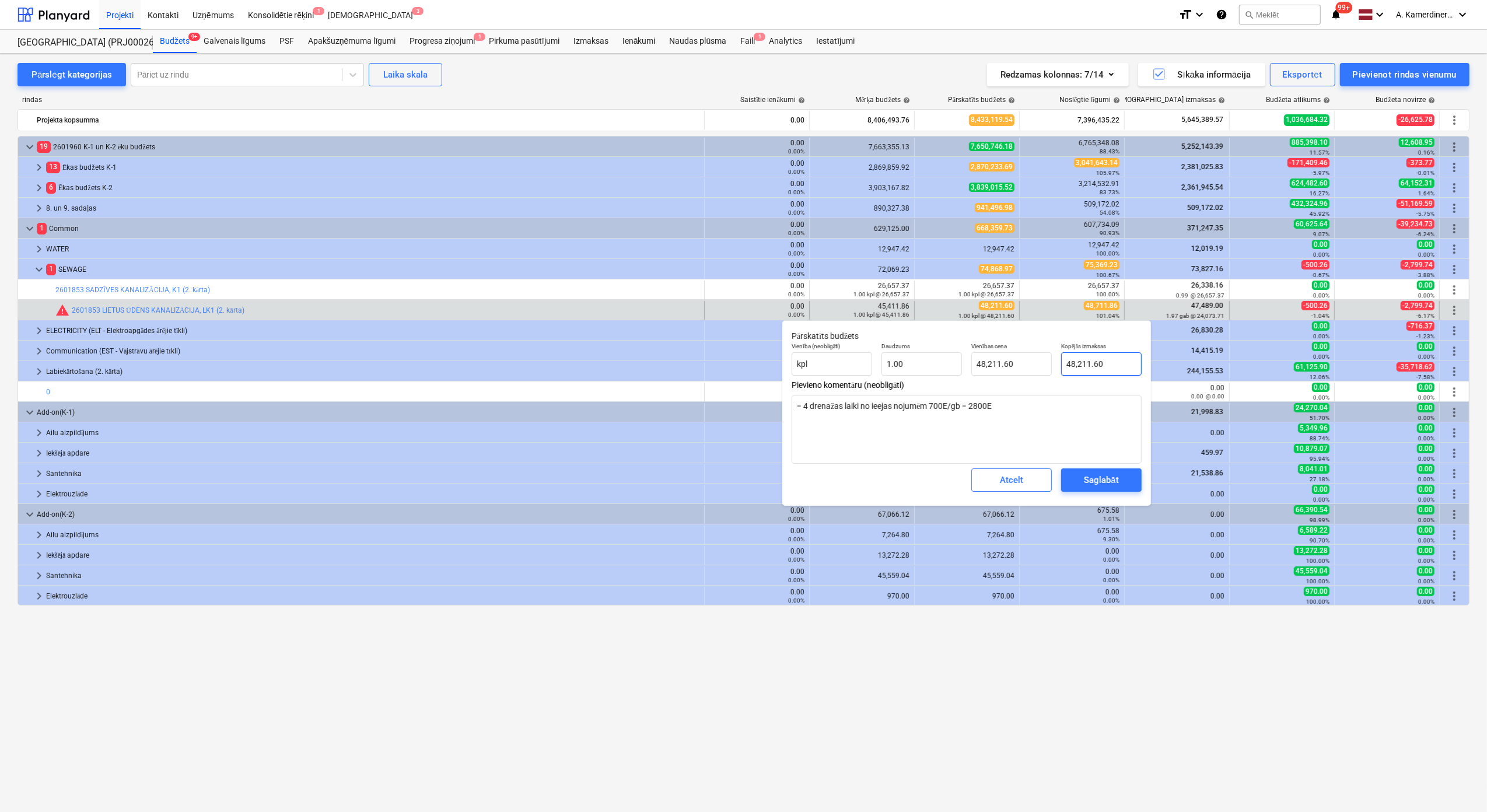
type input "48211.6"
drag, startPoint x: 1112, startPoint y: 369, endPoint x: 1073, endPoint y: 367, distance: 39.1
click at [1073, 367] on input "48211.6" at bounding box center [1101, 364] width 81 height 24
click at [1079, 363] on input "48211.6" at bounding box center [1101, 364] width 81 height 24
type textarea "x"
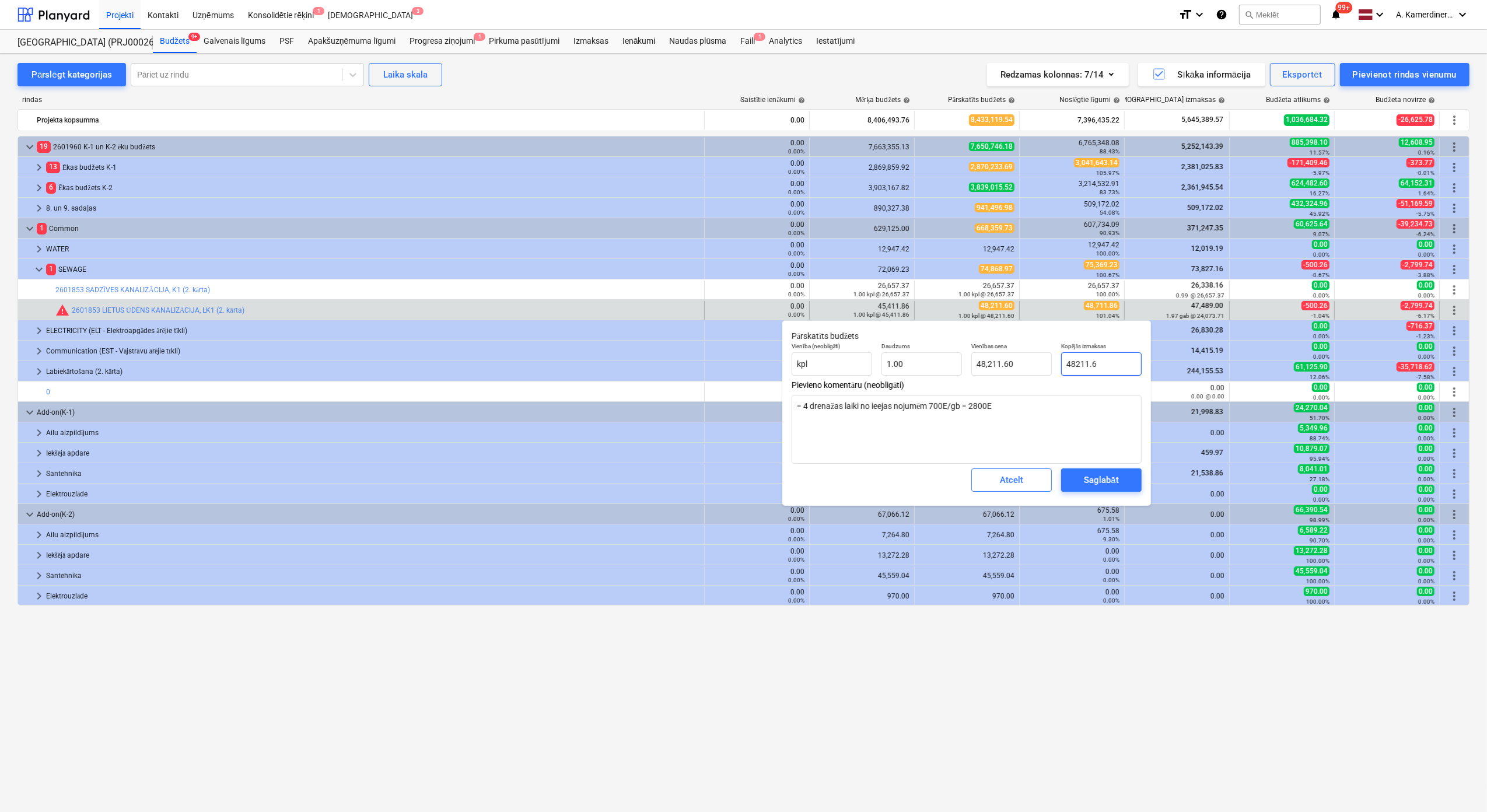
type input "4811.6"
type input "4,811.60"
type textarea "x"
type input "48711.6"
type input "48,711.60"
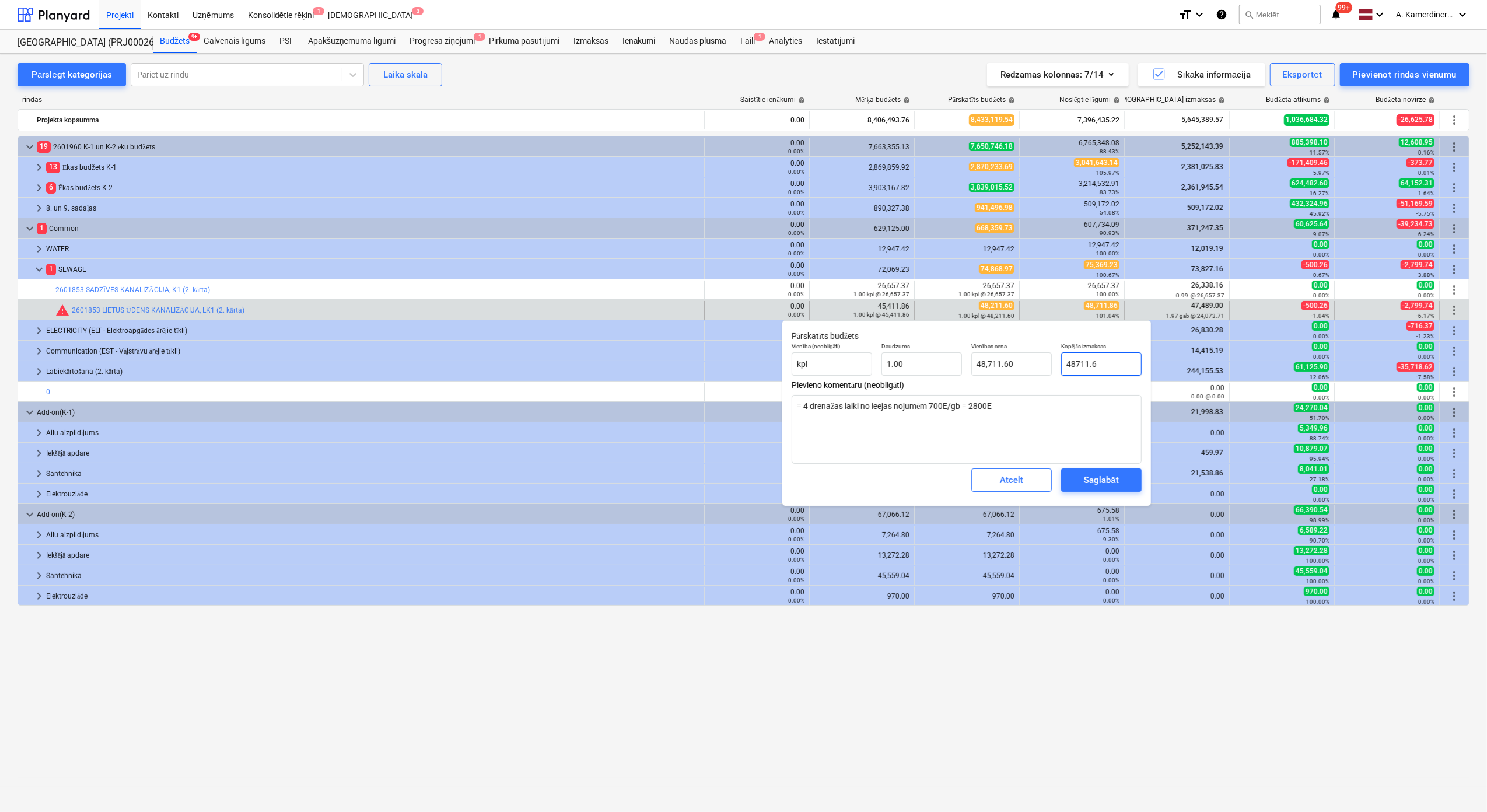
click at [1092, 364] on input "48711.6" at bounding box center [1101, 364] width 81 height 24
type textarea "x"
type input "48711.86"
type input "48,711.86"
type input "48711.86"
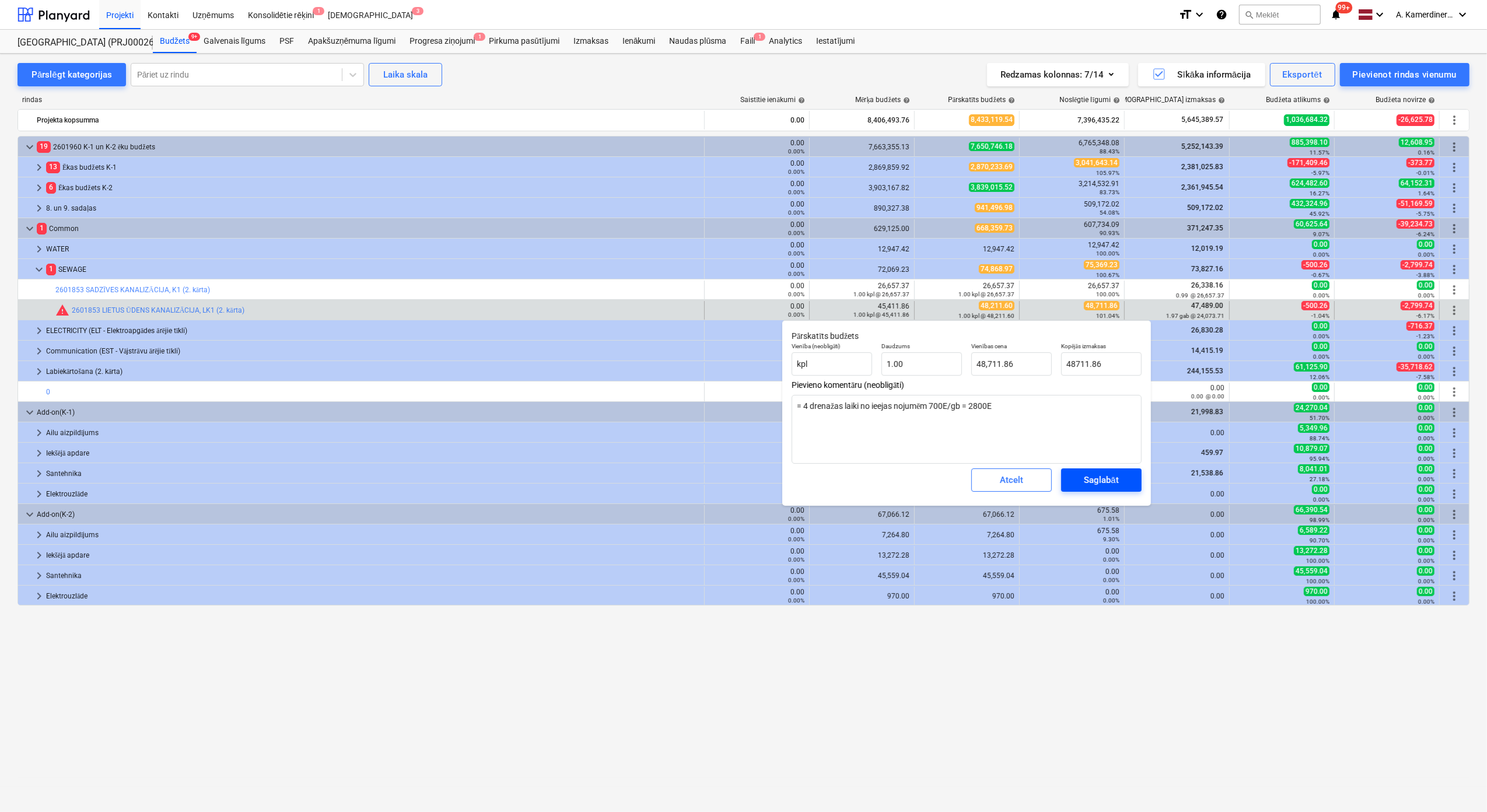
type textarea "x"
type input "48,711.86"
click at [1102, 480] on div "Saglabāt" at bounding box center [1101, 479] width 34 height 15
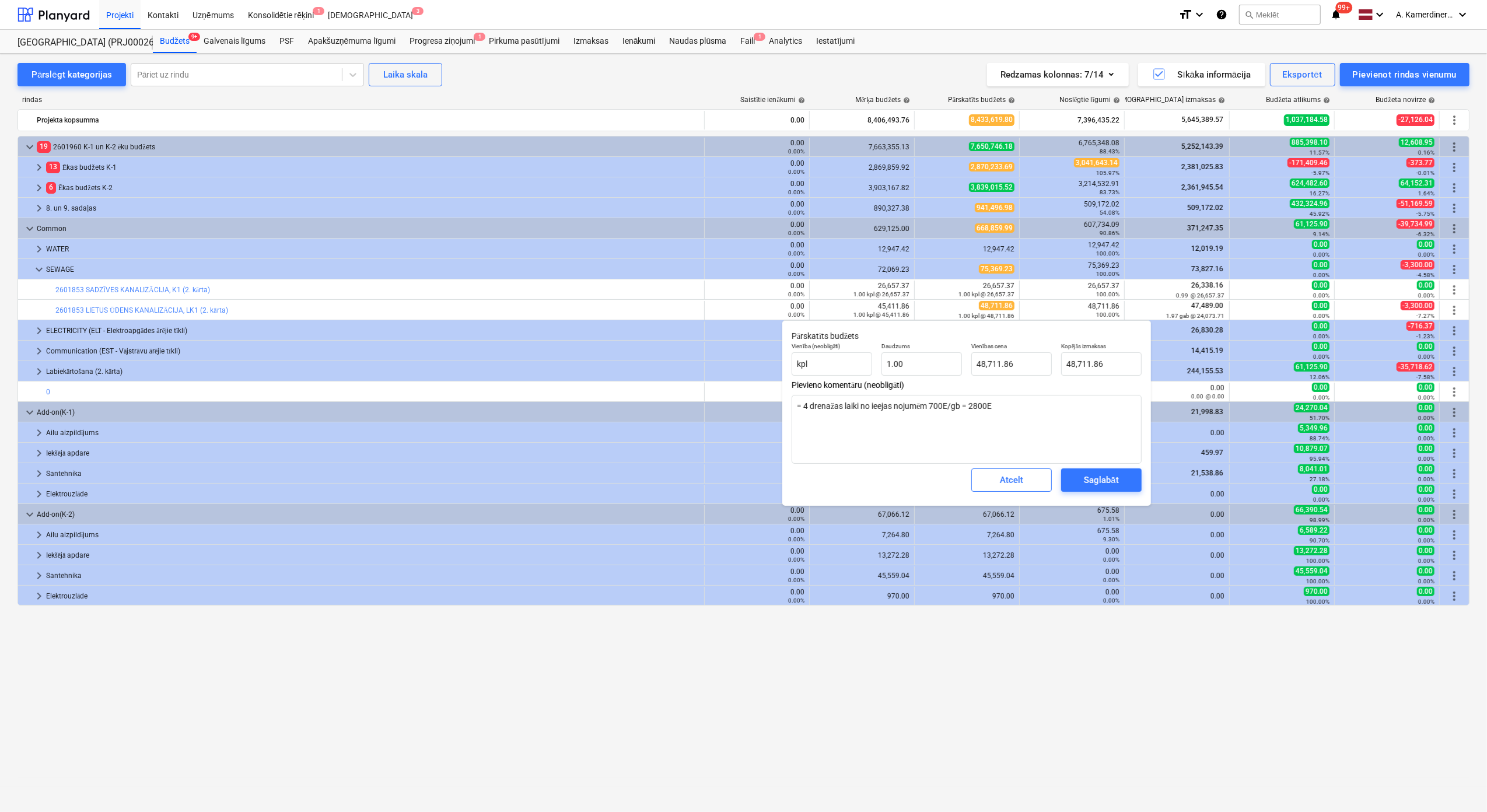
type textarea "x"
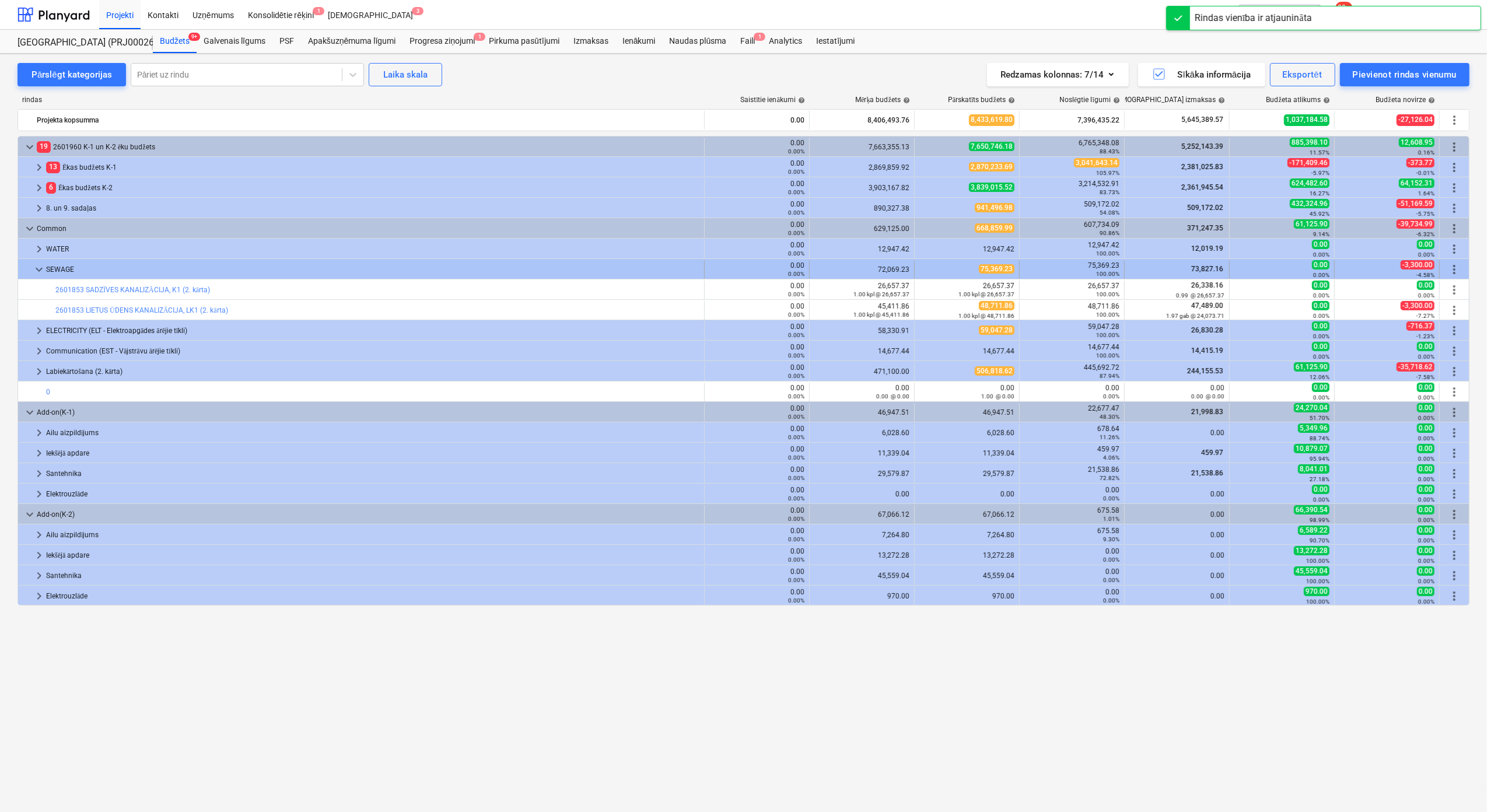
click at [38, 267] on span "keyboard_arrow_down" at bounding box center [38, 269] width 14 height 14
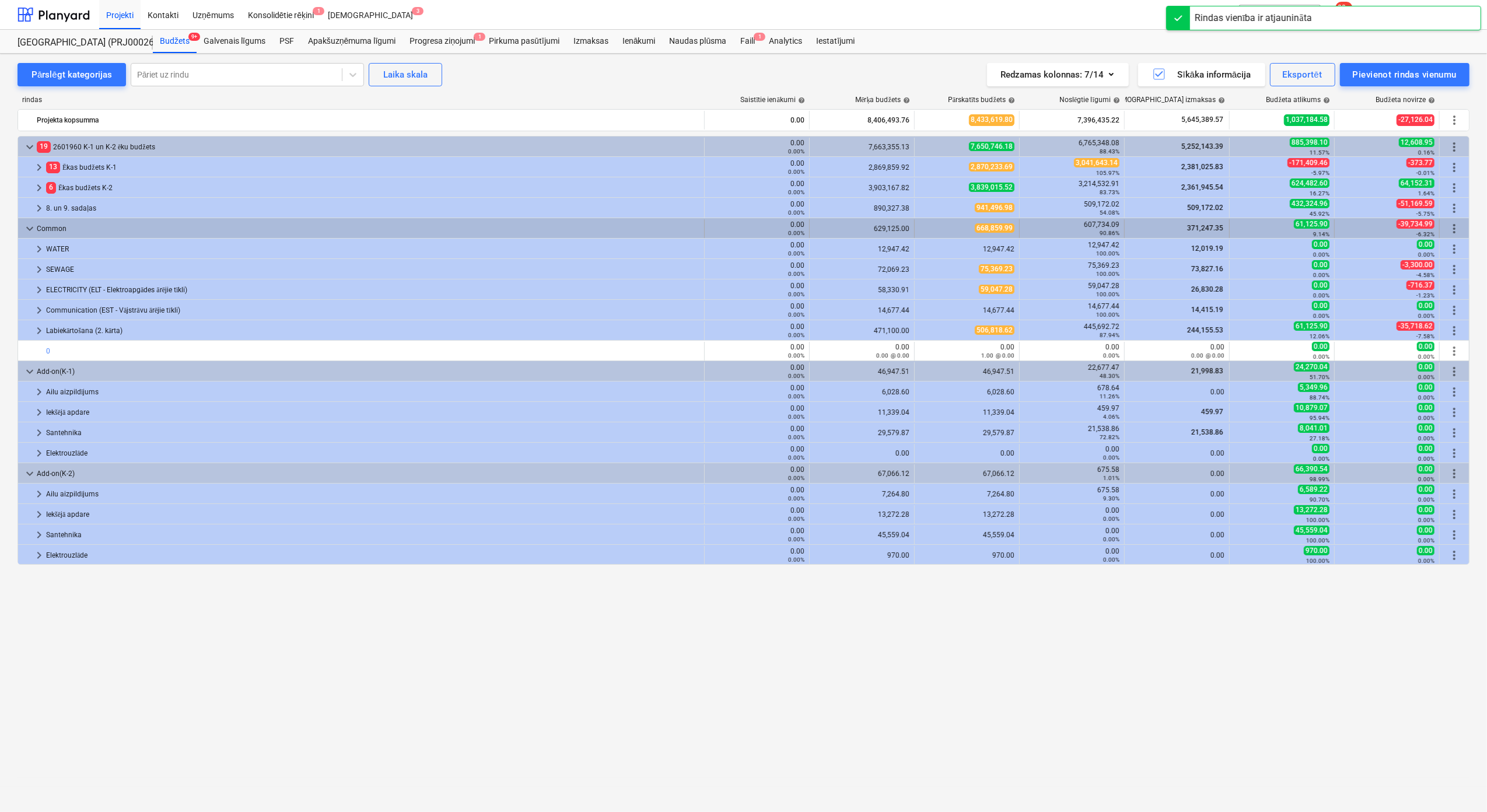
click at [33, 229] on span "keyboard_arrow_down" at bounding box center [29, 228] width 14 height 14
